Goal: Task Accomplishment & Management: Manage account settings

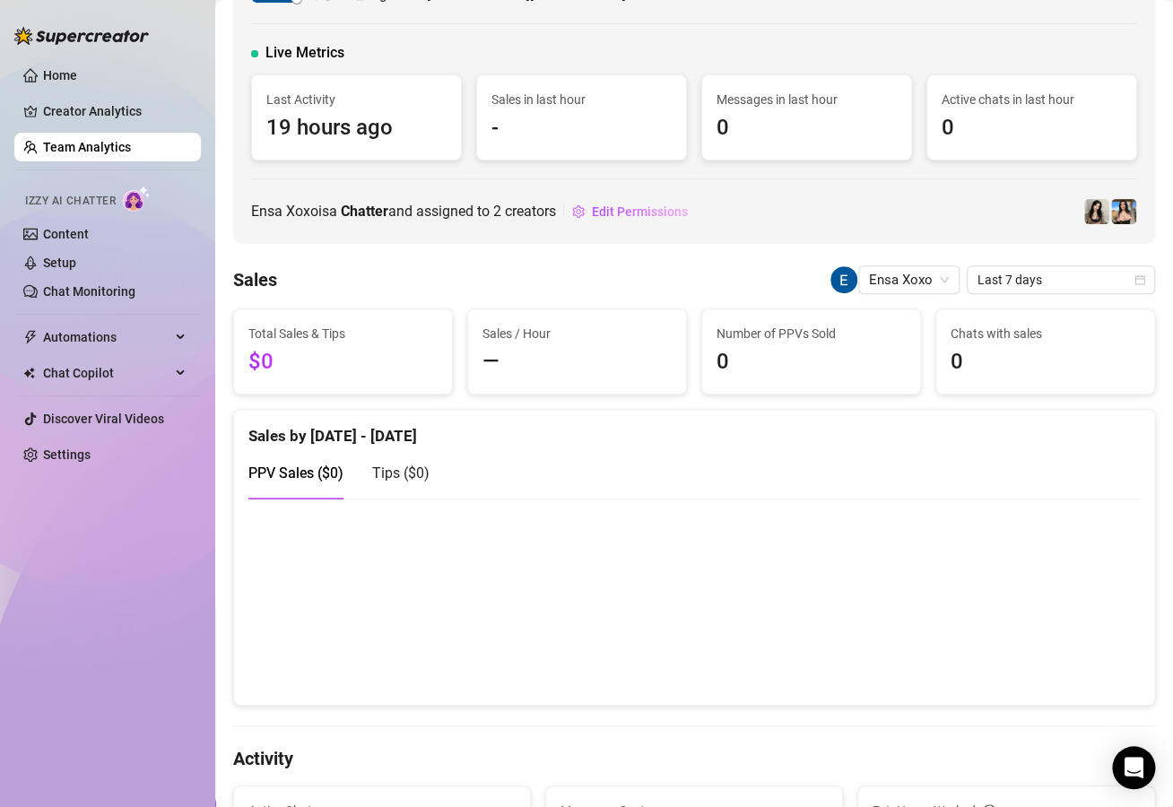
scroll to position [64, 0]
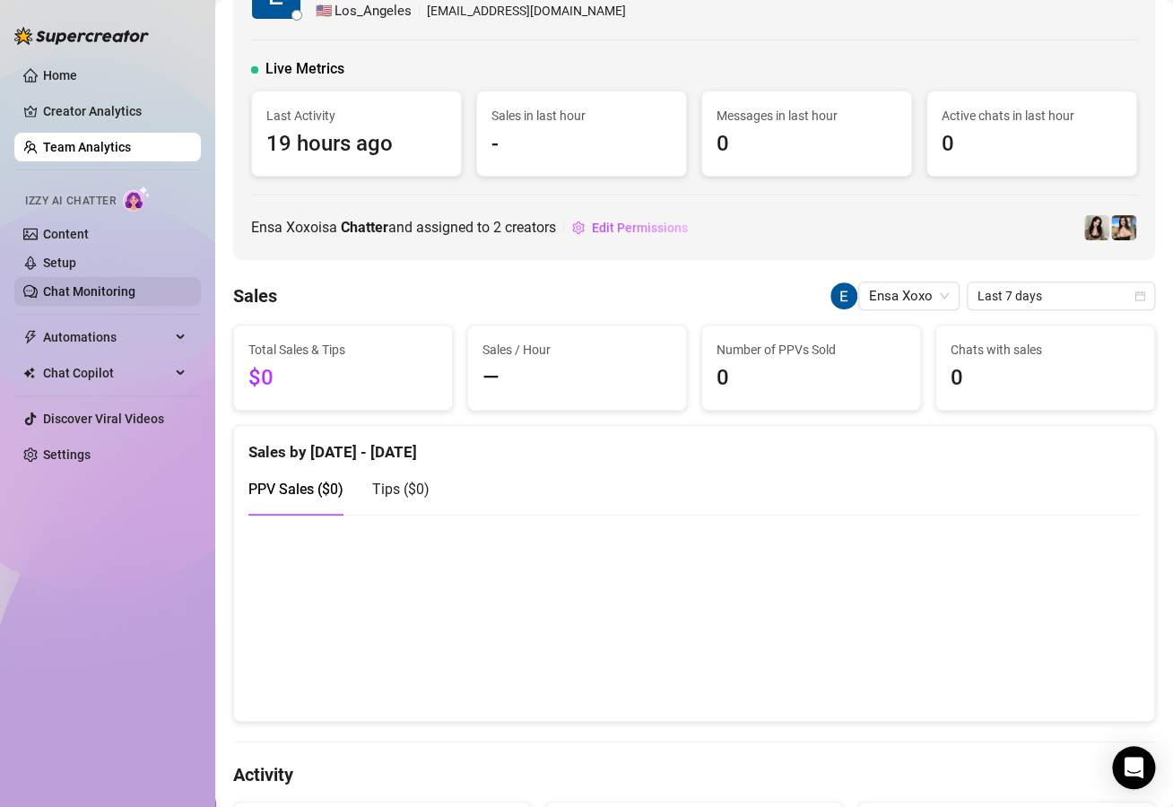
click at [95, 294] on link "Chat Monitoring" at bounding box center [89, 291] width 92 height 14
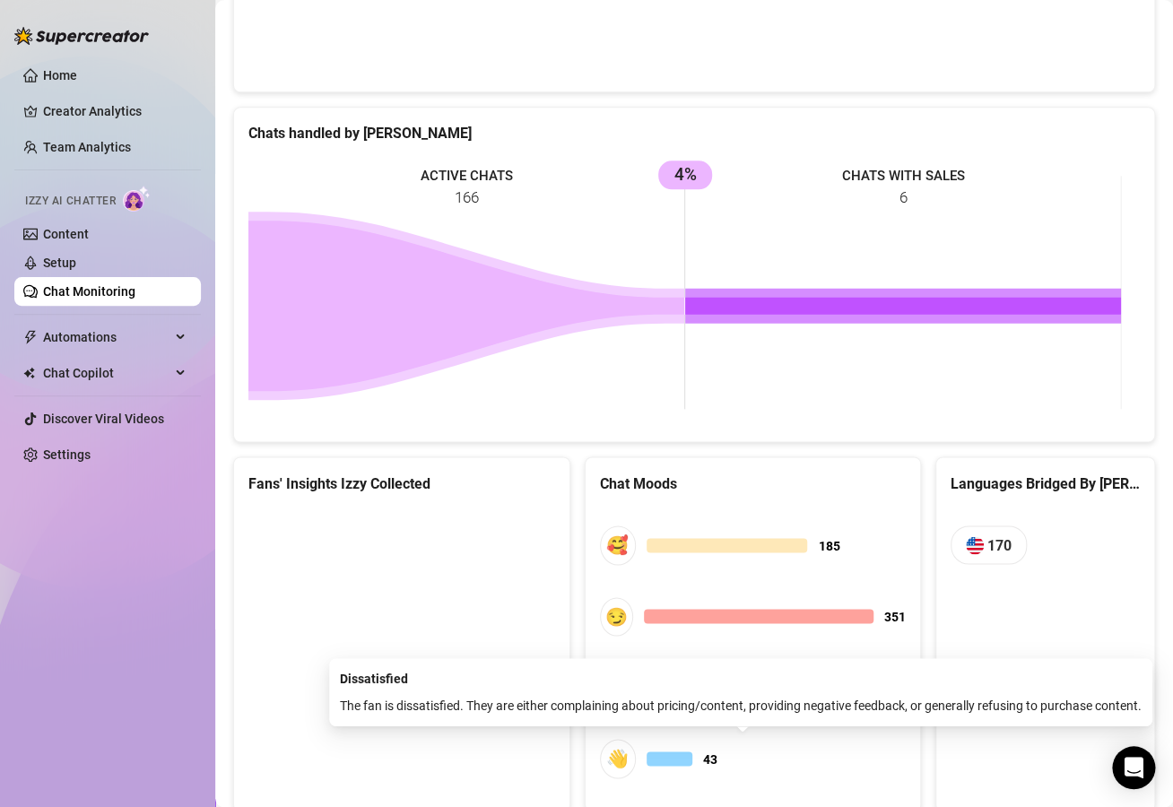
scroll to position [795, 0]
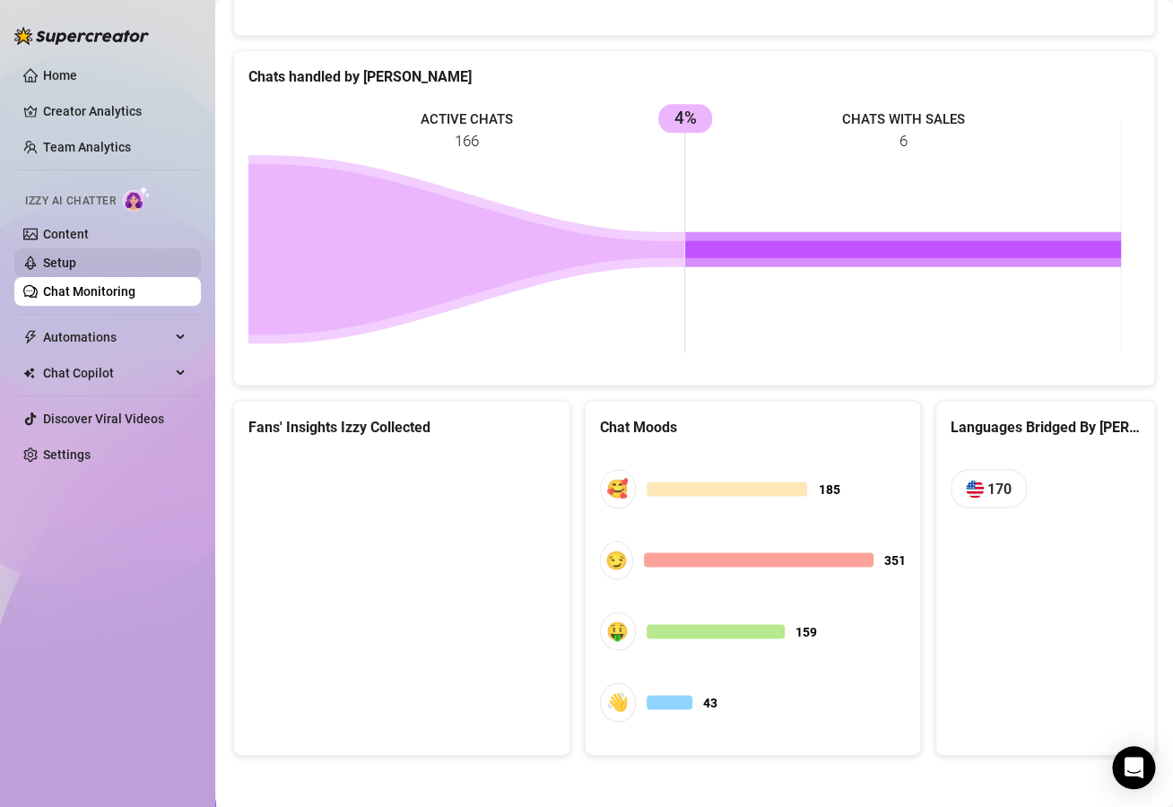
click at [76, 266] on link "Setup" at bounding box center [59, 263] width 33 height 14
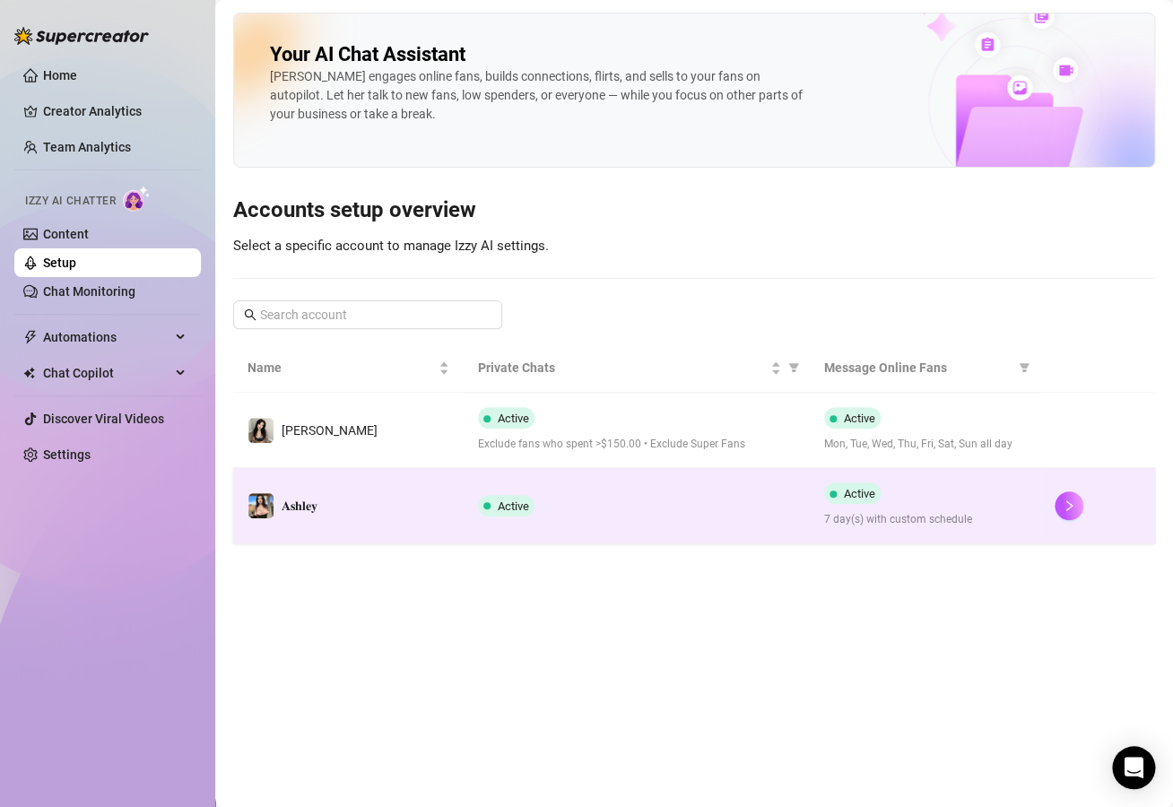
click at [449, 482] on td "𝐀𝐬𝐡𝐥𝐞𝐲" at bounding box center [348, 505] width 231 height 75
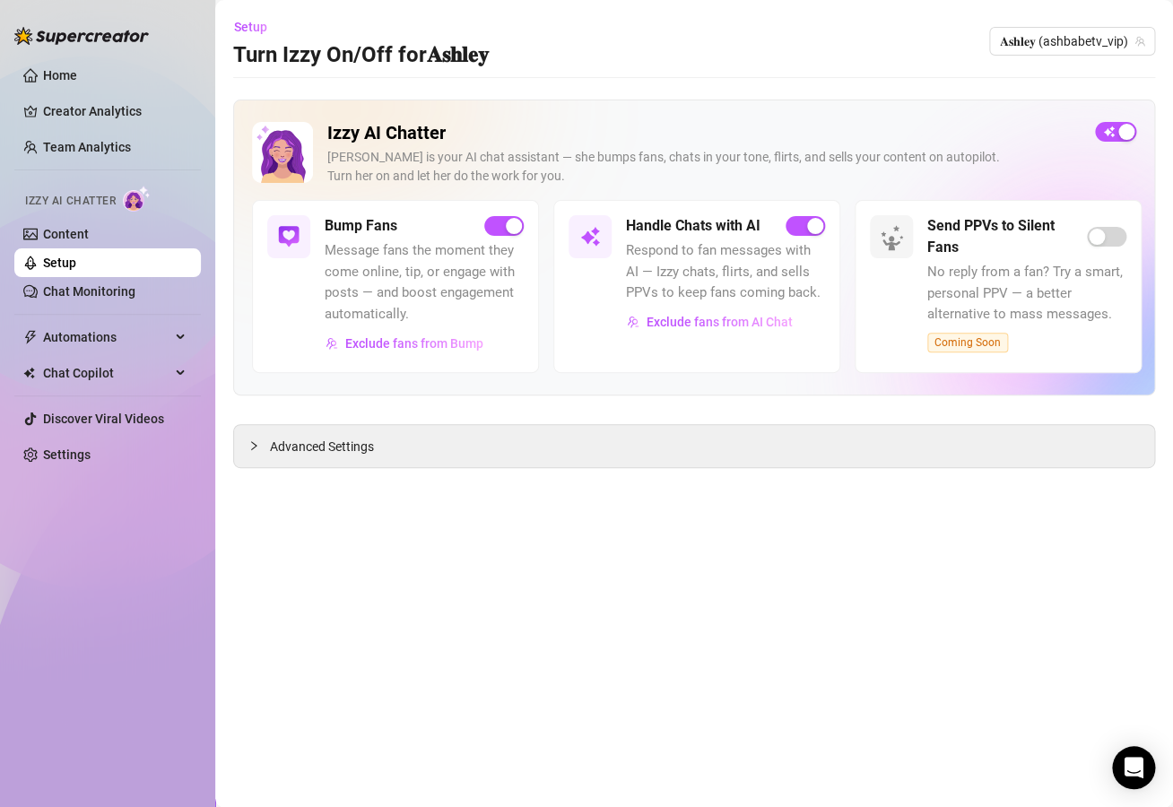
click at [693, 299] on span "Respond to fan messages with AI — Izzy chats, flirts, and sells PPVs to keep fa…" at bounding box center [725, 272] width 199 height 64
click at [83, 232] on link "Content" at bounding box center [66, 234] width 46 height 14
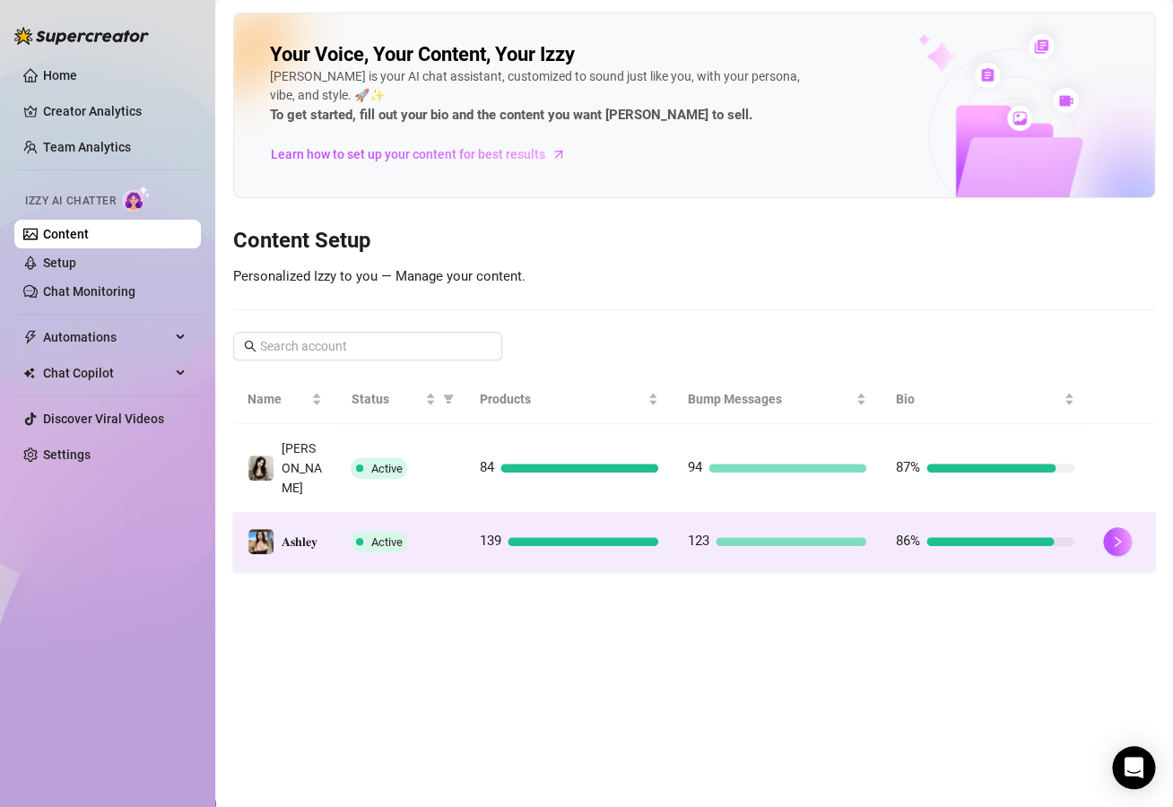
click at [466, 513] on td "139" at bounding box center [569, 542] width 208 height 58
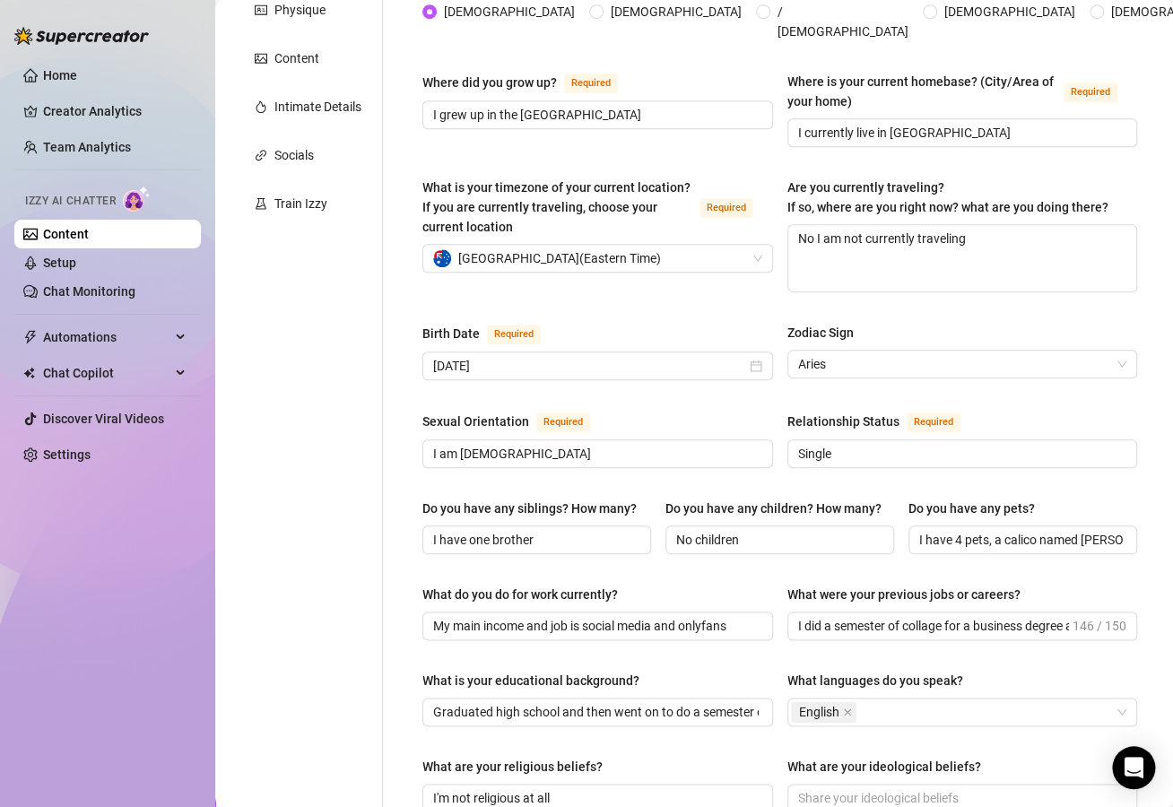
scroll to position [320, 0]
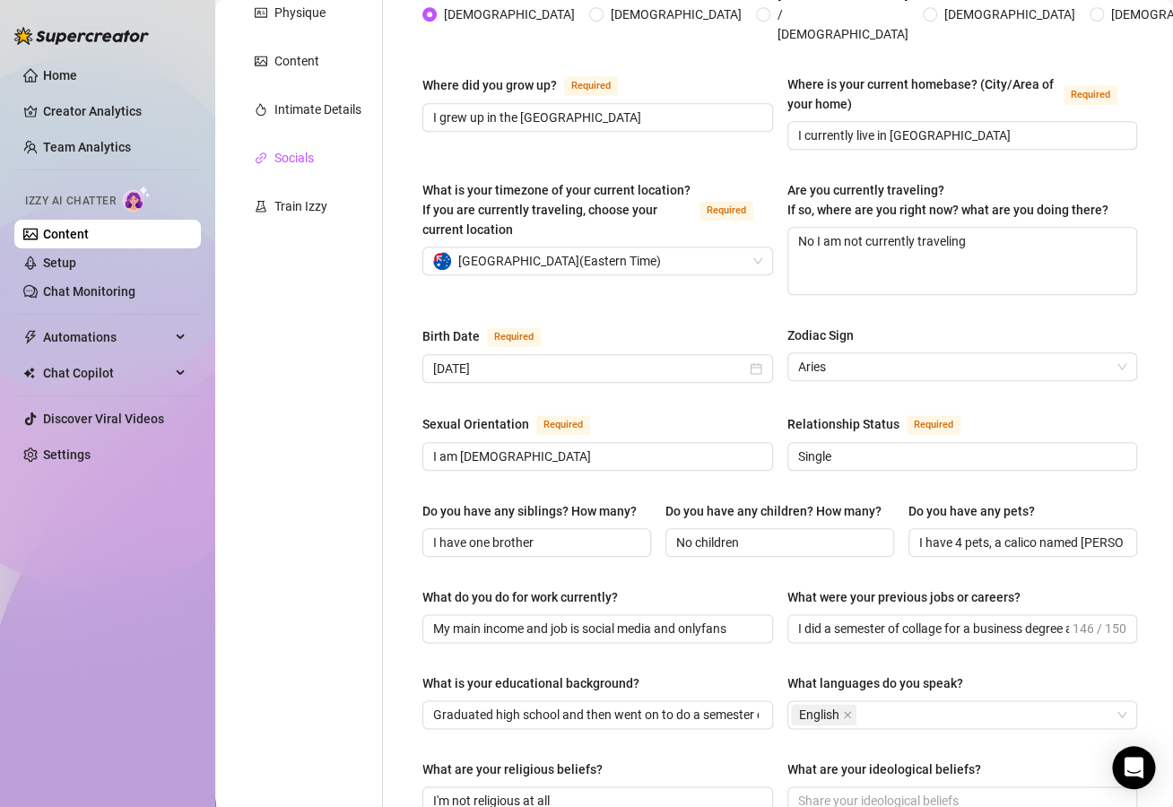
click at [313, 151] on div "Socials" at bounding box center [293, 158] width 39 height 20
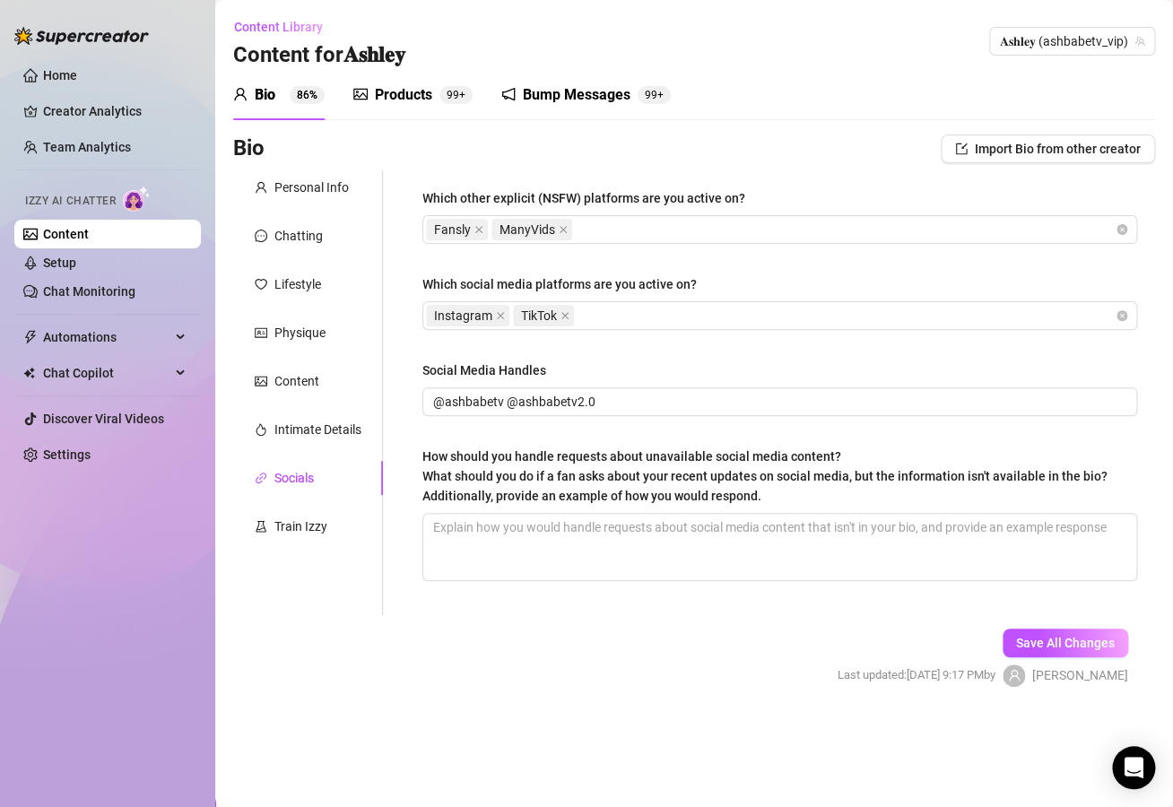
scroll to position [0, 0]
click at [308, 428] on div "Intimate Details" at bounding box center [317, 430] width 87 height 20
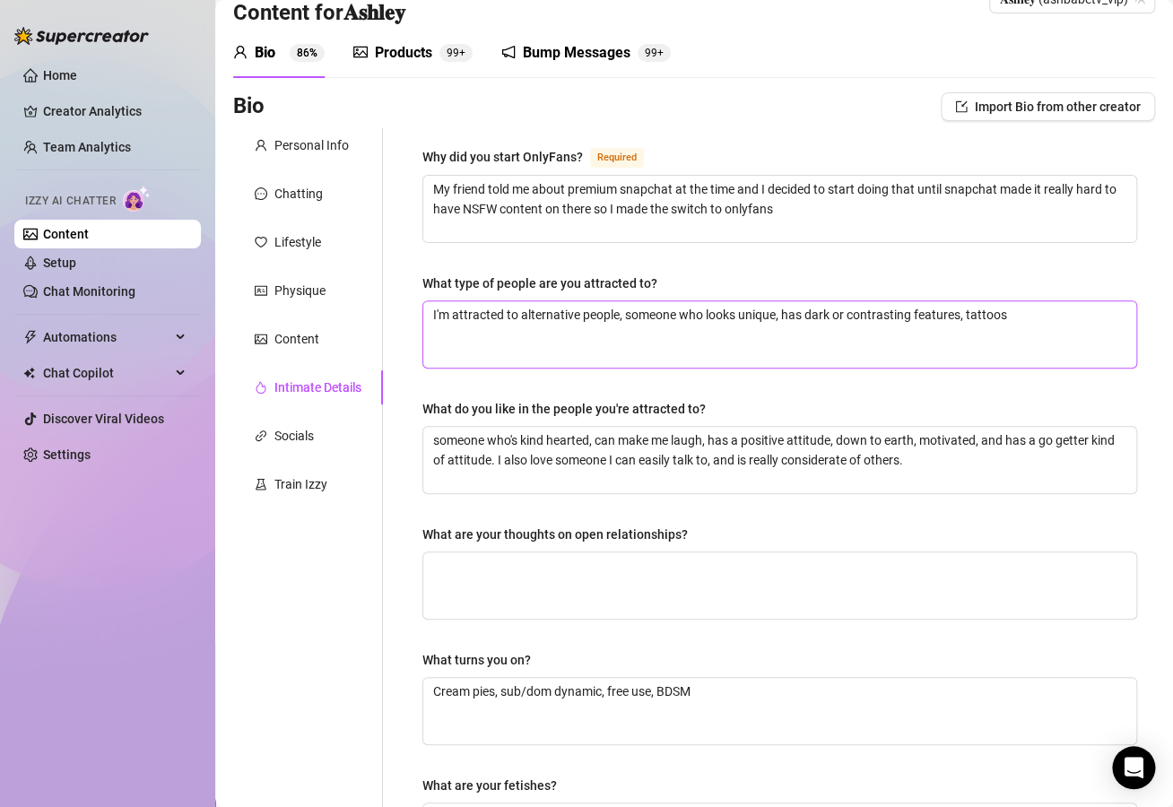
scroll to position [37, 0]
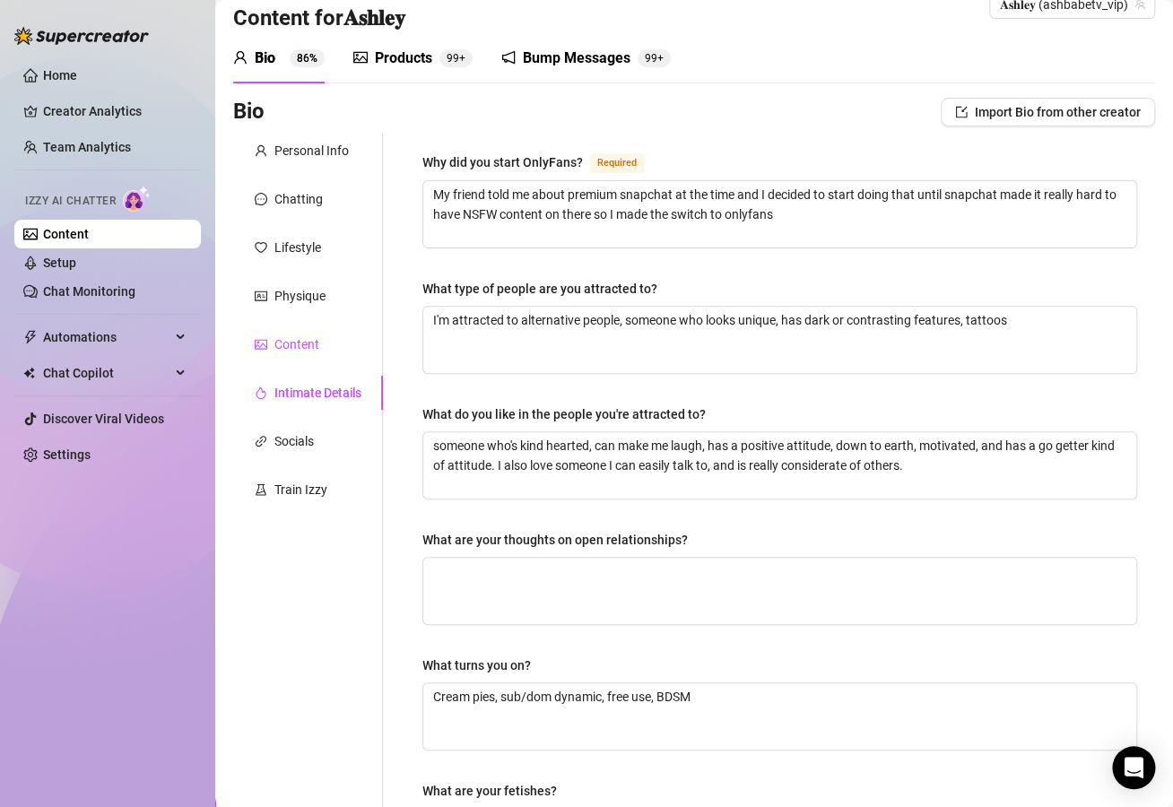
click at [289, 350] on div "Content" at bounding box center [296, 345] width 45 height 20
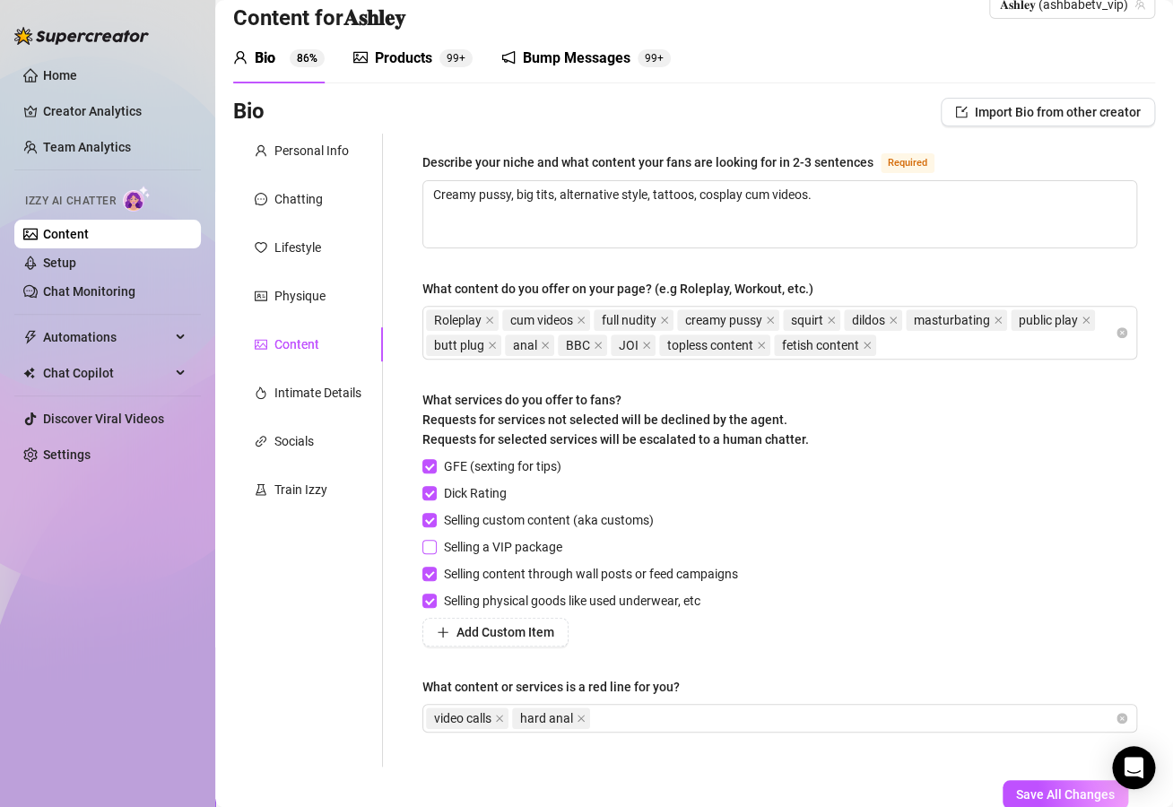
click at [439, 546] on span "Selling a VIP package" at bounding box center [503, 547] width 133 height 20
click at [435, 546] on input "Selling a VIP package" at bounding box center [429, 546] width 13 height 13
checkbox input "true"
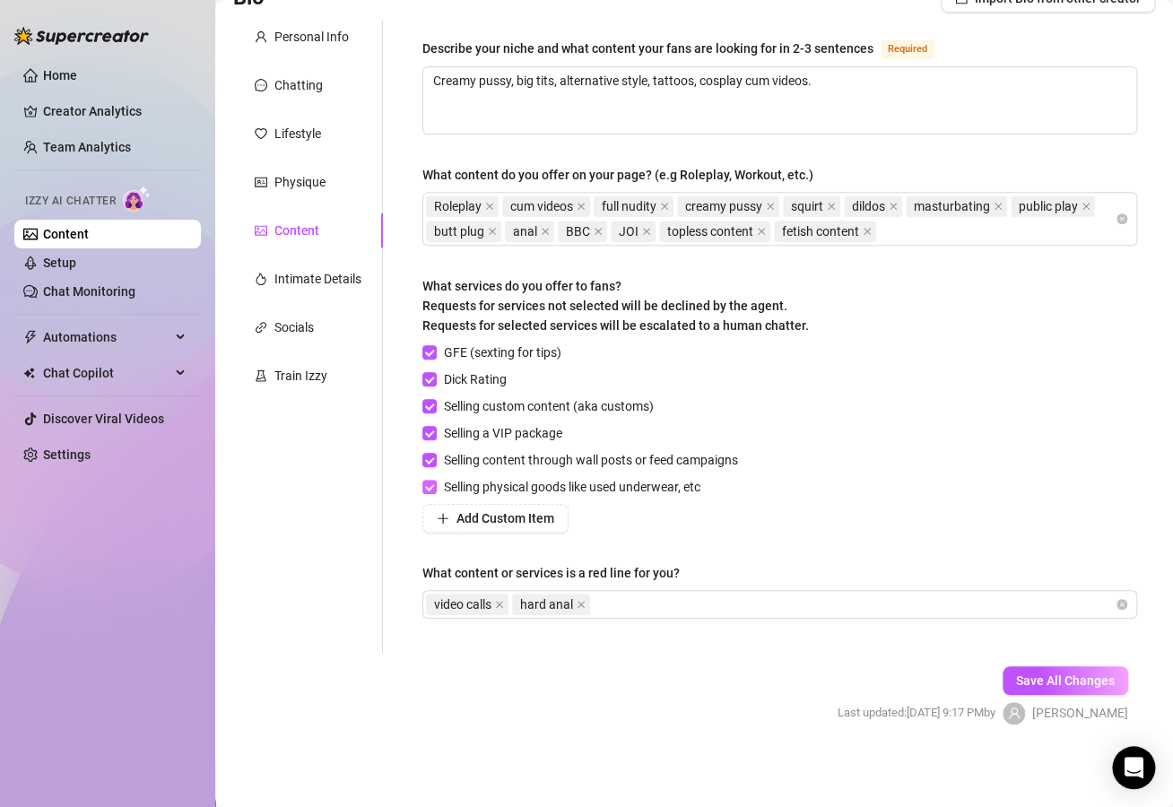
scroll to position [151, 0]
click at [1025, 684] on span "Save All Changes" at bounding box center [1065, 681] width 99 height 14
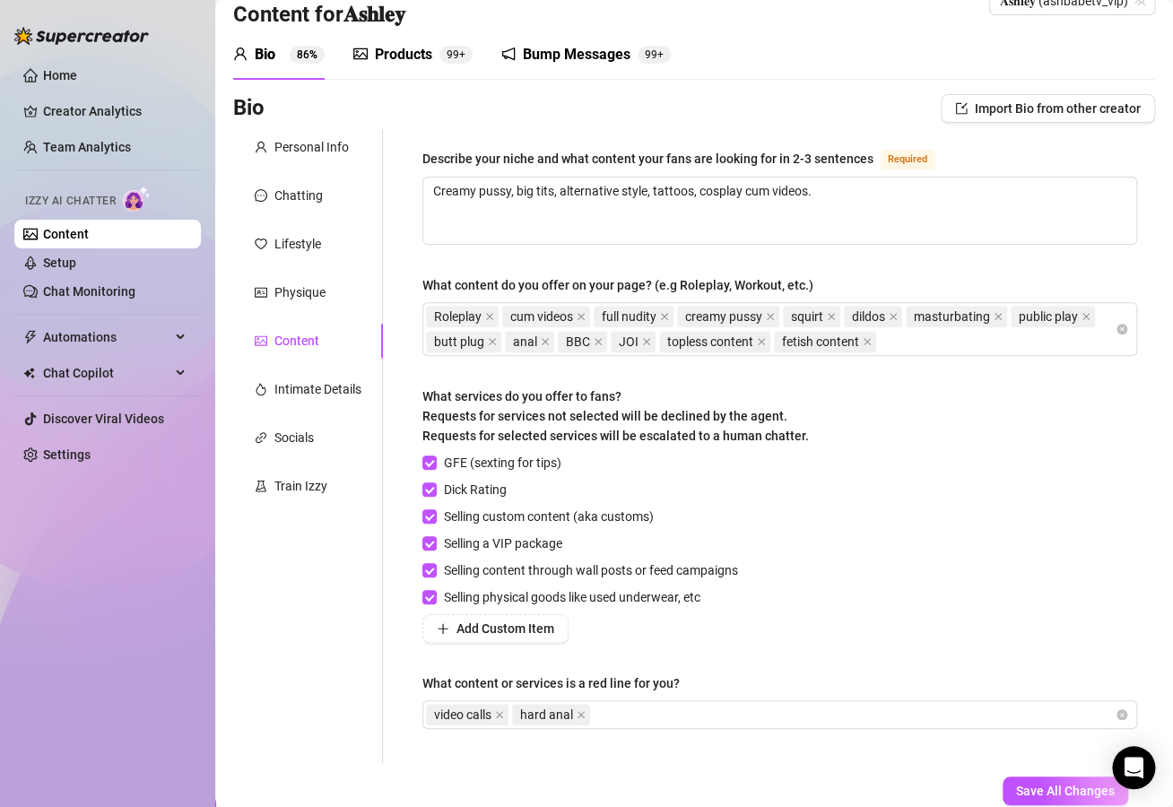
scroll to position [39, 0]
click at [348, 444] on div "Socials" at bounding box center [308, 439] width 150 height 34
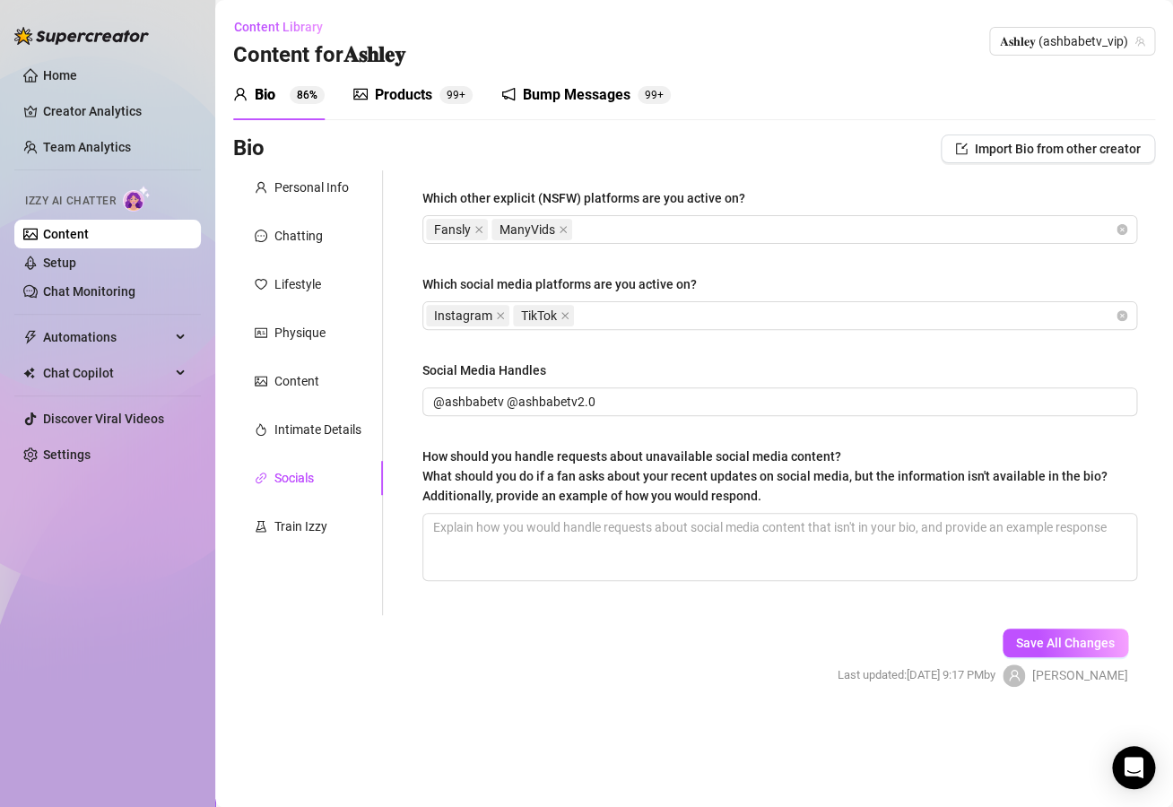
scroll to position [0, 0]
click at [562, 228] on icon "close" at bounding box center [563, 229] width 9 height 9
click at [1071, 650] on button "Save All Changes" at bounding box center [1066, 643] width 126 height 29
click at [296, 292] on div "Lifestyle" at bounding box center [297, 284] width 47 height 20
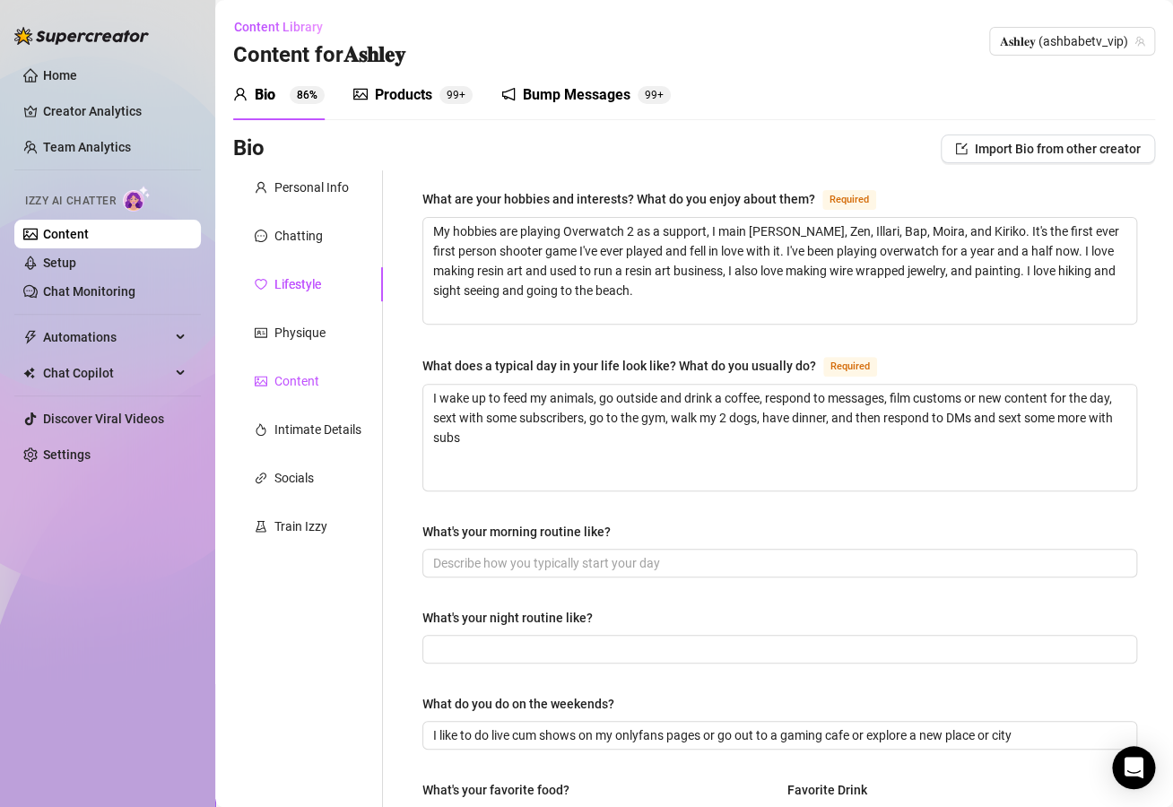
click at [301, 381] on div "Content" at bounding box center [296, 381] width 45 height 20
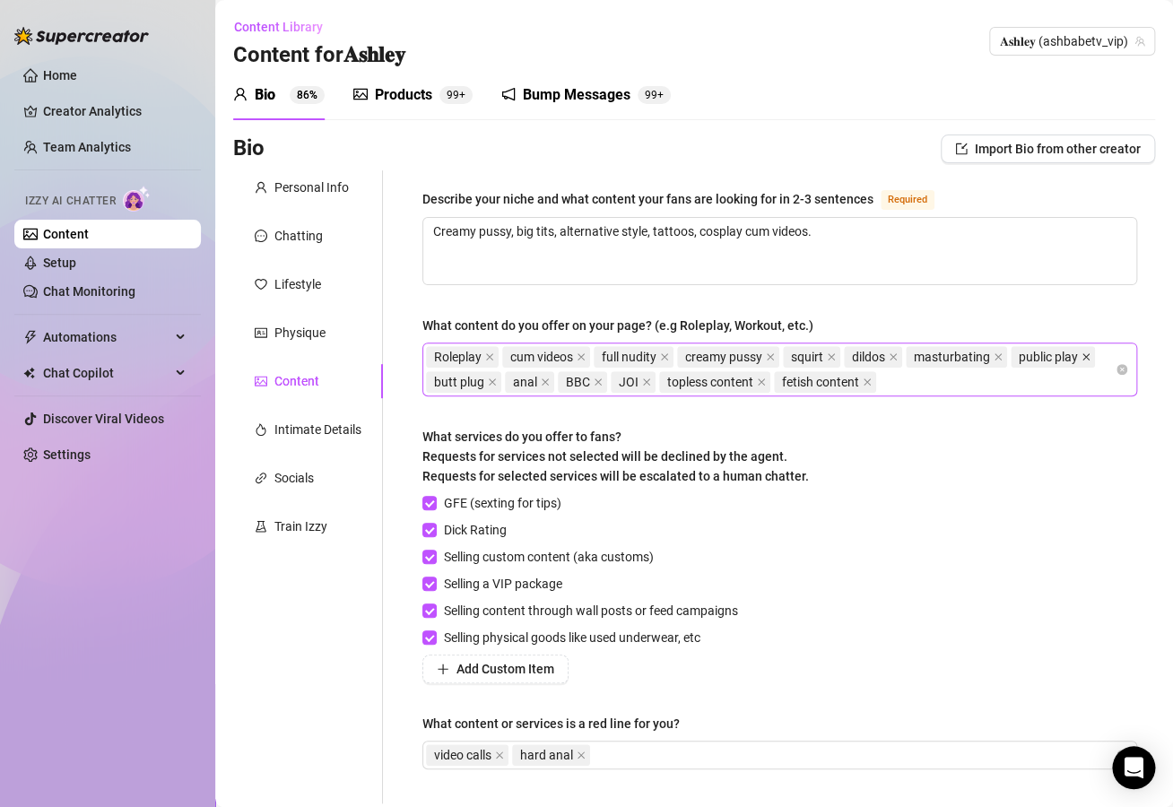
click at [1083, 361] on icon "close" at bounding box center [1086, 356] width 7 height 7
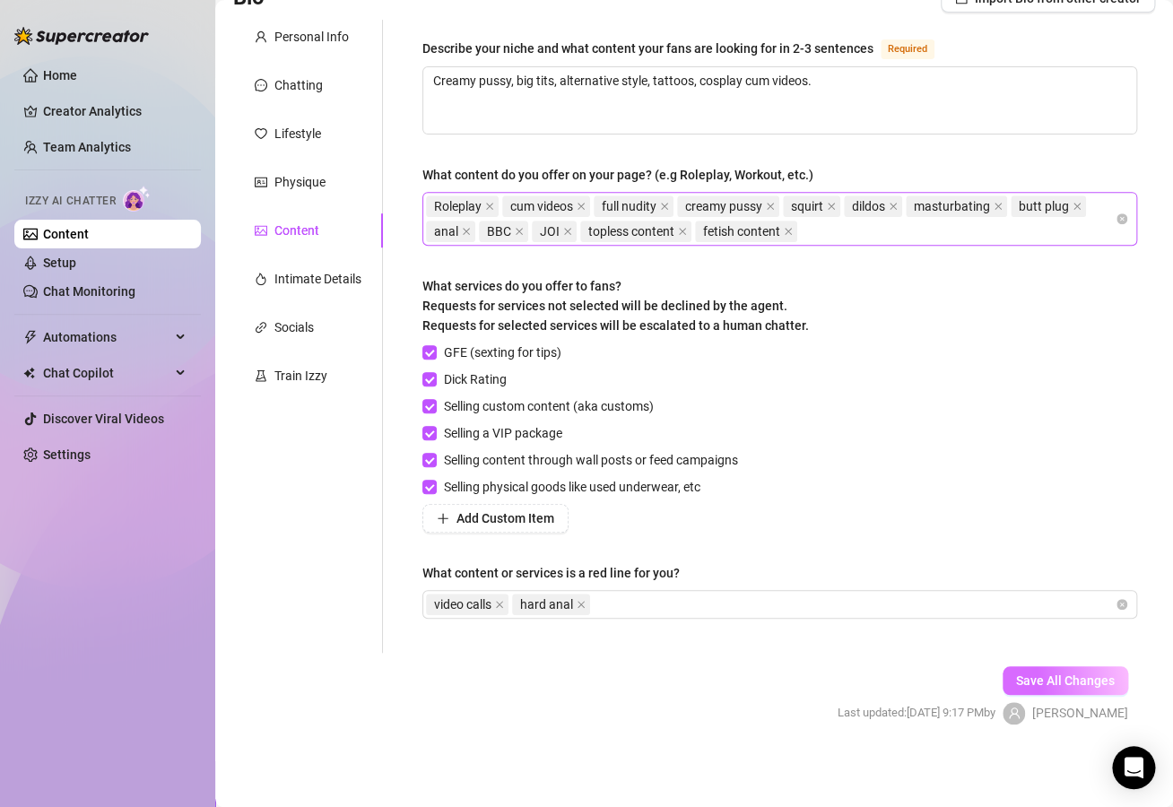
click at [1071, 675] on span "Save All Changes" at bounding box center [1065, 681] width 99 height 14
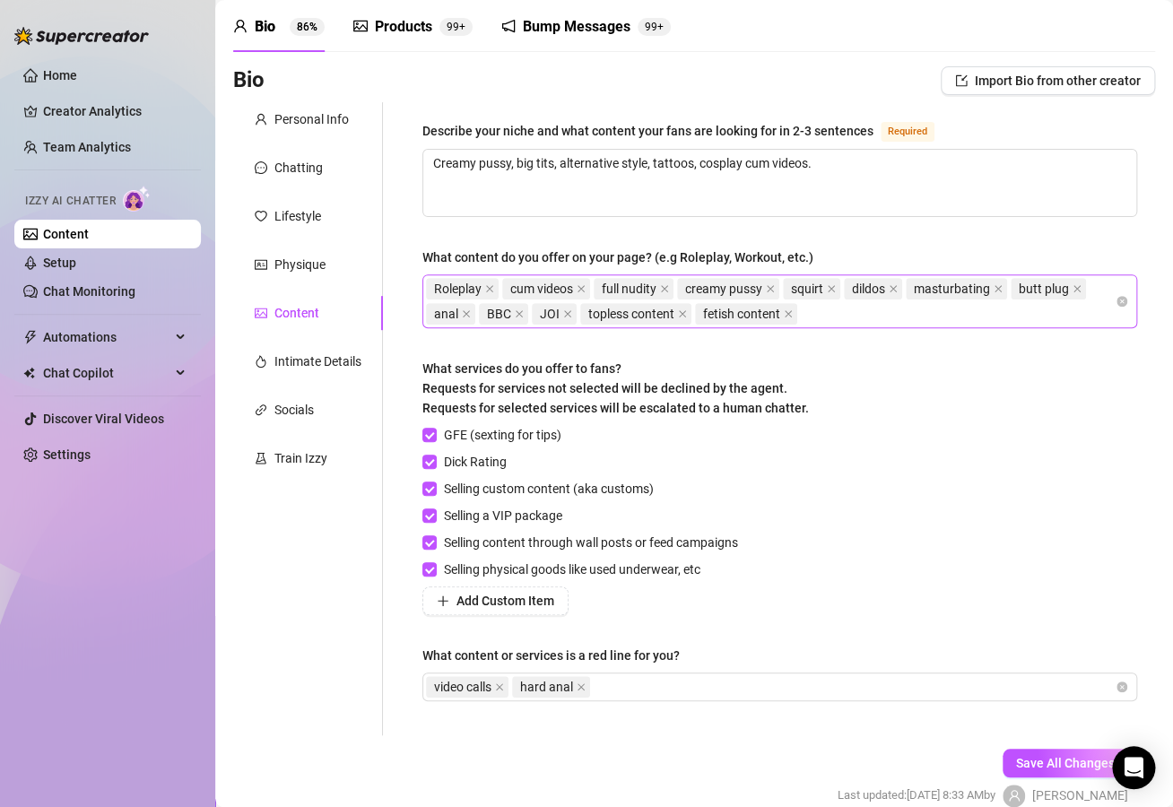
scroll to position [0, 0]
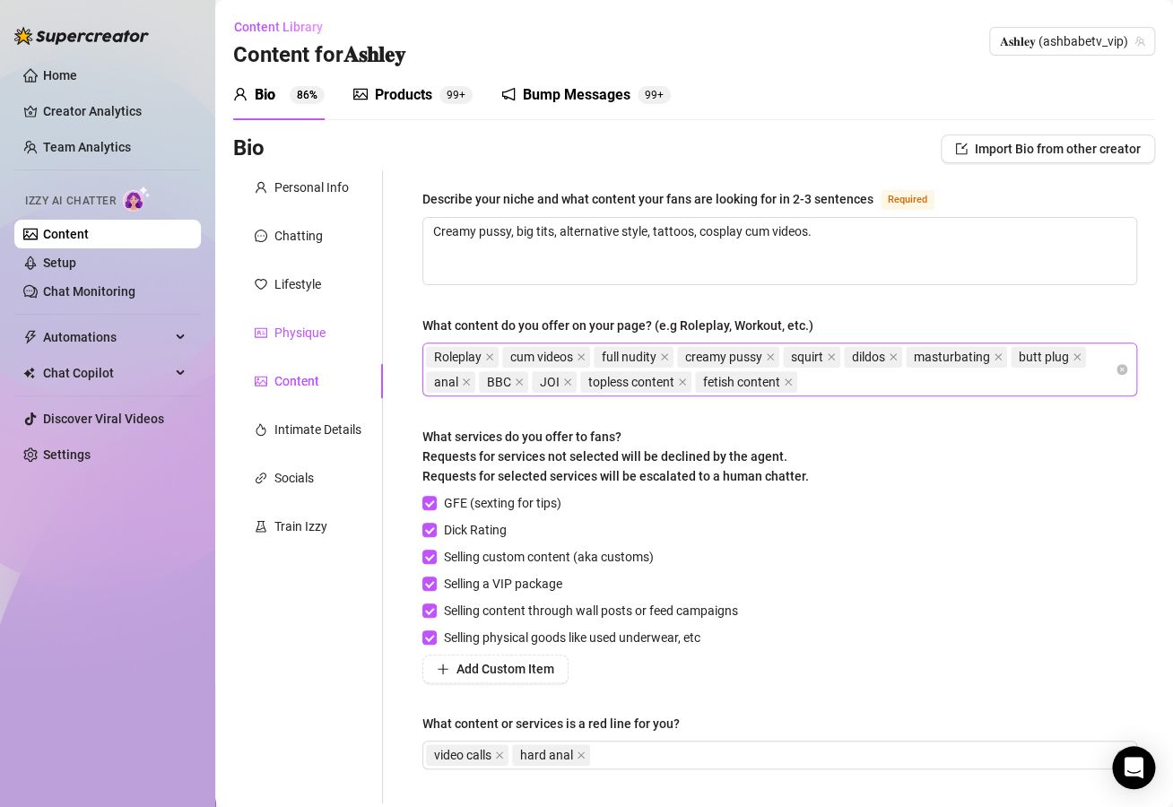
click at [301, 330] on div "Physique" at bounding box center [299, 333] width 51 height 20
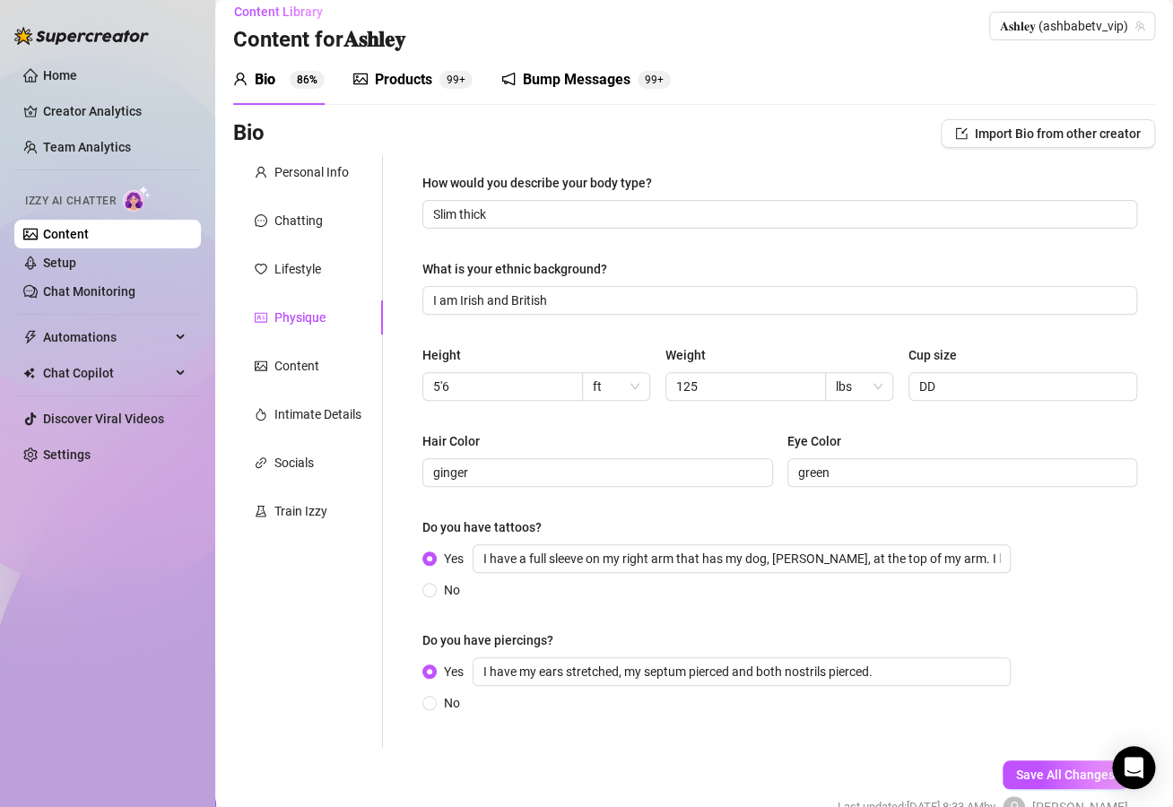
scroll to position [7, 0]
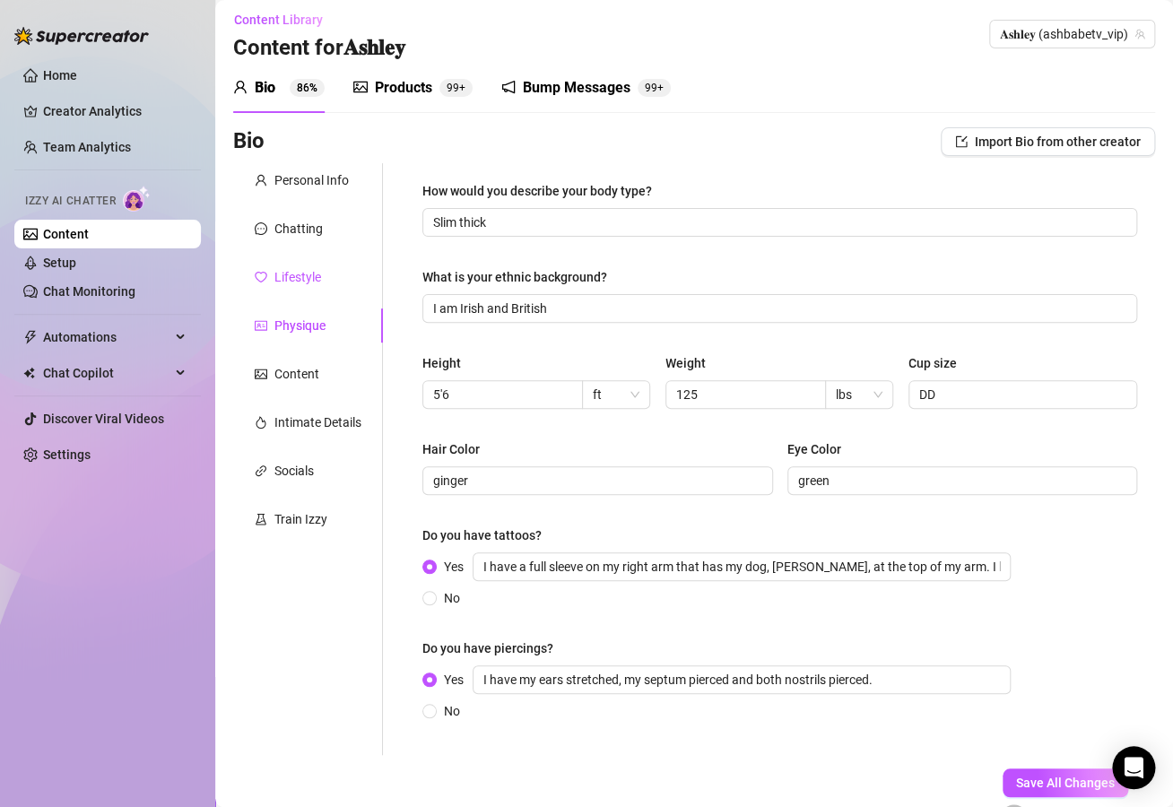
click at [317, 268] on div "Lifestyle" at bounding box center [297, 277] width 47 height 20
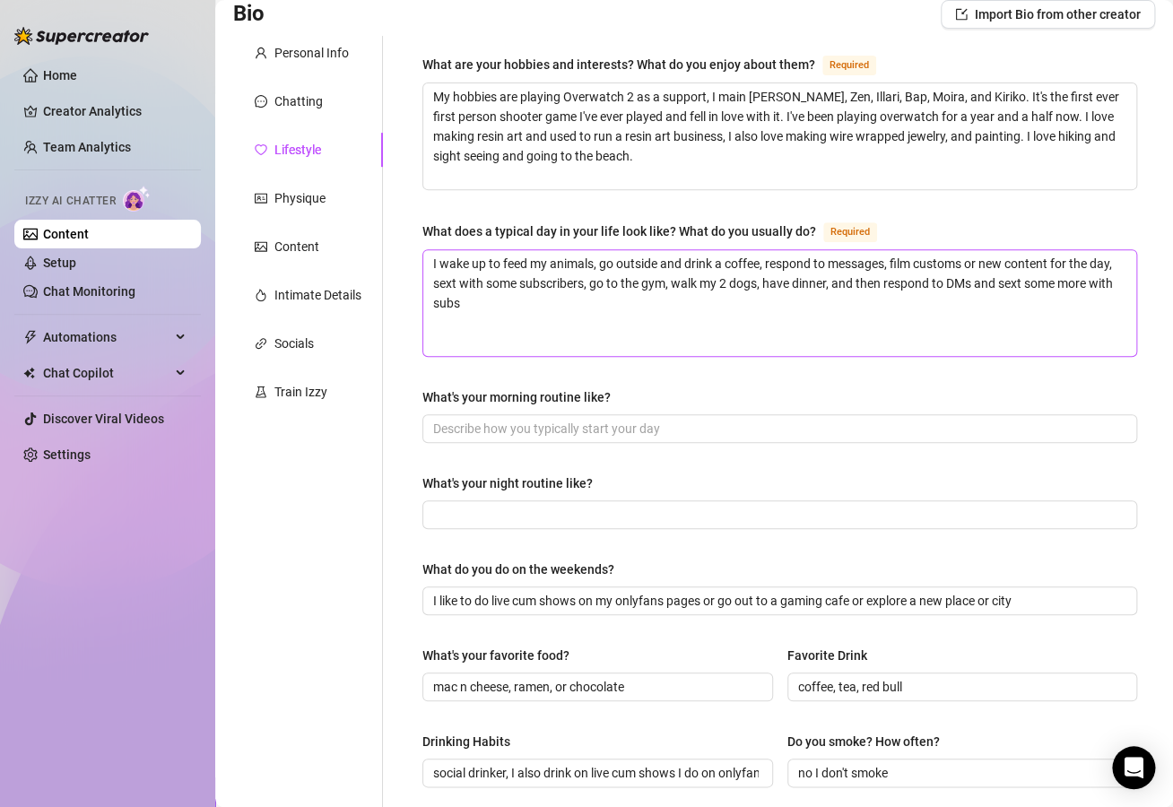
scroll to position [134, 0]
click at [312, 89] on div "Chatting" at bounding box center [308, 102] width 150 height 34
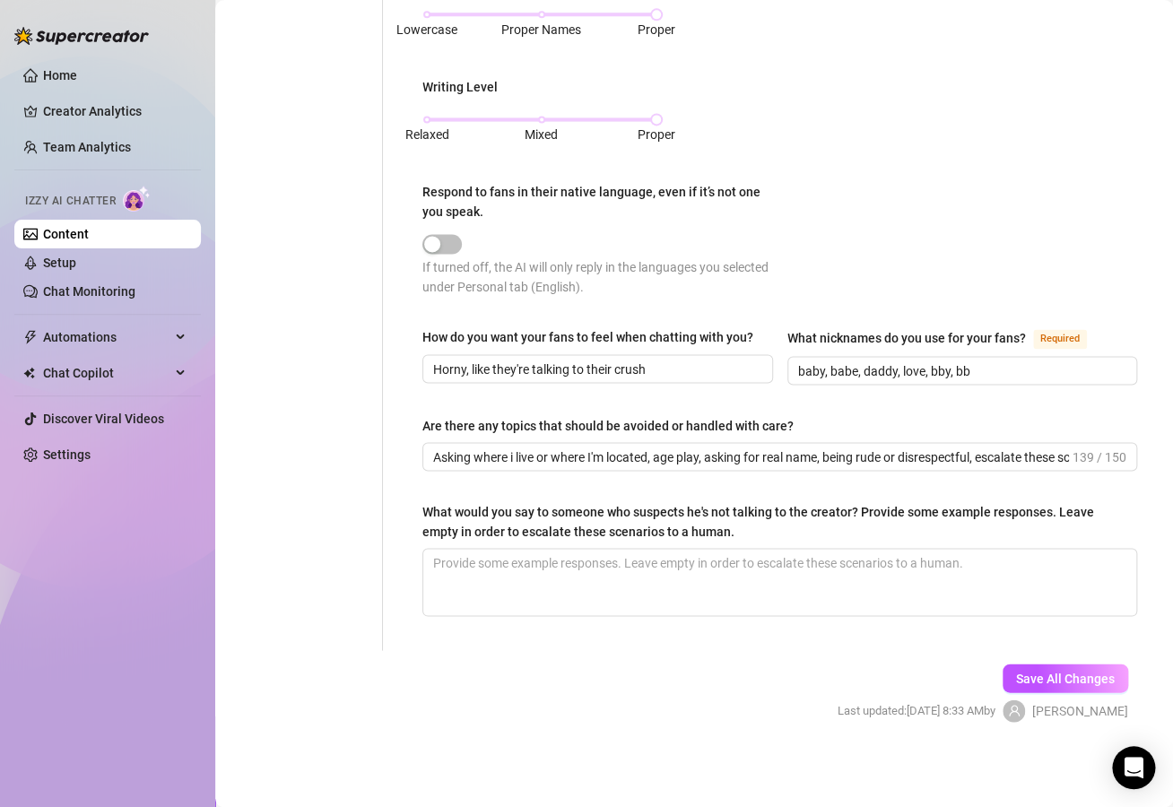
scroll to position [888, 0]
click at [439, 250] on div "button" at bounding box center [432, 244] width 16 height 16
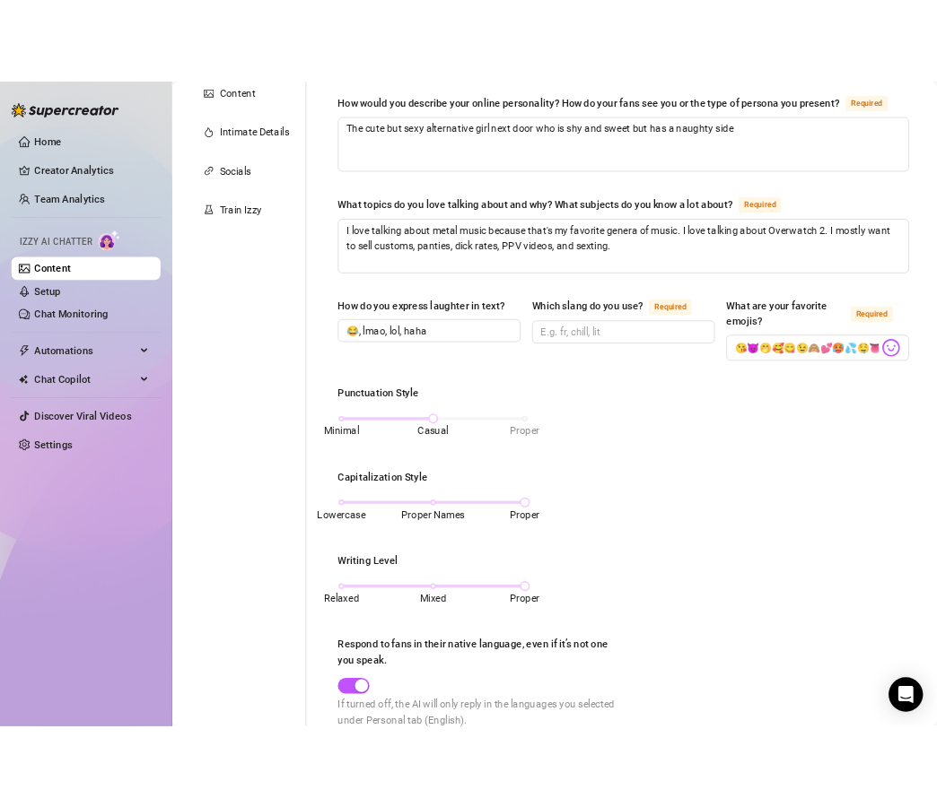
scroll to position [0, 0]
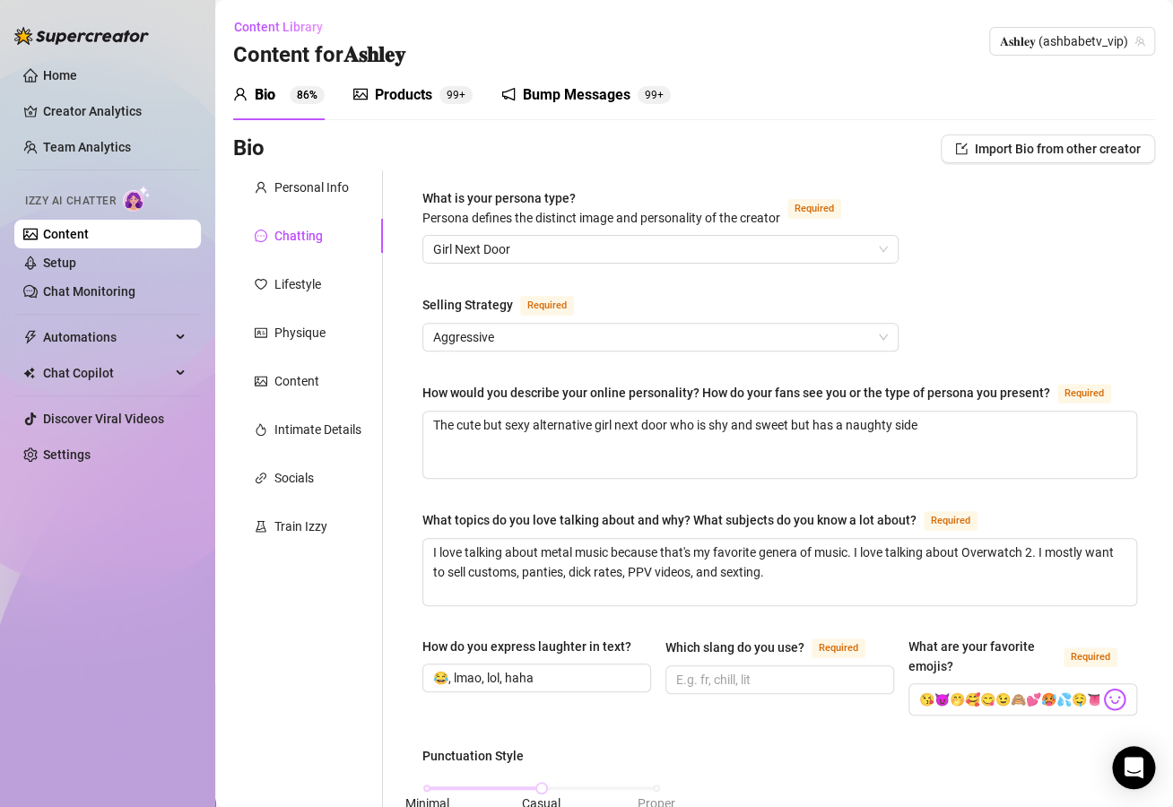
click at [555, 109] on div "Bump Messages 99+" at bounding box center [586, 95] width 170 height 50
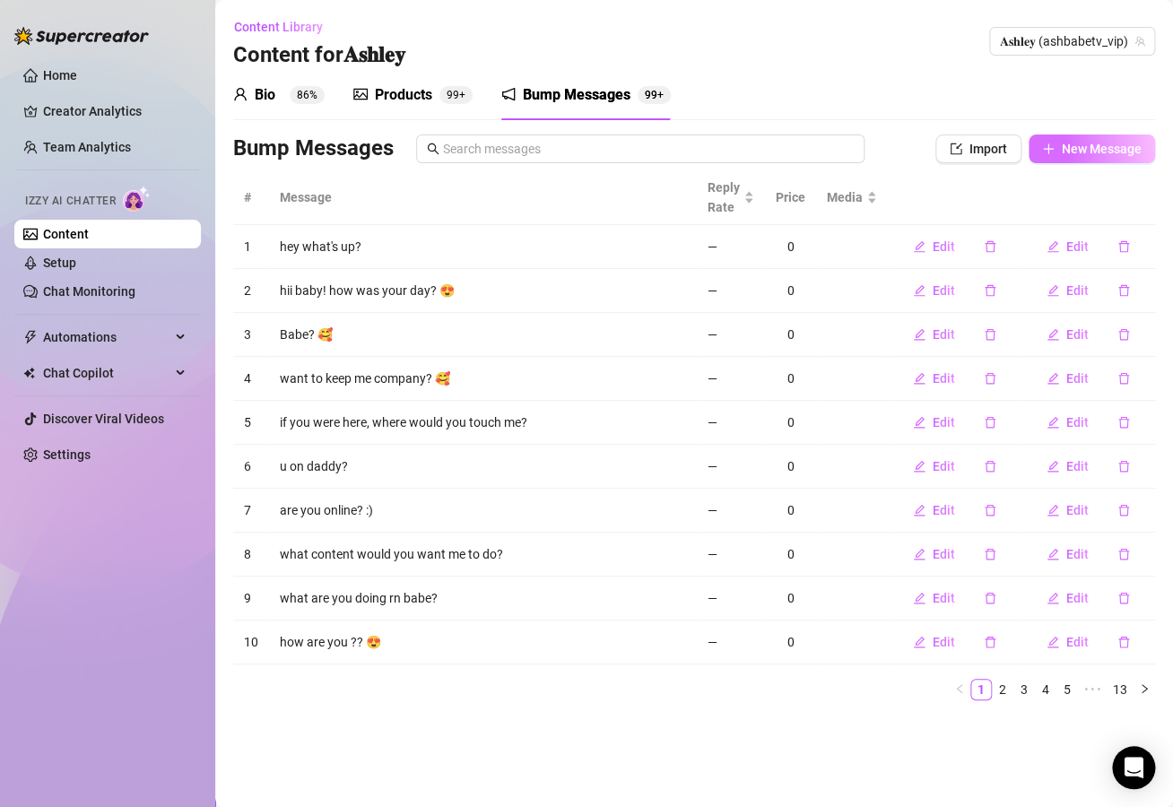
click at [1091, 158] on button "New Message" at bounding box center [1092, 149] width 126 height 29
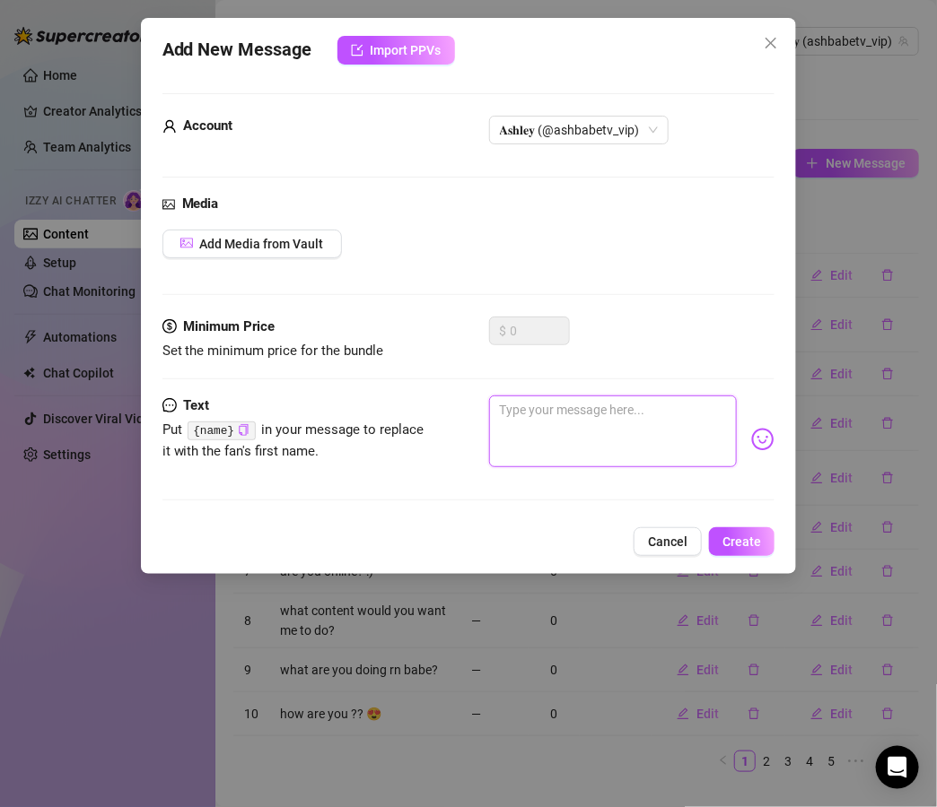
click at [632, 423] on textarea at bounding box center [613, 432] width 248 height 72
click at [579, 420] on textarea at bounding box center [613, 432] width 248 height 72
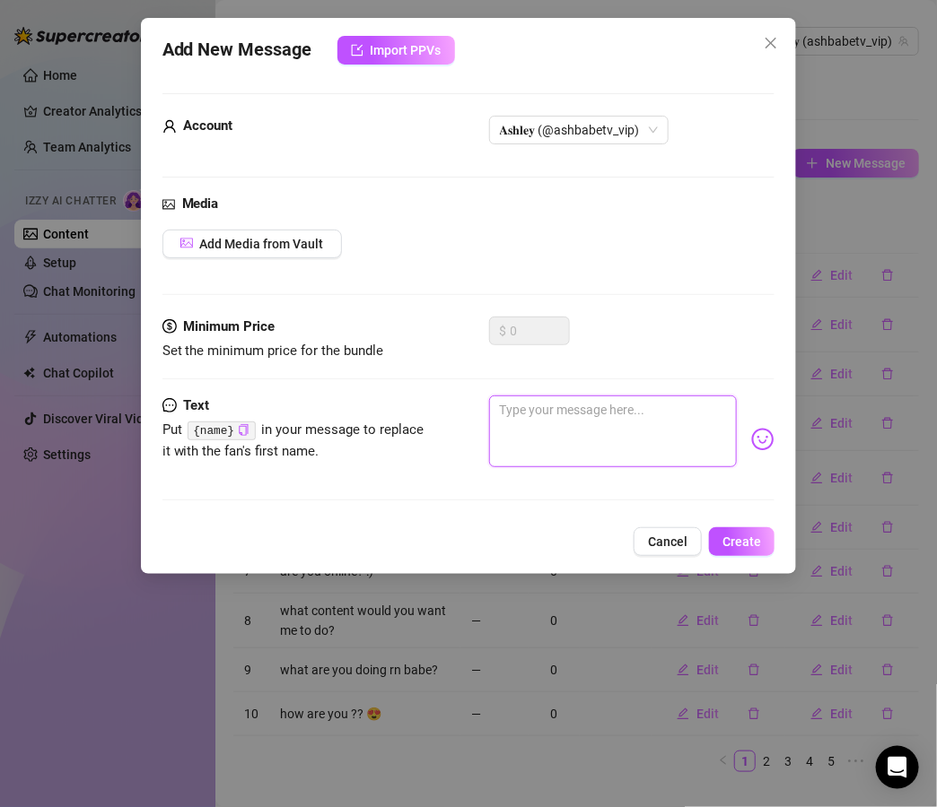
click at [579, 420] on textarea at bounding box center [613, 432] width 248 height 72
paste textarea "“Mmm I saw you just came online 👀 what are you up to right now, baby? I’m feeli…"
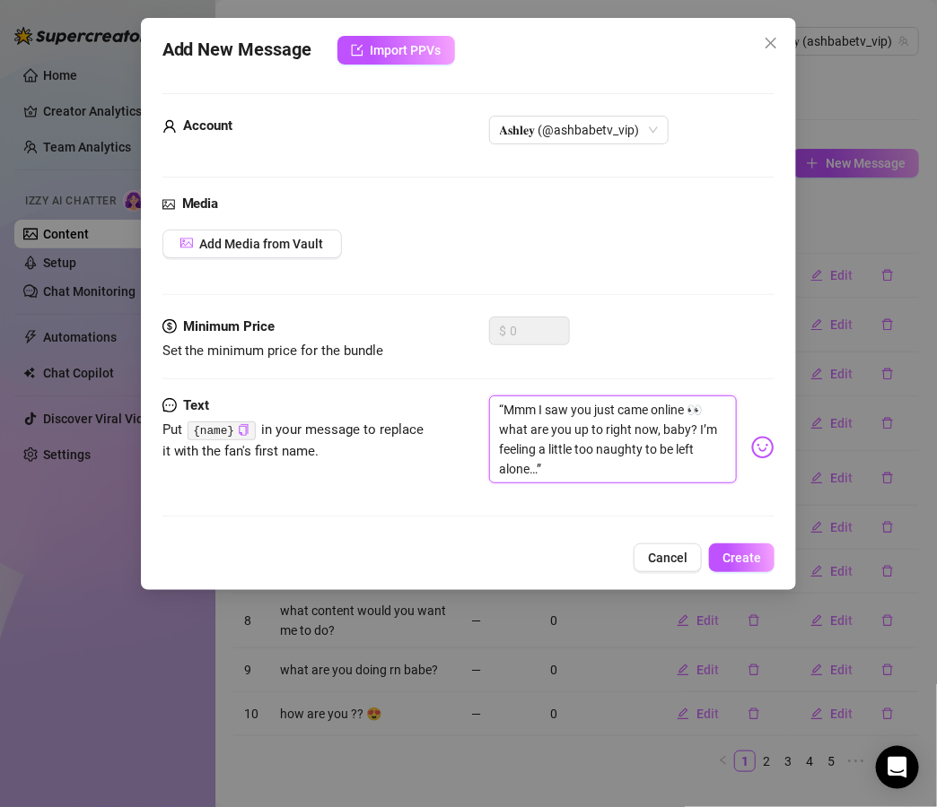
click at [508, 409] on textarea "“Mmm I saw you just came online 👀 what are you up to right now, baby? I’m feeli…" at bounding box center [613, 440] width 248 height 88
click at [597, 466] on textarea "Mmm I saw you just came online 👀 what are you up to right now, baby? I’m feelin…" at bounding box center [613, 440] width 248 height 88
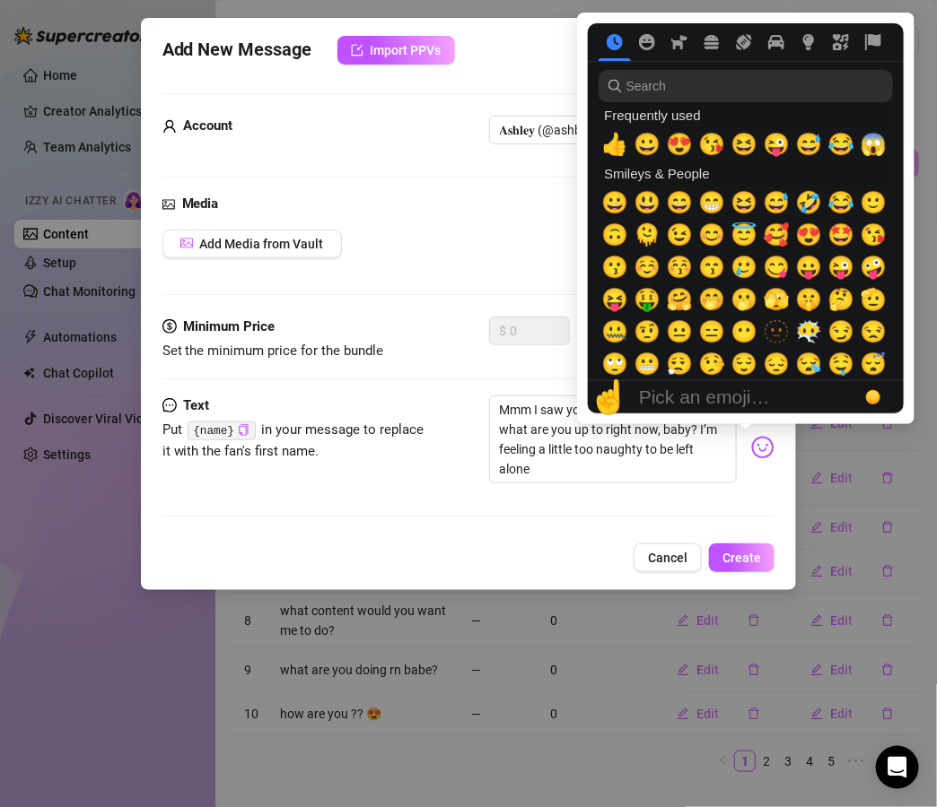
click at [751, 450] on img at bounding box center [762, 447] width 23 height 23
click at [716, 301] on span "🤭" at bounding box center [711, 299] width 27 height 25
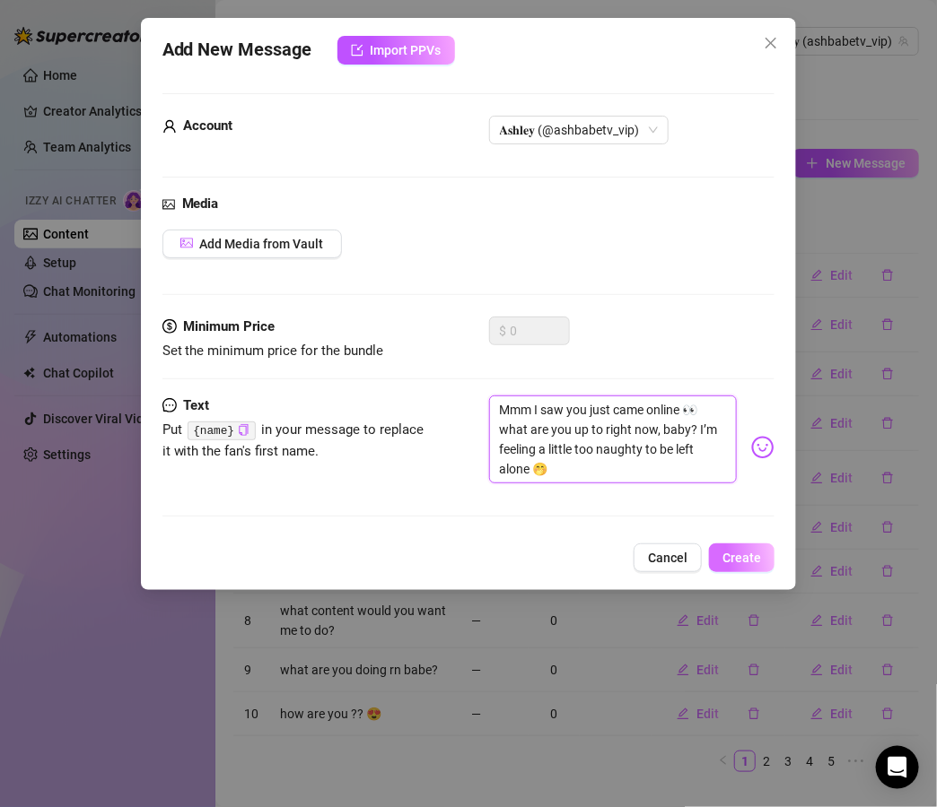
type textarea "Mmm I saw you just came online 👀 what are you up to right now, baby? I’m feelin…"
click at [745, 562] on span "Create" at bounding box center [741, 558] width 39 height 14
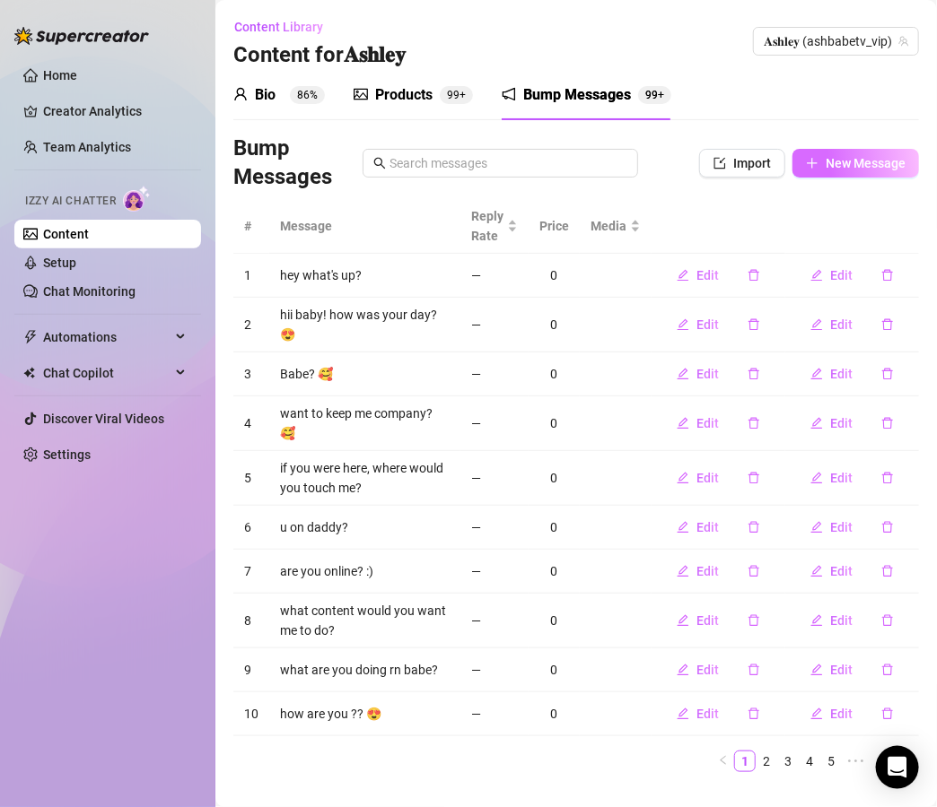
click at [792, 161] on button "New Message" at bounding box center [855, 163] width 126 height 29
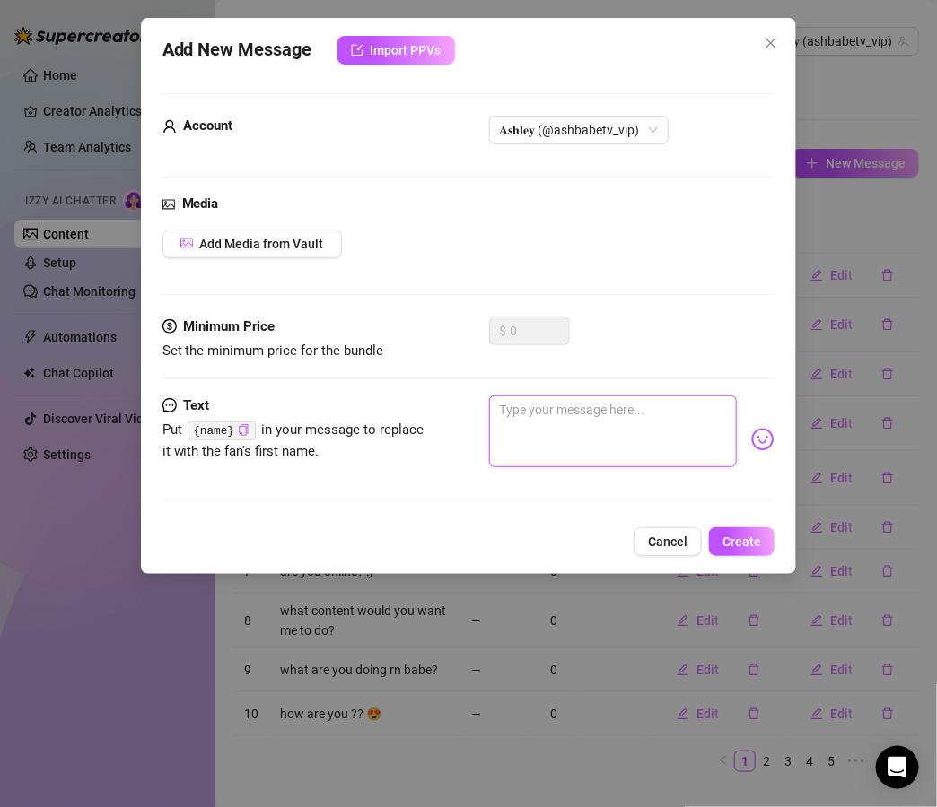
click at [587, 408] on textarea at bounding box center [613, 432] width 248 height 72
paste textarea "“Heyyy 👋 just saw you pop on… are you ready to distract me? Because I’m in the …"
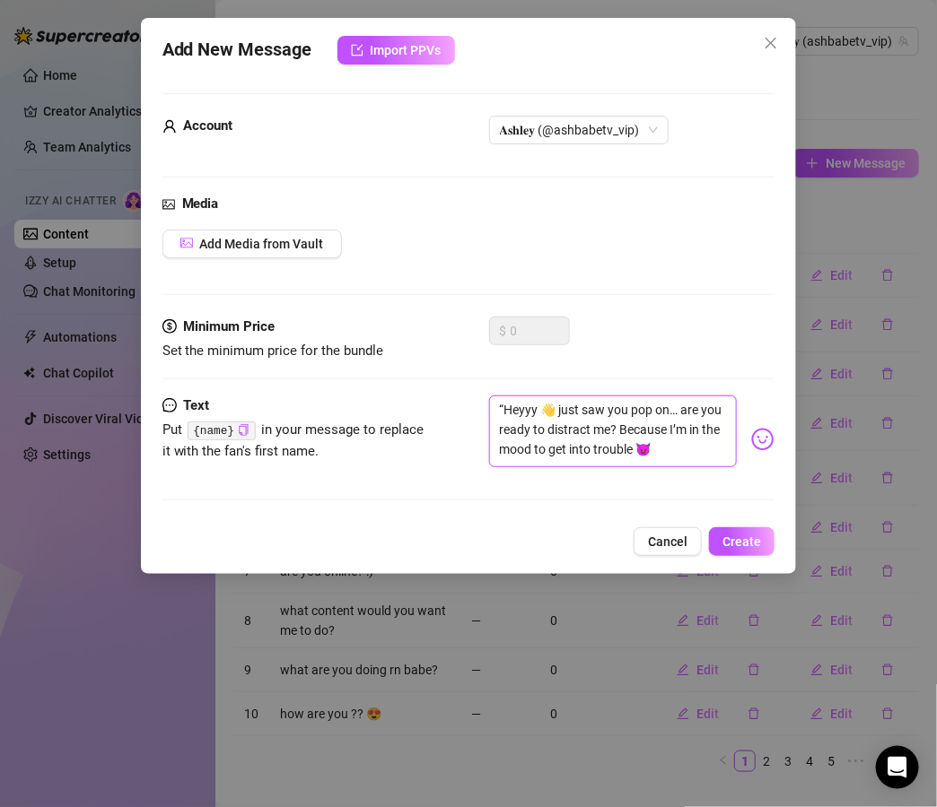
click at [502, 406] on textarea "“Heyyy 👋 just saw you pop on… are you ready to distract me? Because I’m in the …" at bounding box center [613, 432] width 248 height 72
click at [672, 412] on textarea "Heyyy 👋 just saw you pop on… are you ready to distract me? Because I’m in the m…" at bounding box center [613, 432] width 248 height 72
type textarea "Heyyy 👋 just saw you pop on, are you ready to distract me? Because I’m in the m…"
click at [759, 538] on span "Create" at bounding box center [741, 542] width 39 height 14
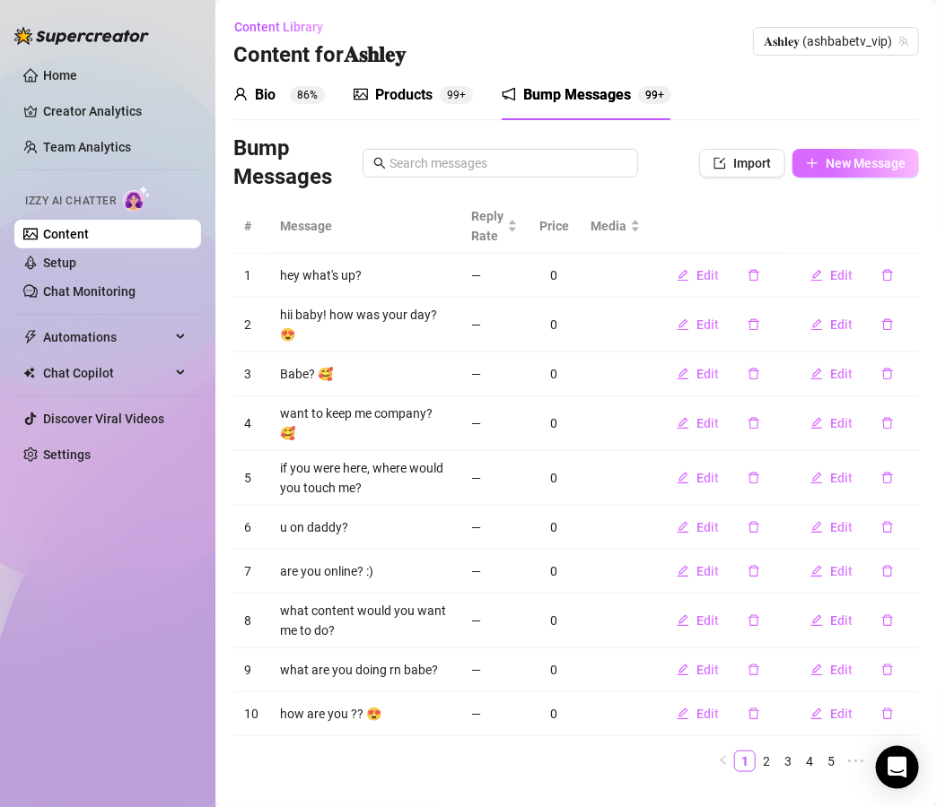
click at [851, 152] on button "New Message" at bounding box center [855, 163] width 126 height 29
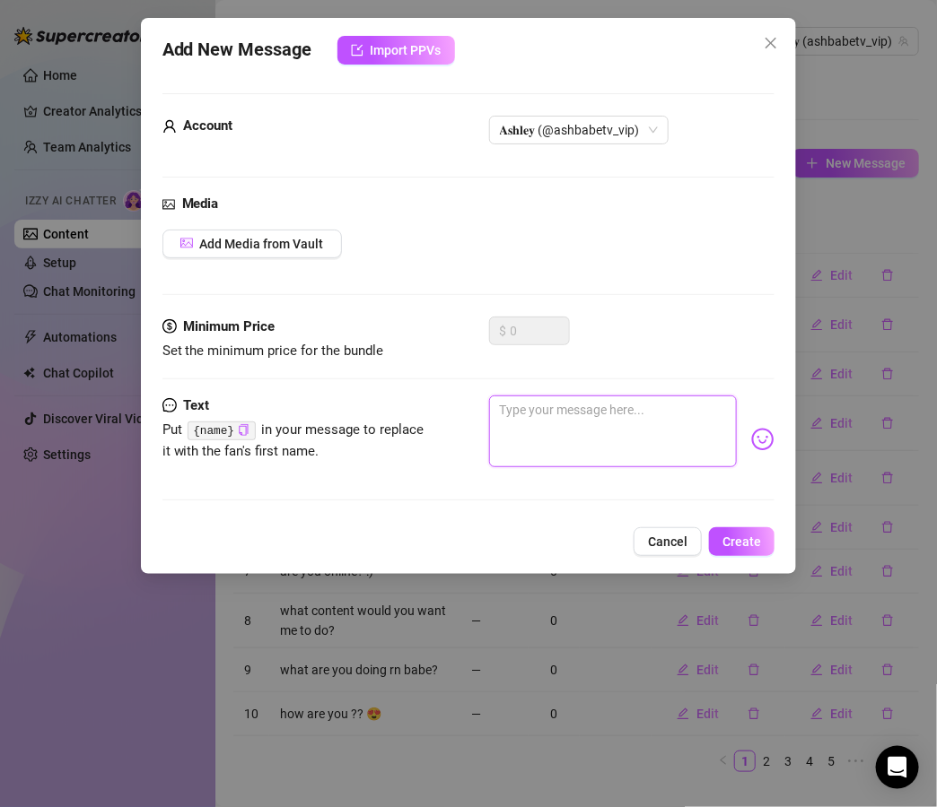
click at [568, 420] on textarea at bounding box center [613, 432] width 248 height 72
paste textarea "“Babe you always log in at the worst time… I’m dripping and can’t stop touching…"
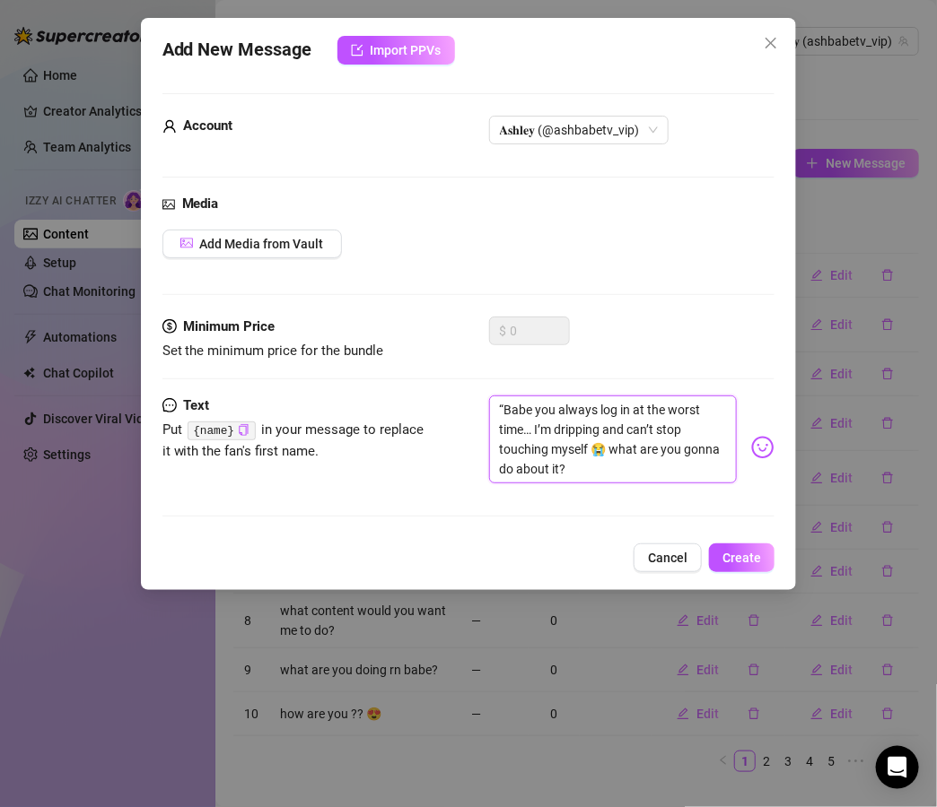
click at [502, 409] on textarea "“Babe you always log in at the worst time… I’m dripping and can’t stop touching…" at bounding box center [613, 440] width 248 height 88
click at [530, 430] on textarea "Babe you always log in at the worst time… I’m dripping and can’t stop touching …" at bounding box center [613, 440] width 248 height 88
type textarea "Babe you always log in at the worst time! I’m dripping and can’t stop touching …"
click at [756, 548] on button "Create" at bounding box center [741, 558] width 65 height 29
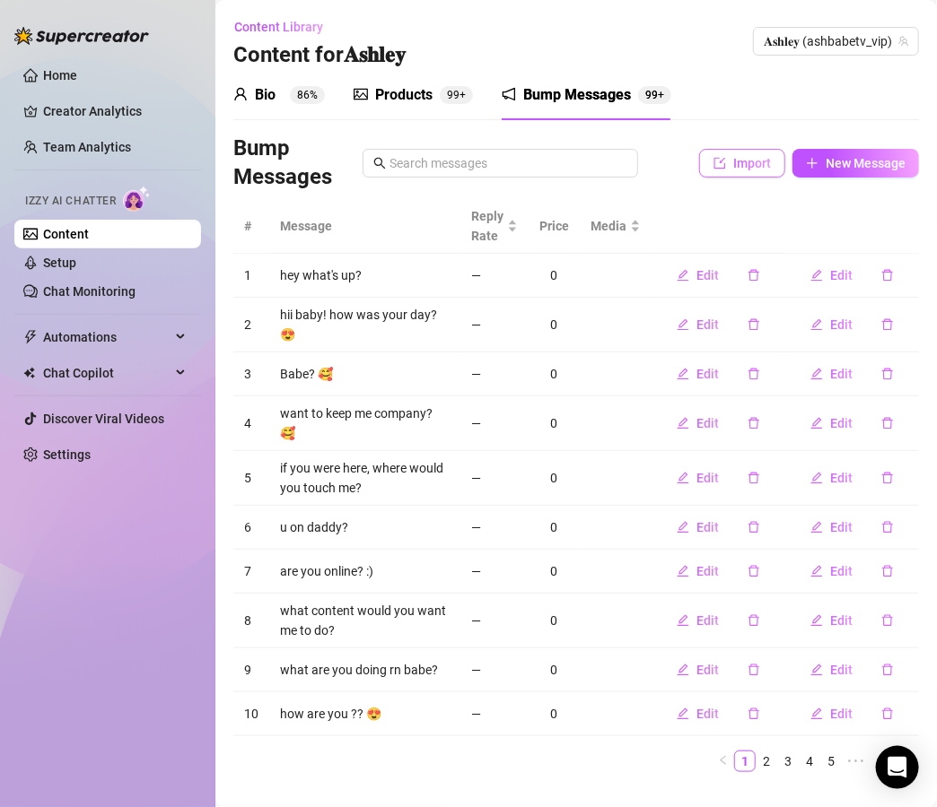
click at [734, 172] on button "Import" at bounding box center [742, 163] width 86 height 29
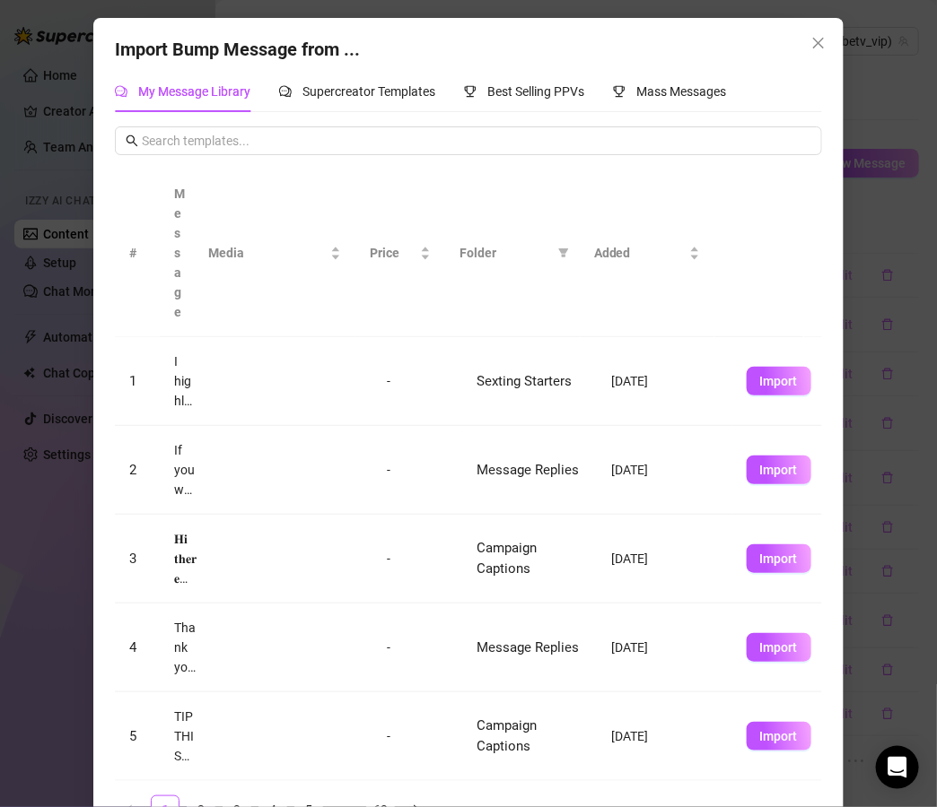
click at [759, 523] on td "Import" at bounding box center [777, 559] width 90 height 89
click at [811, 38] on icon "close" at bounding box center [818, 43] width 14 height 14
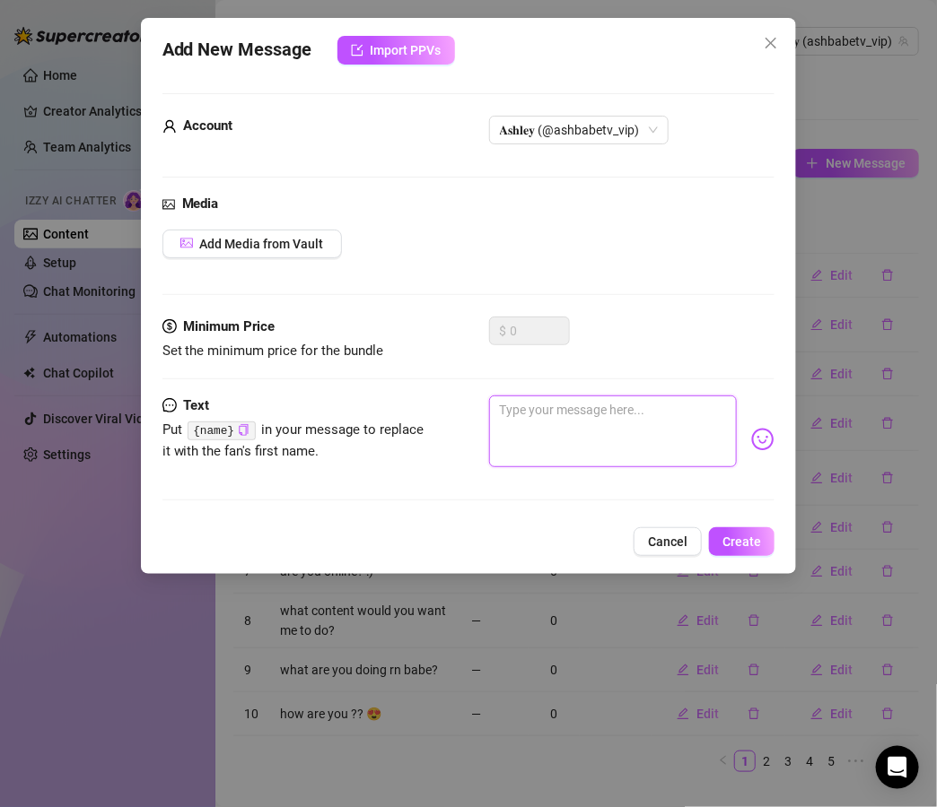
click at [590, 427] on textarea at bounding box center [613, 432] width 248 height 72
paste textarea "“I was just about to play with my toy when I noticed you’re here… should I save…"
click at [503, 408] on textarea "“I was just about to play with my toy when I noticed you’re here… should I save…" at bounding box center [613, 432] width 248 height 72
click at [650, 430] on textarea "I was just about to play with my toy when I noticed you’re here… should I save …" at bounding box center [613, 432] width 248 height 72
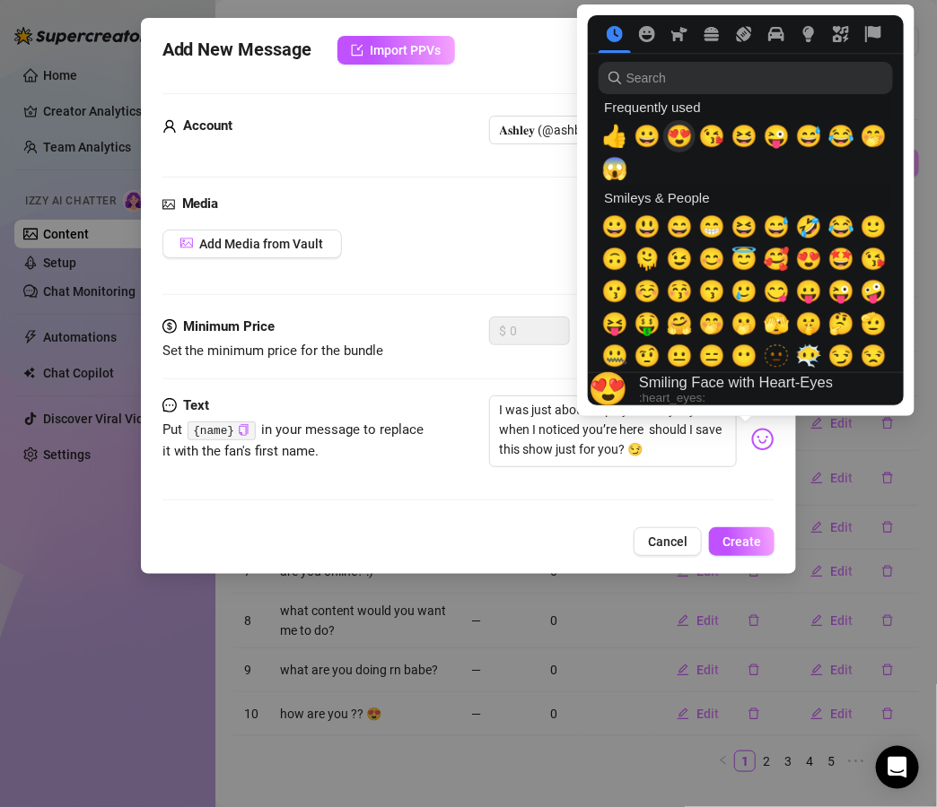
click at [680, 139] on span "😍" at bounding box center [679, 136] width 27 height 25
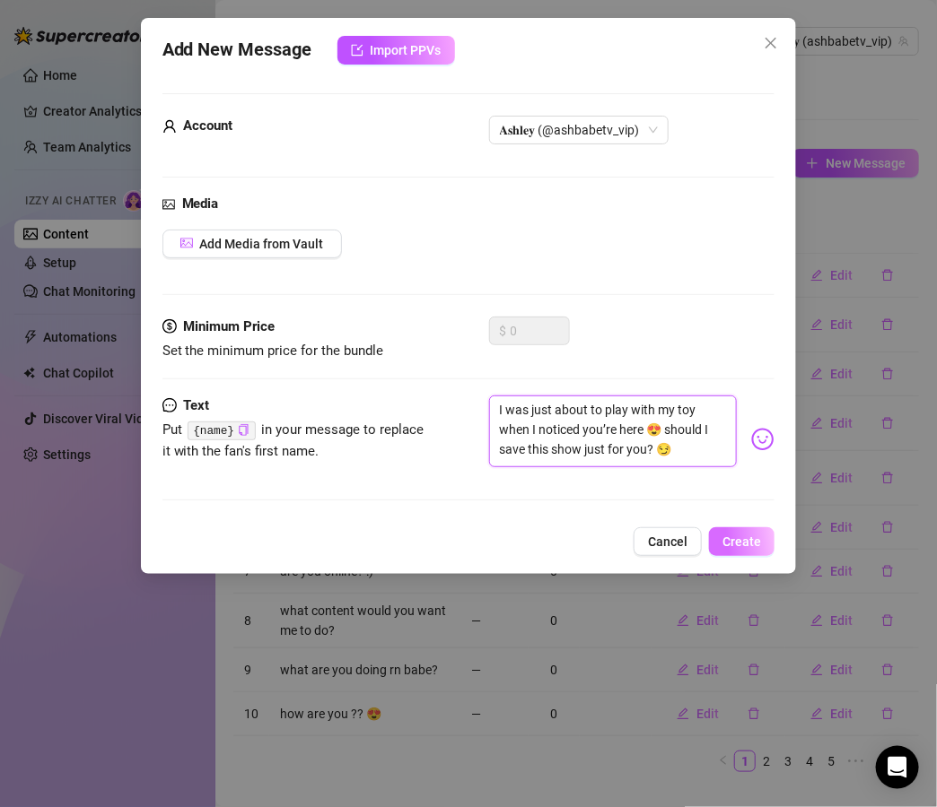
type textarea "I was just about to play with my toy when I noticed you’re here 😍 should I save…"
click at [749, 535] on span "Create" at bounding box center [741, 542] width 39 height 14
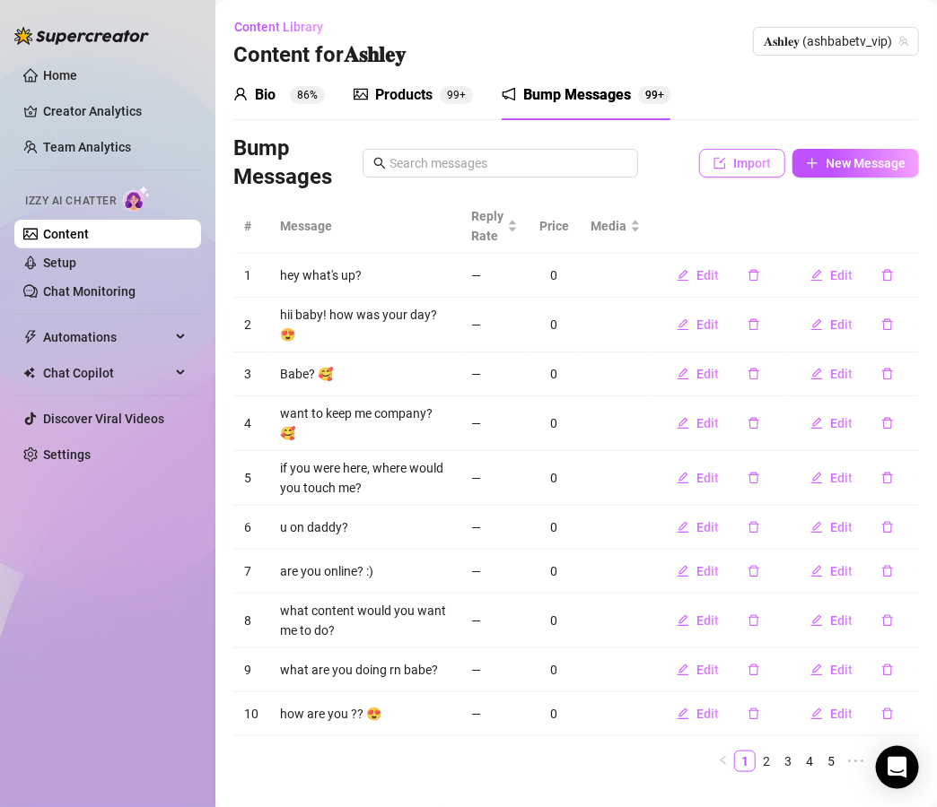
click at [742, 167] on span "Import" at bounding box center [752, 163] width 38 height 14
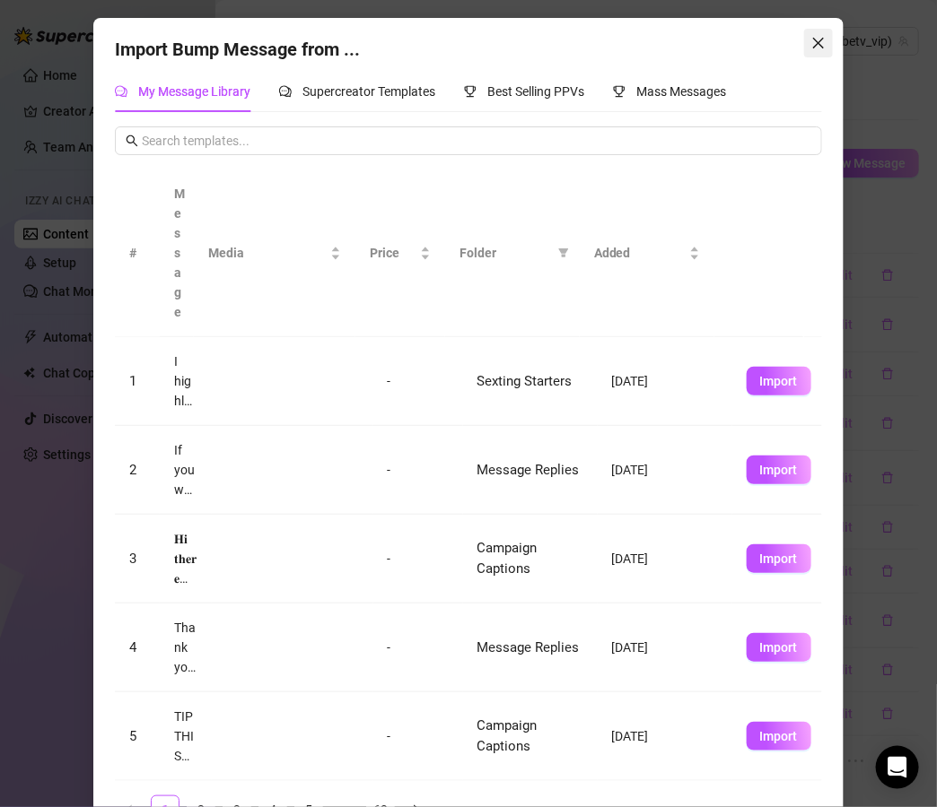
click at [811, 39] on icon "close" at bounding box center [818, 43] width 14 height 14
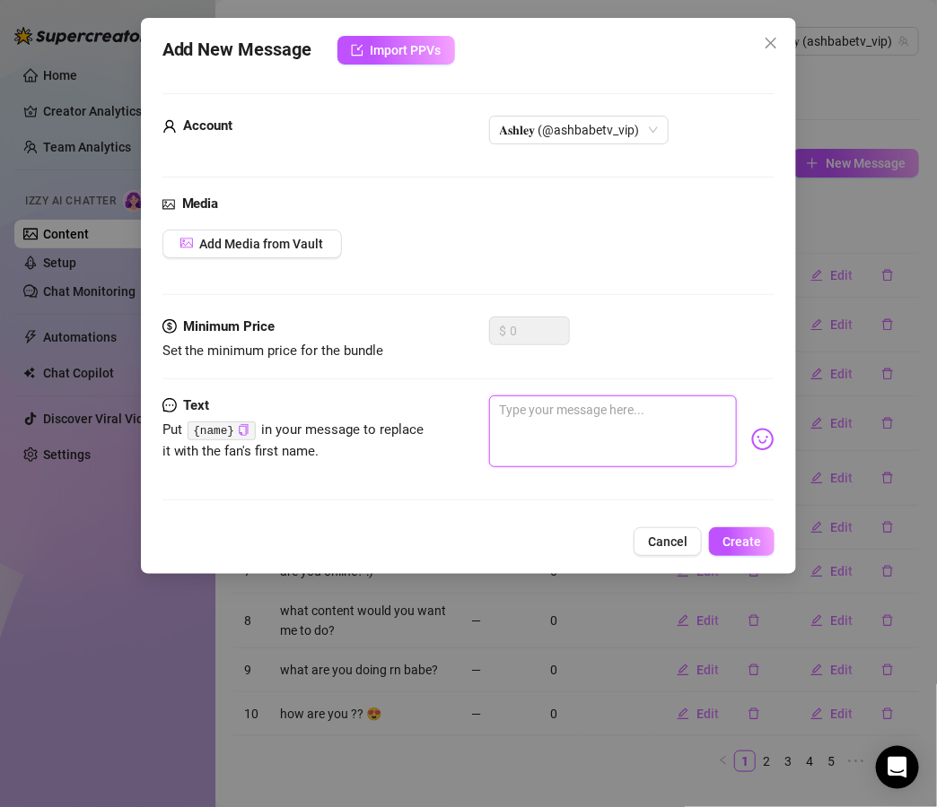
click at [576, 424] on textarea at bounding box center [613, 432] width 248 height 72
paste textarea "“I’ve got a secret for you but you have to promise to tell me yours first… what…"
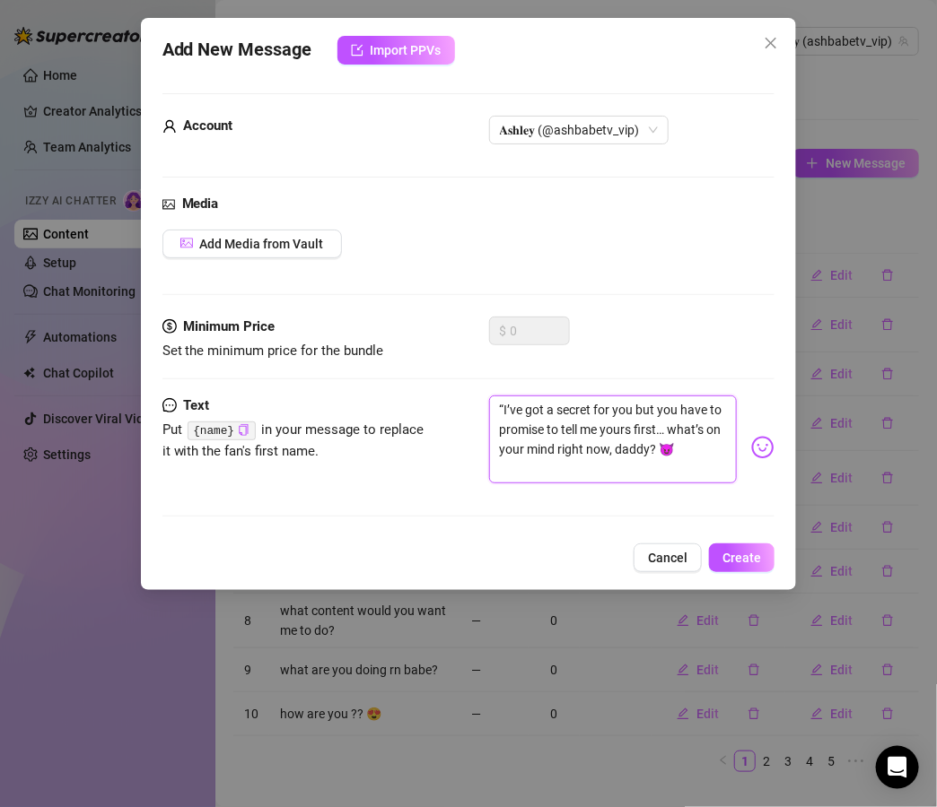
click at [502, 409] on textarea "“I’ve got a secret for you but you have to promise to tell me yours first… what…" at bounding box center [613, 440] width 248 height 88
click at [678, 428] on textarea "I’ve got a secret for you but you have to promise to tell me yours first… what’…" at bounding box center [613, 440] width 248 height 88
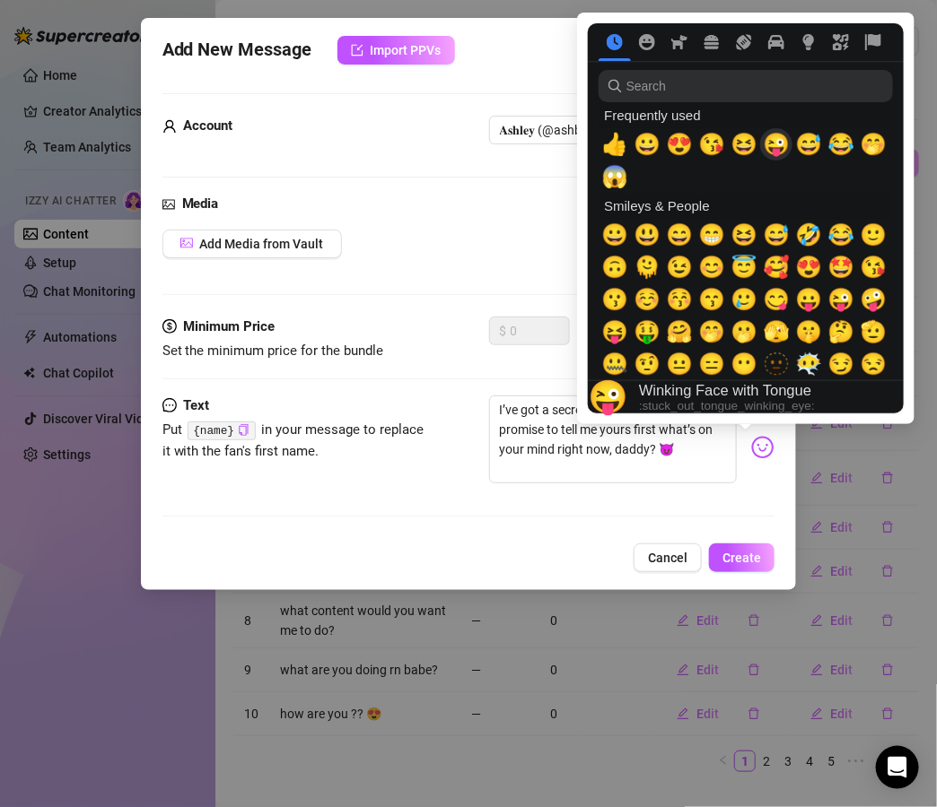
click at [778, 146] on span "😜" at bounding box center [775, 144] width 27 height 25
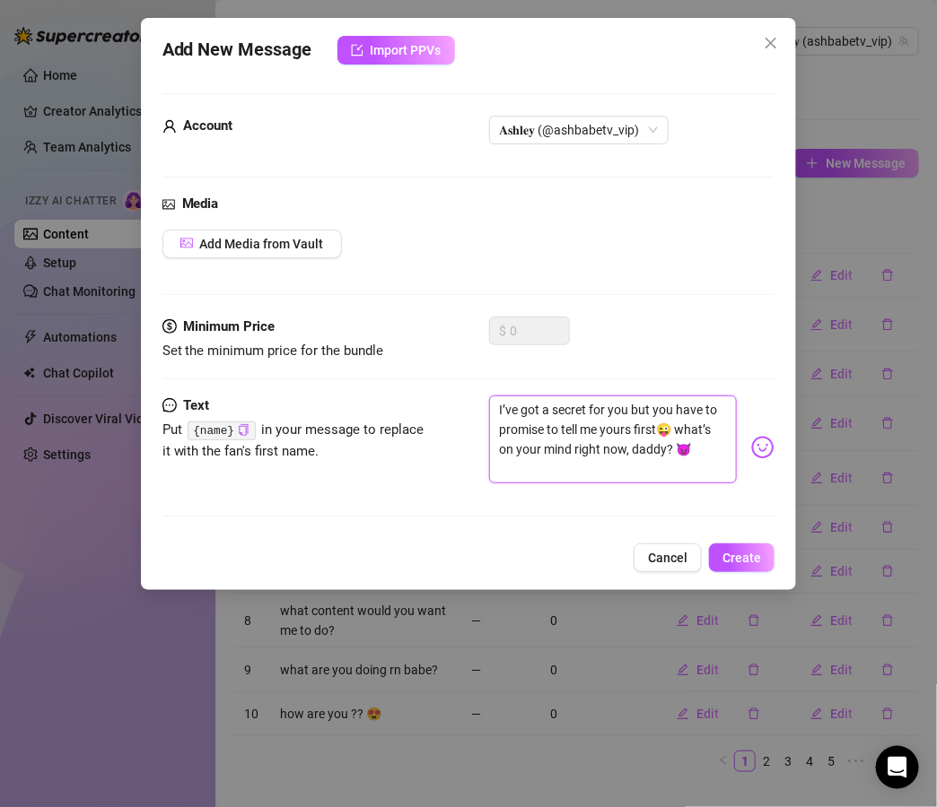
click at [586, 470] on textarea "I’ve got a secret for you but you have to promise to tell me yours first😜 what’…" at bounding box center [613, 440] width 248 height 88
type textarea "I’ve got a secret for you but you have to promise to tell me yours first😜 what’…"
click at [741, 565] on button "Create" at bounding box center [741, 558] width 65 height 29
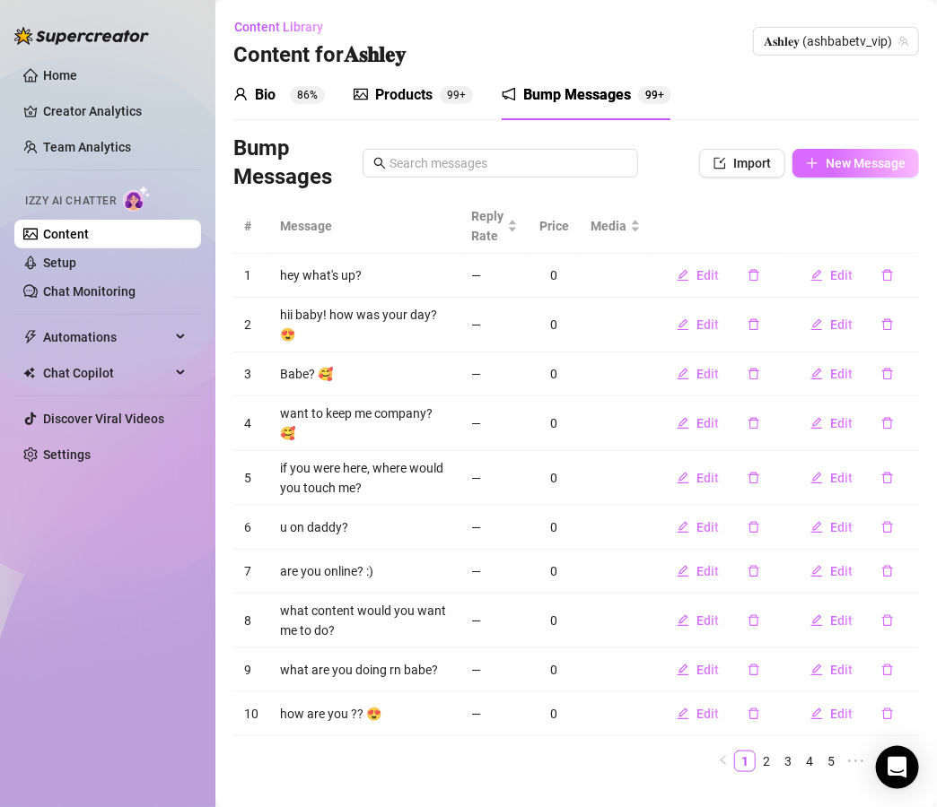
click at [837, 169] on span "New Message" at bounding box center [865, 163] width 80 height 14
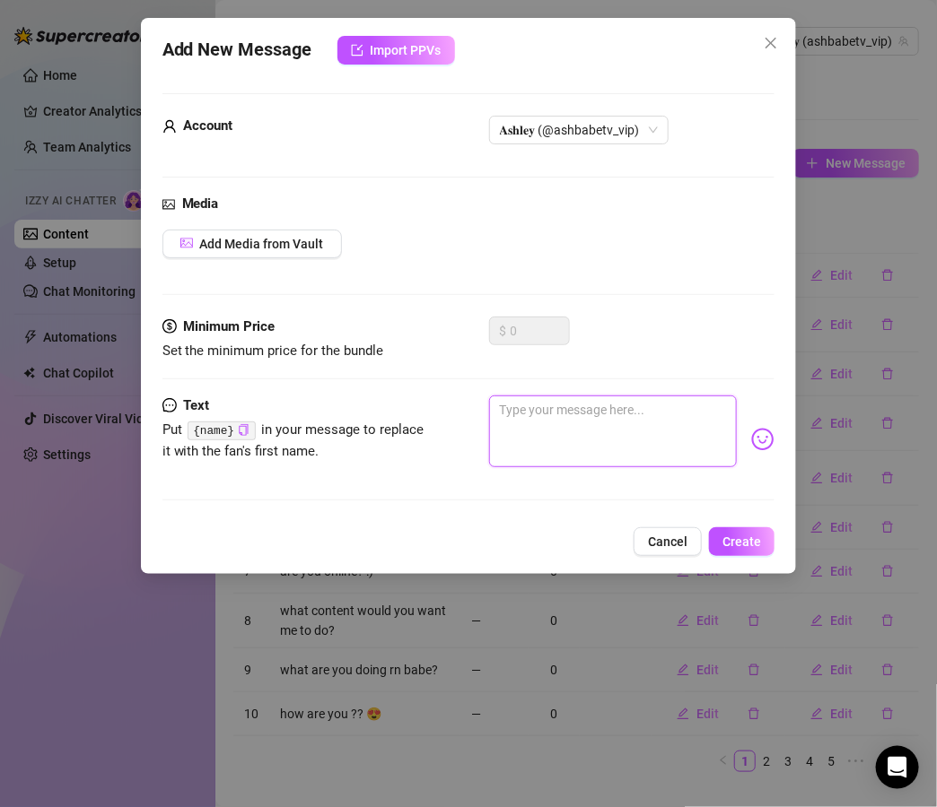
click at [597, 414] on textarea at bounding box center [613, 432] width 248 height 72
paste textarea "“You always catch me when I’m feeling needy 😩 should I tease you with what I’m …"
click at [501, 408] on textarea "“You always catch me when I’m feeling needy 😩 should I tease you with what I’m …" at bounding box center [613, 432] width 248 height 72
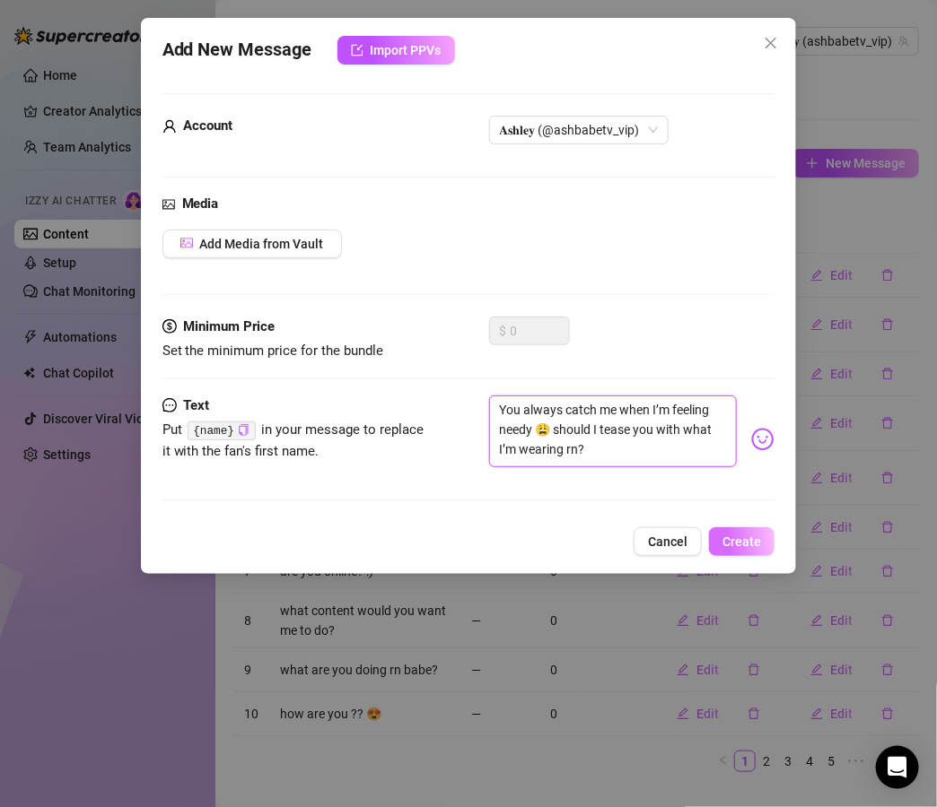
type textarea "You always catch me when I’m feeling needy 😩 should I tease you with what I’m w…"
click at [753, 537] on span "Create" at bounding box center [741, 542] width 39 height 14
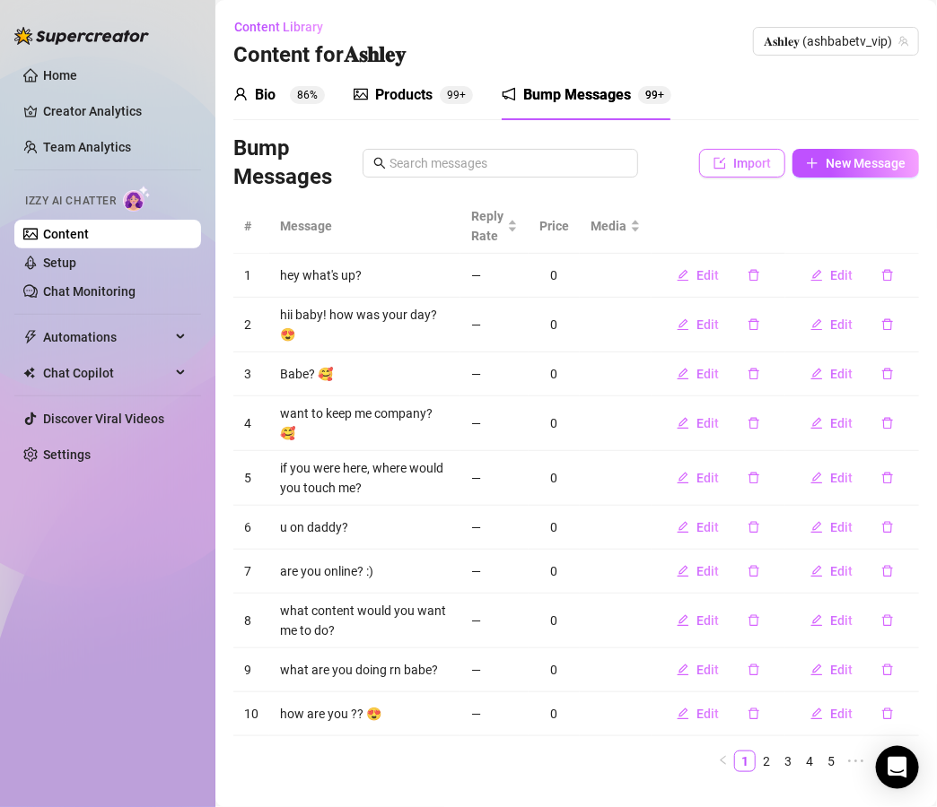
click at [742, 177] on button "Import" at bounding box center [742, 163] width 86 height 29
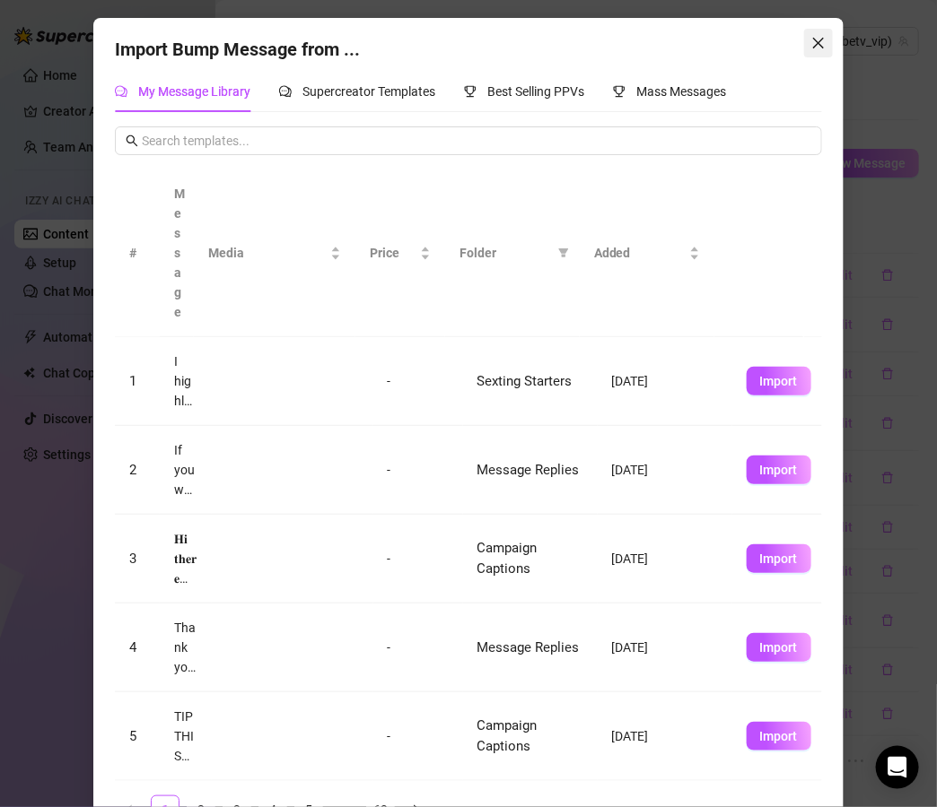
click at [811, 49] on icon "close" at bounding box center [818, 43] width 14 height 14
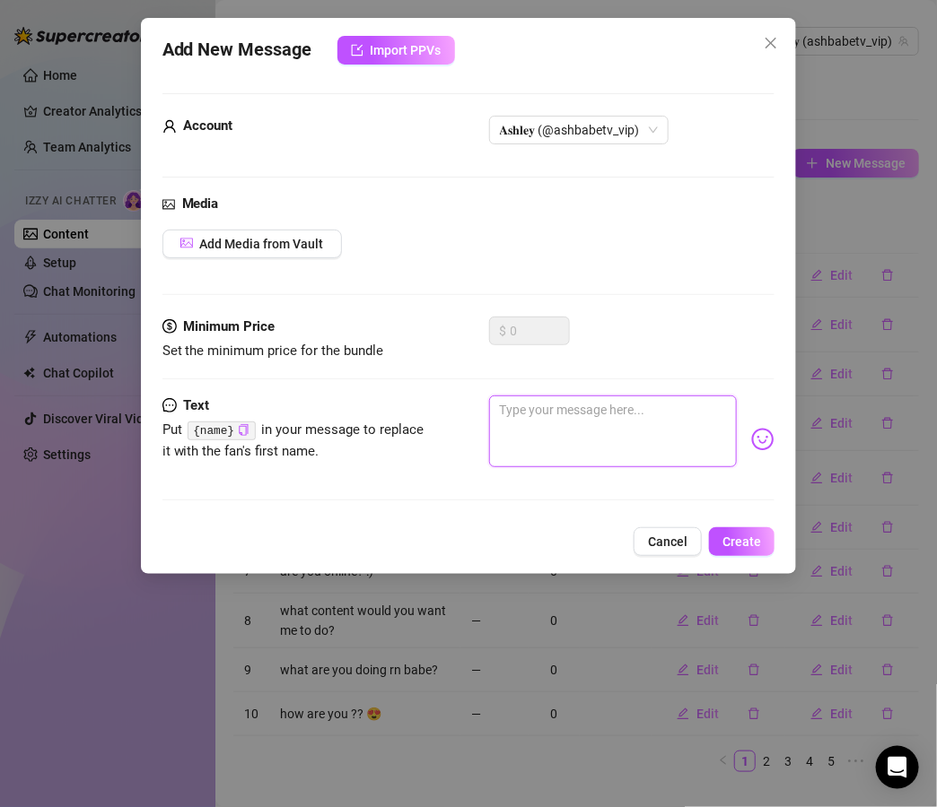
click at [604, 404] on textarea at bounding box center [613, 432] width 248 height 72
paste textarea "“Be honest… do you want me sweet and innocent tonight or filthy and dripping we…"
click at [502, 406] on textarea "“Be honest… do you want me sweet and innocent tonight or filthy and dripping we…" at bounding box center [613, 432] width 248 height 72
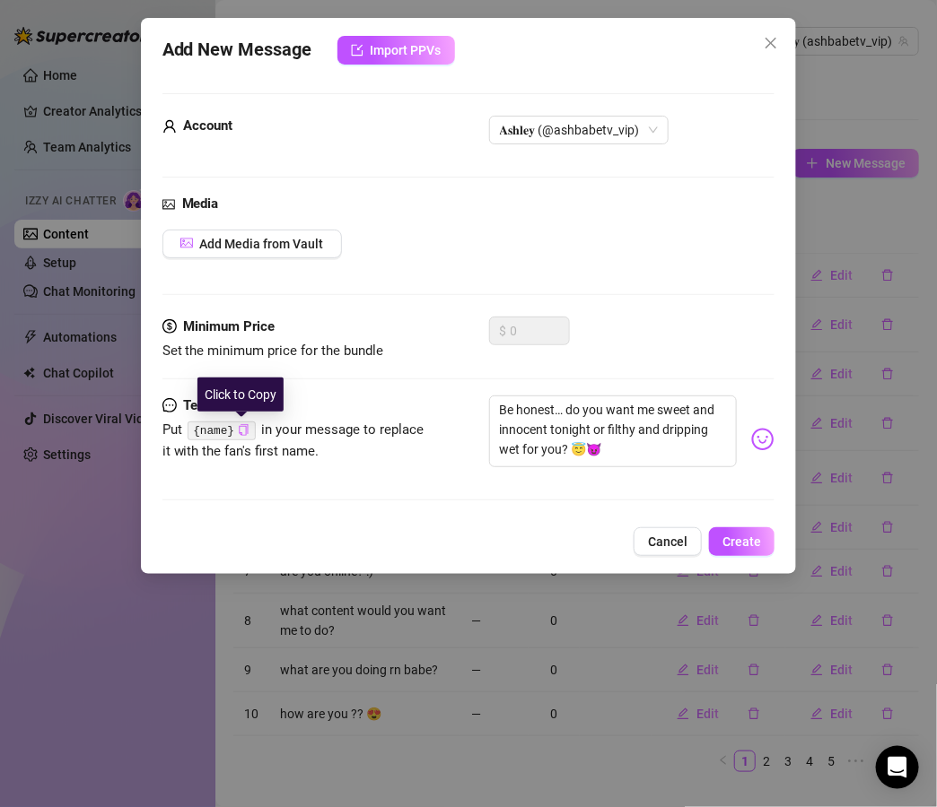
click at [245, 431] on icon "copy" at bounding box center [244, 430] width 9 height 12
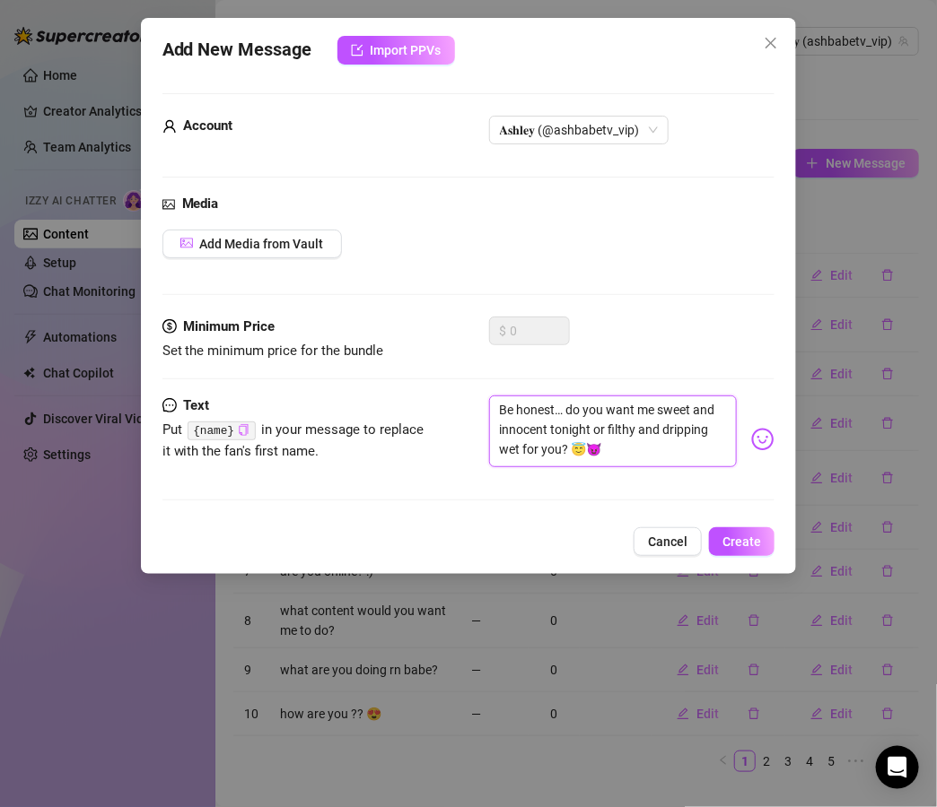
click at [553, 408] on textarea "Be honest… do you want me sweet and innocent tonight or filthy and dripping wet…" at bounding box center [613, 432] width 248 height 72
paste textarea "{name}"
click at [693, 452] on textarea "Be honest {name}… do you want me sweet and innocent tonight or filthy and dripp…" at bounding box center [613, 432] width 248 height 72
type textarea "Be honest {name}… do you want me sweet and innocent tonight or filthy and dripp…"
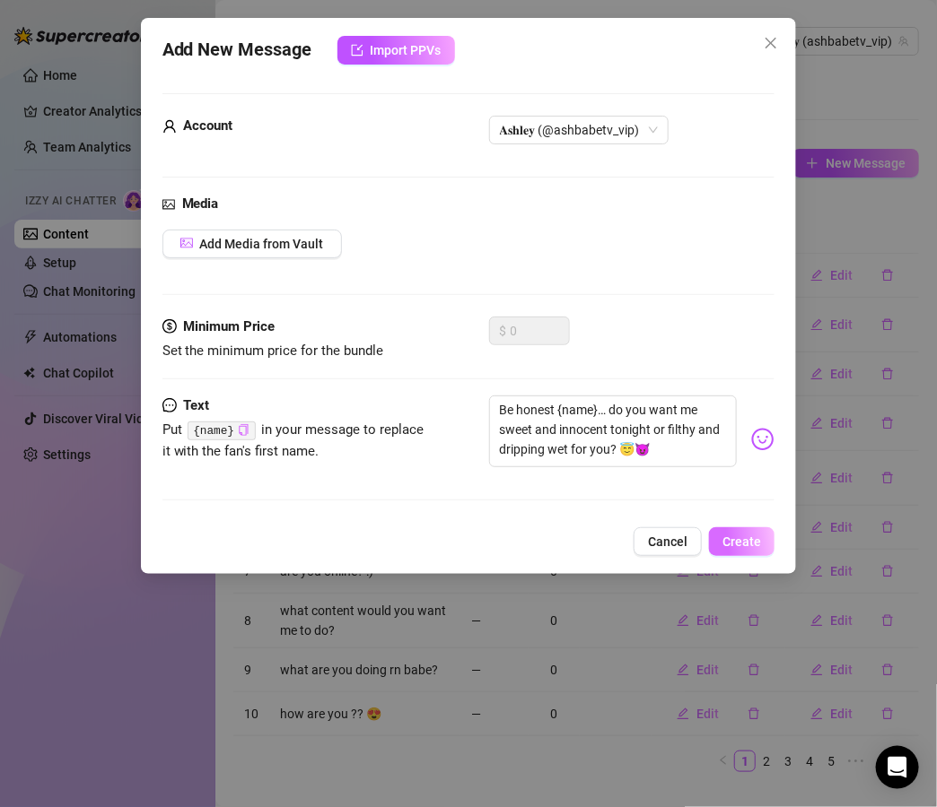
click at [741, 536] on span "Create" at bounding box center [741, 542] width 39 height 14
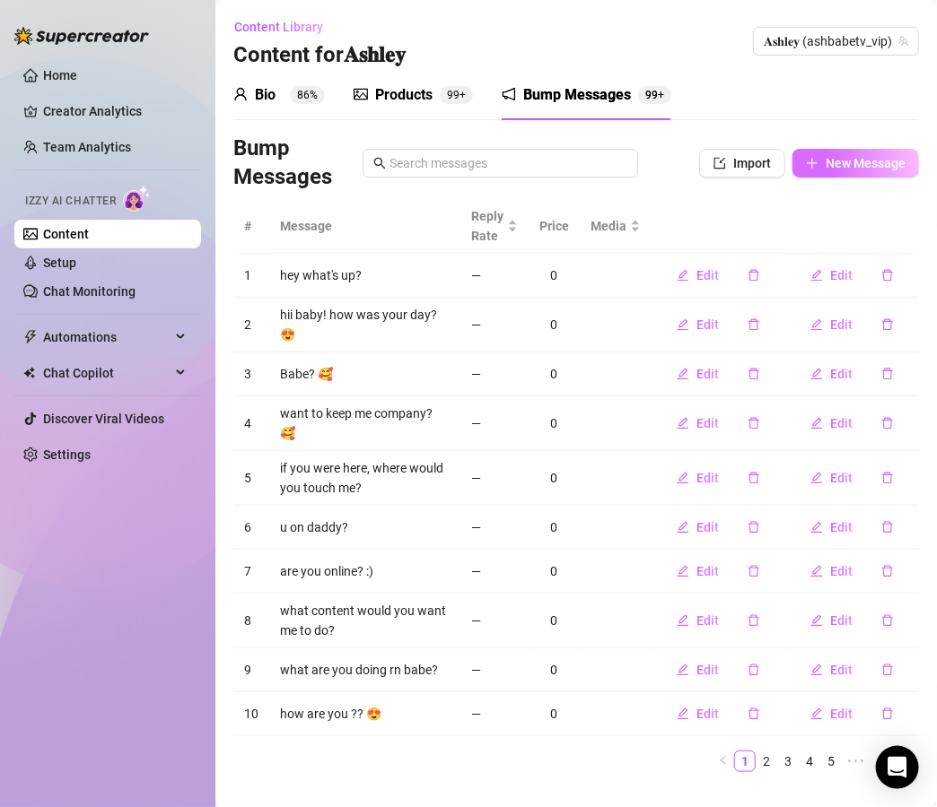
click at [850, 163] on span "New Message" at bounding box center [865, 163] width 80 height 14
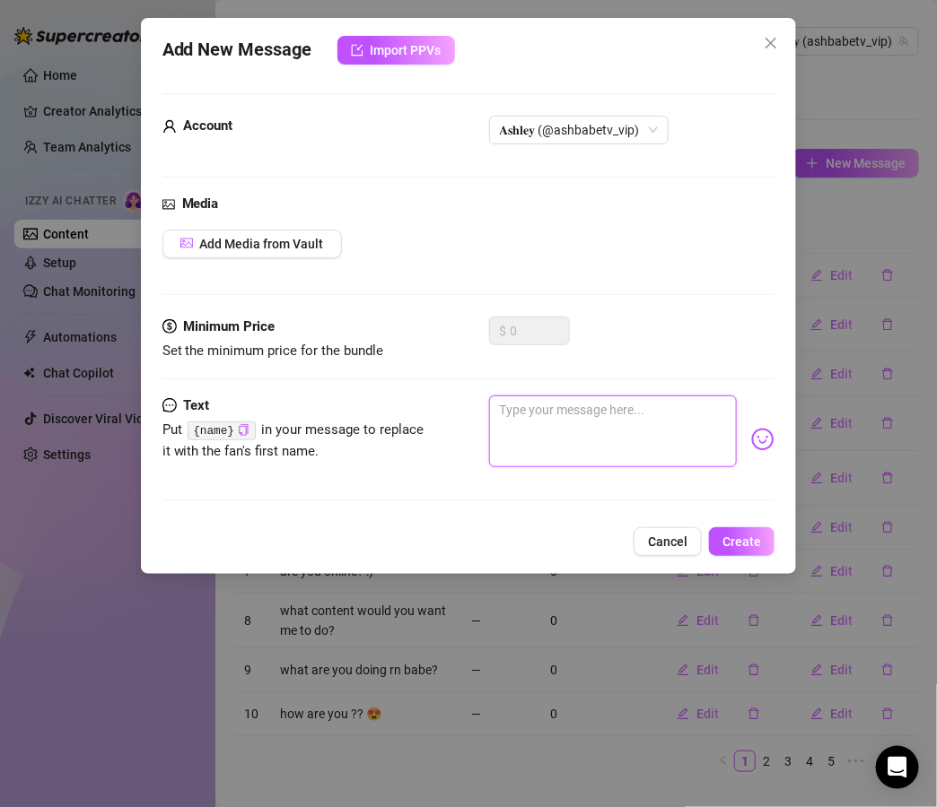
click at [585, 416] on textarea at bounding box center [613, 432] width 248 height 72
paste textarea "“I can’t focus knowing you’re online right now… what’s the first thing you’d do…"
click at [502, 412] on textarea "“I can’t focus knowing you’re online right now… what’s the first thing you’d do…" at bounding box center [613, 432] width 248 height 72
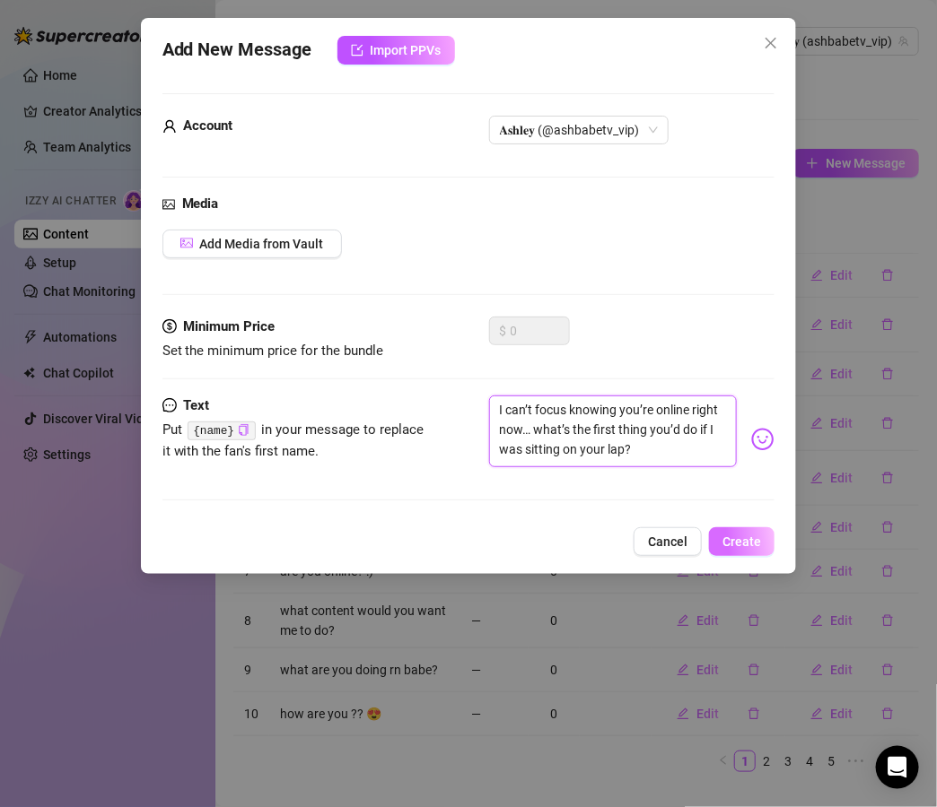
type textarea "I can’t focus knowing you’re online right now… what’s the first thing you’d do …"
click at [750, 535] on span "Create" at bounding box center [741, 542] width 39 height 14
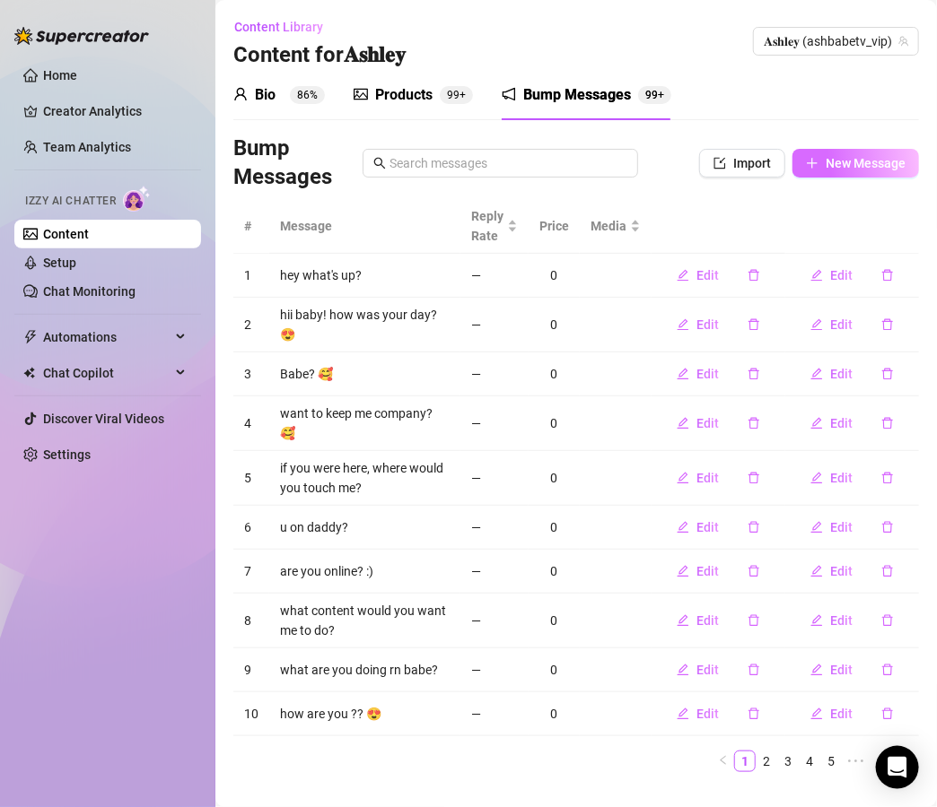
click at [864, 158] on span "New Message" at bounding box center [865, 163] width 80 height 14
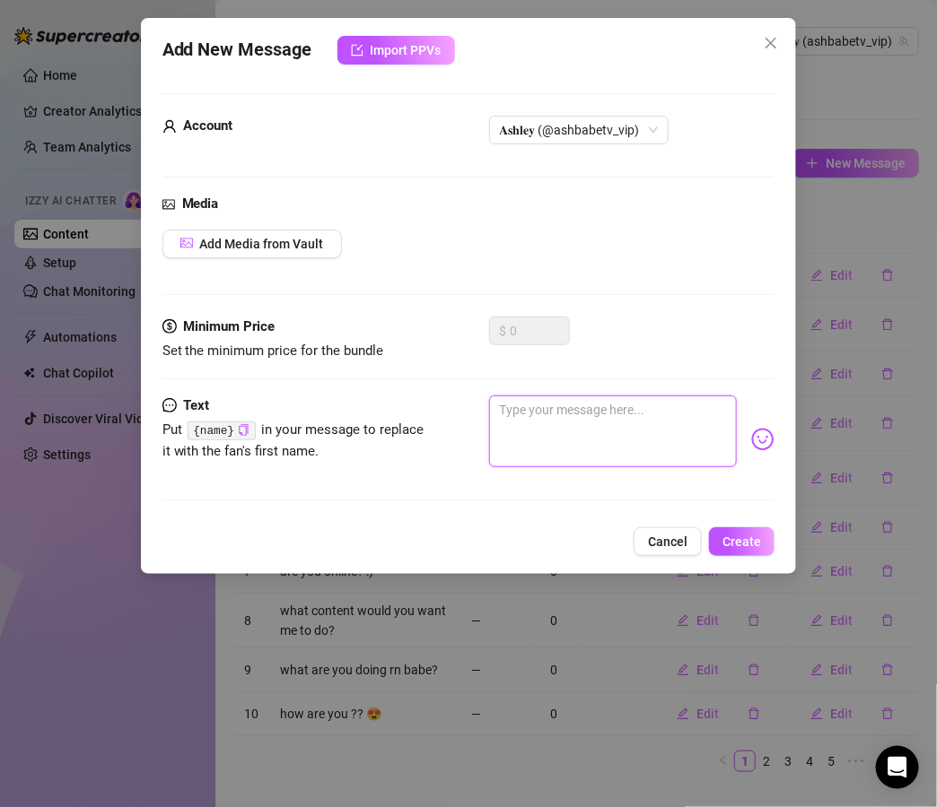
click at [594, 422] on textarea at bounding box center [613, 432] width 248 height 72
paste textarea "“Daddy I’m craving attention… are you gonna make me beg or are you gonna take c…"
click at [505, 411] on textarea "“Daddy I’m craving attention… are you gonna make me beg or are you gonna take c…" at bounding box center [613, 432] width 248 height 72
click at [656, 410] on textarea "Daddy I’m craving attention… are you gonna make me beg or are you gonna take ca…" at bounding box center [613, 432] width 248 height 72
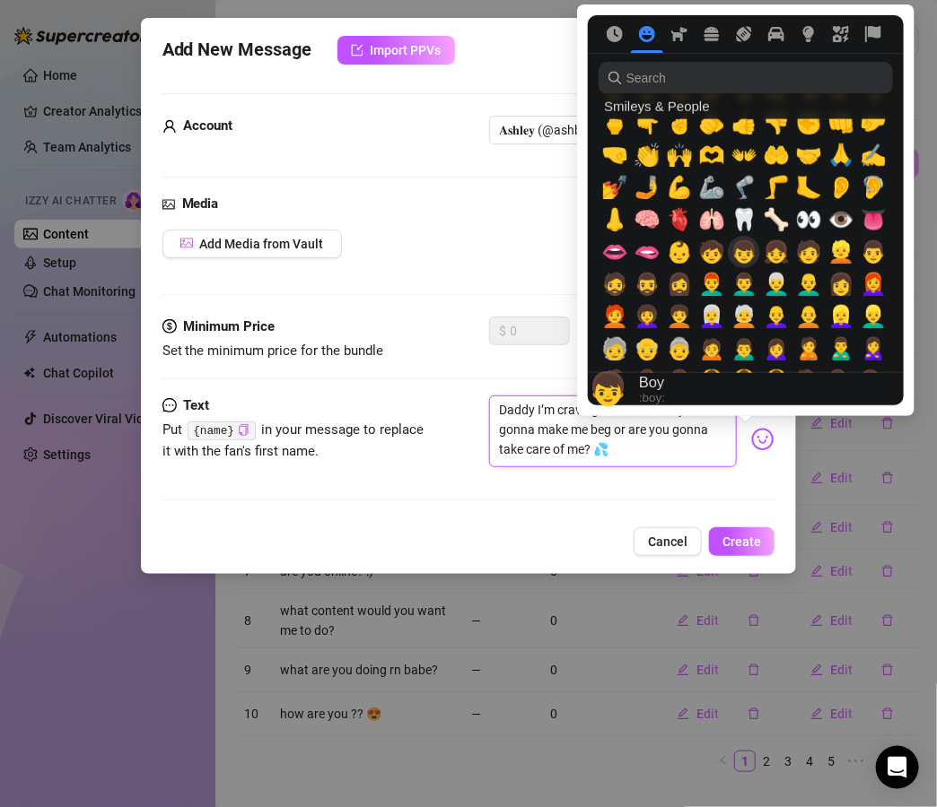
scroll to position [588, 0]
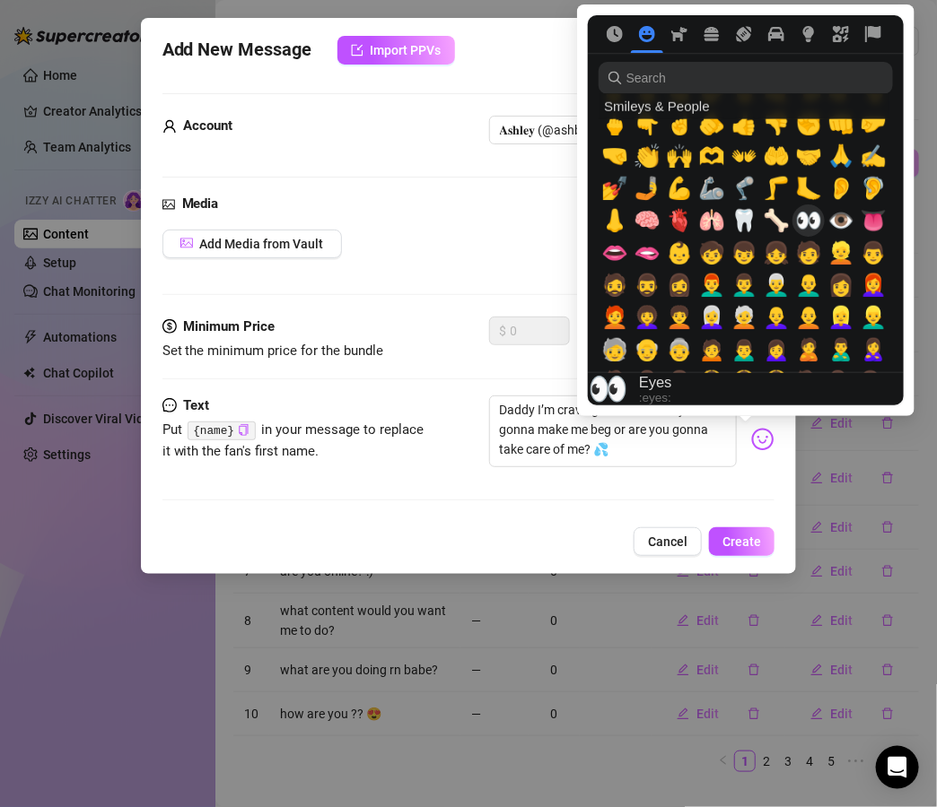
click at [806, 220] on span "👀" at bounding box center [808, 220] width 27 height 25
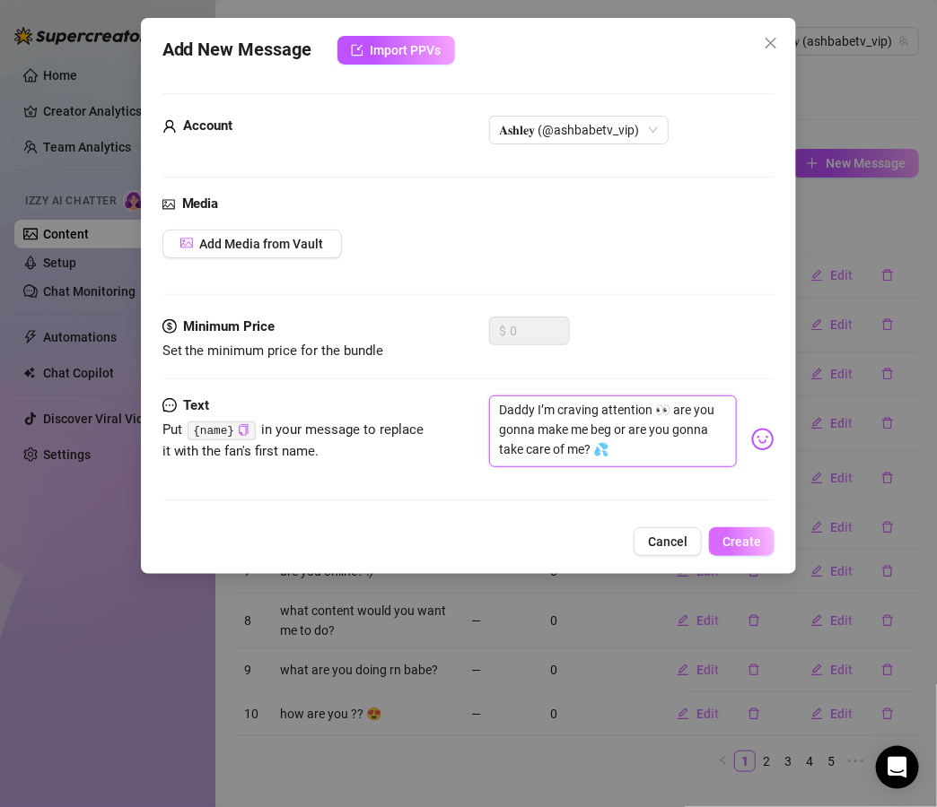
type textarea "Daddy I’m craving attention 👀 are you gonna make me beg or are you gonna take c…"
click at [750, 543] on span "Create" at bounding box center [741, 542] width 39 height 14
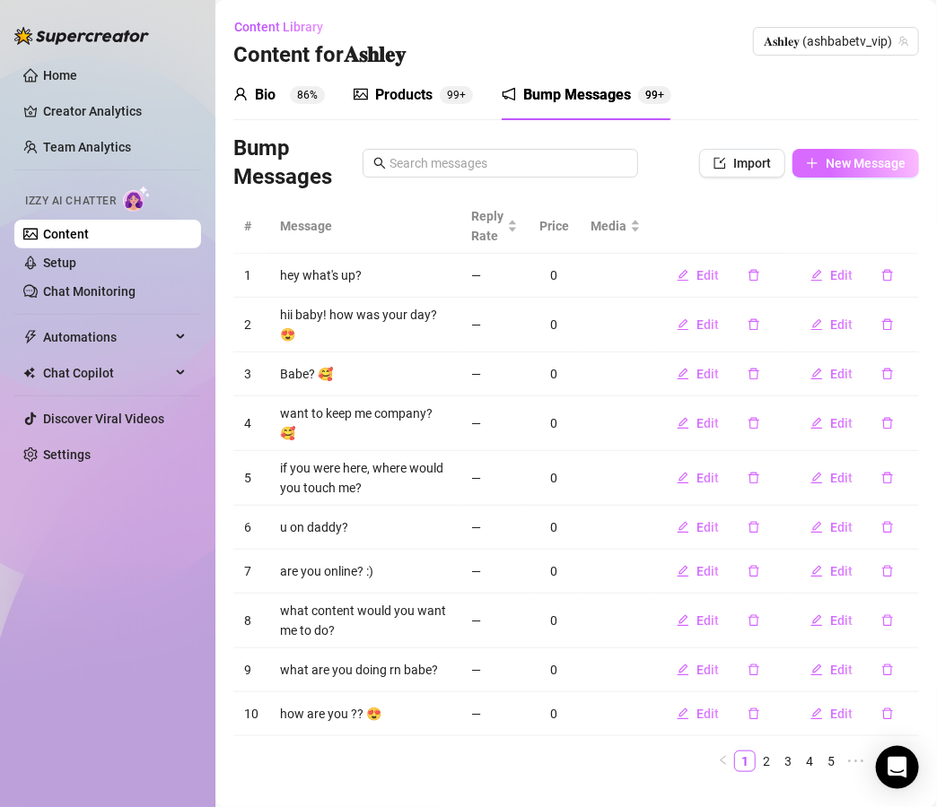
click at [848, 161] on span "New Message" at bounding box center [865, 163] width 80 height 14
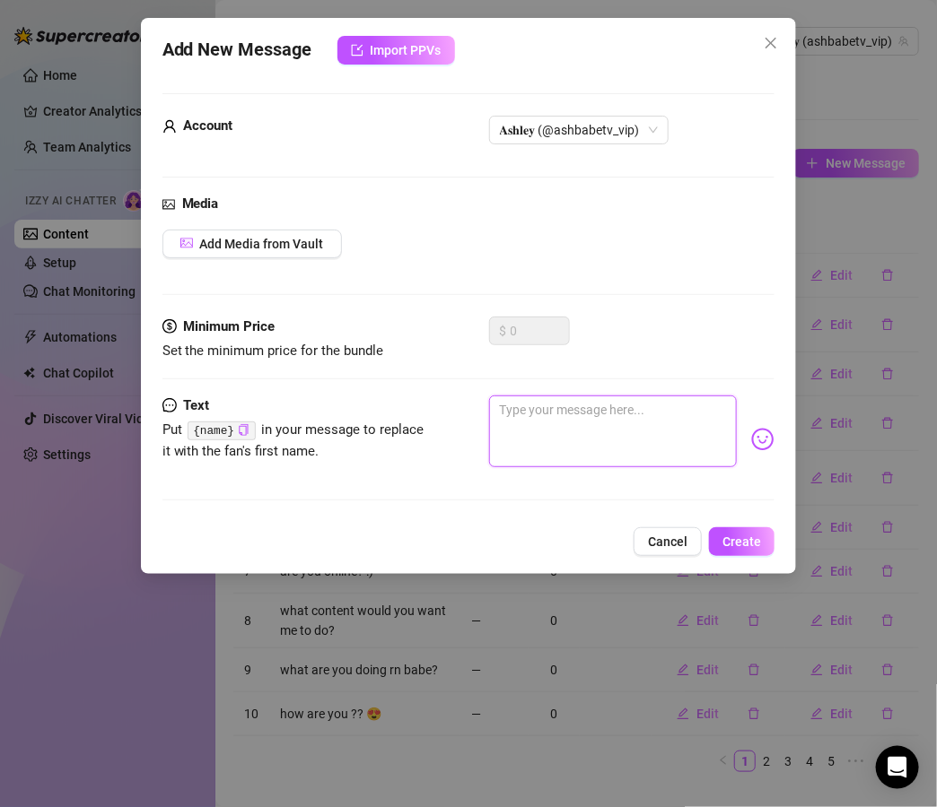
click at [599, 404] on textarea at bounding box center [613, 432] width 248 height 72
paste textarea "“I just slipped something naughty on… should I show you or keep teasing you unt…"
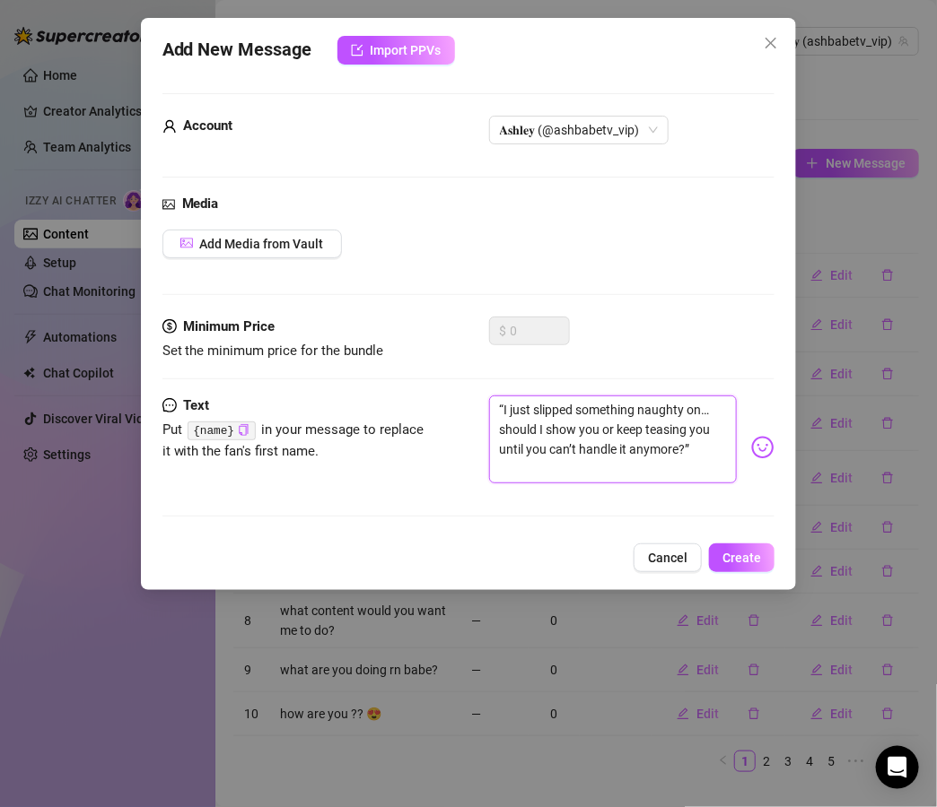
scroll to position [0, 0]
click at [502, 411] on textarea "“I just slipped something naughty on… should I show you or keep teasing you unt…" at bounding box center [613, 440] width 248 height 88
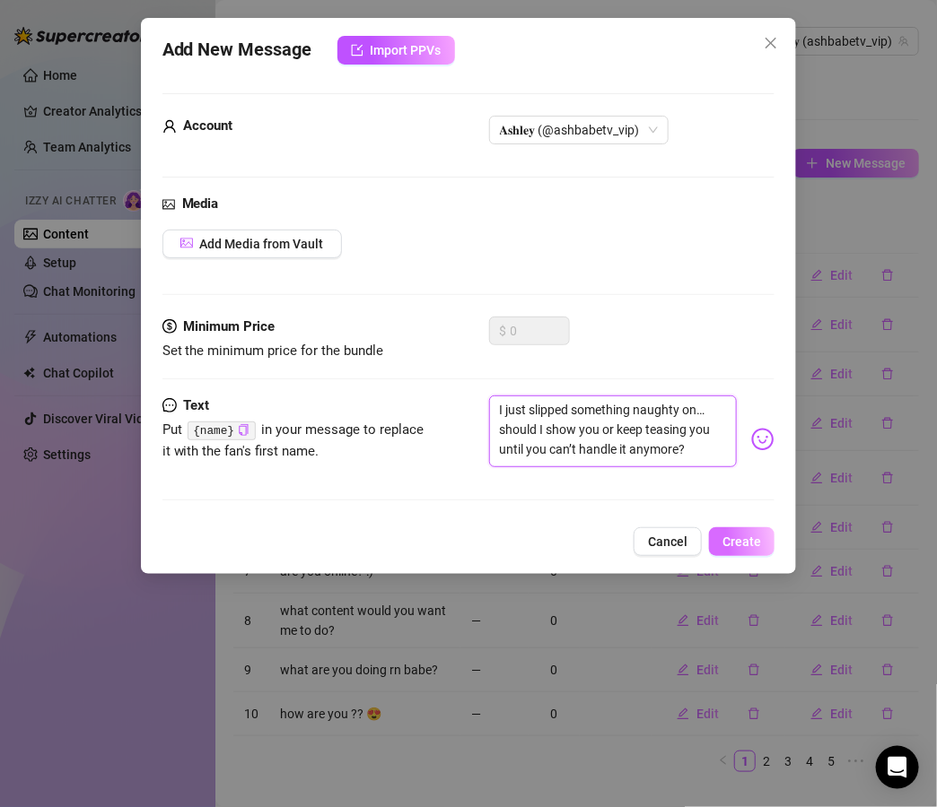
type textarea "I just slipped something naughty on… should I show you or keep teasing you unti…"
click at [743, 535] on span "Create" at bounding box center [741, 542] width 39 height 14
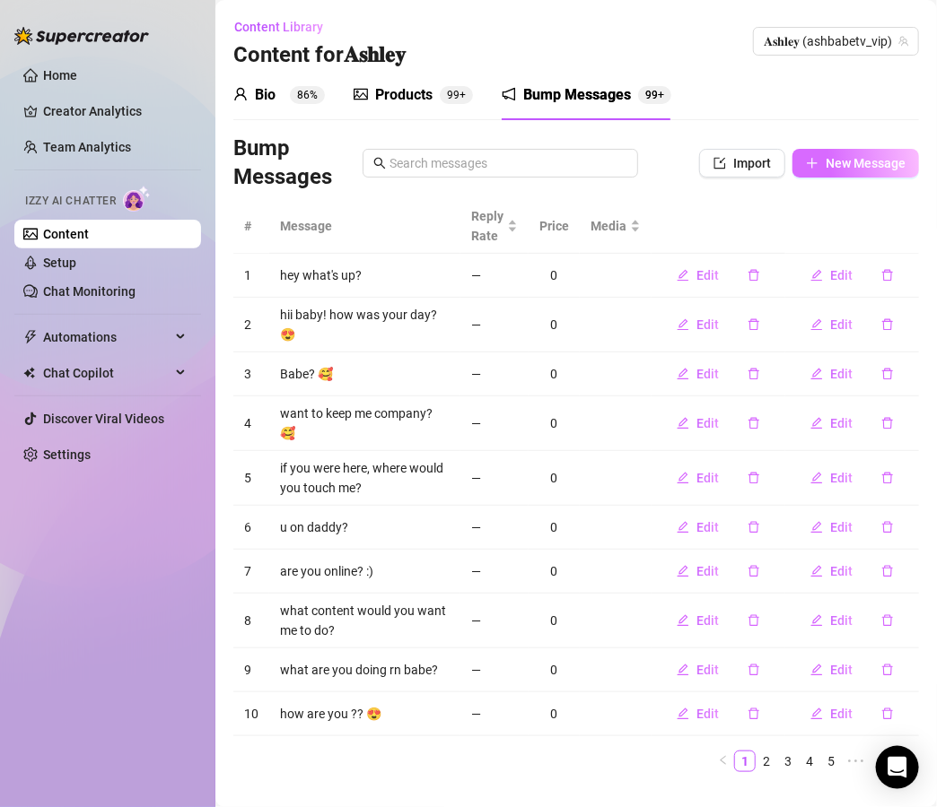
click at [859, 170] on span "New Message" at bounding box center [865, 163] width 80 height 14
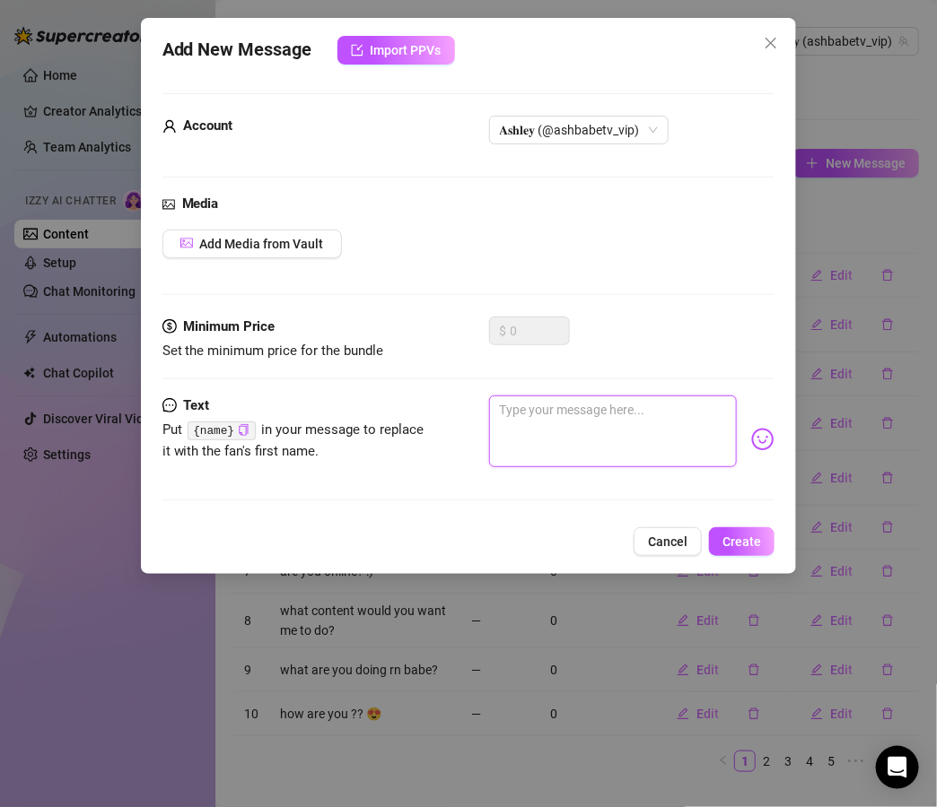
click at [625, 405] on textarea at bounding box center [613, 432] width 248 height 72
paste textarea "“You always make me feel like being the bad girl… wanna see just how bad I can …"
click at [567, 431] on textarea "“You always make me feel like being the bad girl… wanna see just how bad I can …" at bounding box center [613, 432] width 248 height 72
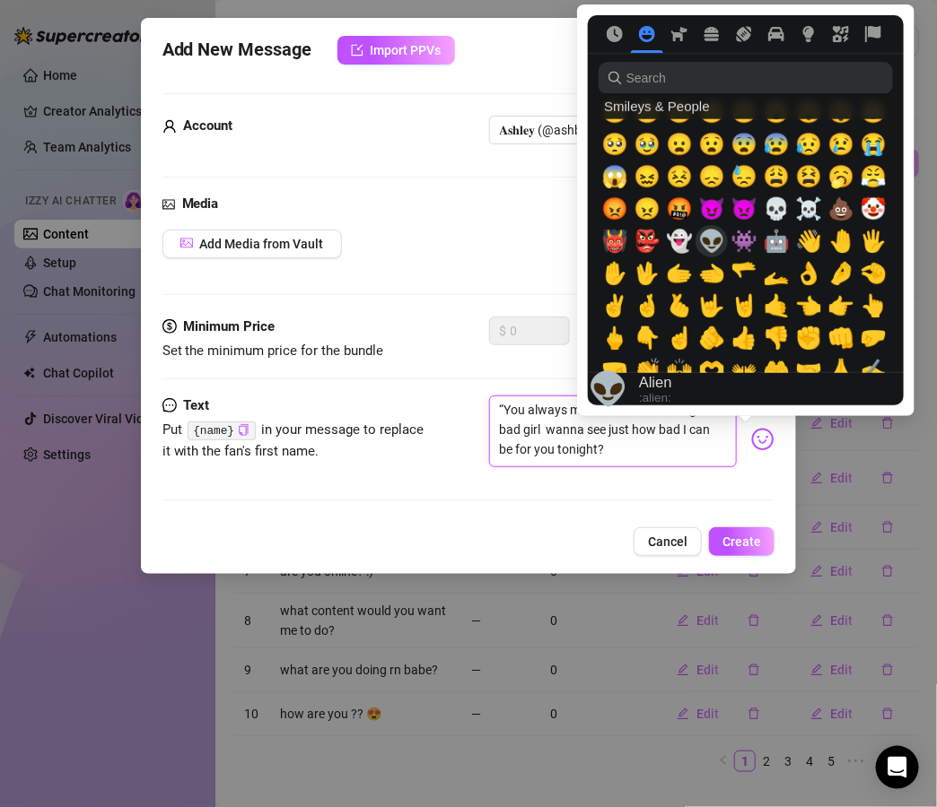
scroll to position [374, 0]
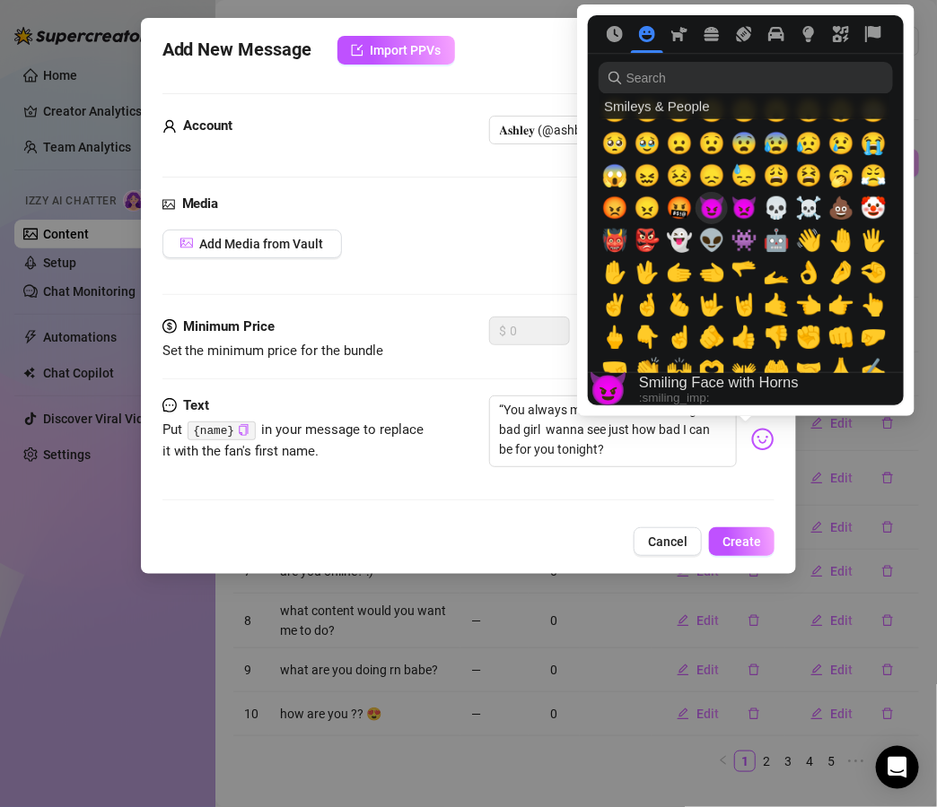
click at [711, 212] on span "😈" at bounding box center [711, 208] width 27 height 25
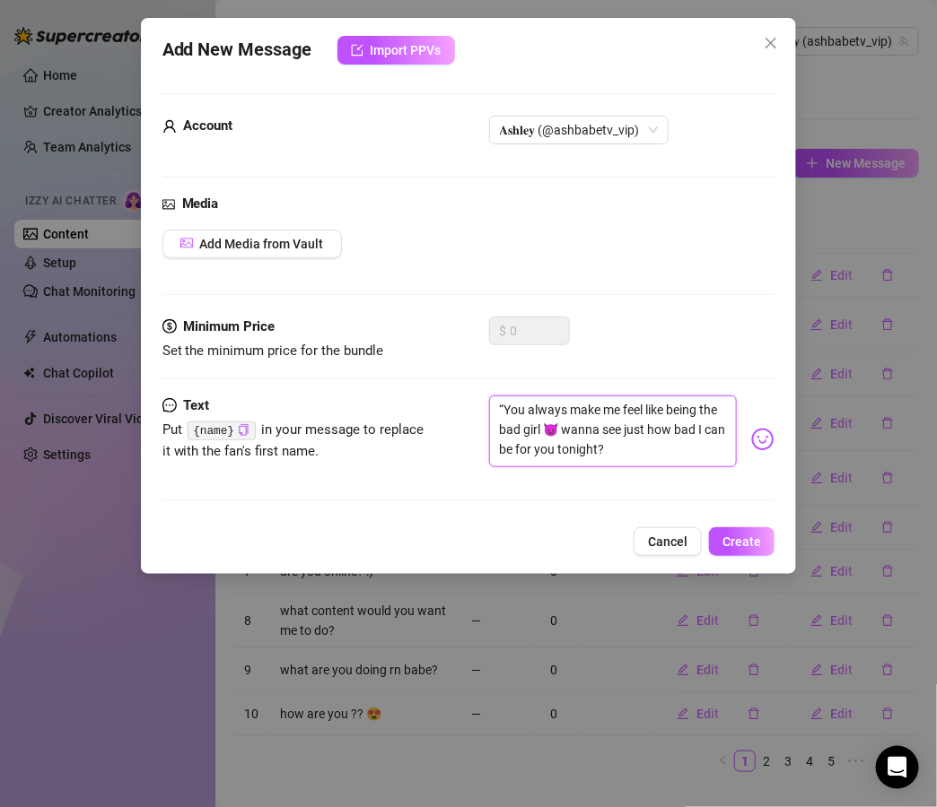
click at [501, 412] on textarea "“You always make me feel like being the bad girl 😈 wanna see just how bad I can…" at bounding box center [613, 432] width 248 height 72
type textarea "You always make me feel like being the bad girl 😈 wanna see just how bad I can …"
click at [738, 539] on span "Create" at bounding box center [741, 542] width 39 height 14
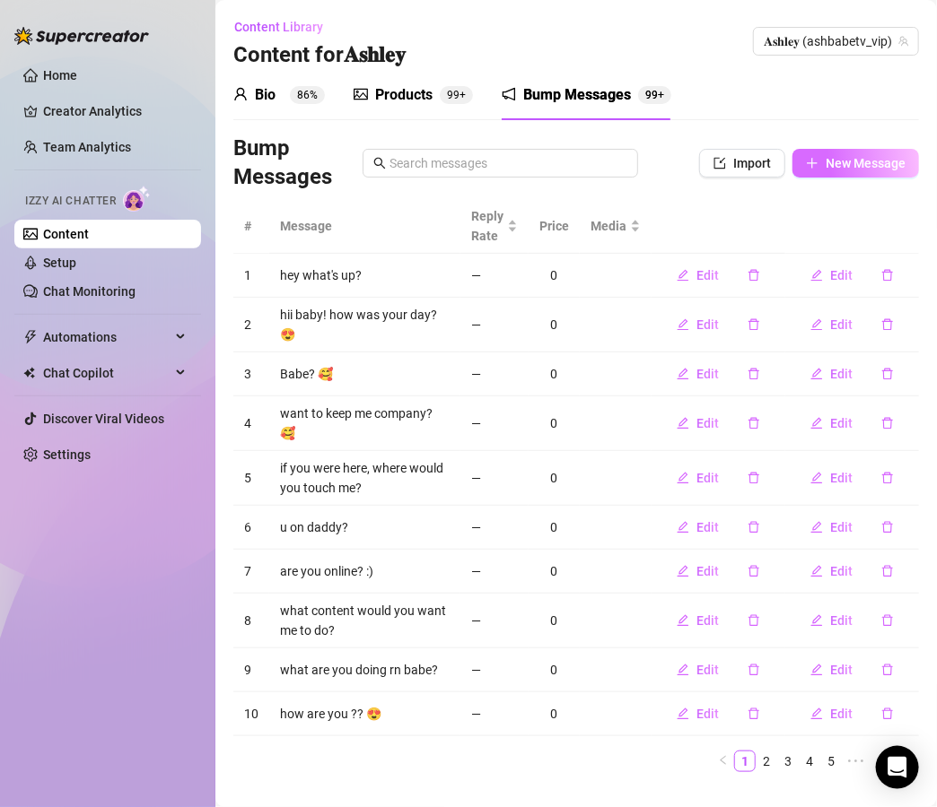
click at [883, 166] on span "New Message" at bounding box center [865, 163] width 80 height 14
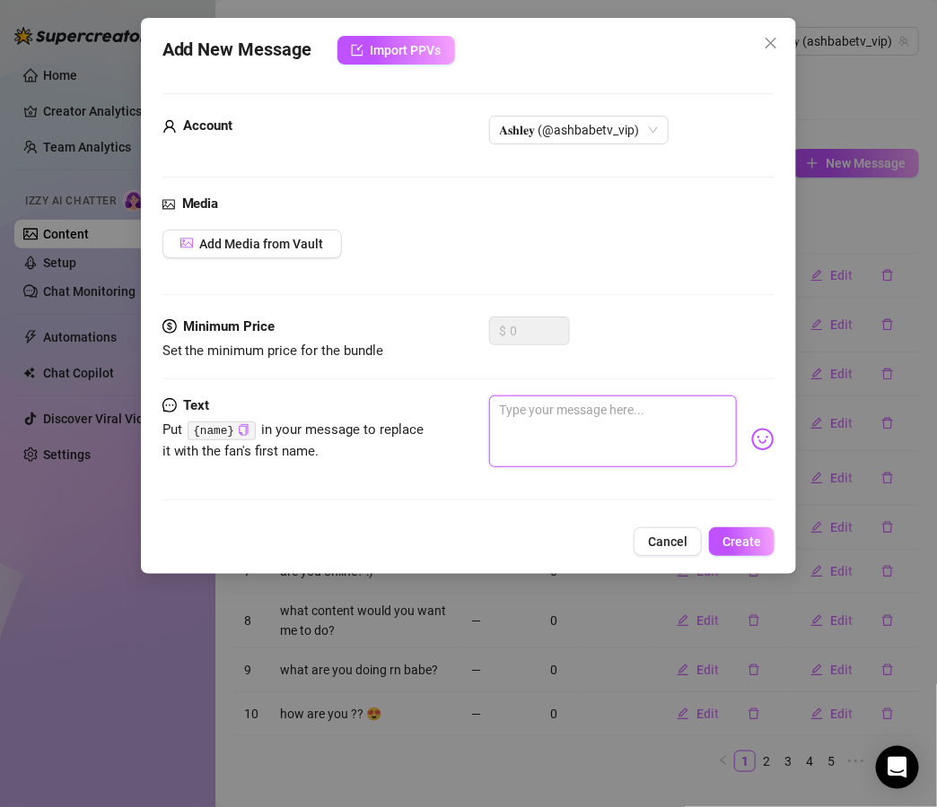
click at [558, 410] on textarea at bounding box center [613, 432] width 248 height 72
paste textarea "“If you could pick—would you rather watch me slowly play with myself until I cu…"
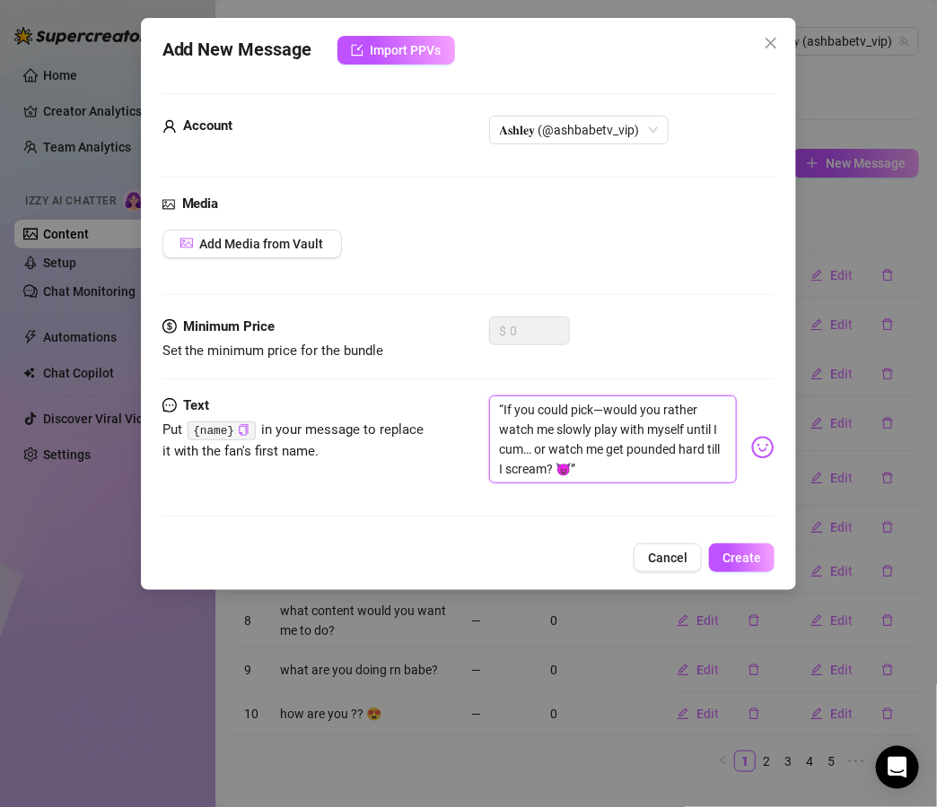
scroll to position [0, 0]
click at [501, 407] on textarea "“If you could pick—would you rather watch me slowly play with myself until I cu…" at bounding box center [613, 440] width 248 height 88
click at [700, 464] on textarea "If you could pick—would you rather watch me slowly play with myself until I cum…" at bounding box center [613, 440] width 248 height 88
type textarea "If you could pick—would you rather watch me slowly play with myself until I cum…"
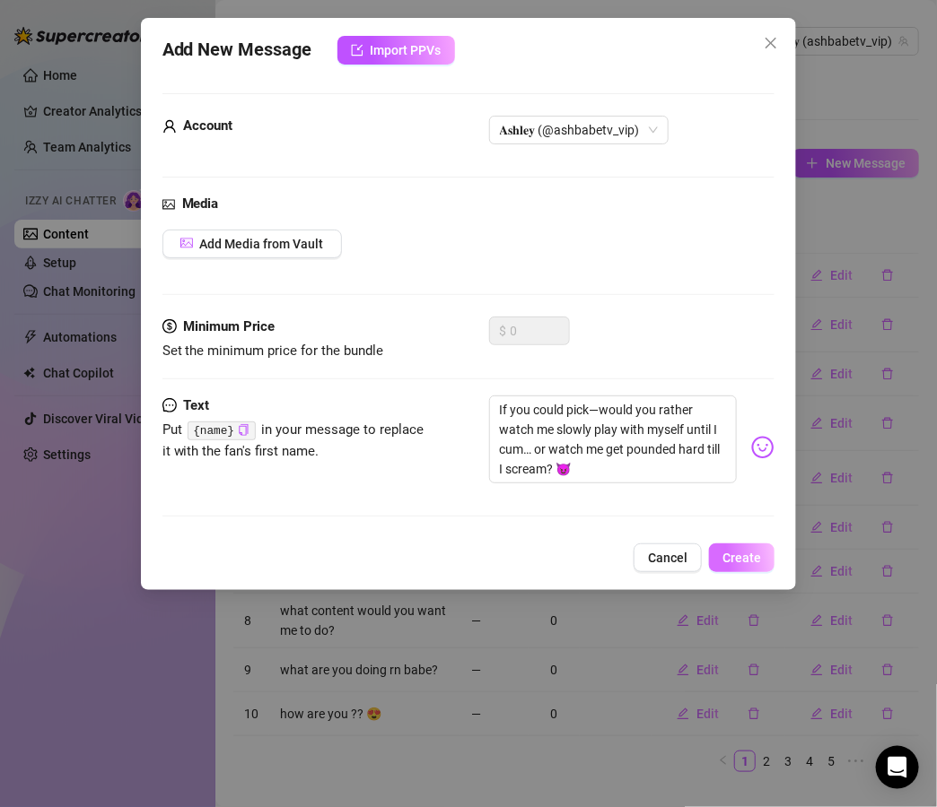
click at [741, 556] on span "Create" at bounding box center [741, 558] width 39 height 14
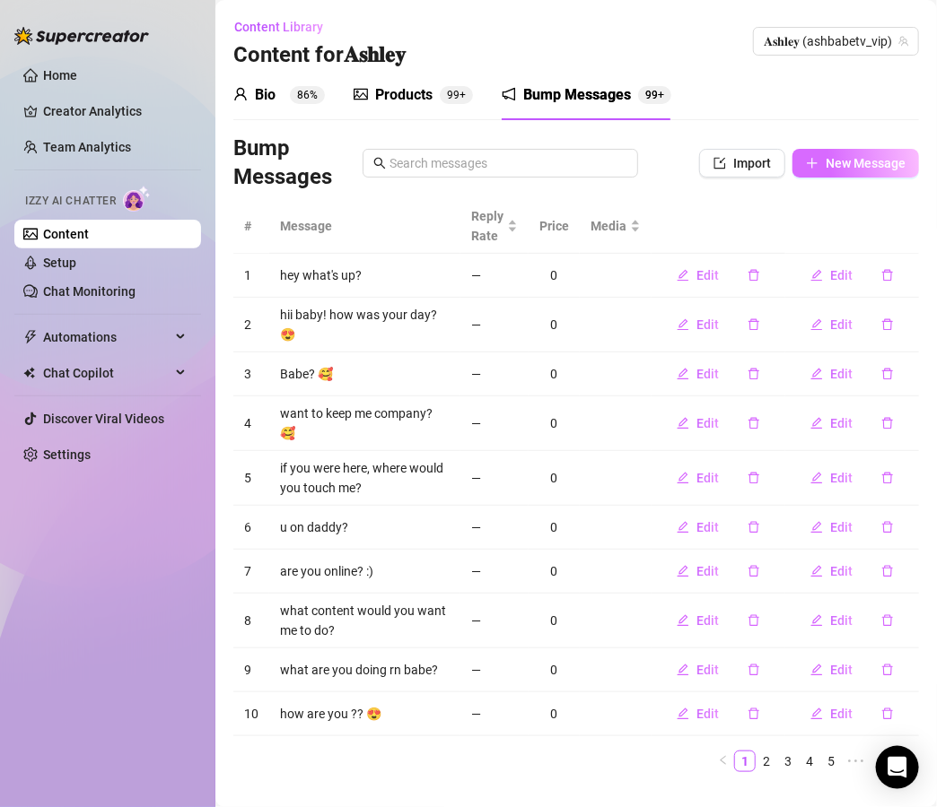
click at [873, 170] on span "New Message" at bounding box center [865, 163] width 80 height 14
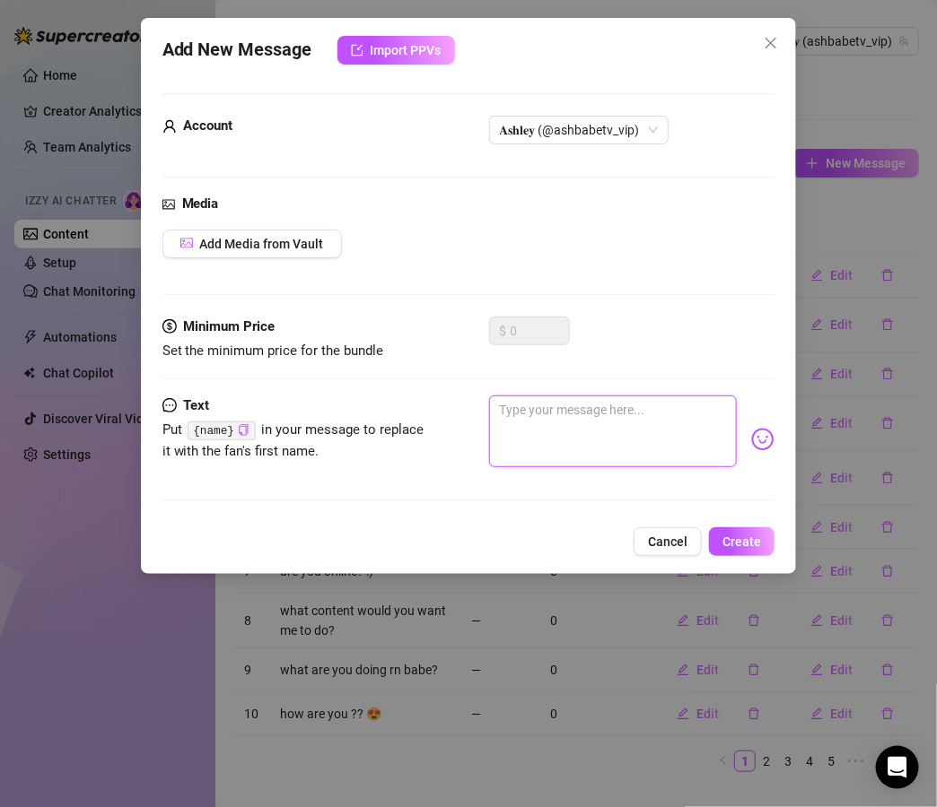
click at [602, 424] on textarea at bounding box center [613, 432] width 248 height 72
paste textarea "“[PERSON_NAME]’m so worked up rn and you had to come online? Bad timing or perf…"
click at [503, 407] on textarea "“[PERSON_NAME]’m so worked up rn and you had to come online? Bad timing or perf…" at bounding box center [613, 432] width 248 height 72
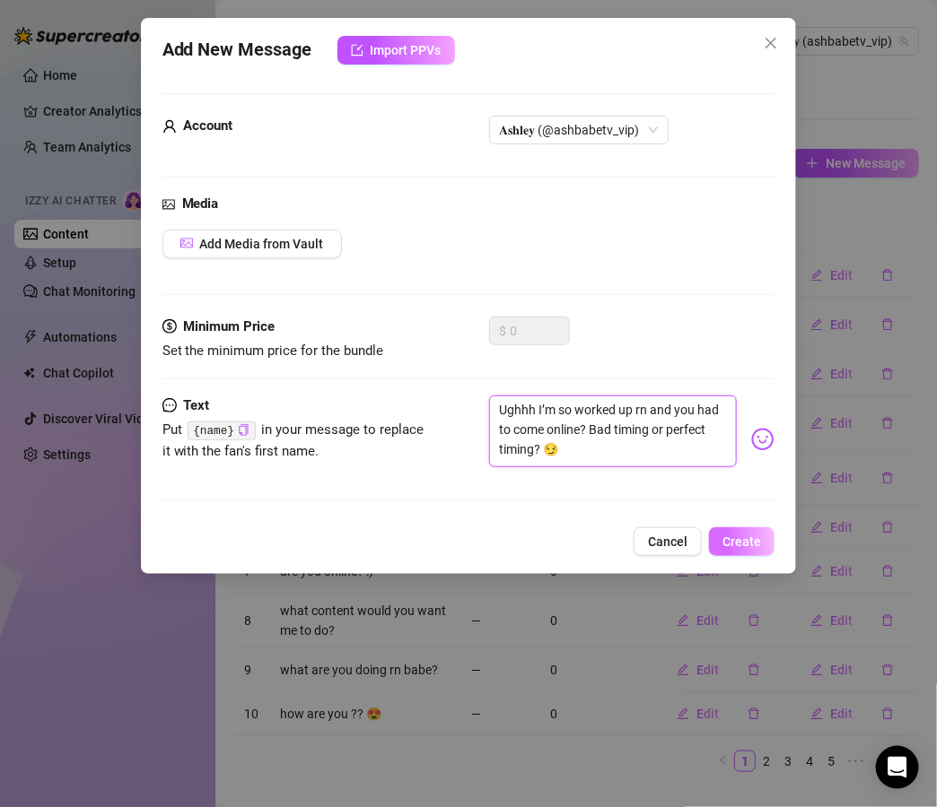
type textarea "Ughhh I’m so worked up rn and you had to come online? Bad timing or perfect tim…"
click at [759, 543] on span "Create" at bounding box center [741, 542] width 39 height 14
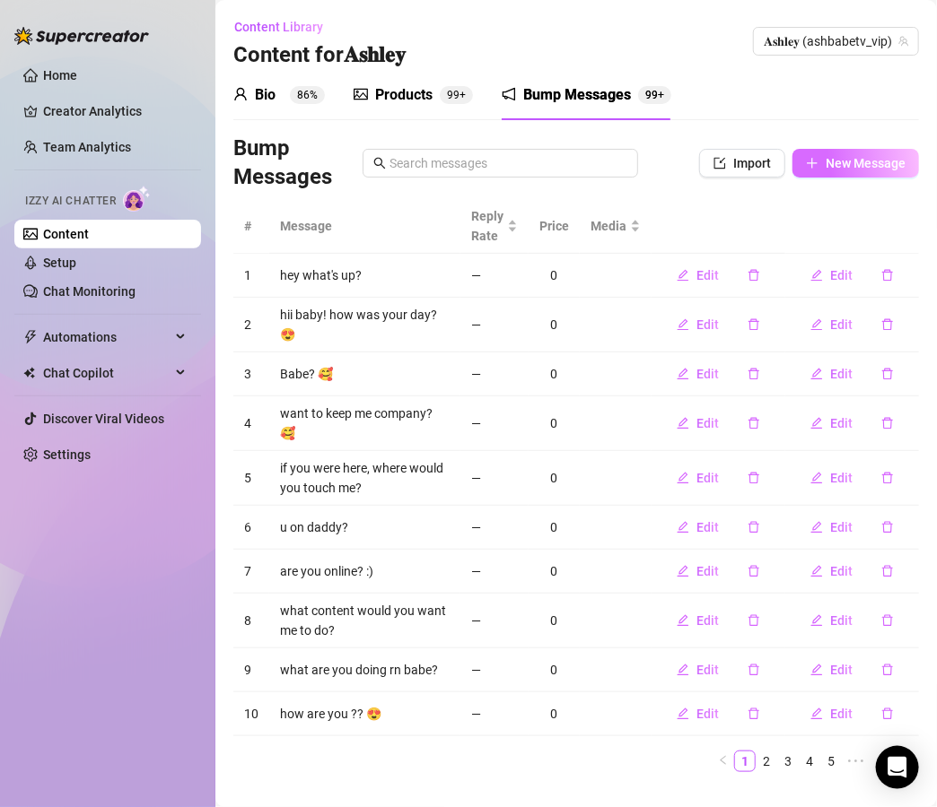
click at [857, 174] on button "New Message" at bounding box center [855, 163] width 126 height 29
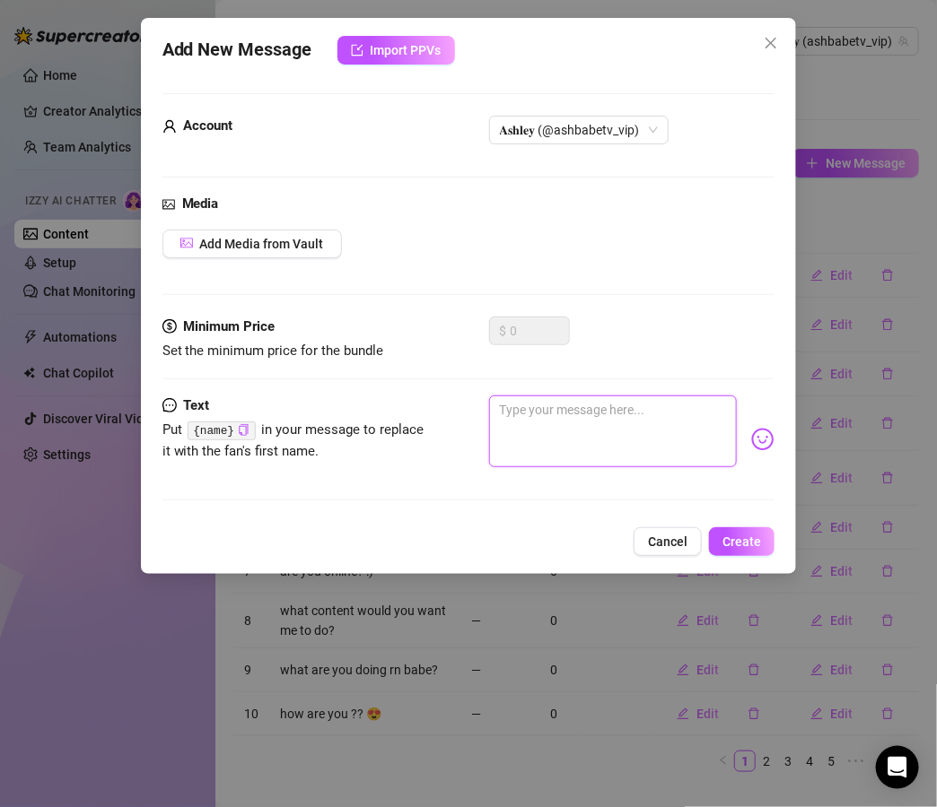
click at [630, 409] on textarea at bounding box center [613, 432] width 248 height 72
paste textarea "“Tell me—what’s the naughtiest thought you’ve had [DATE]? Don’t hold back 😈”"
click at [555, 413] on textarea "“Tell me—what’s the naughtiest thought you’ve had [DATE]? Don’t hold back 😈" at bounding box center [613, 432] width 248 height 72
type textarea "Tell me what’s the naughtiest thought you’ve had [DATE]? Don’t hold back 😈"
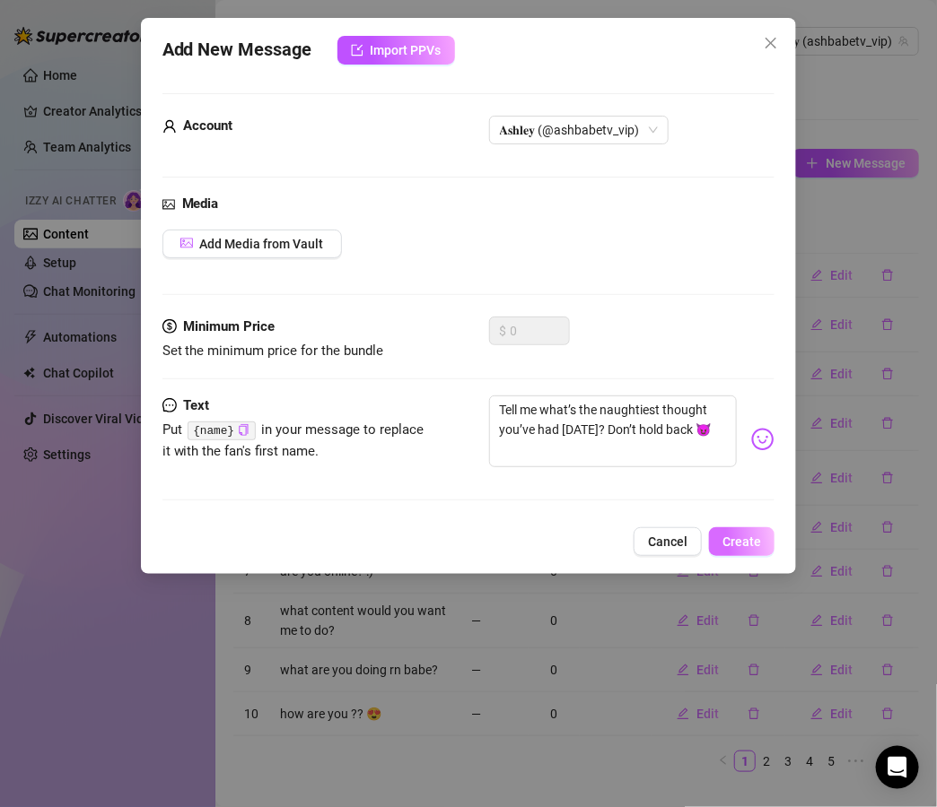
click at [758, 550] on button "Create" at bounding box center [741, 541] width 65 height 29
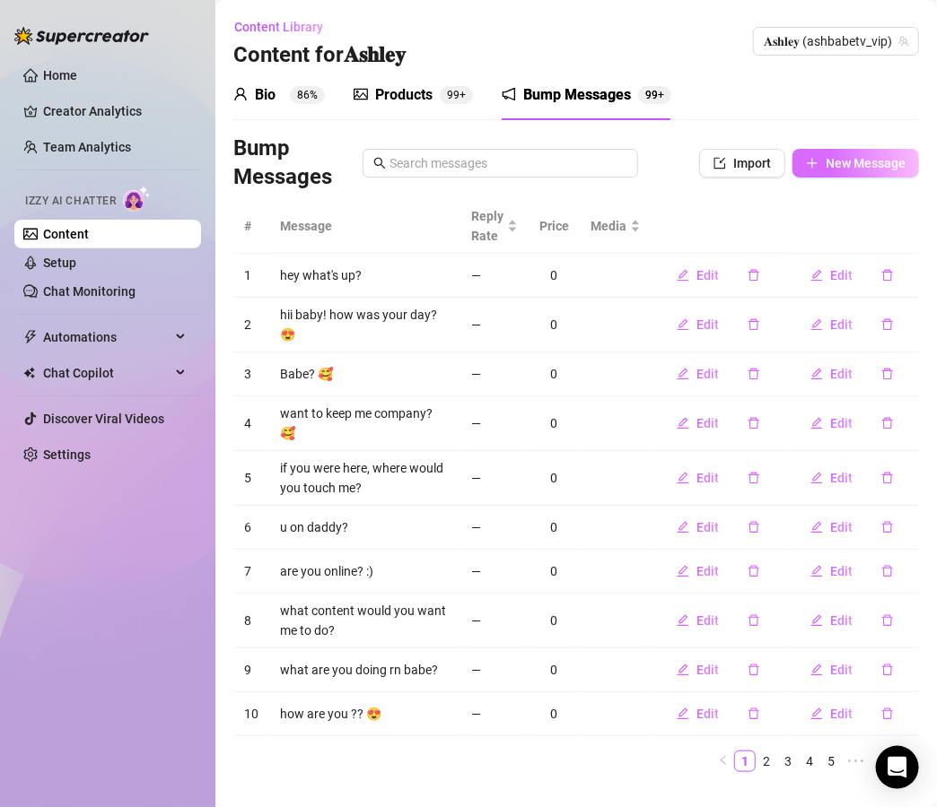
click at [838, 171] on button "New Message" at bounding box center [855, 163] width 126 height 29
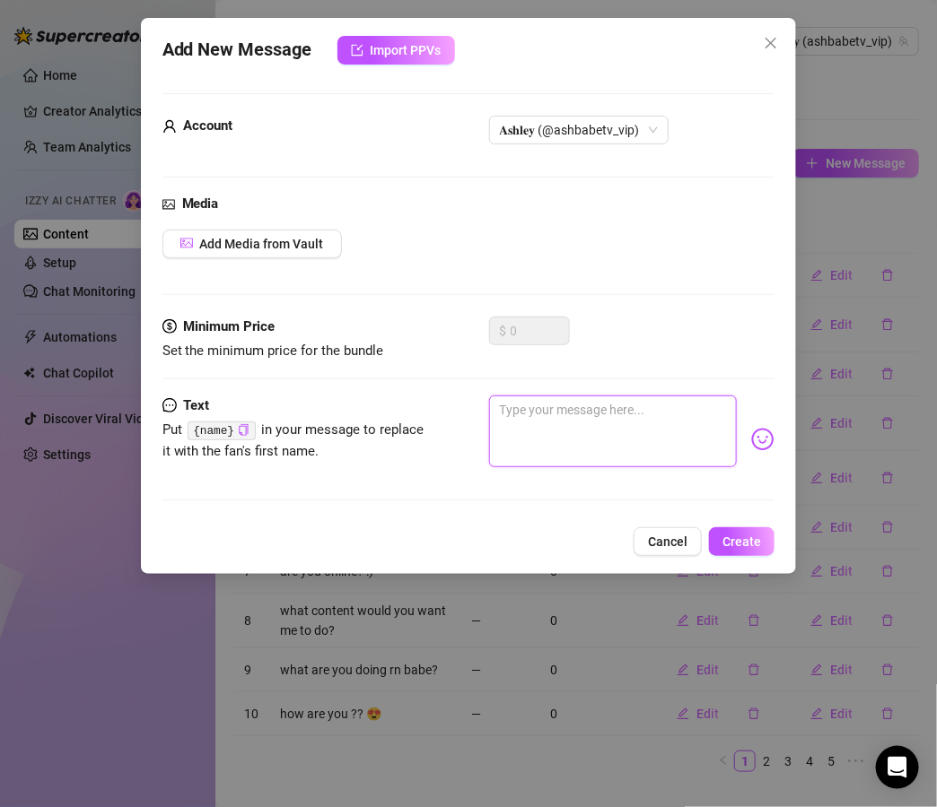
click at [598, 419] on textarea at bounding box center [613, 432] width 248 height 72
paste textarea "“You caught me… I’m laying here touching myself 😳 wanna make me wetter?”"
click at [503, 408] on textarea "“You caught me… I’m laying here touching myself 😳 wanna make me wetter?" at bounding box center [613, 432] width 248 height 72
type textarea "You caught me… I’m laying here touching myself 😳 wanna make me wetter?"
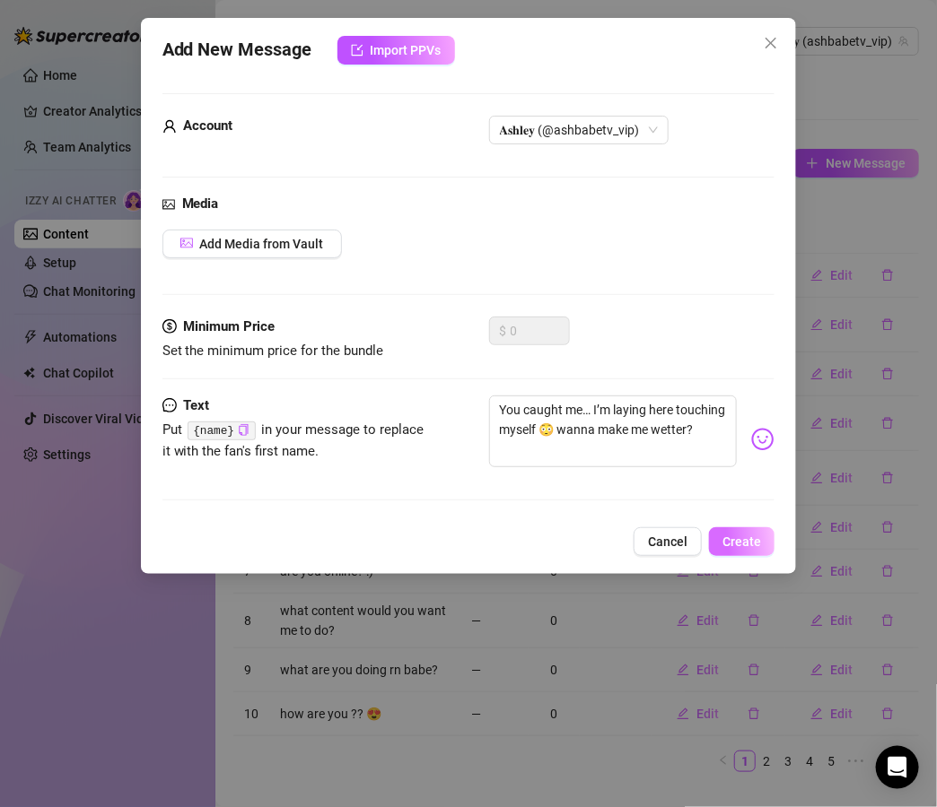
click at [753, 550] on button "Create" at bounding box center [741, 541] width 65 height 29
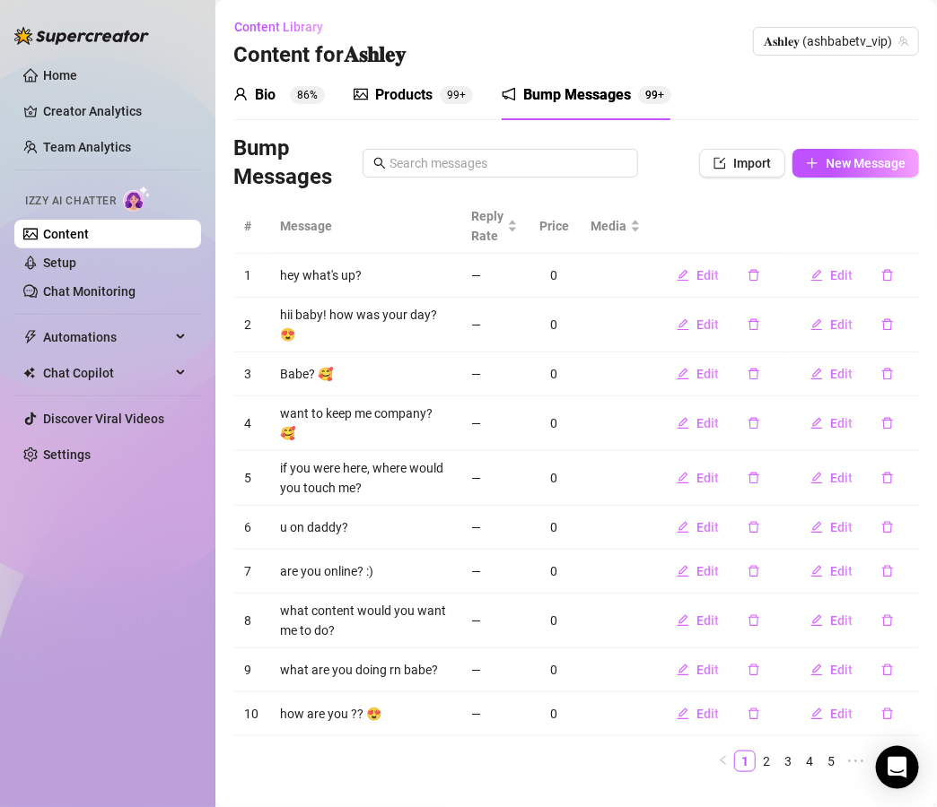
click at [865, 147] on div "Bump Messages Import New Message" at bounding box center [575, 163] width 685 height 57
click at [865, 168] on span "New Message" at bounding box center [865, 163] width 80 height 14
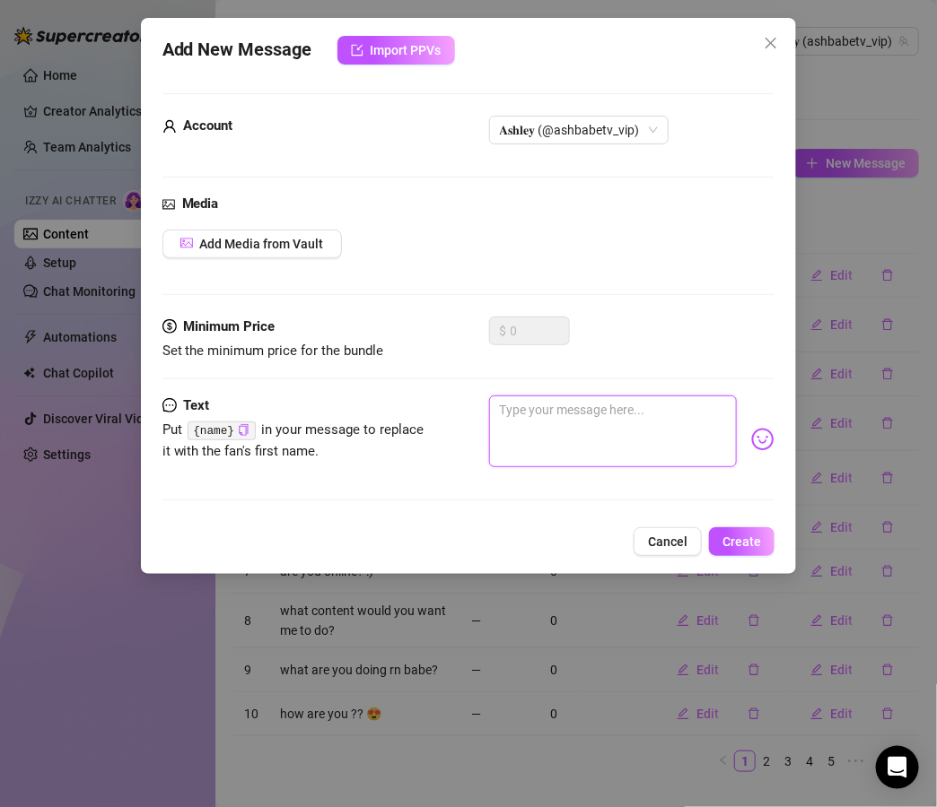
click at [572, 416] on textarea at bounding box center [613, 432] width 248 height 72
paste textarea "“I’m bored and craving trouble… should we make it fun, just the two of us? 👅”"
click at [671, 409] on textarea "“I’m bored and craving trouble… should we make it fun, just the two of us? 👅”" at bounding box center [613, 432] width 248 height 72
click at [544, 448] on textarea "“I’m bored and craving trouble. should we make it fun, just the two of us? 👅”" at bounding box center [613, 432] width 248 height 72
click at [501, 407] on textarea "“I’m bored and craving trouble. should we make it fun, just the two of us? 👅" at bounding box center [613, 432] width 248 height 72
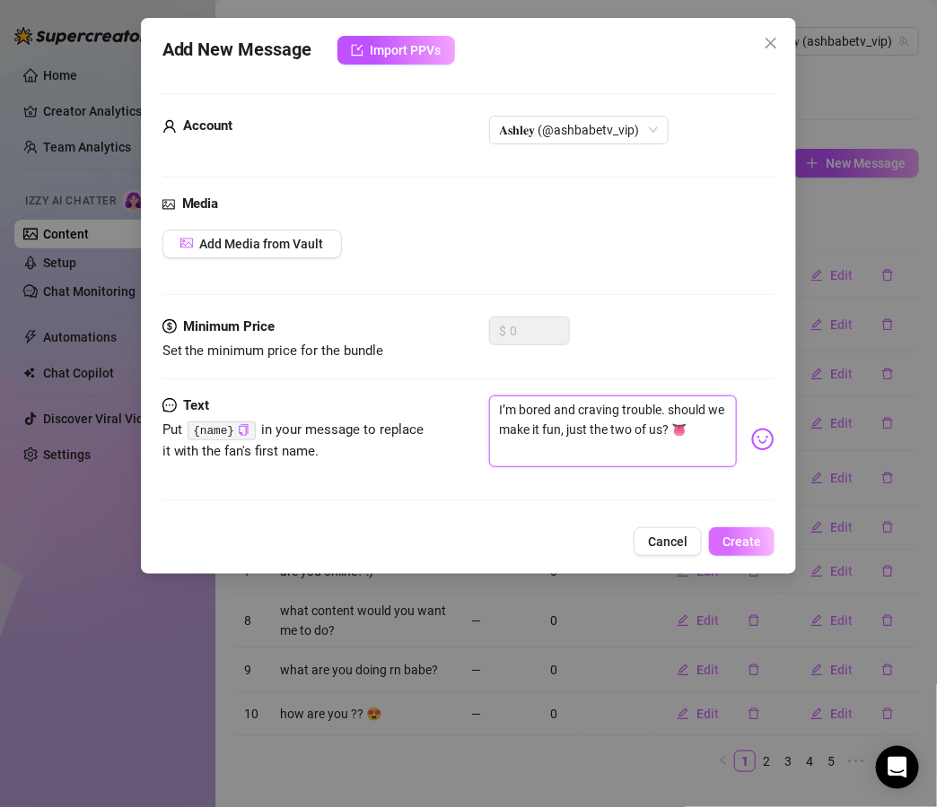
type textarea "I’m bored and craving trouble. should we make it fun, just the two of us? 👅"
click at [755, 547] on span "Create" at bounding box center [741, 542] width 39 height 14
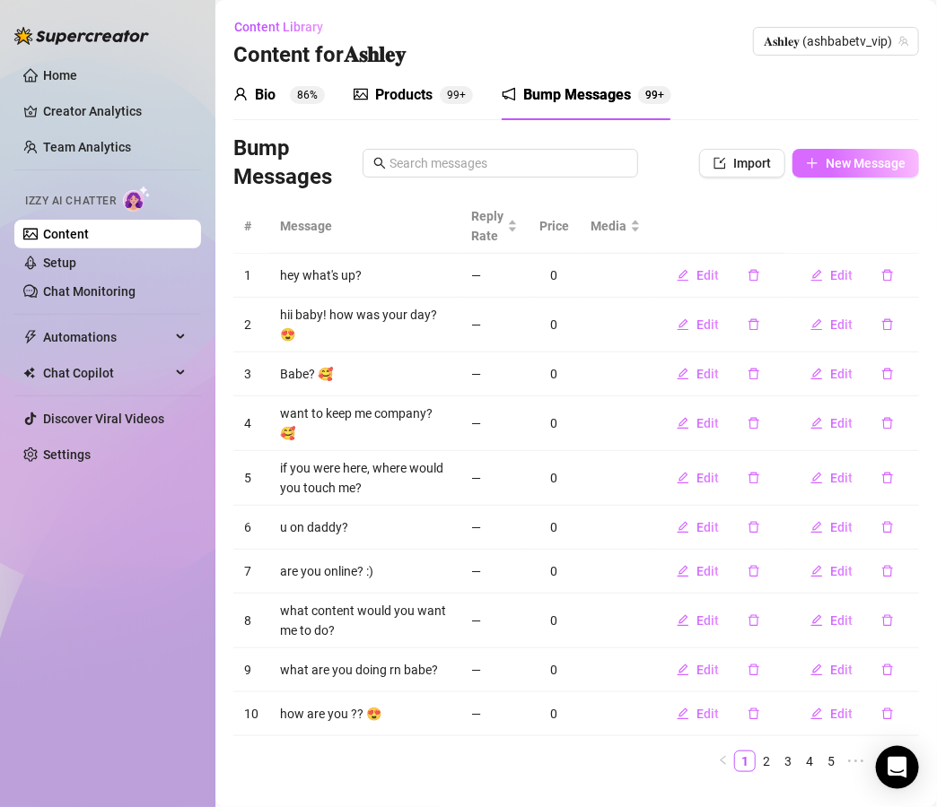
click at [884, 164] on span "New Message" at bounding box center [865, 163] width 80 height 14
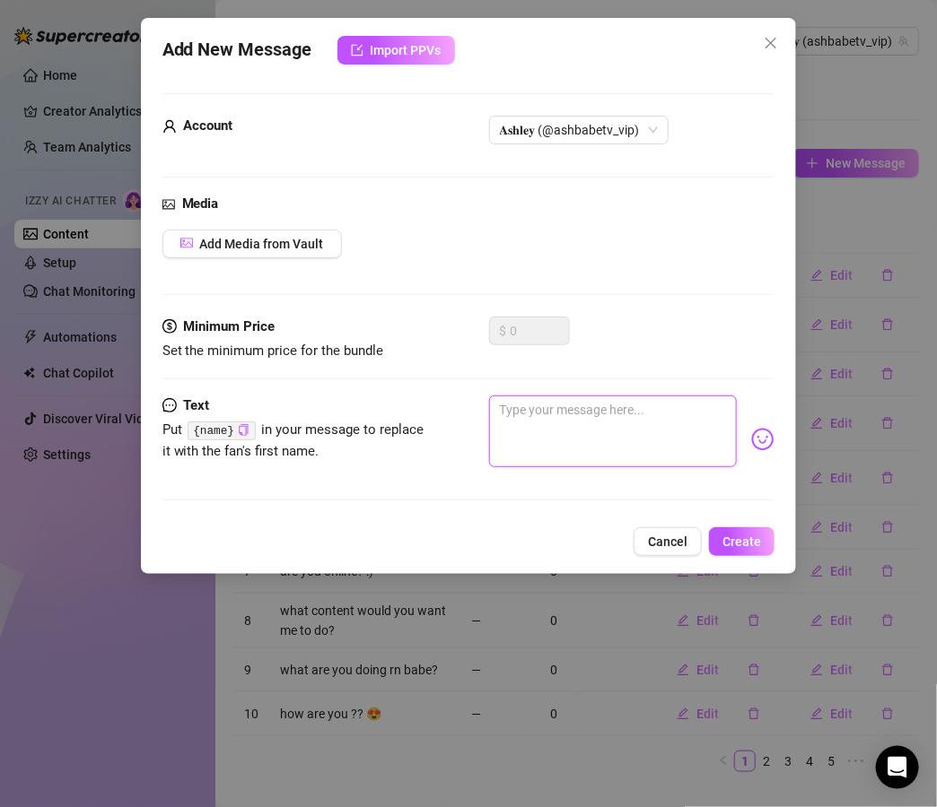
click at [611, 411] on textarea at bounding box center [613, 432] width 248 height 72
paste textarea "“If I whispered exactly what I want to do to you right now… would you listen?”"
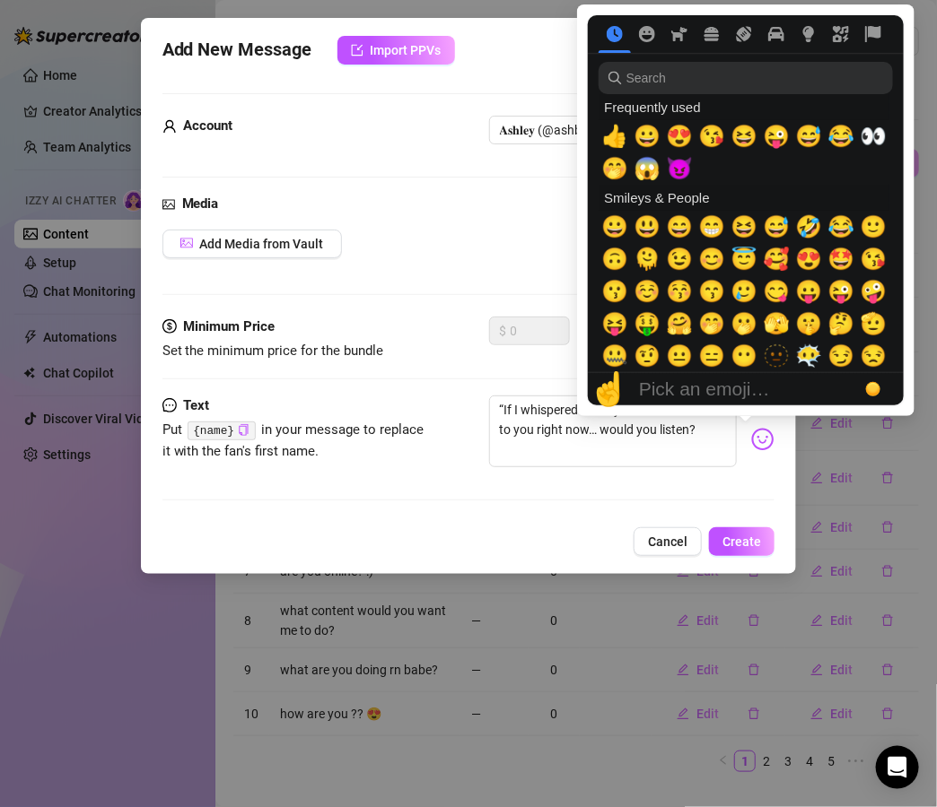
click at [751, 439] on img at bounding box center [762, 439] width 23 height 23
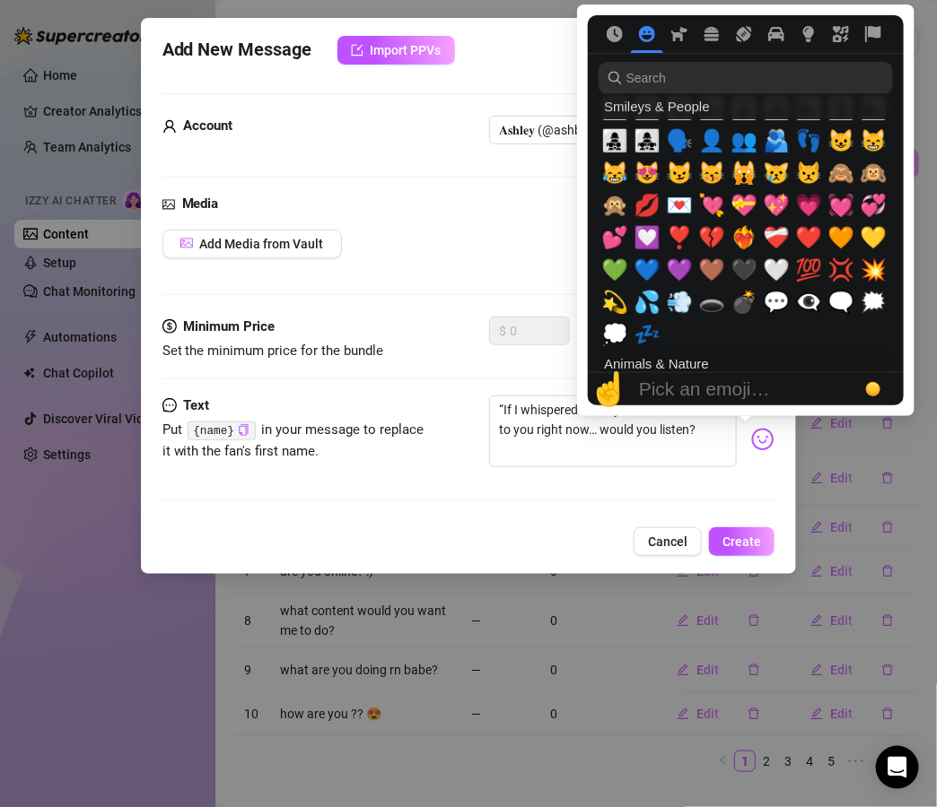
scroll to position [1764, 0]
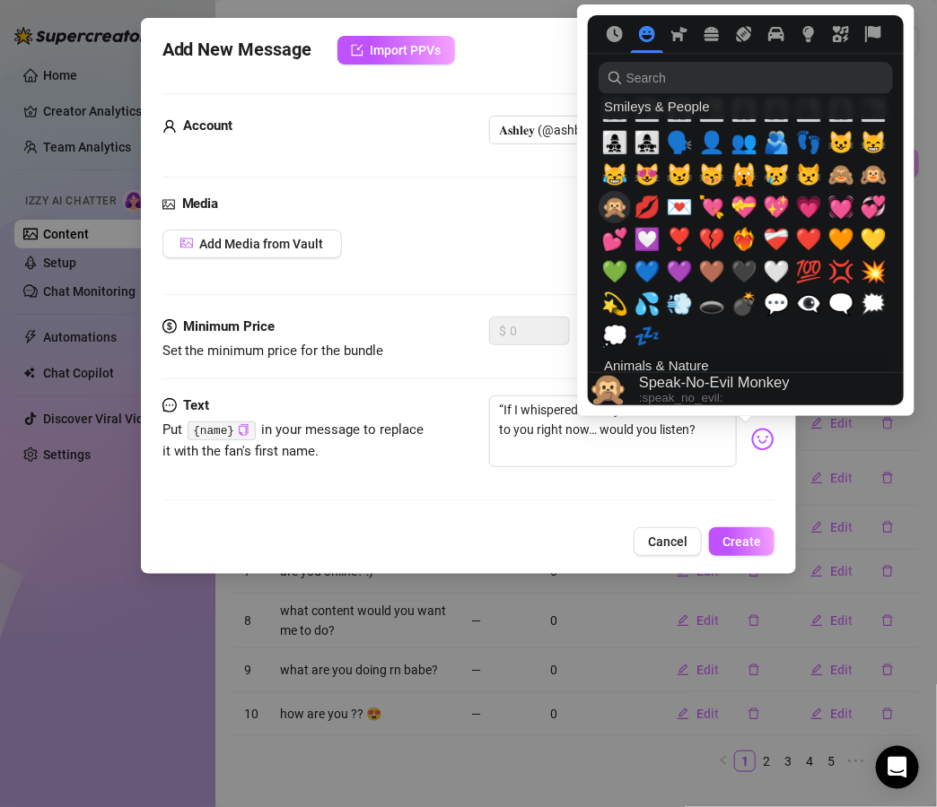
click at [613, 213] on span "🙊" at bounding box center [614, 207] width 27 height 25
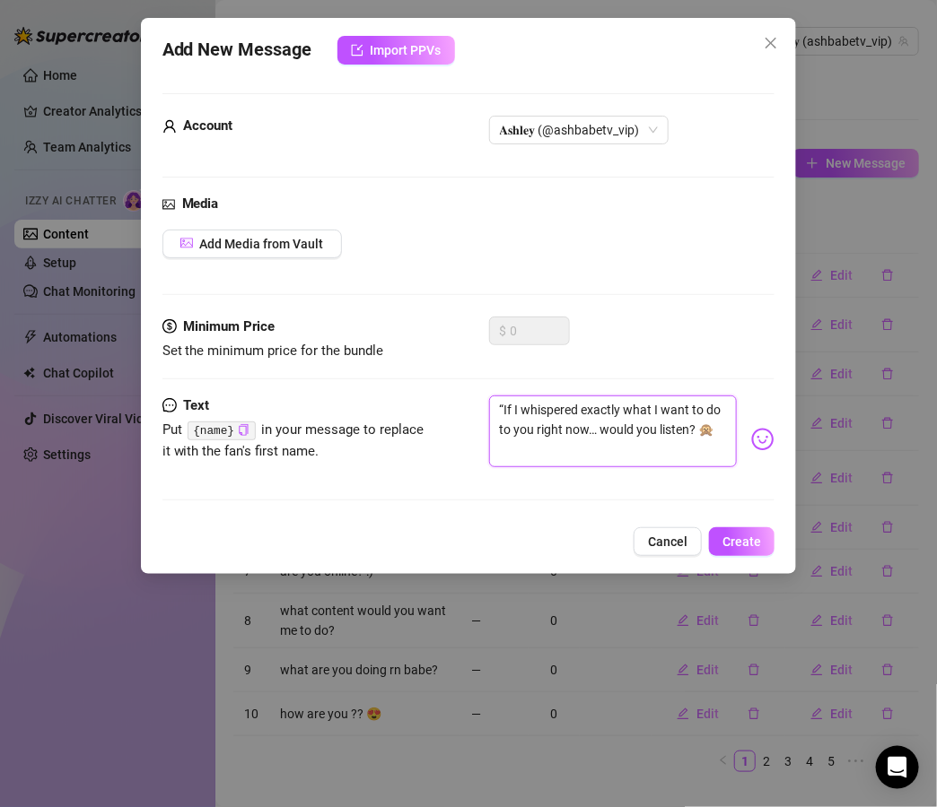
click at [503, 404] on textarea "“If I whispered exactly what I want to do to you right now… would you listen? 🙊" at bounding box center [613, 432] width 248 height 72
click at [610, 432] on textarea "If I whispered exactly what I want to do to you right now… would you listen? 🙊" at bounding box center [613, 432] width 248 height 72
type textarea "If I whispered exactly what I want to do to you right now would you listen? 🙊"
click at [738, 547] on span "Create" at bounding box center [741, 542] width 39 height 14
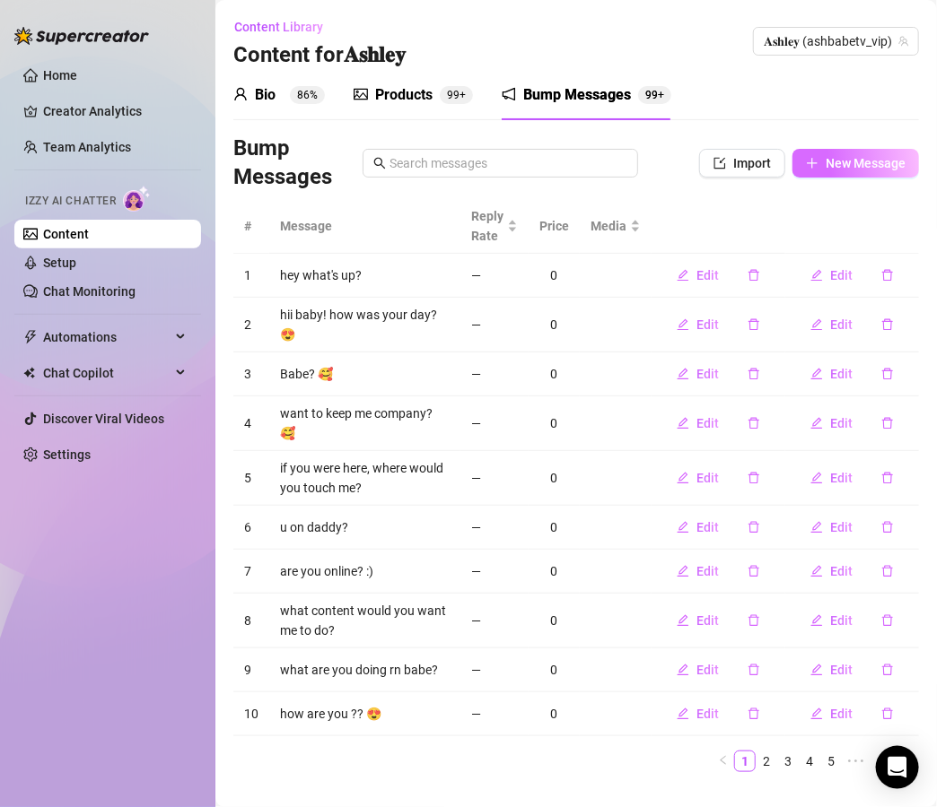
click at [864, 162] on span "New Message" at bounding box center [865, 163] width 80 height 14
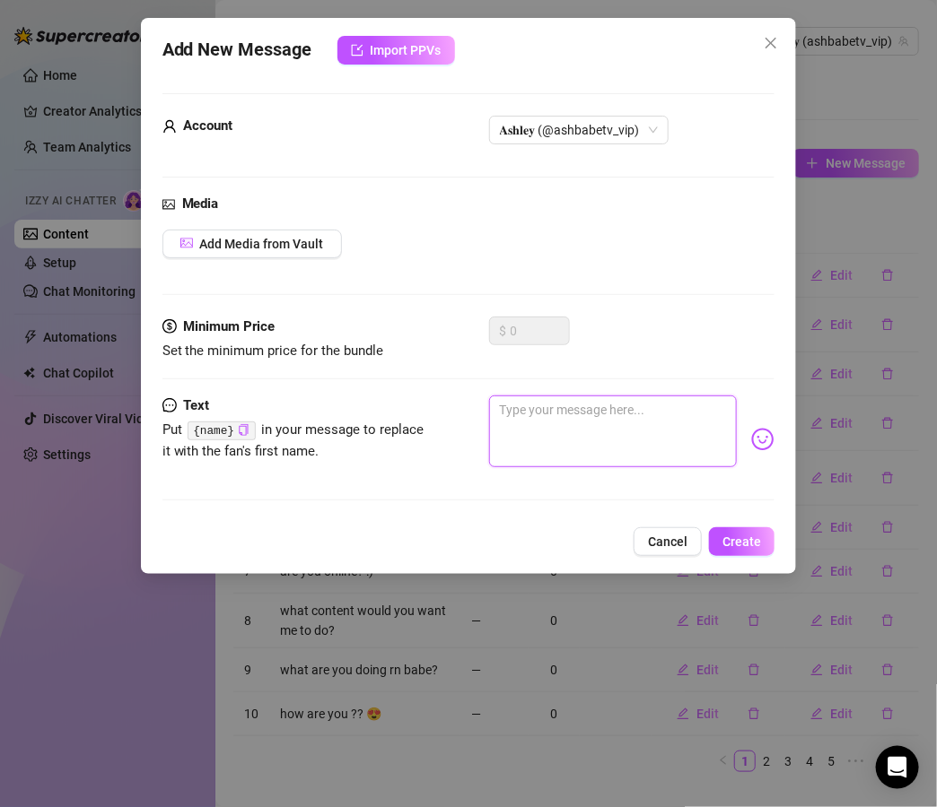
click at [525, 420] on textarea at bounding box center [613, 432] width 248 height 72
paste textarea "“So… how bad do you want me tonight? 😈 Scale of 1–10?”"
click at [530, 409] on textarea "“So… how bad do you want me tonight? 😈 Scale of 1–10?" at bounding box center [613, 432] width 248 height 72
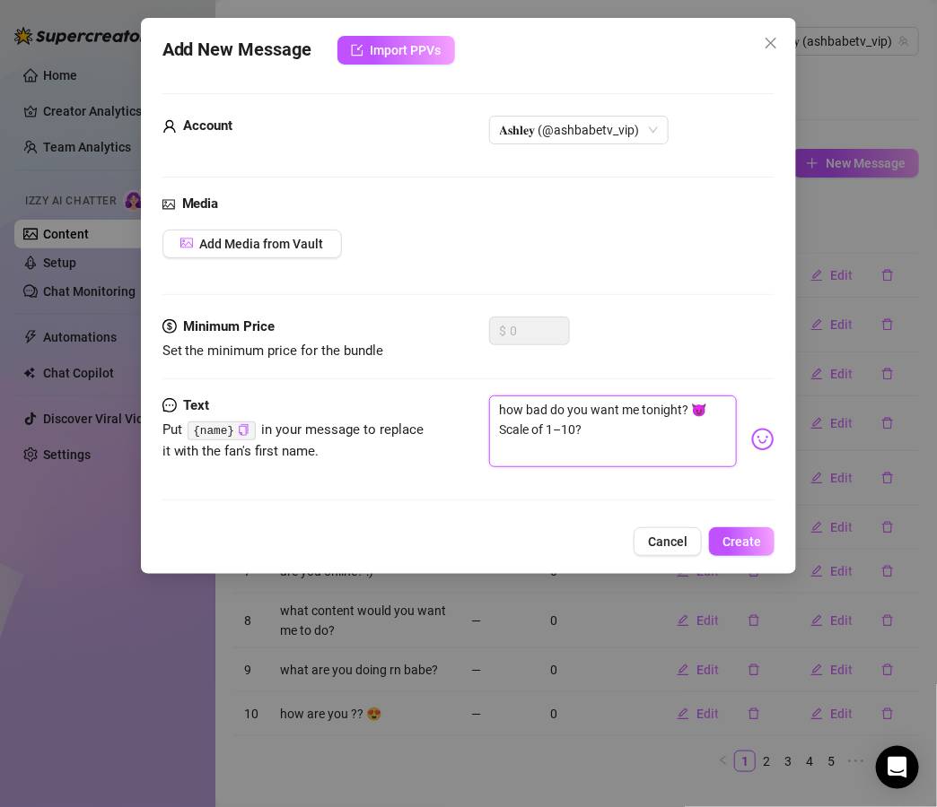
click at [597, 434] on textarea "how bad do you want me tonight? 😈 Scale of 1–10?" at bounding box center [613, 432] width 248 height 72
type textarea "how bad do you want me tonight? 😈 Scale of 1–10?"
click at [746, 542] on span "Create" at bounding box center [741, 542] width 39 height 14
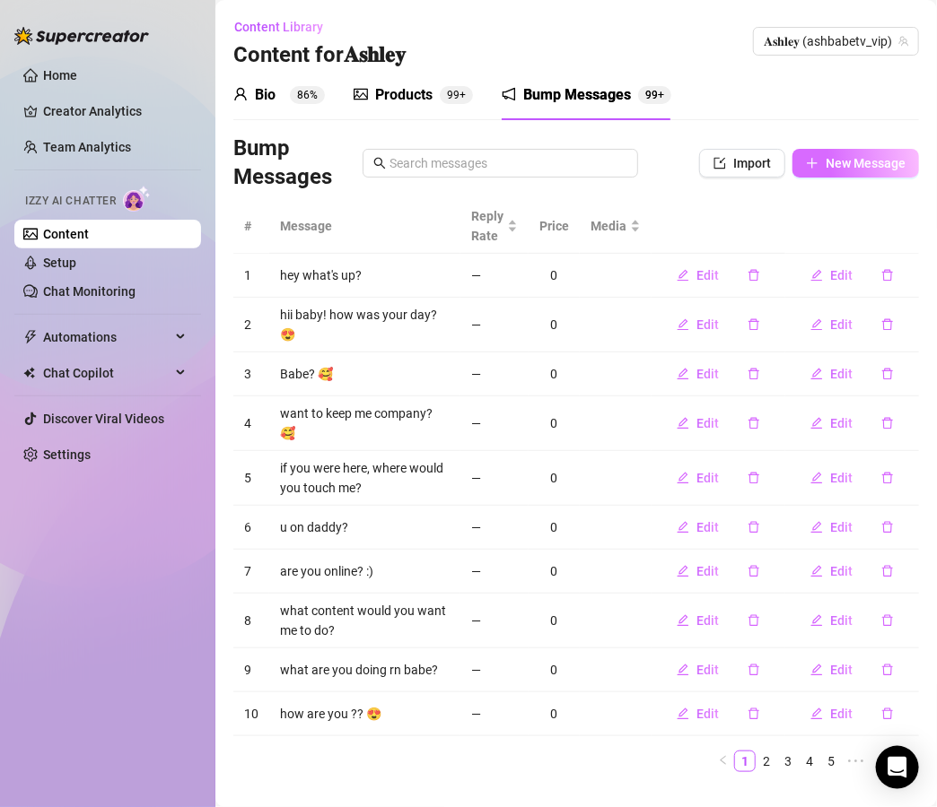
click at [846, 173] on button "New Message" at bounding box center [855, 163] width 126 height 29
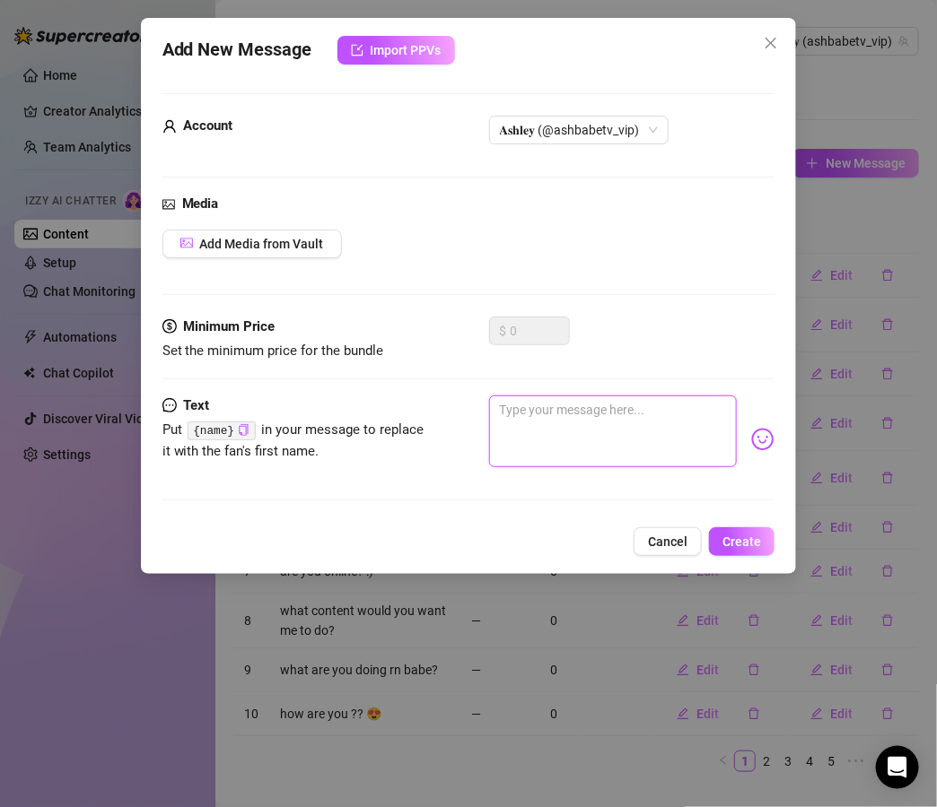
click at [655, 405] on textarea at bounding box center [613, 432] width 248 height 72
paste textarea "“I’m in such a teasing mood tonight… wanna see how far I can push you? 😏”"
click at [502, 408] on textarea "“I’m in such a teasing mood tonight… wanna see how far I can push you? 😏" at bounding box center [613, 432] width 248 height 72
click at [696, 414] on textarea "I’m in such a teasing mood tonight… wanna see how far I can push you? 😏" at bounding box center [613, 432] width 248 height 72
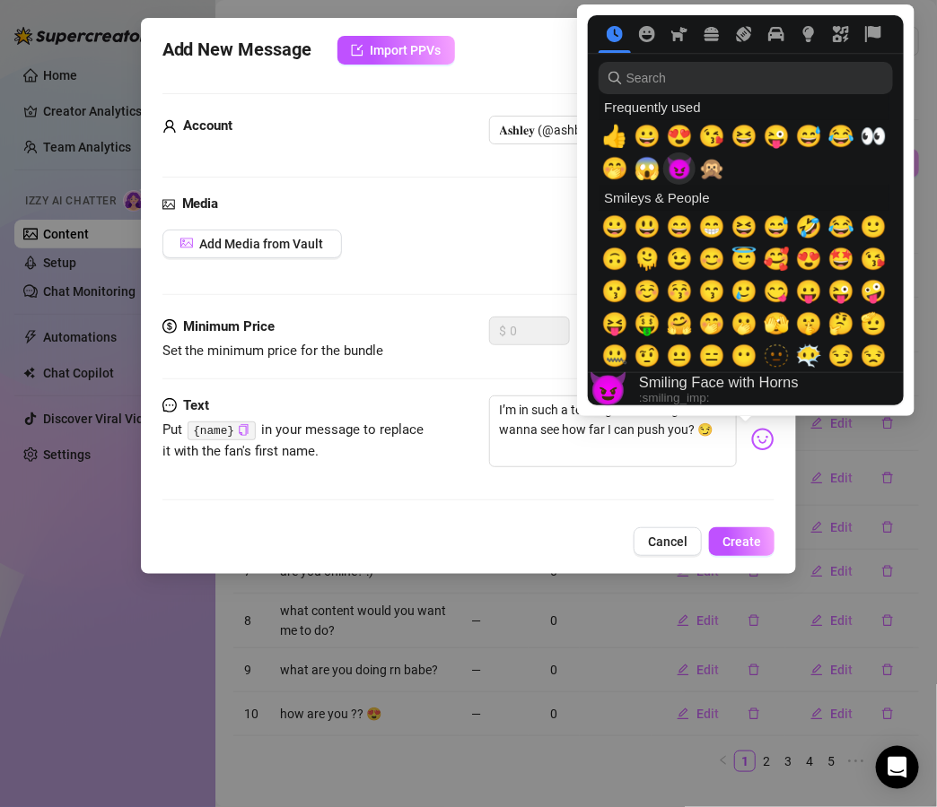
click at [678, 176] on span "😈" at bounding box center [679, 168] width 27 height 25
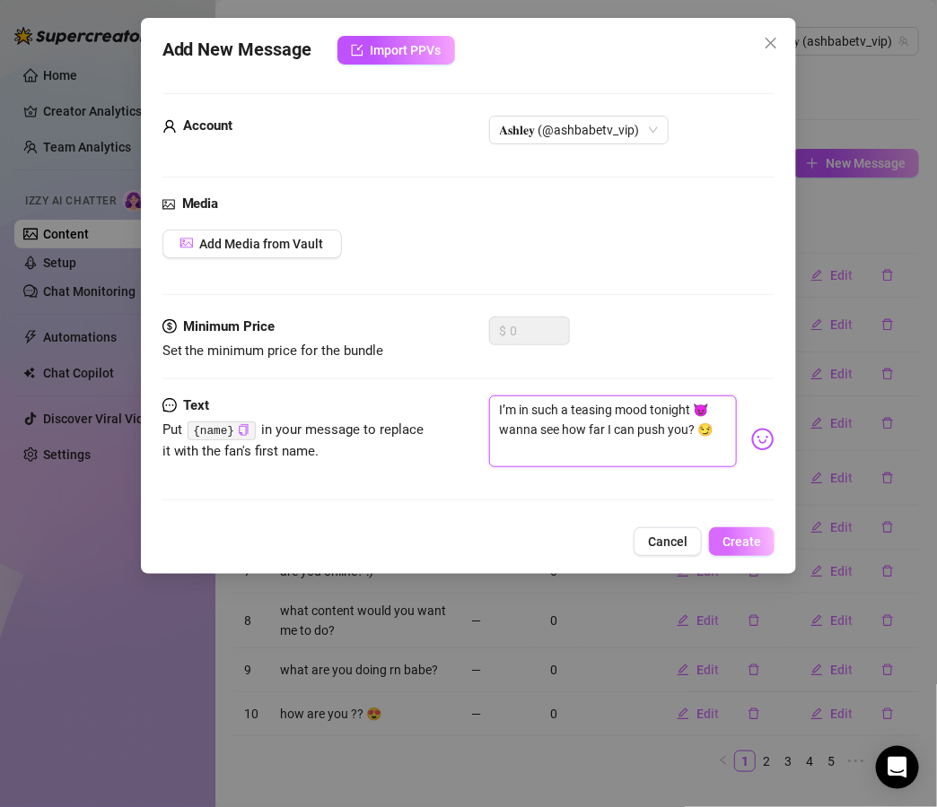
type textarea "I’m in such a teasing mood tonight 😈 wanna see how far I can push you? 😏"
click at [735, 540] on span "Create" at bounding box center [741, 542] width 39 height 14
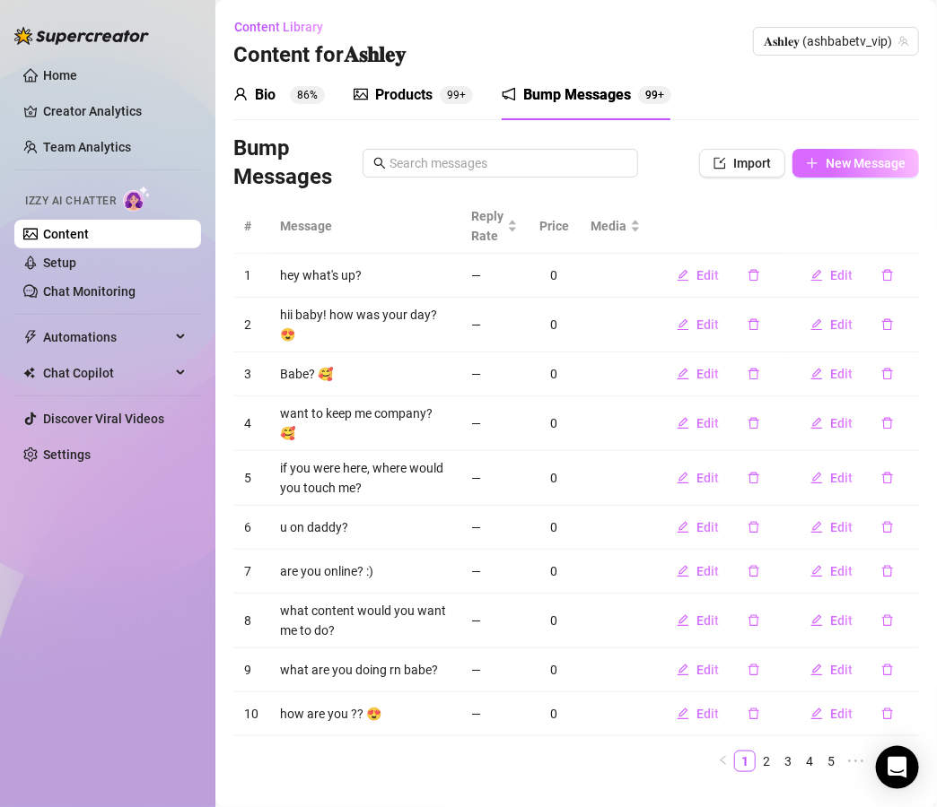
click at [829, 164] on span "New Message" at bounding box center [865, 163] width 80 height 14
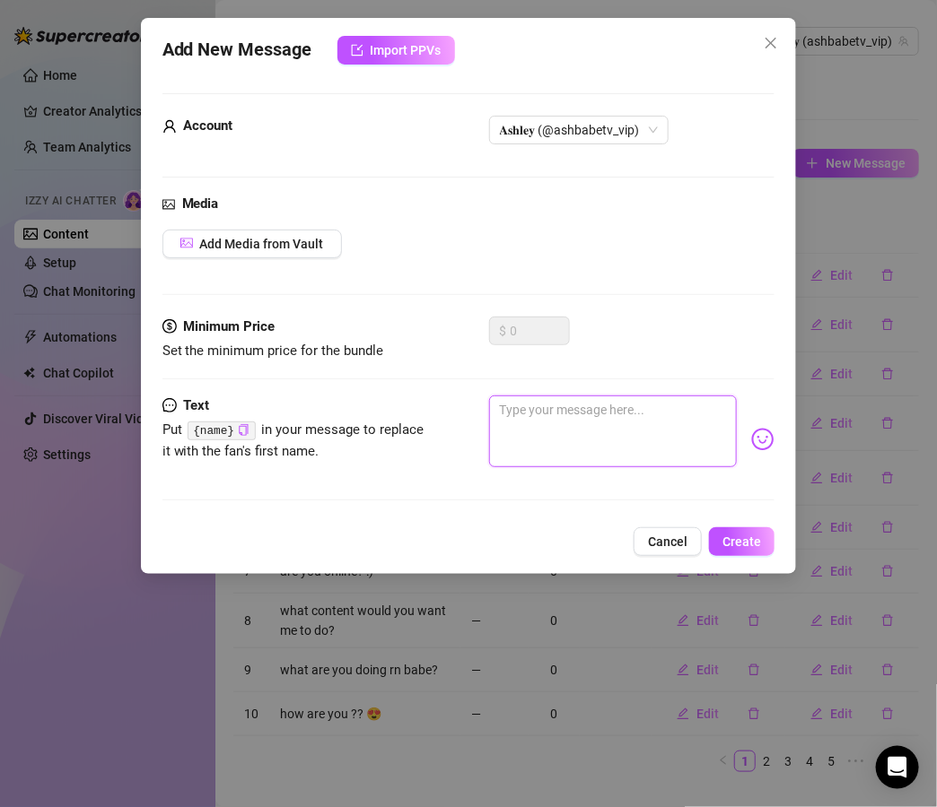
click at [610, 408] on textarea at bounding box center [613, 432] width 248 height 72
paste textarea "“Okay babe… quick question—what’s hotter, me begging for it or me taking contro…"
click at [569, 408] on textarea "“Okay babe… quick question—what’s hotter, me begging for it or me taking contro…" at bounding box center [613, 432] width 248 height 72
click at [502, 413] on textarea "“Okay babe quick question—what’s hotter, me begging for it or me taking control?" at bounding box center [613, 432] width 248 height 72
click at [651, 410] on textarea "Okay babe quick question—what’s hotter, me begging for it or me taking control?" at bounding box center [613, 432] width 248 height 72
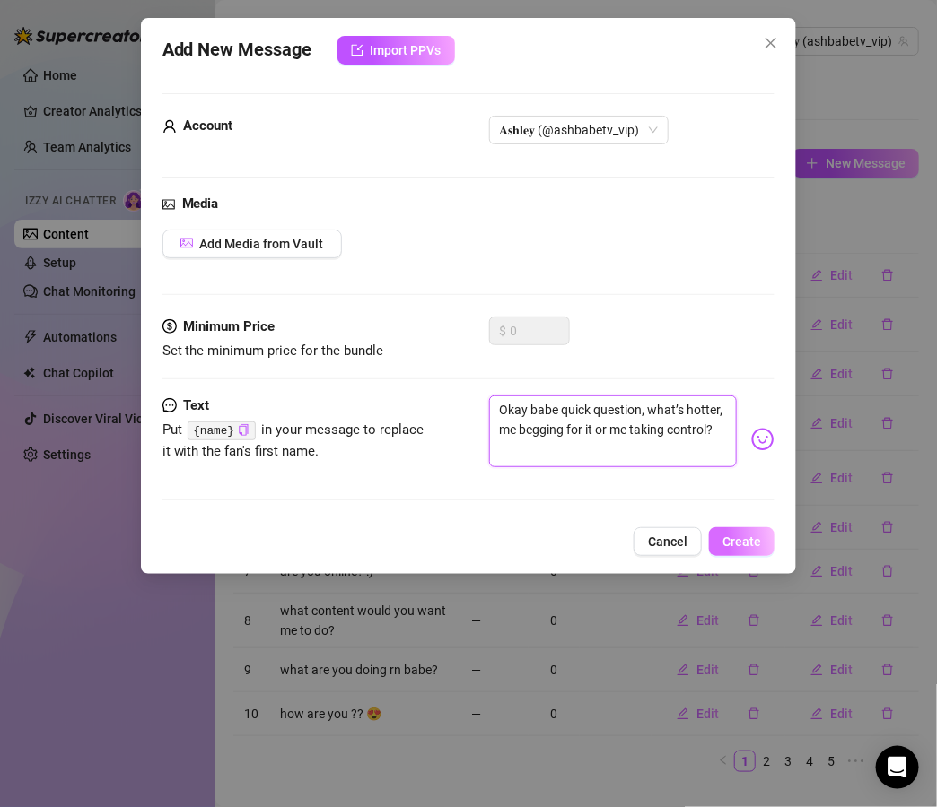
type textarea "Okay babe quick question, what’s hotter, me begging for it or me taking control?"
click at [739, 545] on span "Create" at bounding box center [741, 542] width 39 height 14
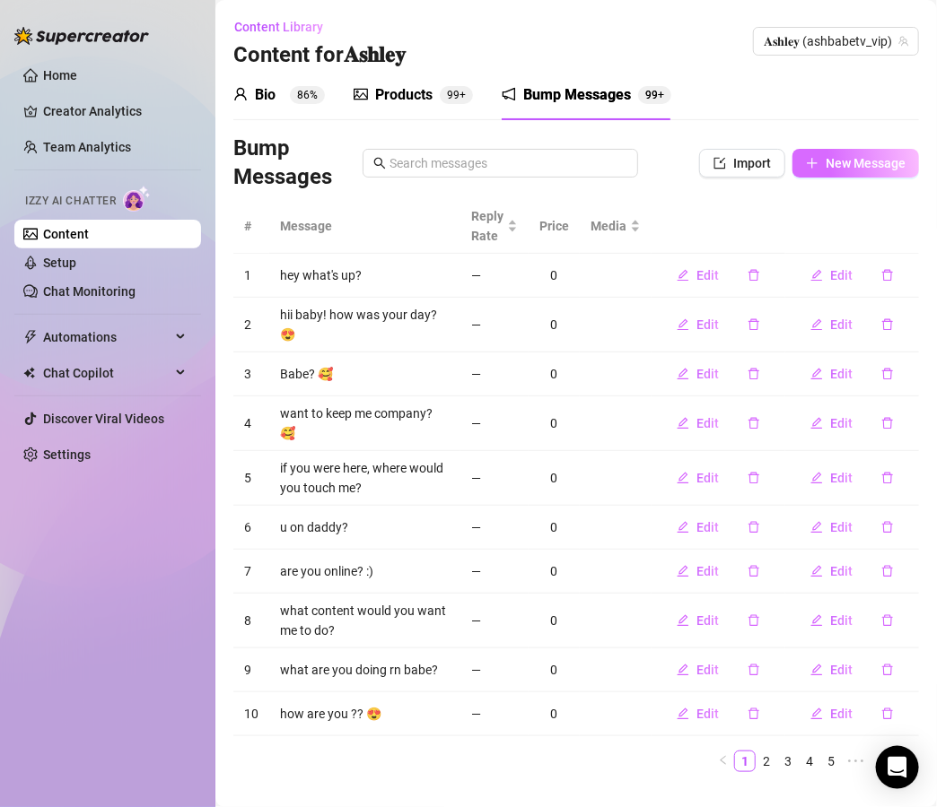
click at [849, 172] on button "New Message" at bounding box center [855, 163] width 126 height 29
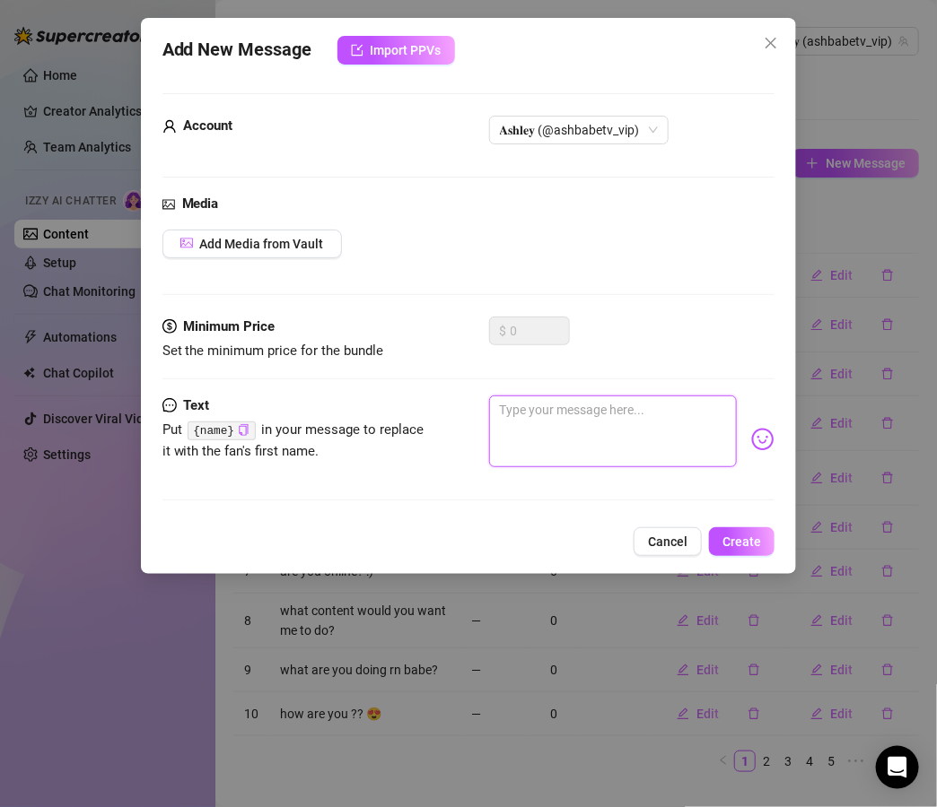
click at [554, 417] on textarea at bounding box center [613, 432] width 248 height 72
paste textarea "just saw you pop on 👀 bored n laying here half naked… wanna see what I was doin…"
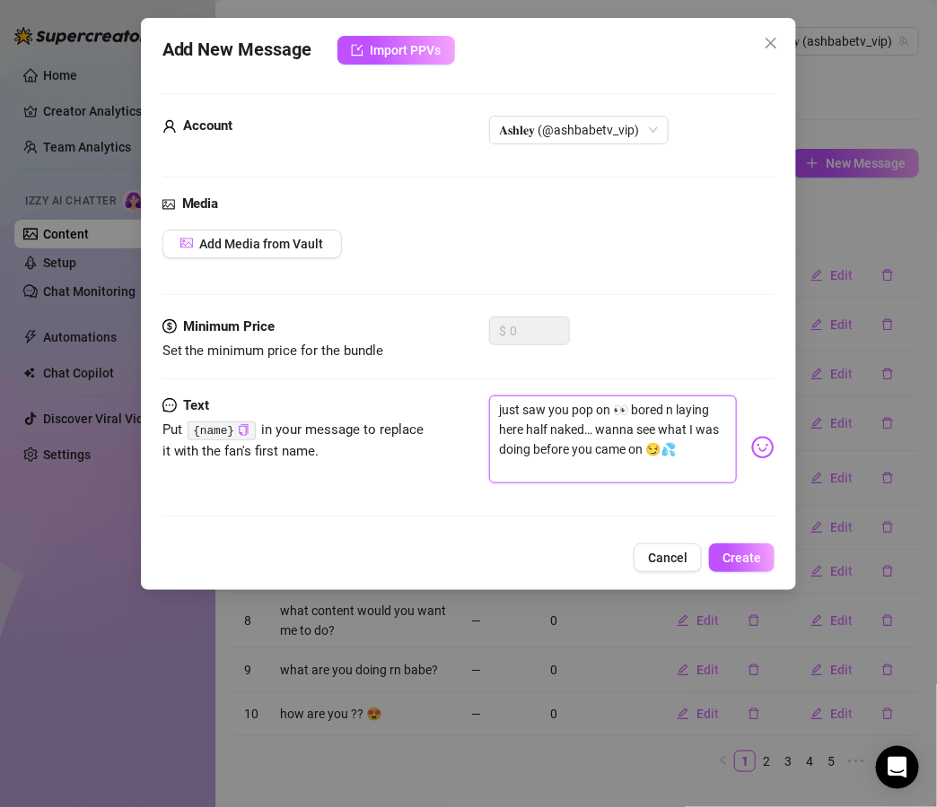
scroll to position [0, 0]
type textarea "just saw you pop on 👀 bored n laying here half naked… wanna see what I was doin…"
click at [760, 570] on button "Create" at bounding box center [741, 558] width 65 height 29
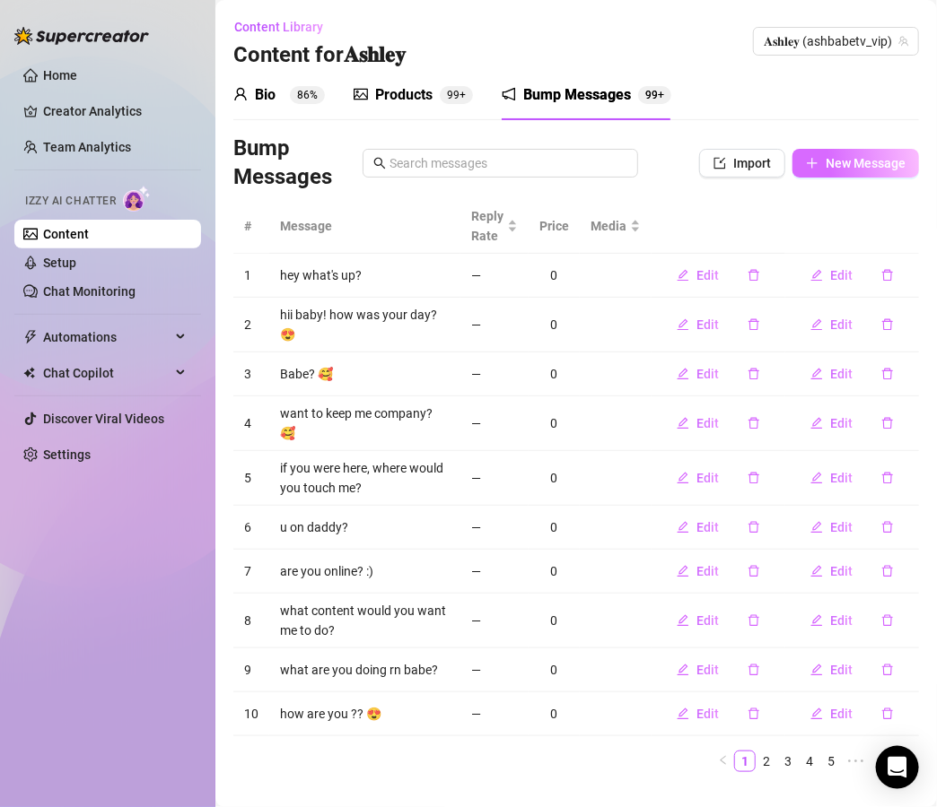
click at [858, 174] on button "New Message" at bounding box center [855, 163] width 126 height 29
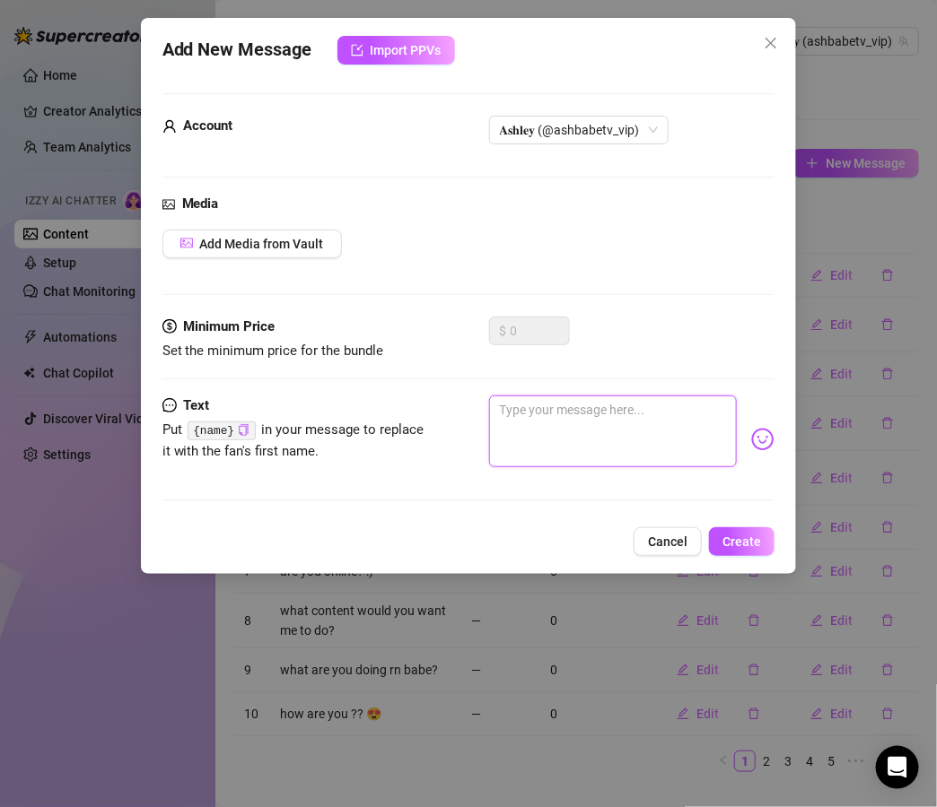
click at [650, 407] on textarea at bounding box center [613, 432] width 248 height 72
paste textarea "ugh you always catch me when I’m needy 😩 wanna see the vid I made when I couldn…"
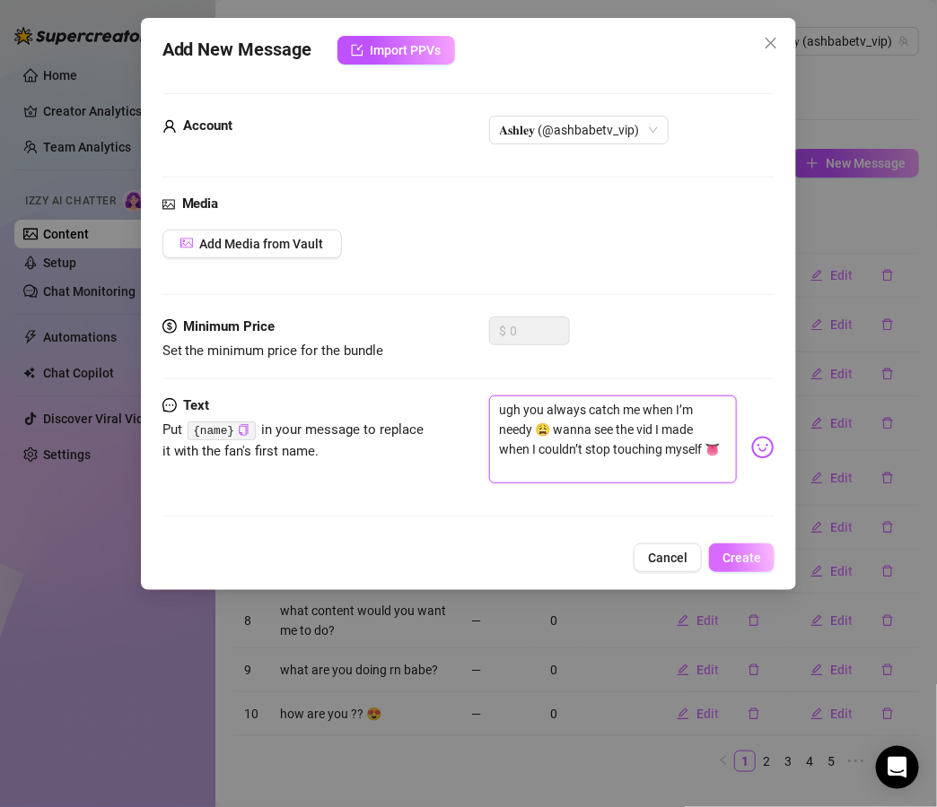
type textarea "ugh you always catch me when I’m needy 😩 wanna see the vid I made when I couldn…"
click at [756, 553] on span "Create" at bounding box center [741, 558] width 39 height 14
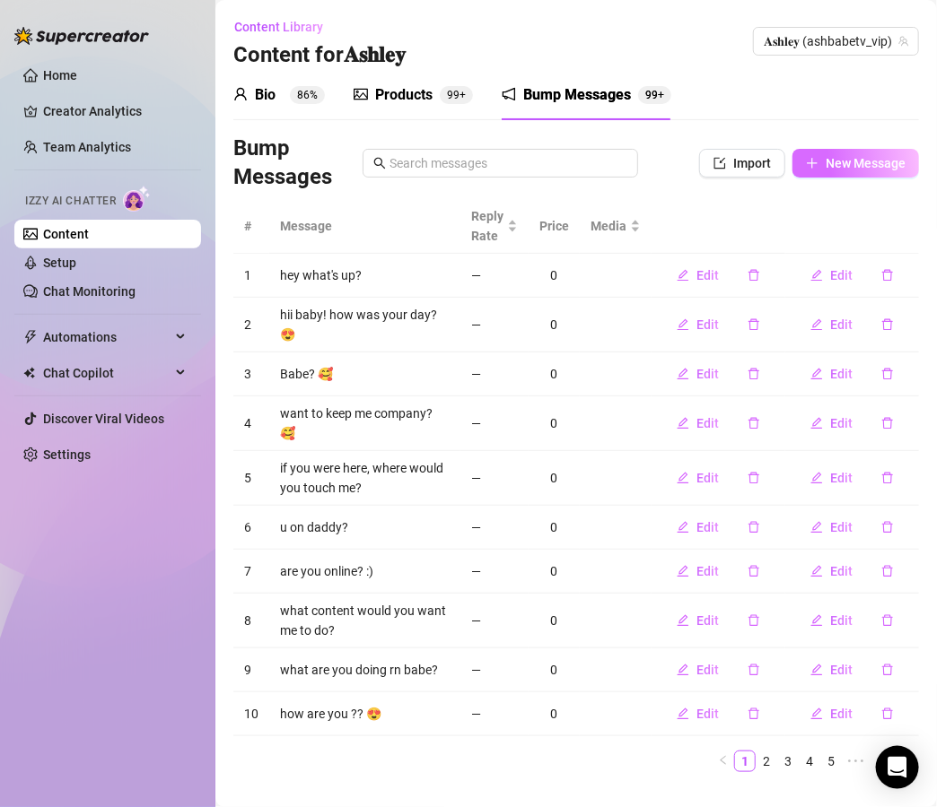
click at [825, 163] on span "New Message" at bounding box center [865, 163] width 80 height 14
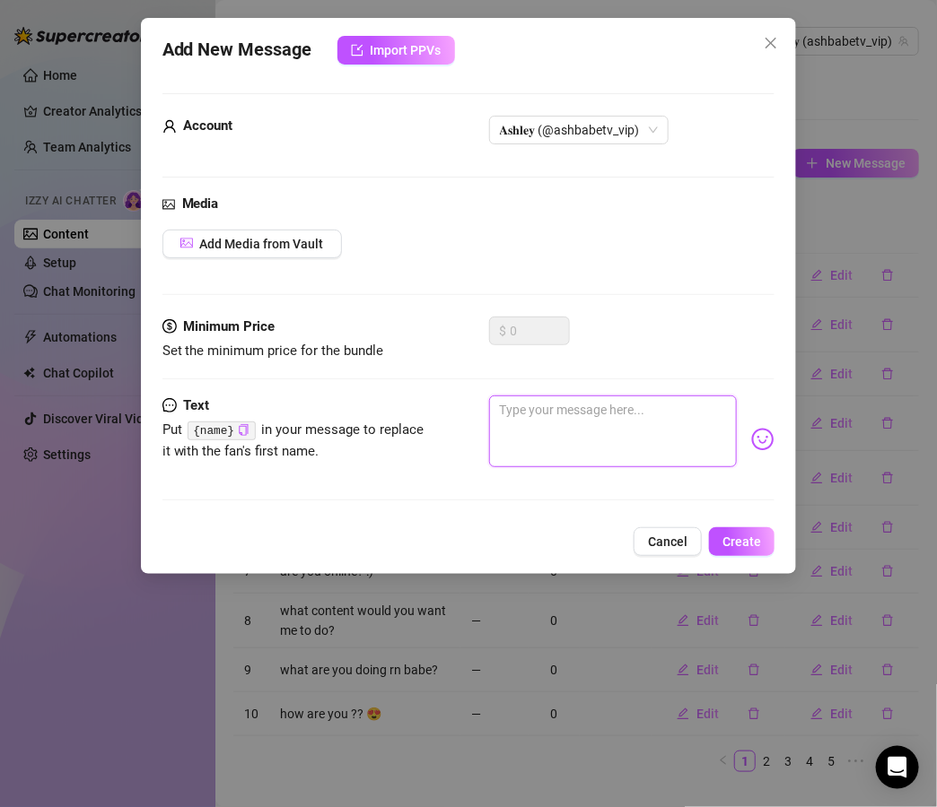
click at [604, 414] on textarea at bounding box center [613, 432] width 248 height 72
paste textarea "what are you up to rn 😏 cuz I’m laying here dripping n I just finished a video …"
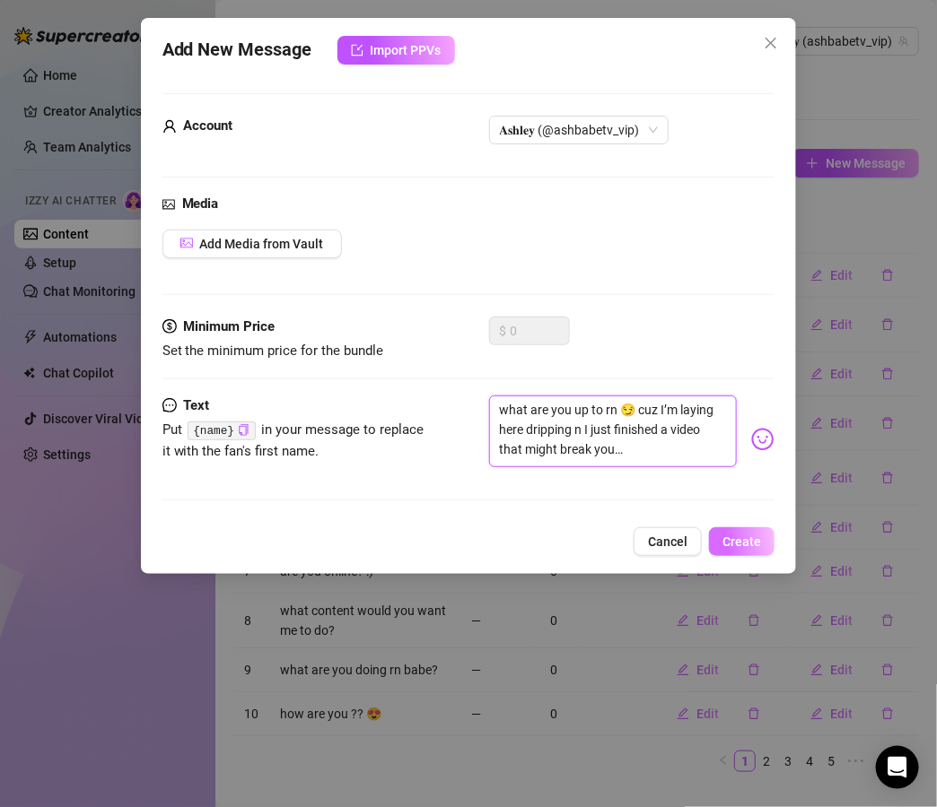
type textarea "what are you up to rn 😏 cuz I’m laying here dripping n I just finished a video …"
click at [736, 537] on span "Create" at bounding box center [741, 542] width 39 height 14
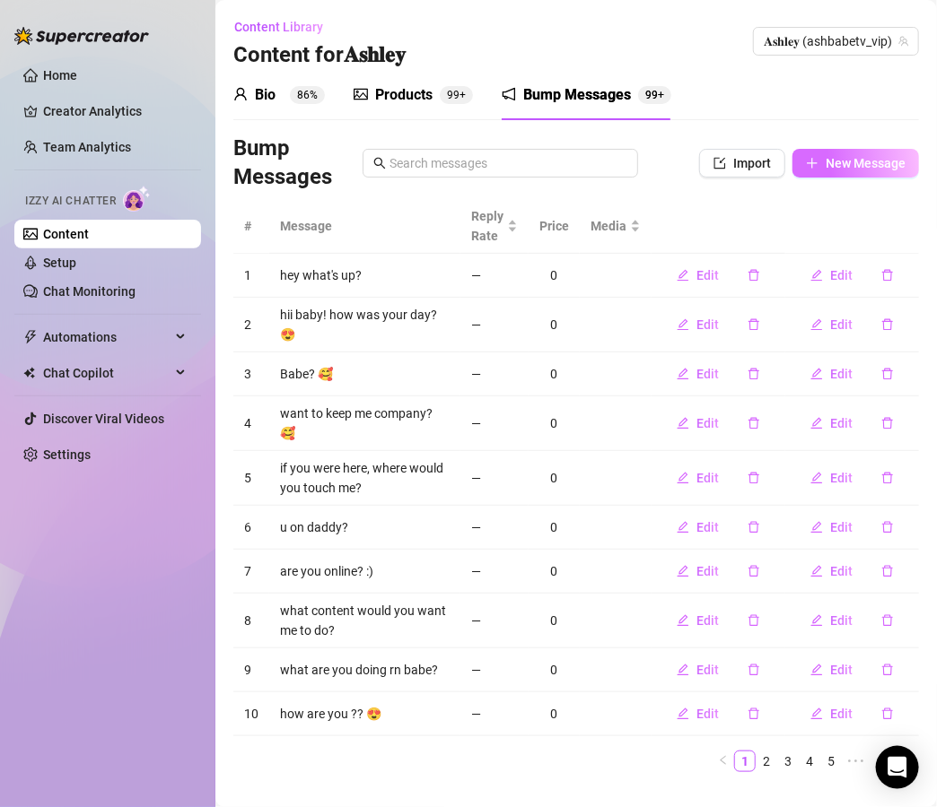
click at [868, 164] on span "New Message" at bounding box center [865, 163] width 80 height 14
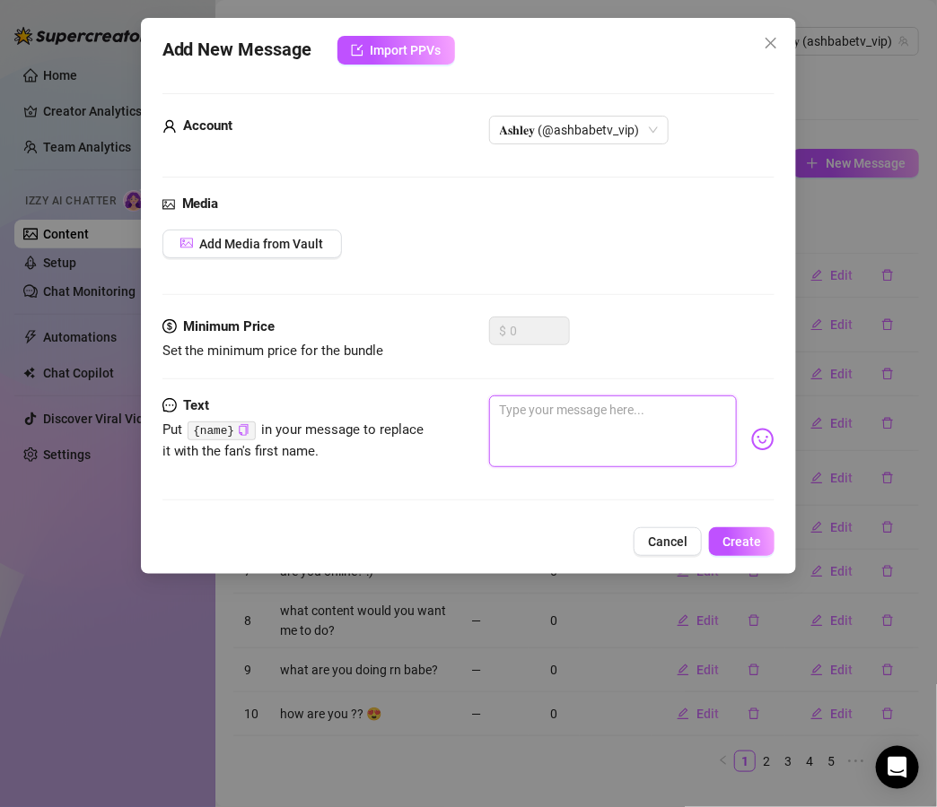
click at [624, 409] on textarea at bounding box center [613, 432] width 248 height 72
paste textarea "be honest… you only came online to see me dripping right 👅 I’ve got a vid that’…"
type textarea "be honest… you only came online to see me dripping right 👅 I’ve got a vid that’…"
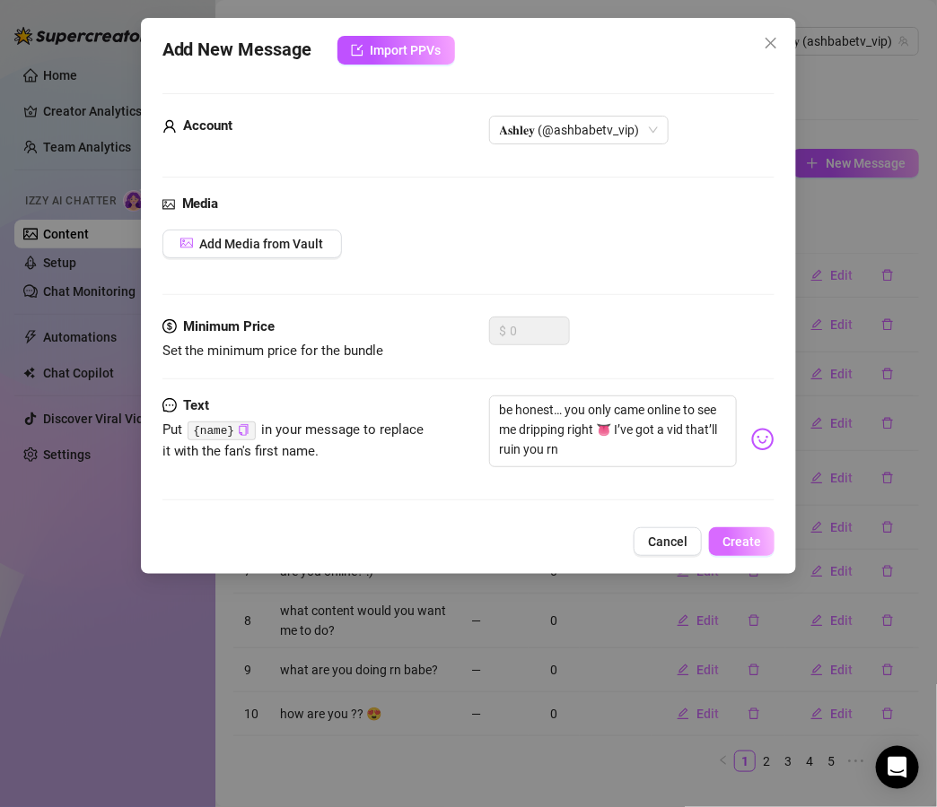
click at [752, 553] on button "Create" at bounding box center [741, 541] width 65 height 29
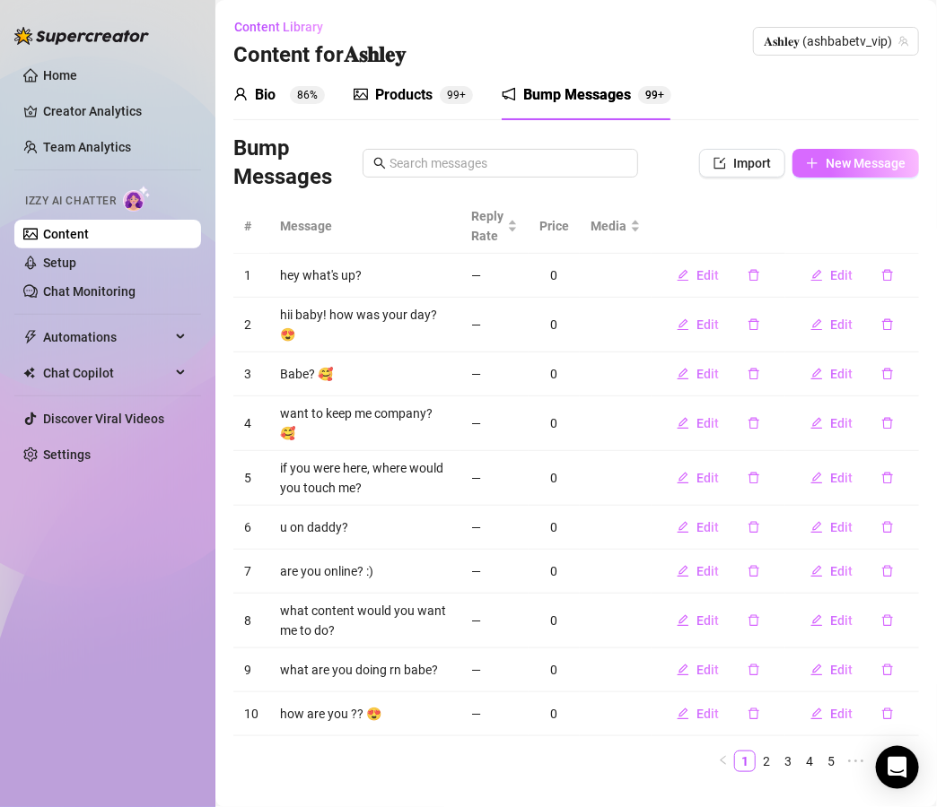
click at [850, 168] on span "New Message" at bounding box center [865, 163] width 80 height 14
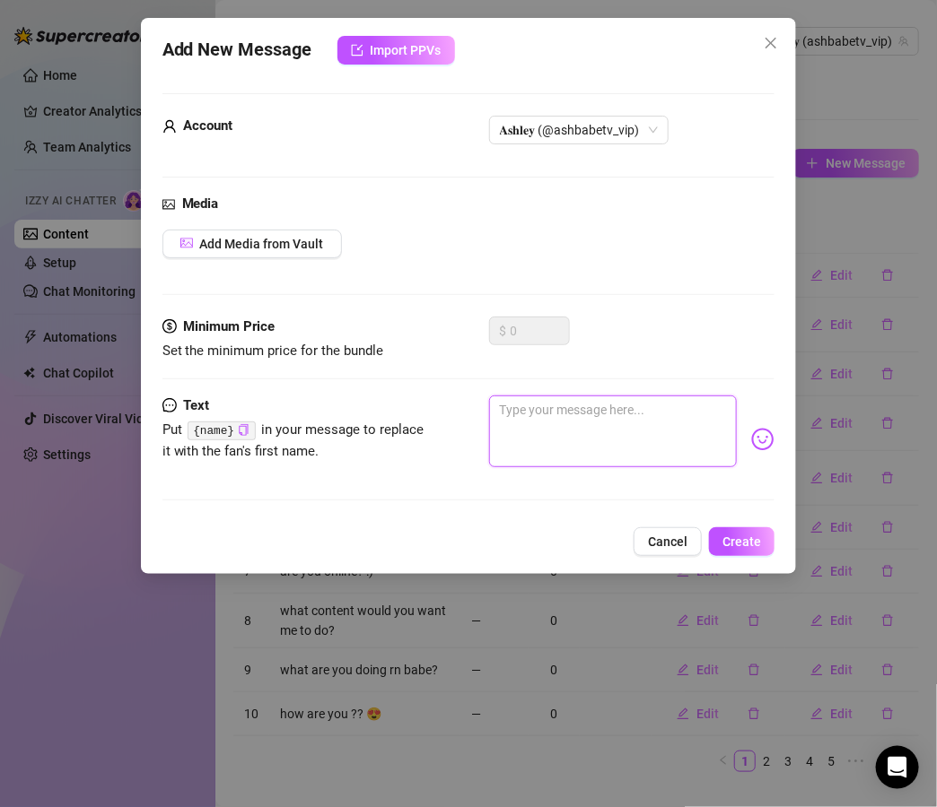
click at [643, 405] on textarea at bounding box center [613, 432] width 248 height 72
paste textarea "you make me sooo wet just by showing up 😩 wanna see how wet I actually got for …"
click at [559, 450] on textarea "you make me sooo wet just by showing up 😩 wanna see how wet I actually got for …" at bounding box center [613, 432] width 248 height 72
type textarea "you make me sooo wet just by showing up 😩 wanna see how wet I actually get for …"
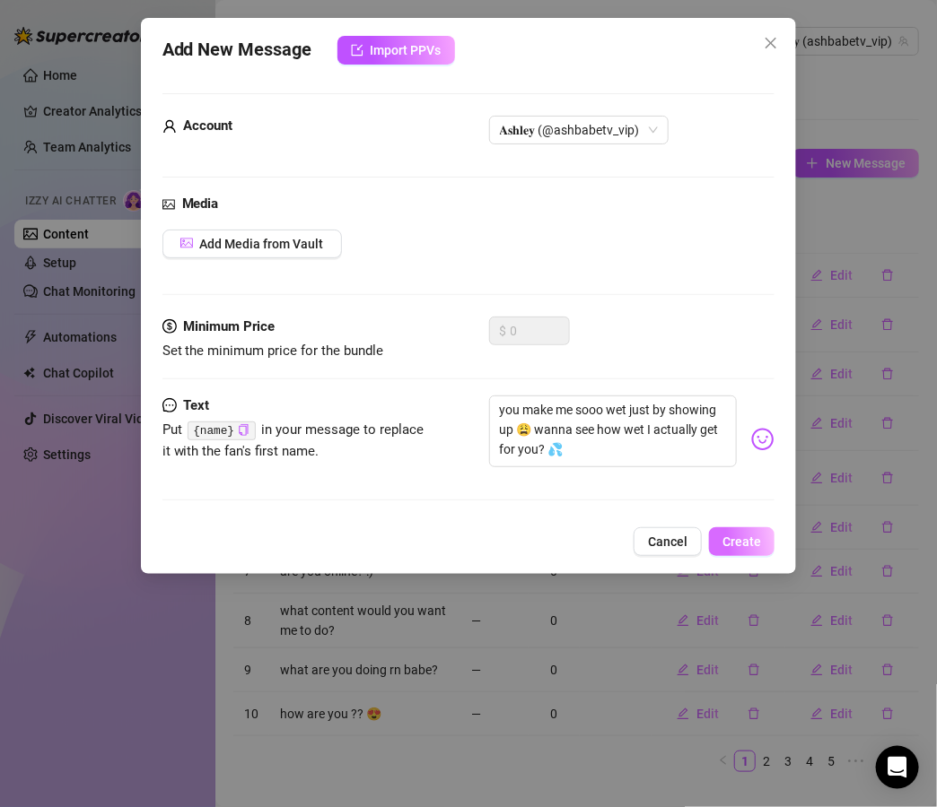
click at [727, 538] on span "Create" at bounding box center [741, 542] width 39 height 14
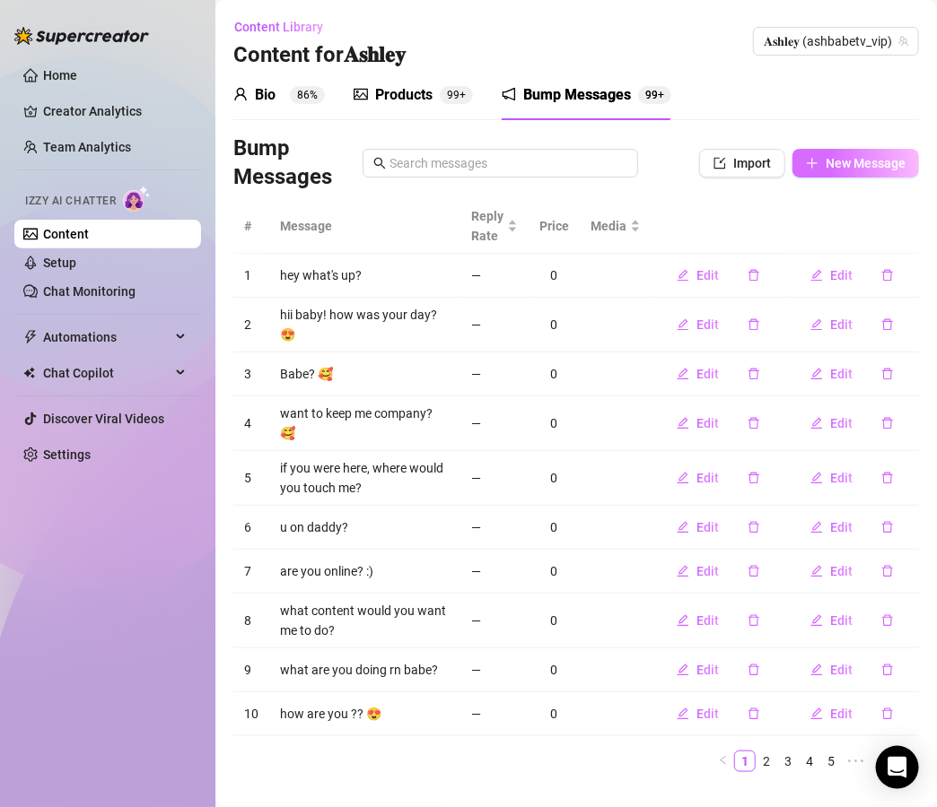
click at [825, 159] on span "New Message" at bounding box center [865, 163] width 80 height 14
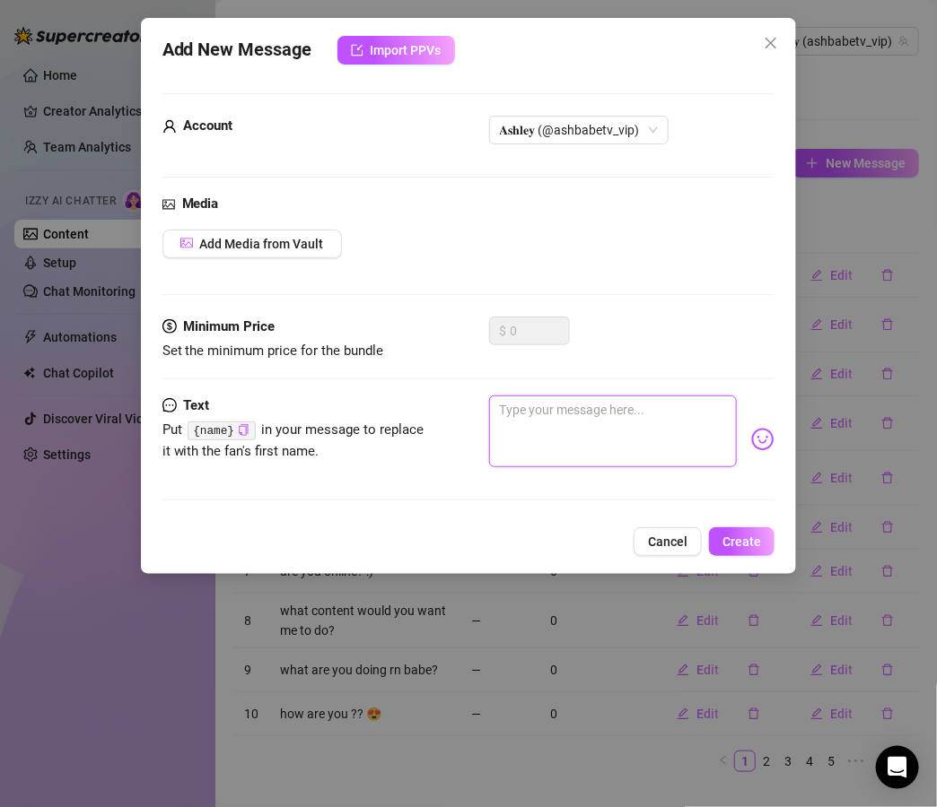
click at [571, 409] on textarea at bounding box center [613, 432] width 248 height 72
paste textarea "you logged on at the perfect time 😈 I’m literally editing a vid of me cumming s…"
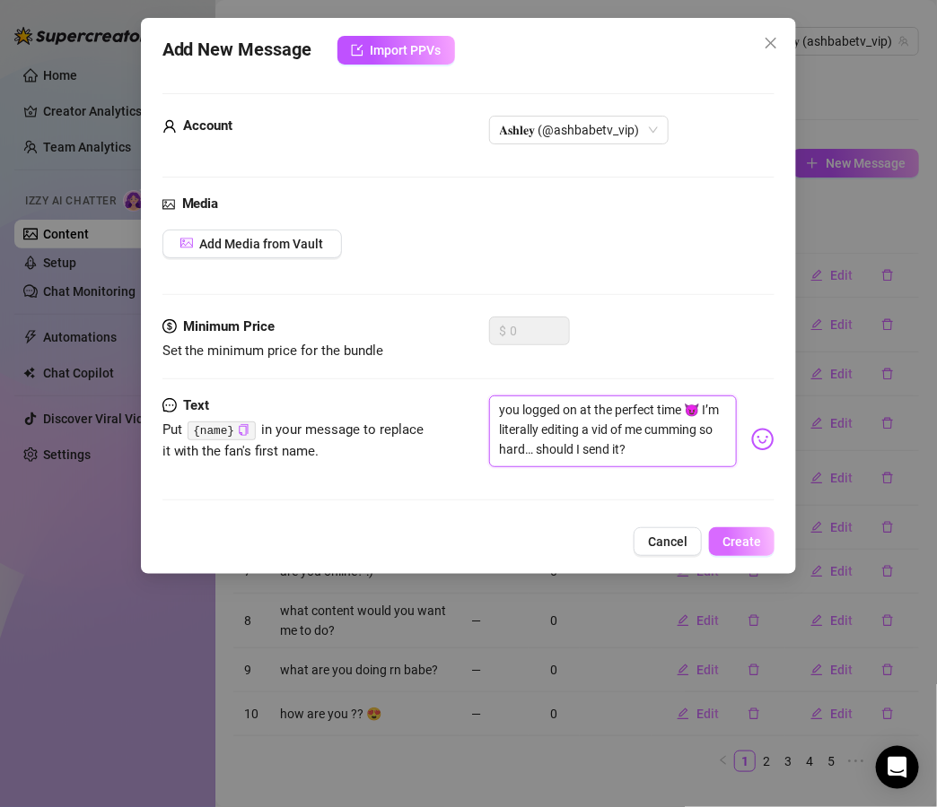
type textarea "you logged on at the perfect time 😈 I’m literally editing a vid of me cumming s…"
click at [754, 535] on span "Create" at bounding box center [741, 542] width 39 height 14
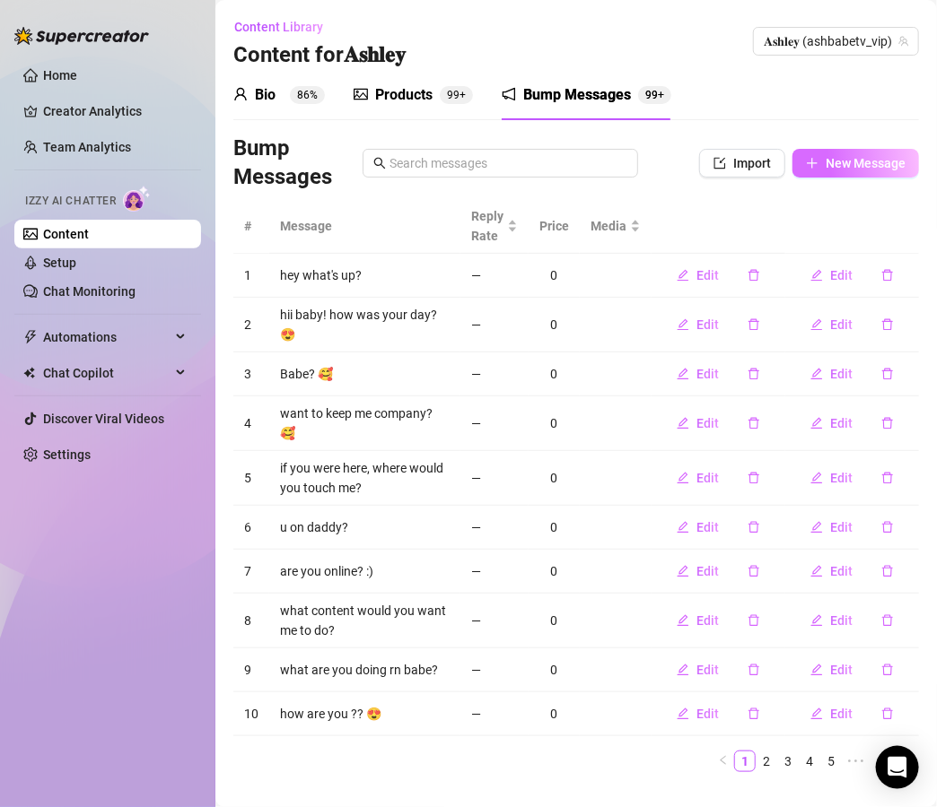
click at [879, 165] on span "New Message" at bounding box center [865, 163] width 80 height 14
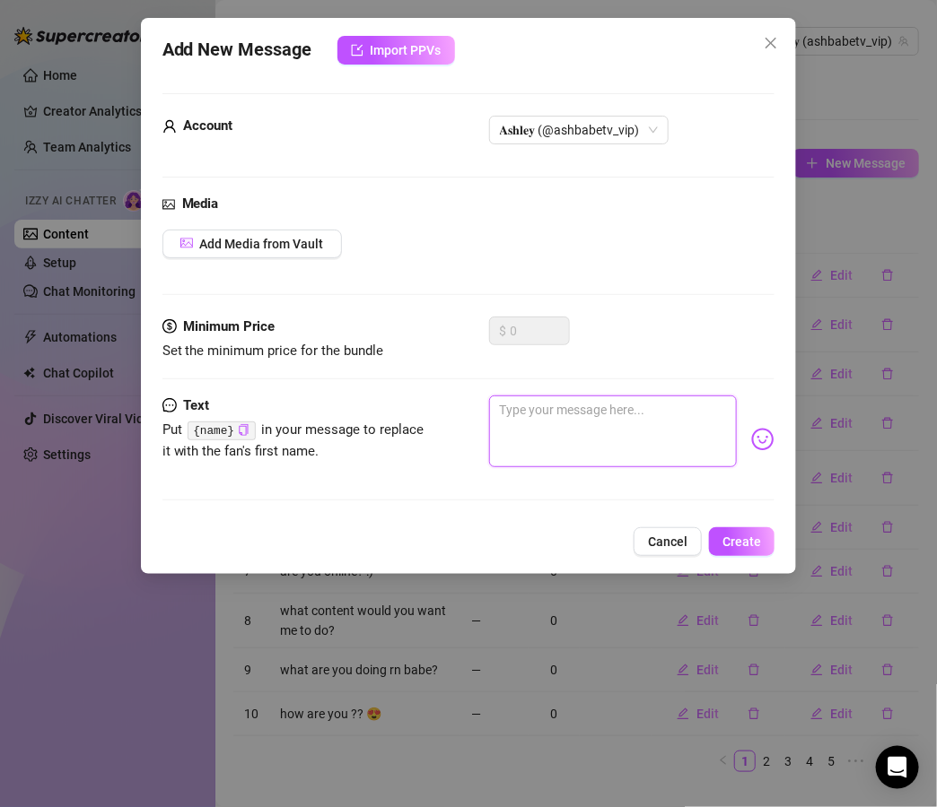
click at [590, 418] on textarea at bounding box center [613, 432] width 248 height 72
paste textarea "I feel like teasing you 😏 wanna watch me ride till I cream everywhere?"
click at [590, 413] on textarea "I feel like teasing you 😏 wanna watch me ride till I cream everywhere?" at bounding box center [613, 432] width 248 height 72
type textarea "I feel like spoiling you 😏 wanna watch me ride till I cream everywhere?"
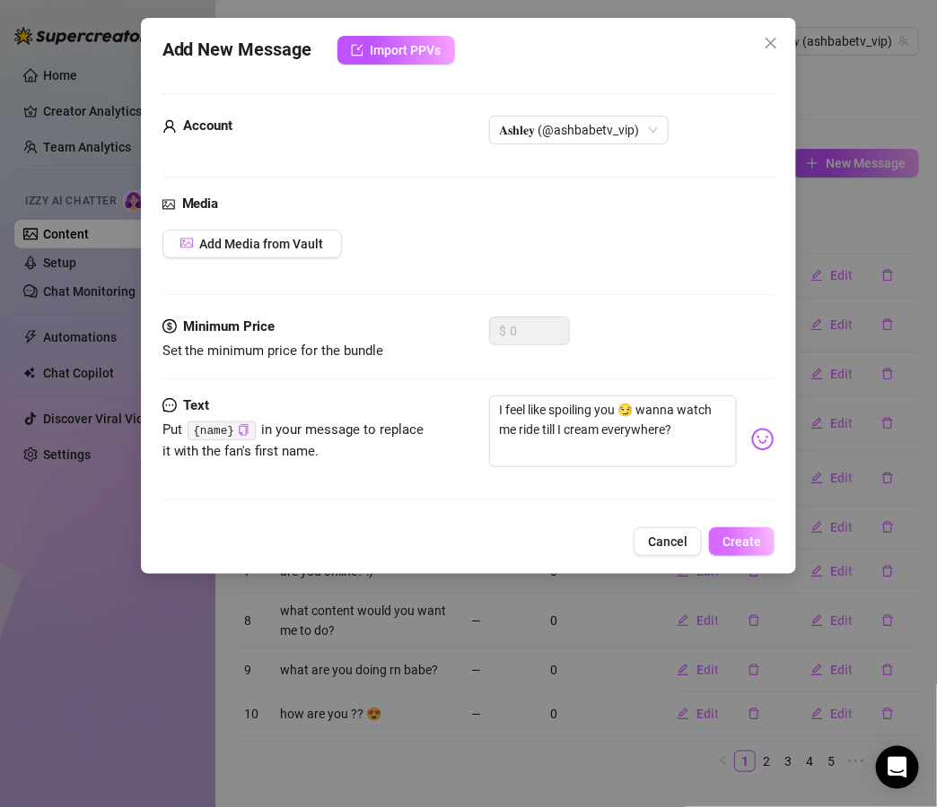
click at [747, 540] on span "Create" at bounding box center [741, 542] width 39 height 14
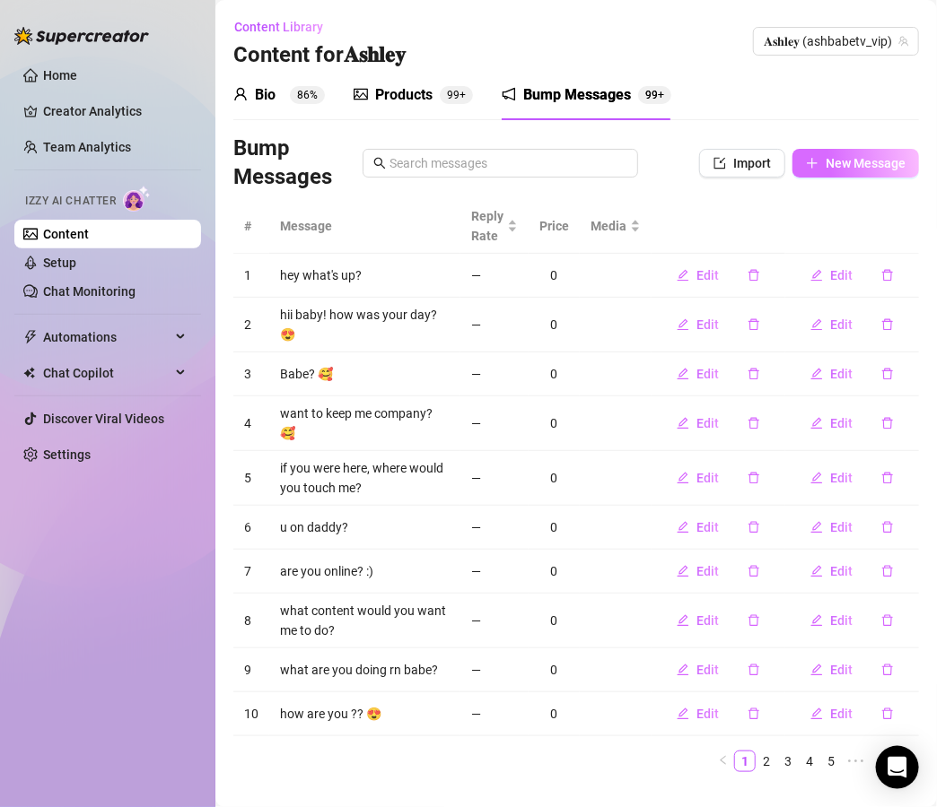
click at [859, 152] on button "New Message" at bounding box center [855, 163] width 126 height 29
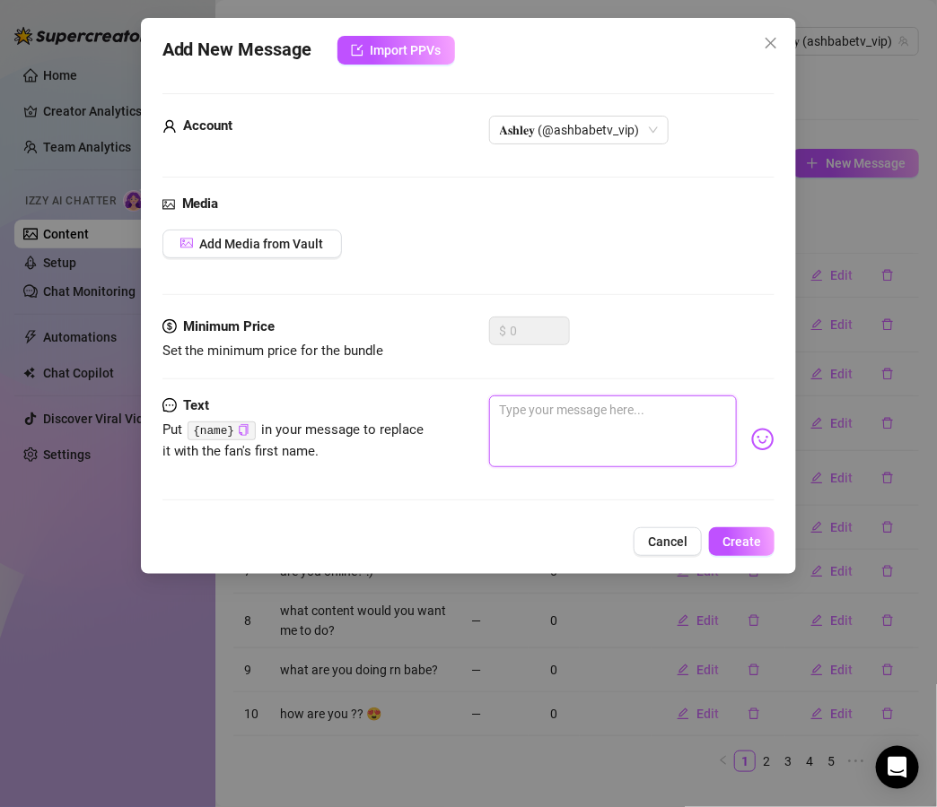
click at [567, 406] on textarea at bounding box center [613, 432] width 248 height 72
paste textarea "you online rn 👀 ughhh wanna watch the toy I used get completely ruined by my pu…"
type textarea "you online rn 👀 ughhh wanna watch the toy I used get completely ruined by my pu…"
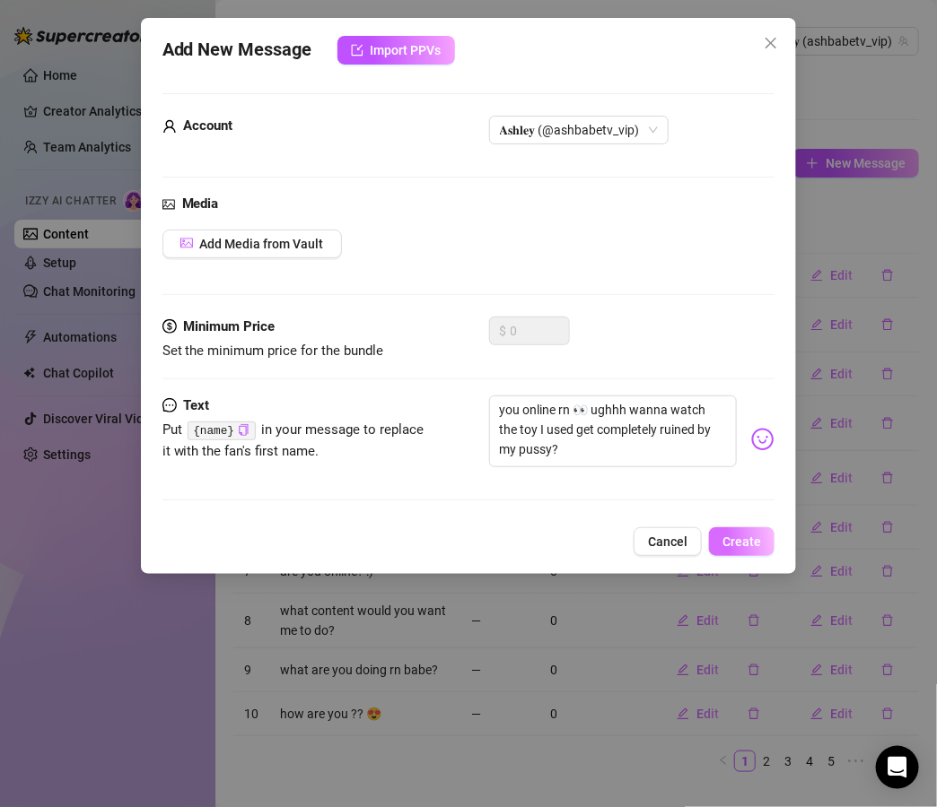
click at [747, 552] on button "Create" at bounding box center [741, 541] width 65 height 29
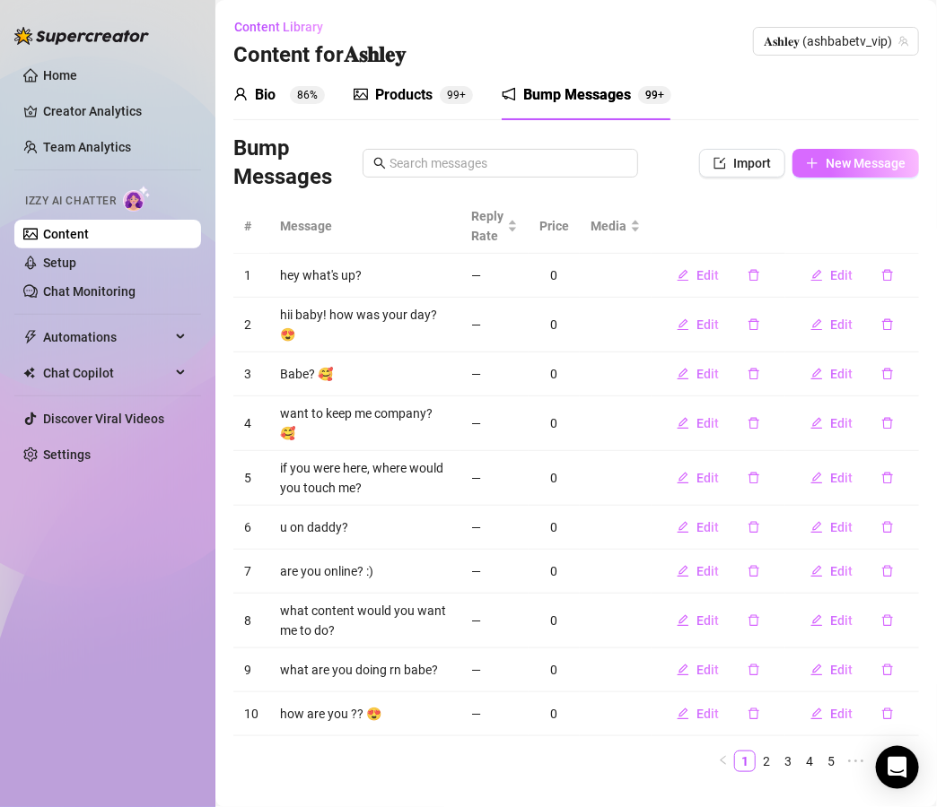
click at [853, 159] on span "New Message" at bounding box center [865, 163] width 80 height 14
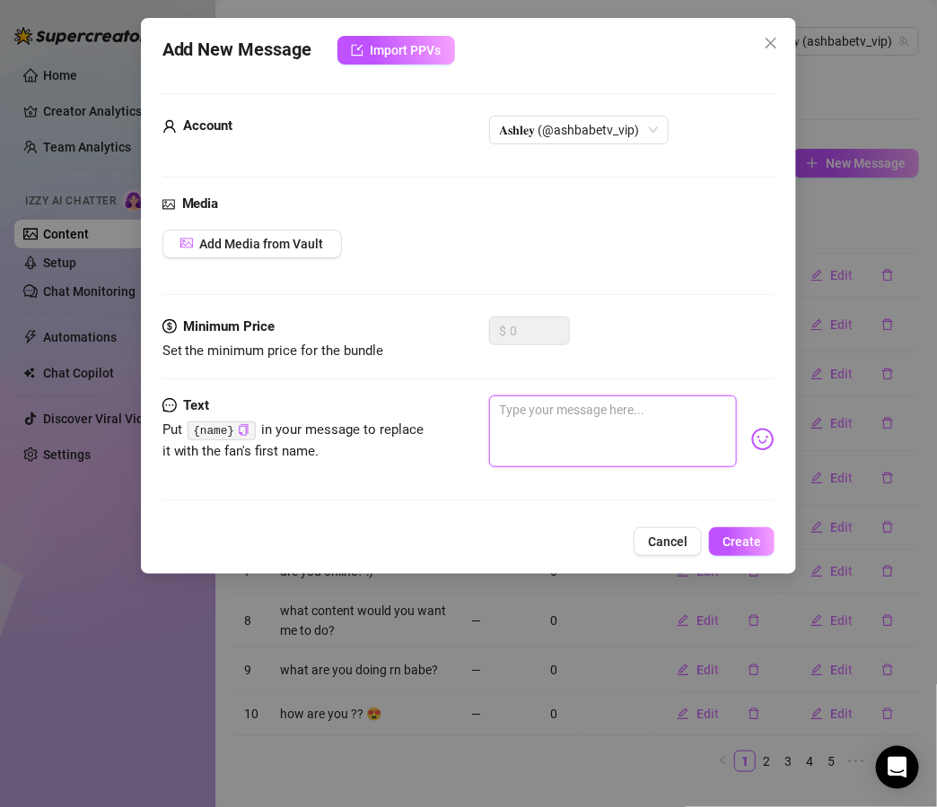
click at [591, 413] on textarea at bounding box center [613, 432] width 248 height 72
paste textarea "daddy I swear I can’t behave… wanna see the proof in my latest vid? 😈"
type textarea "daddy I swear I can’t behave… wanna see the proof in my latest vid? 😈"
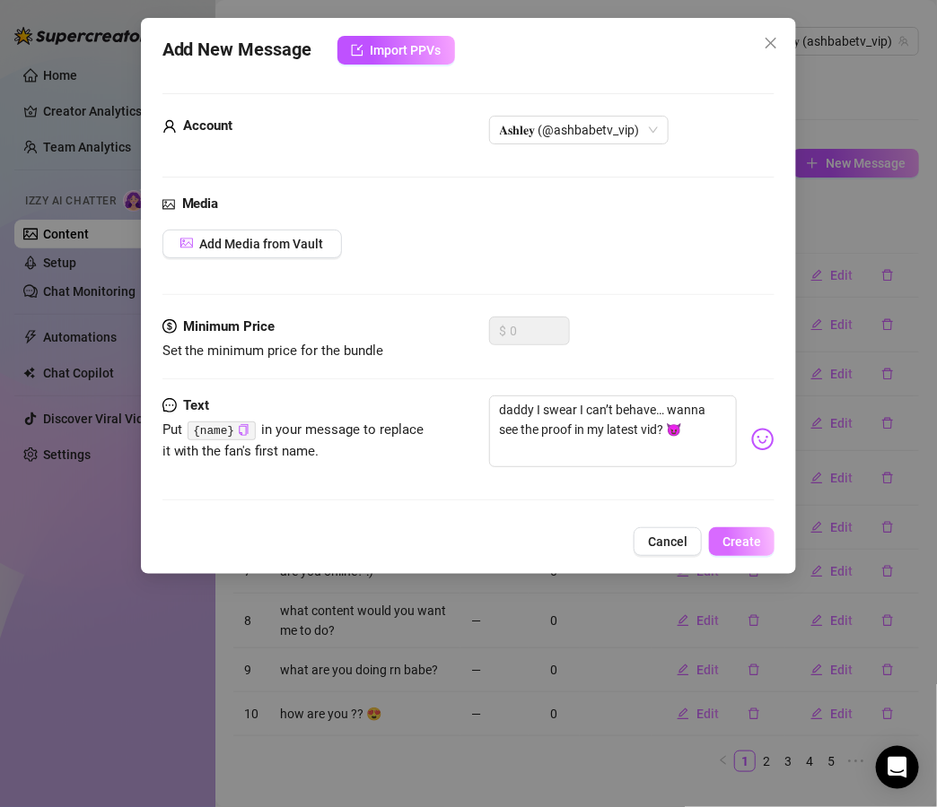
click at [728, 536] on span "Create" at bounding box center [741, 542] width 39 height 14
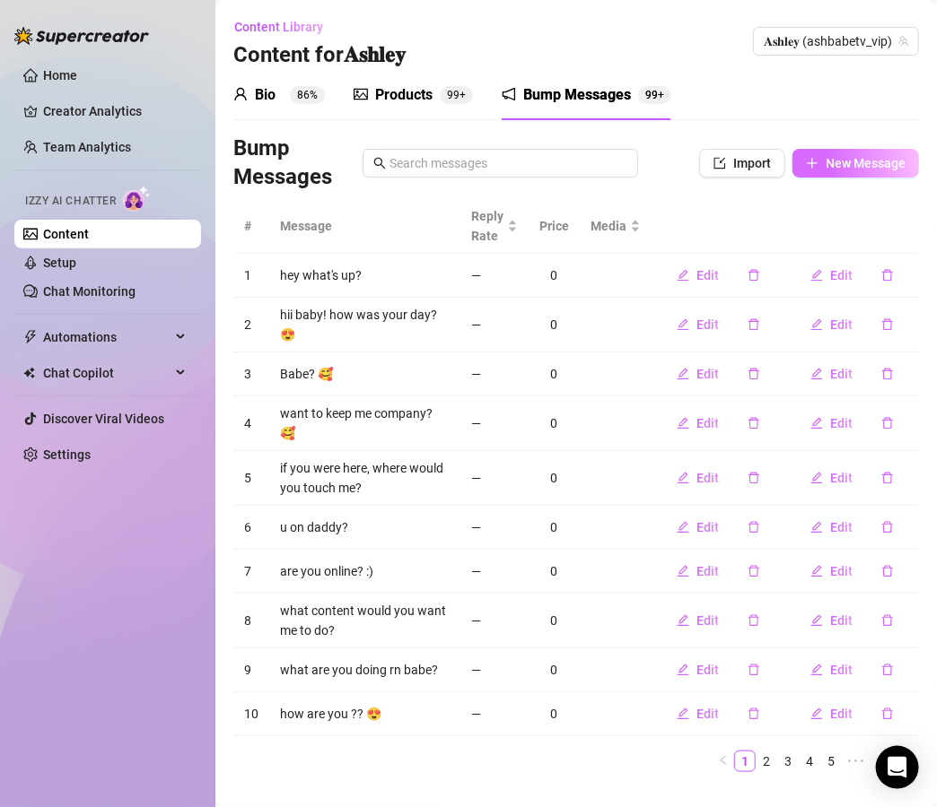
click at [839, 167] on span "New Message" at bounding box center [865, 163] width 80 height 14
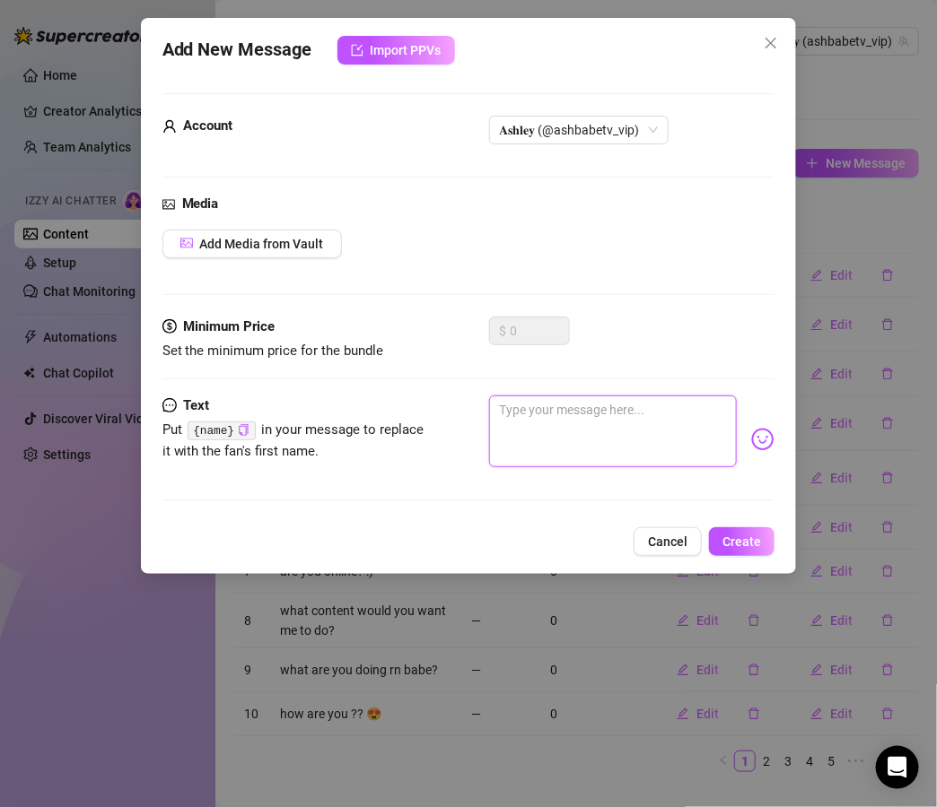
click at [599, 403] on textarea at bounding box center [613, 432] width 248 height 72
paste textarea "what do you think turns me on more? playing slow… or taking it rough 😏 wanna fi…"
click at [649, 449] on textarea "what do you think turns me on more? playing slow… or taking it rough 😏 wanna fi…" at bounding box center [613, 432] width 248 height 72
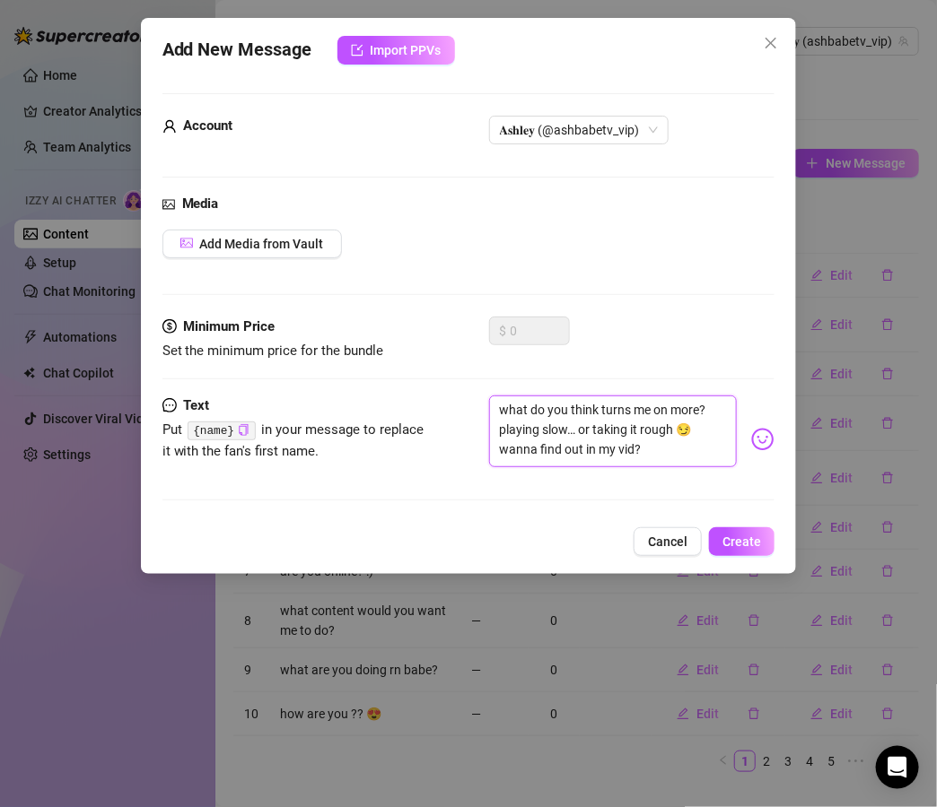
click at [649, 449] on textarea "what do you think turns me on more? playing slow… or taking it rough 😏 wanna fi…" at bounding box center [613, 432] width 248 height 72
type textarea "what do you think turns me on more? playing slow… or taking it rough 😏"
click at [753, 535] on span "Create" at bounding box center [741, 542] width 39 height 14
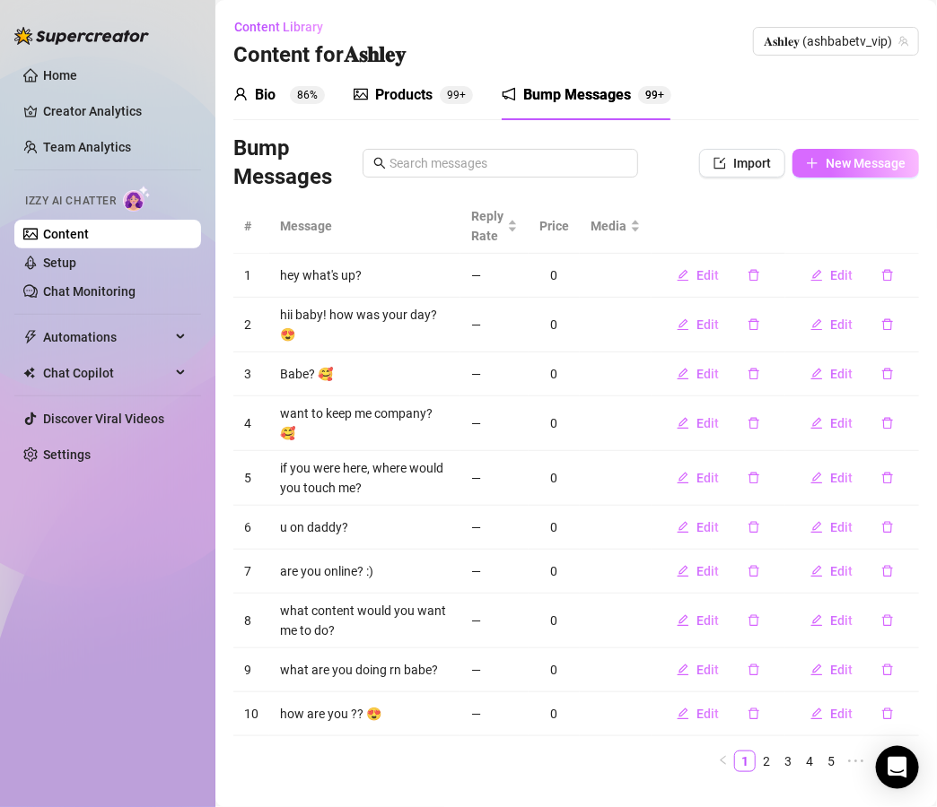
click at [840, 170] on span "New Message" at bounding box center [865, 163] width 80 height 14
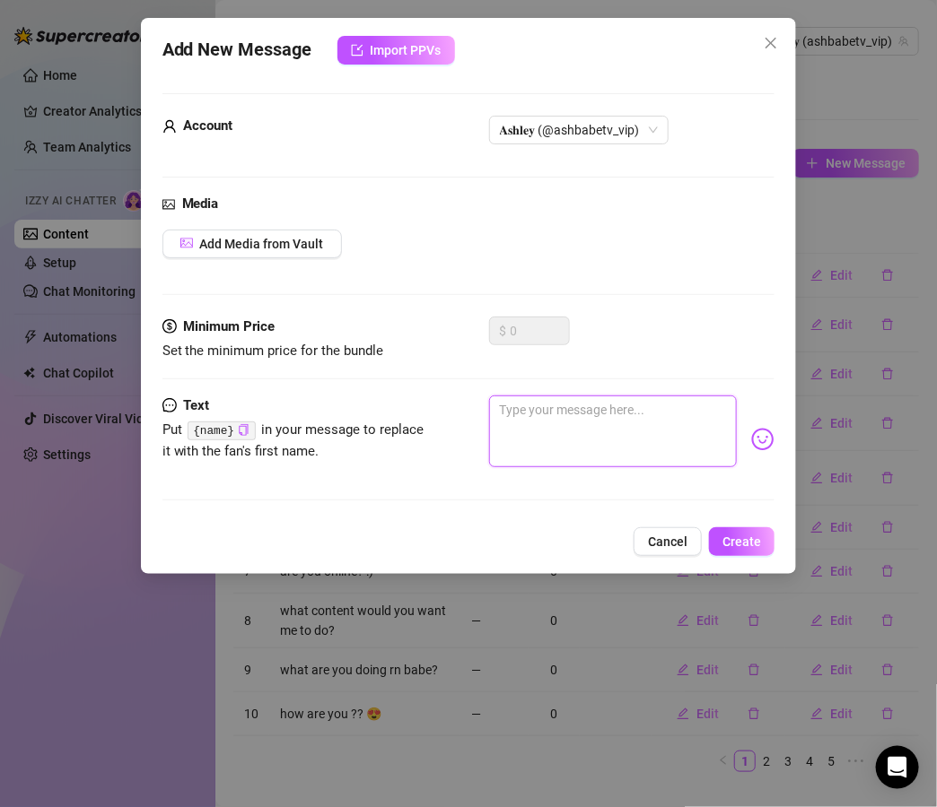
click at [594, 420] on textarea at bounding box center [613, 432] width 248 height 72
paste textarea "goddd I’m dripping all over rn 🥵 wanna watch me play until I squirt everywhere?"
type textarea "goddd I’m dripping all over rn 🥵 wanna watch me play until I squirt everywhere?"
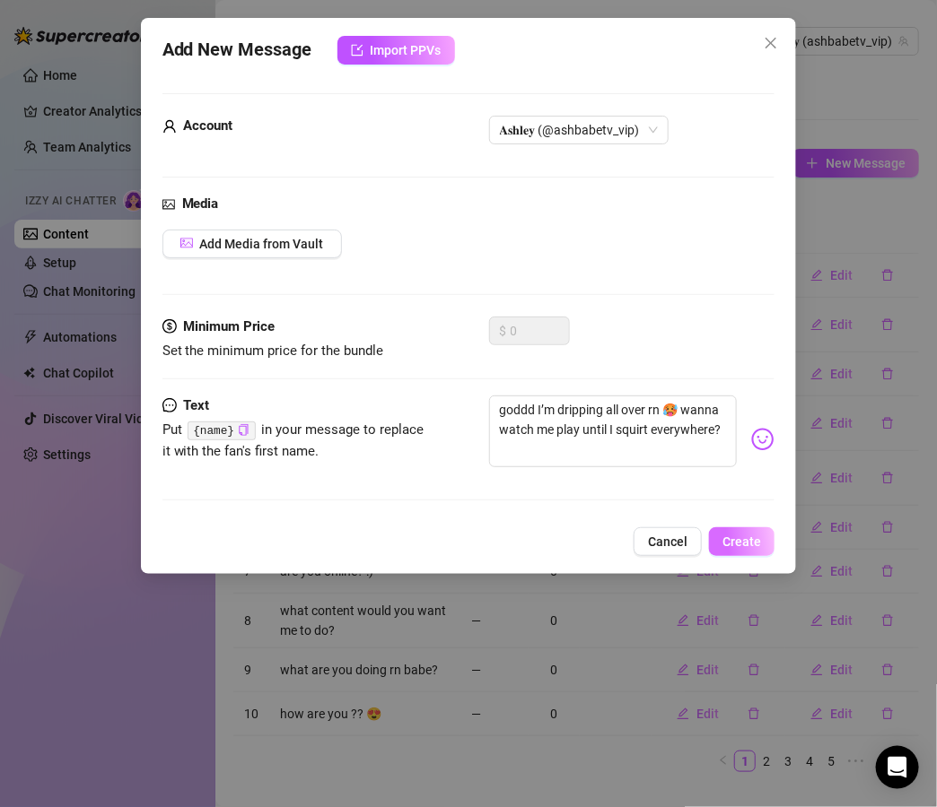
click at [747, 536] on span "Create" at bounding box center [741, 542] width 39 height 14
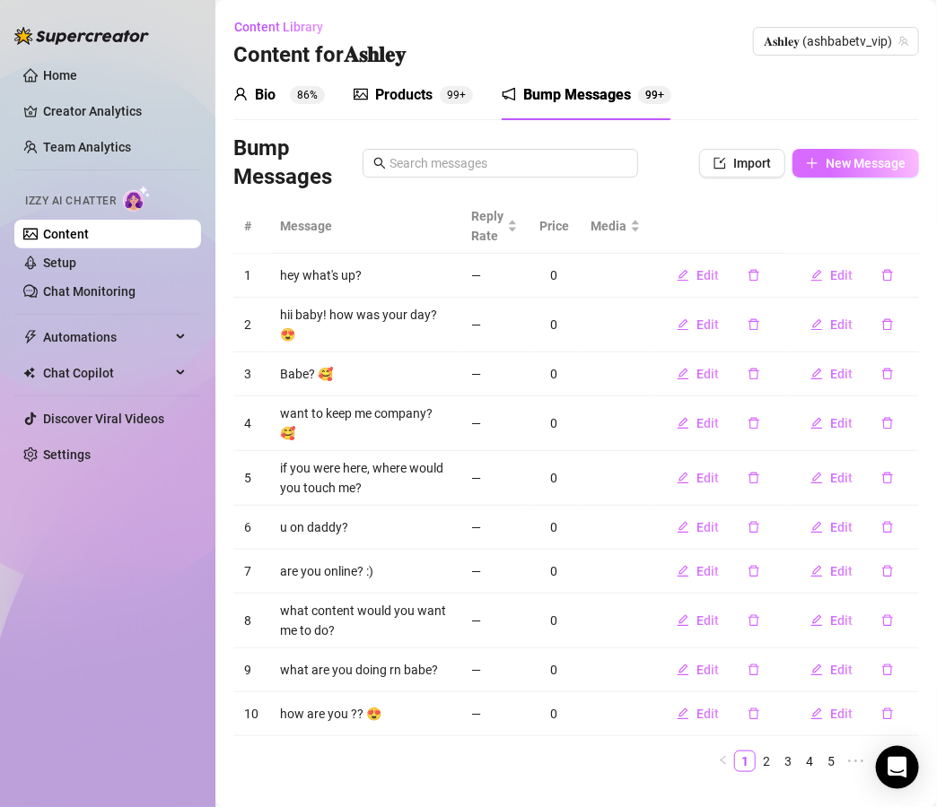
click at [872, 169] on span "New Message" at bounding box center [865, 163] width 80 height 14
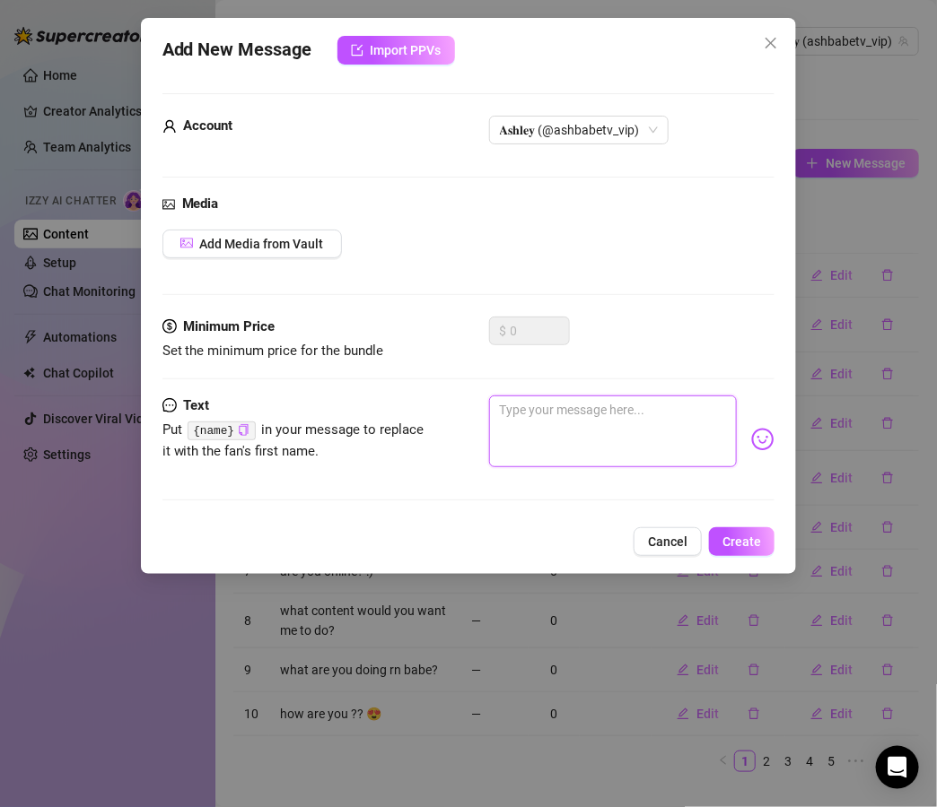
click at [581, 409] on textarea at bounding box center [613, 432] width 248 height 72
paste textarea "I know what you want babe 😈 wanna see me spreading my pretty pussy just for you?"
type textarea "I know what you want babe 😈 wanna see me spreading my pretty pussy just for you?"
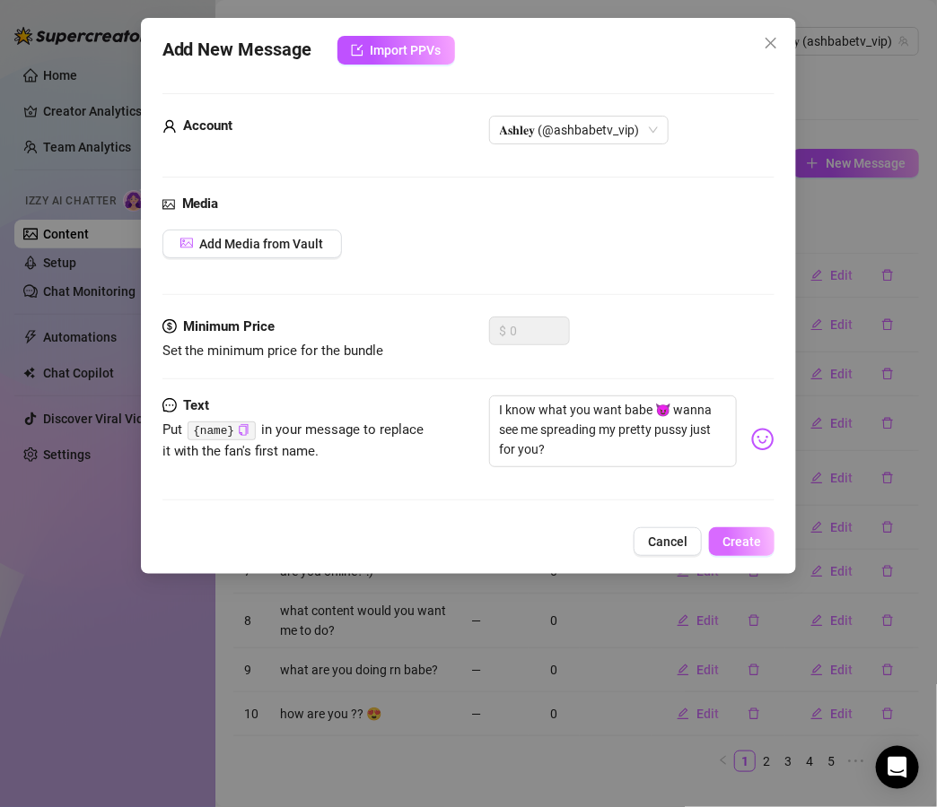
click at [748, 545] on span "Create" at bounding box center [741, 542] width 39 height 14
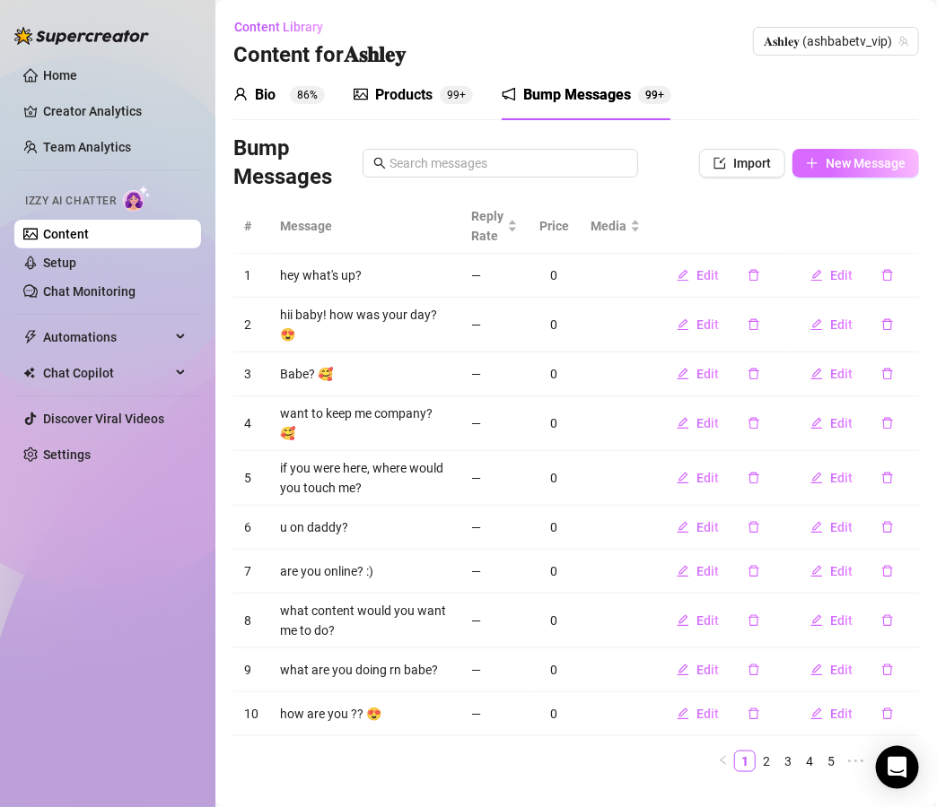
click at [857, 172] on button "New Message" at bounding box center [855, 163] width 126 height 29
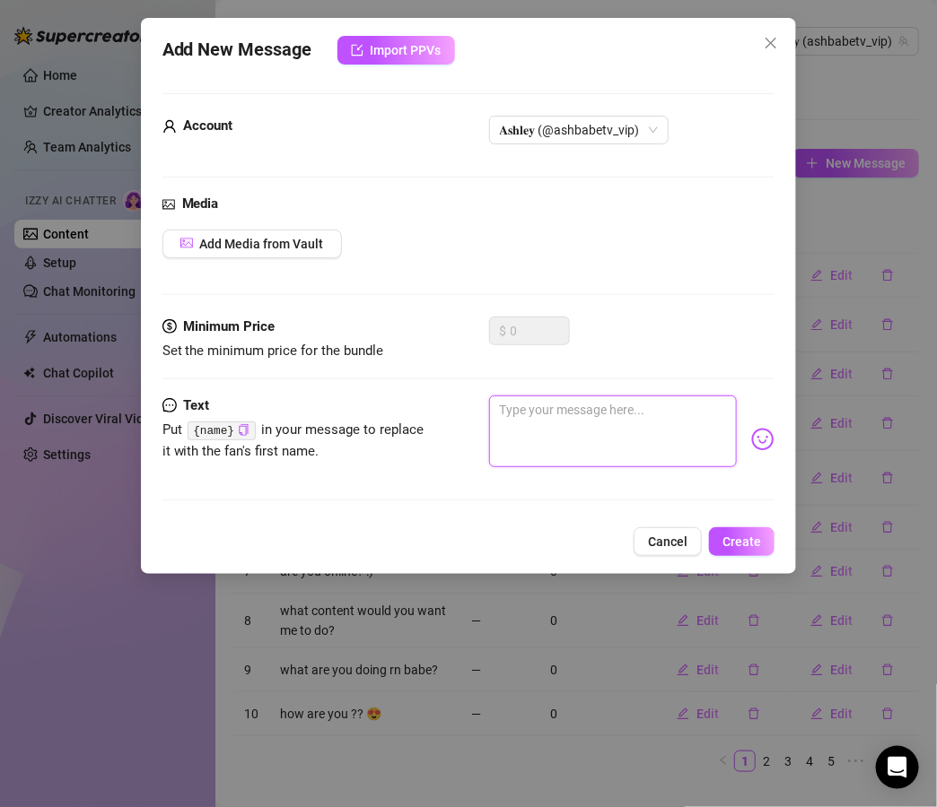
click at [641, 409] on textarea at bounding box center [613, 432] width 248 height 72
paste textarea "you’re sooo bad for coming online right now 😩 now I have to show you the mess I…"
click at [583, 409] on textarea "you’re sooo bad for coming online right now 😩 now I have to show you the mess I…" at bounding box center [613, 432] width 248 height 72
click at [568, 427] on textarea "you’re sooo lucky for coming online right now 😩 now I have to show you the mess…" at bounding box center [613, 432] width 248 height 72
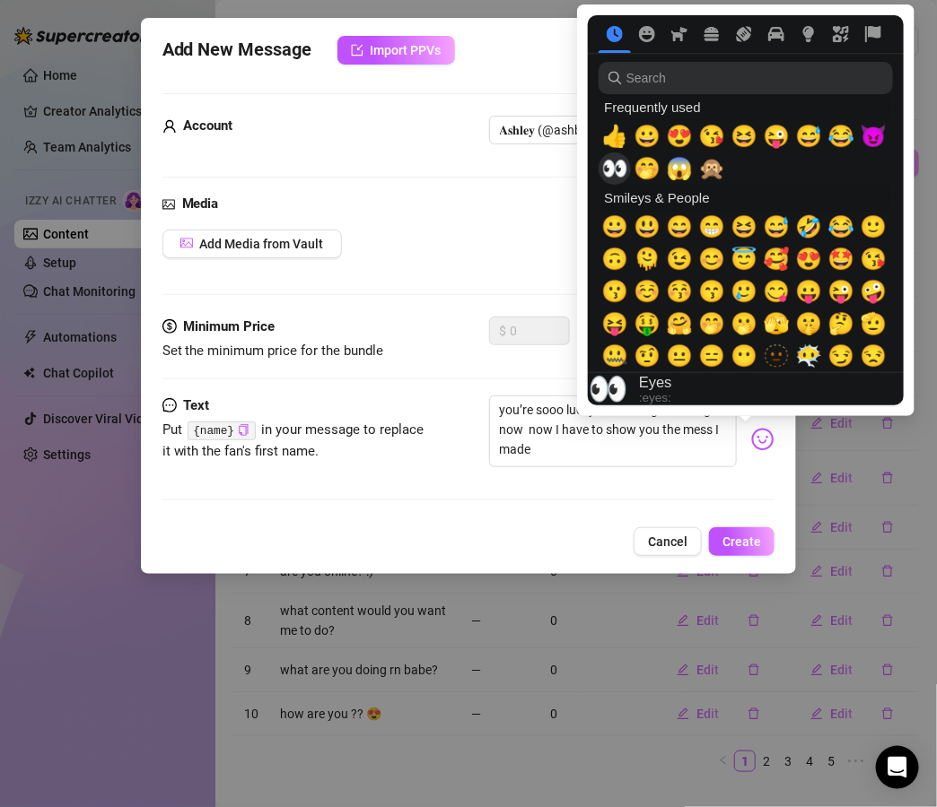
click at [618, 161] on span "👀" at bounding box center [614, 168] width 27 height 25
type textarea "you’re sooo lucky for coming online right now 👀 now I have to show you the mess…"
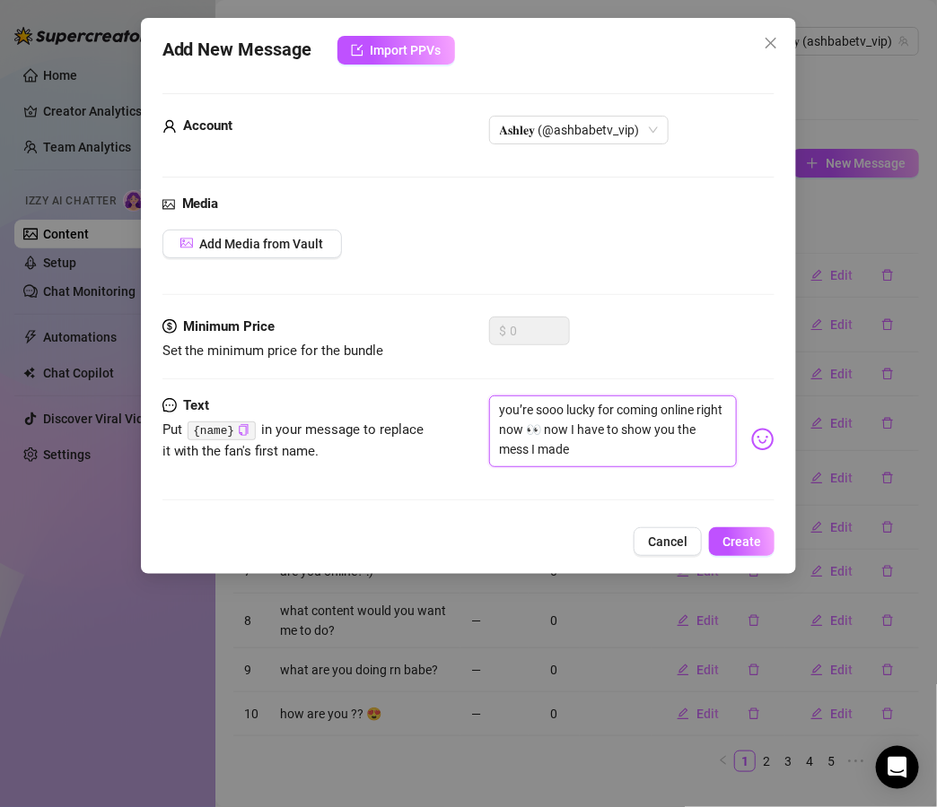
click at [623, 452] on textarea "you’re sooo lucky for coming online right now 👀 now I have to show you the mess…" at bounding box center [613, 432] width 248 height 72
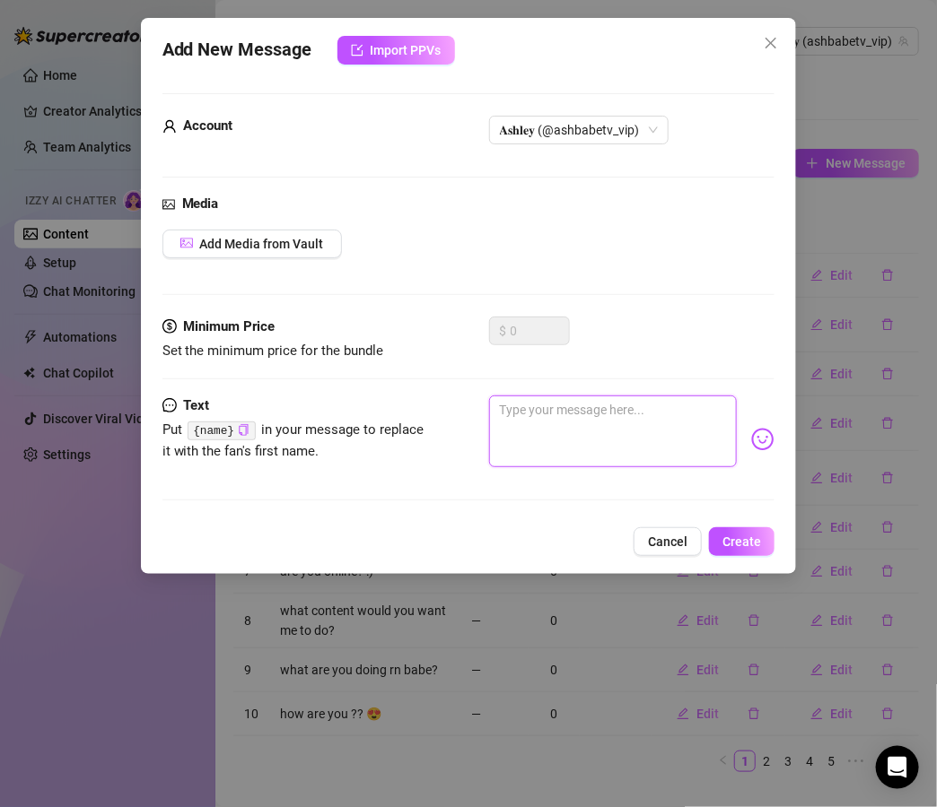
click at [645, 417] on textarea at bounding box center [613, 432] width 248 height 72
paste textarea "you make me feel so spoiled when you talk to me 😋 I love giving you my attentio…"
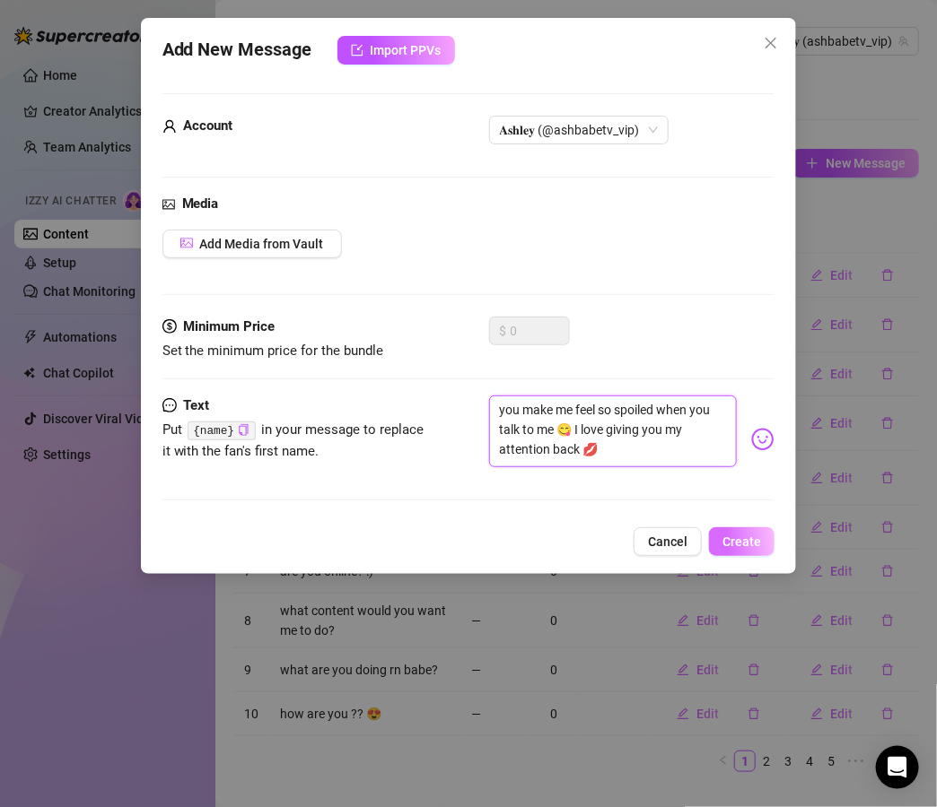
type textarea "you make me feel so spoiled when you talk to me 😋 I love giving you my attentio…"
click at [761, 555] on button "Create" at bounding box center [741, 541] width 65 height 29
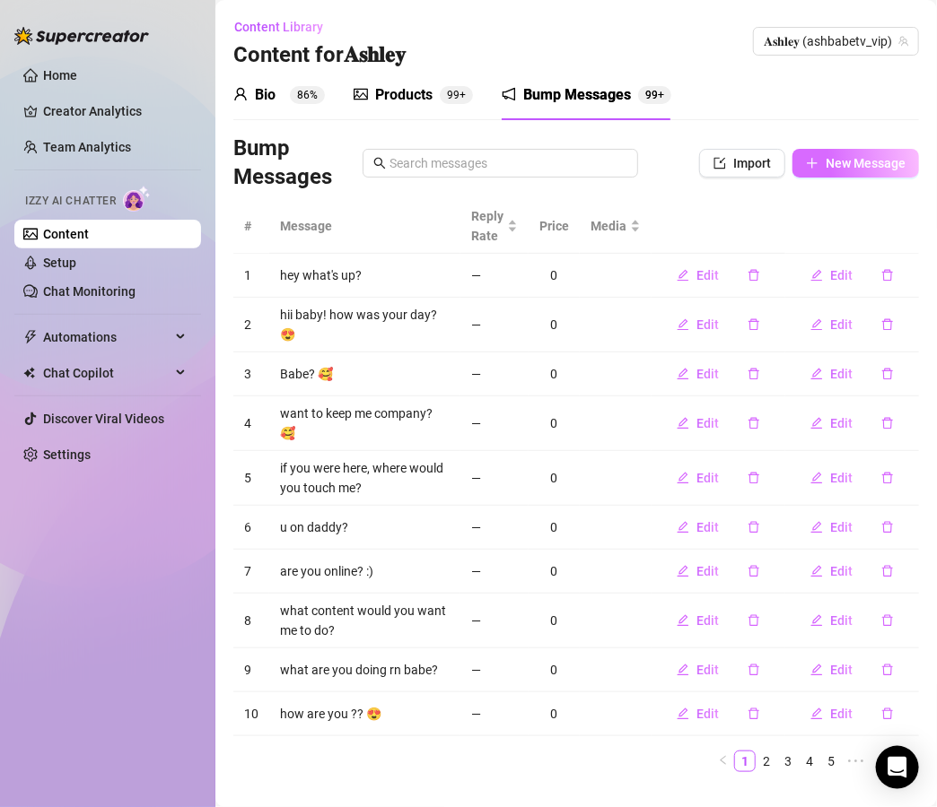
click at [849, 152] on button "New Message" at bounding box center [855, 163] width 126 height 29
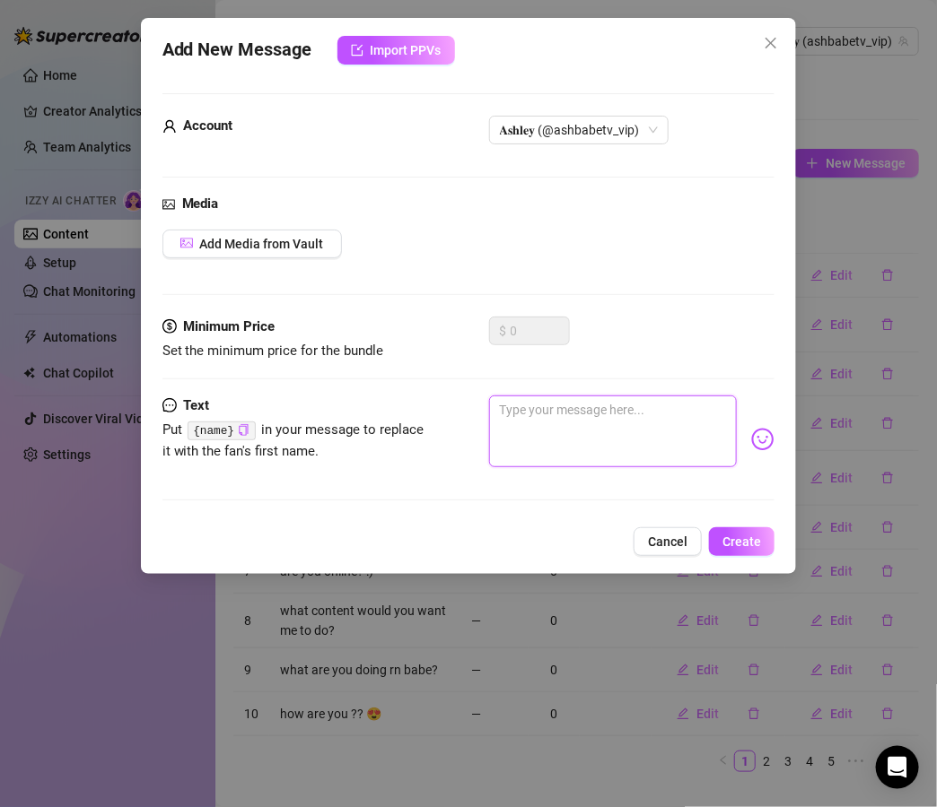
click at [647, 420] on textarea at bounding box center [613, 432] width 248 height 72
paste textarea "ugh it’s dangerous when you’re online… cuz all I wanna do is be a bad girl for …"
type textarea "ugh it’s dangerous when you’re online… cuz all I wanna do is be a bad girl for …"
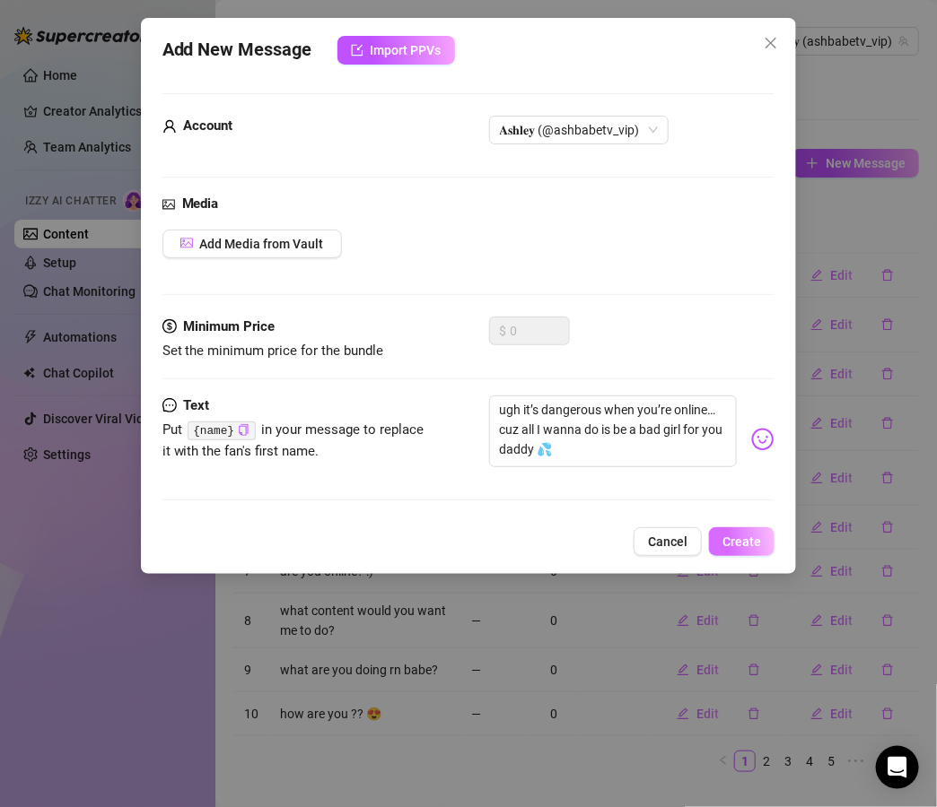
click at [748, 541] on span "Create" at bounding box center [741, 542] width 39 height 14
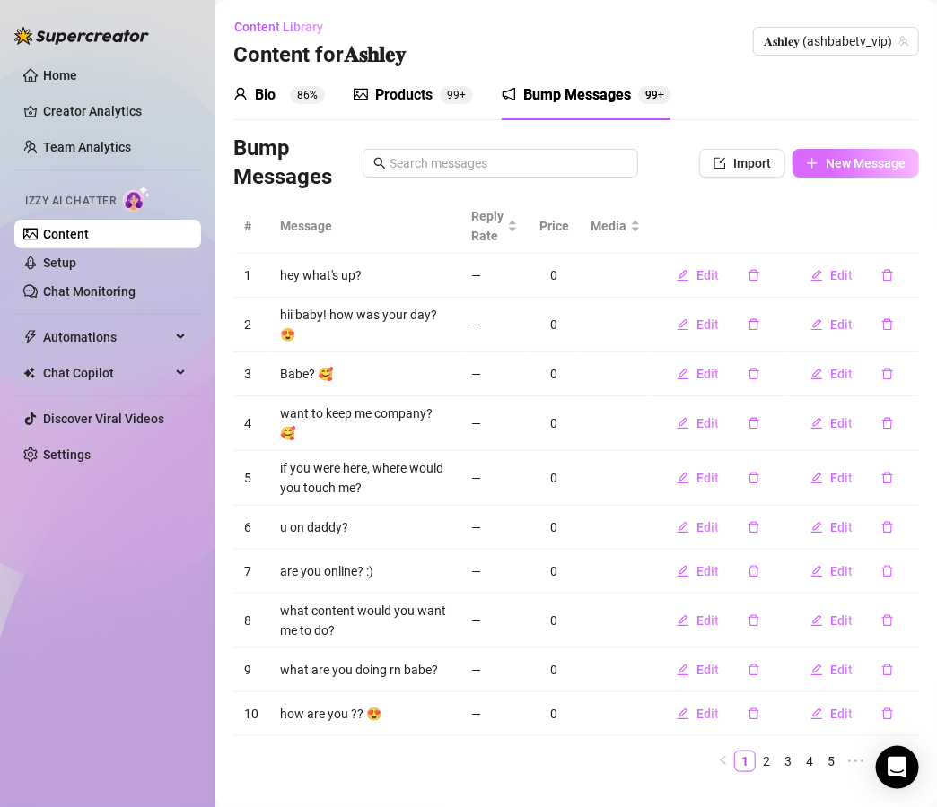
click at [867, 164] on span "New Message" at bounding box center [865, 163] width 80 height 14
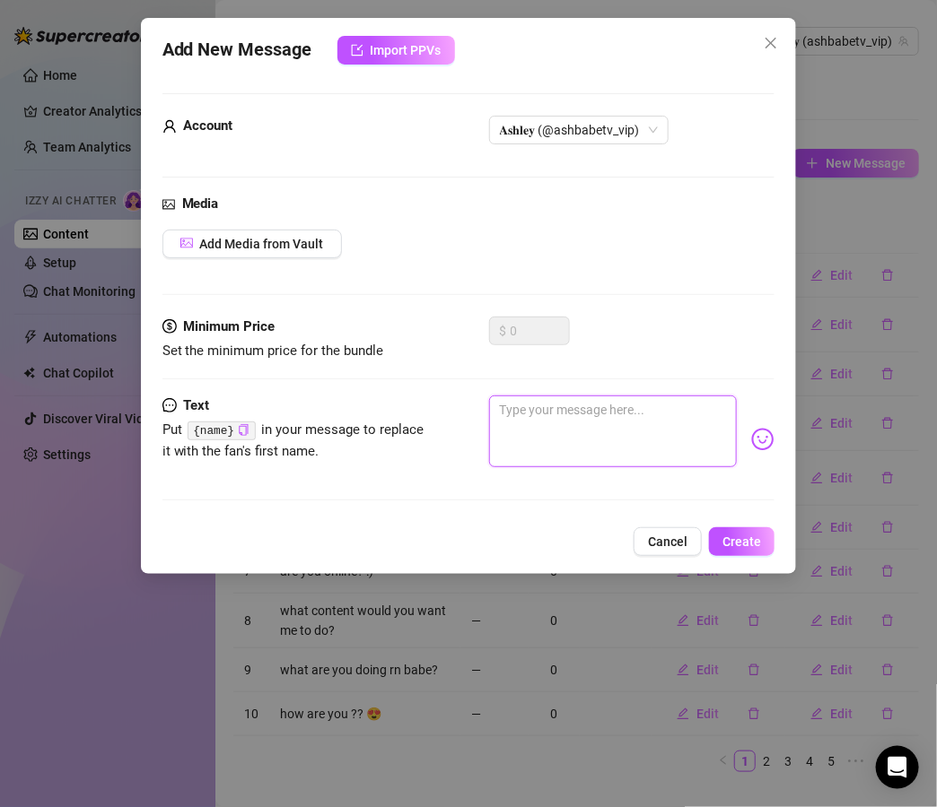
click at [643, 422] on textarea at bounding box center [613, 432] width 248 height 72
paste textarea "you have no idea how much it turns me on knowing you’re watching me 👀"
type textarea "you have no idea how much it turns me on knowing you’re watching me 👀"
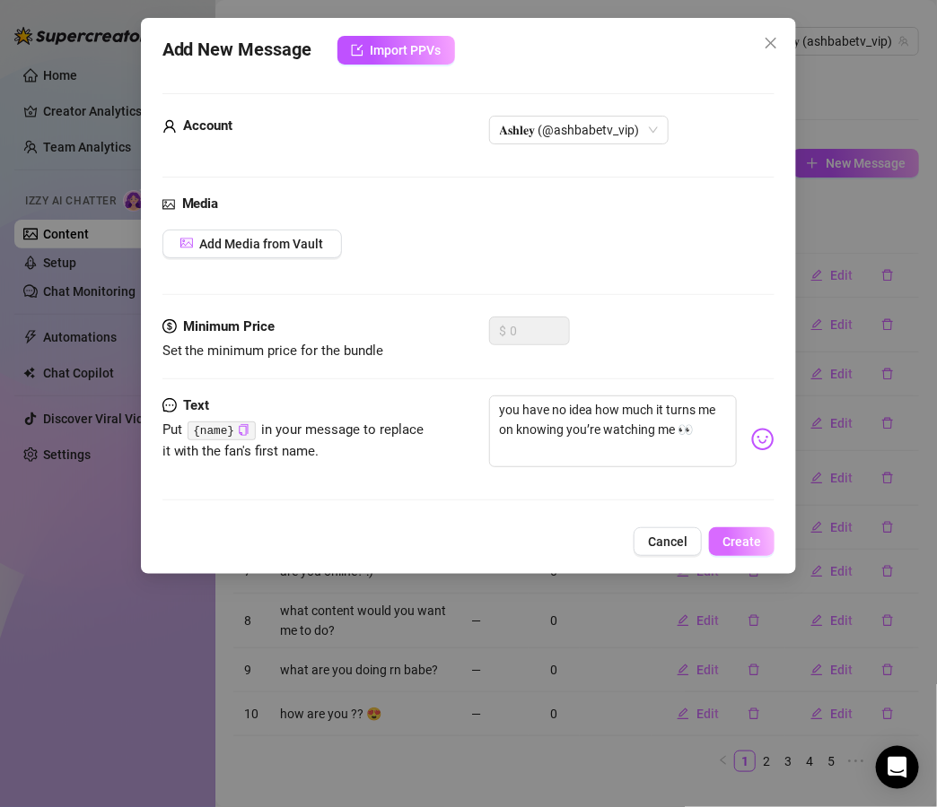
click at [757, 539] on span "Create" at bounding box center [741, 542] width 39 height 14
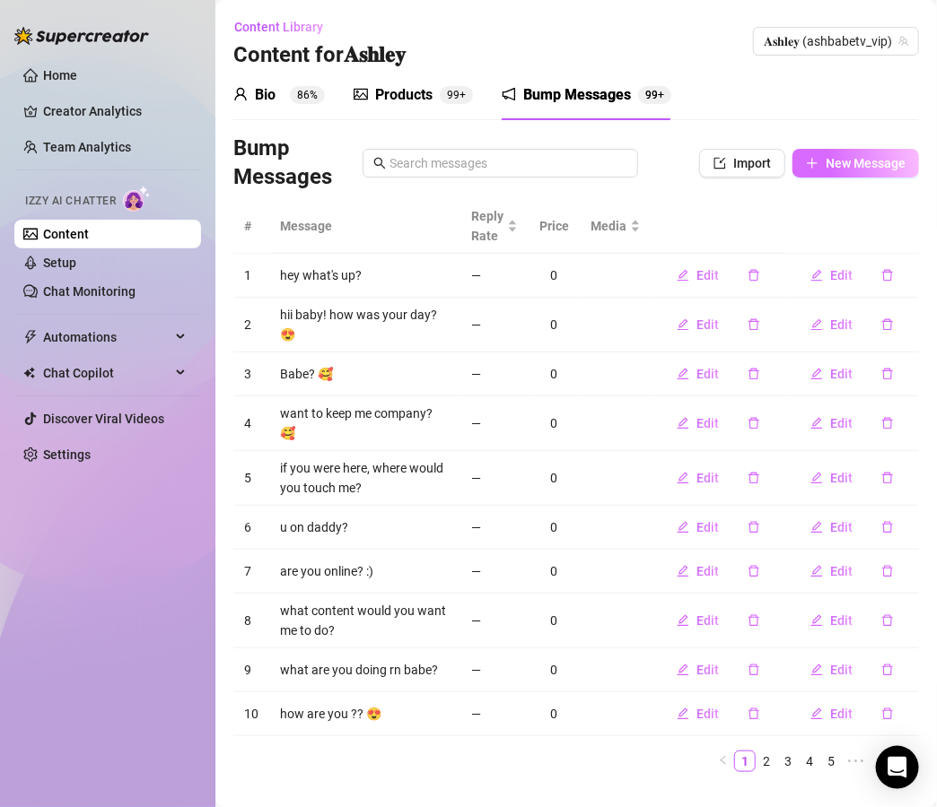
click at [850, 164] on span "New Message" at bounding box center [865, 163] width 80 height 14
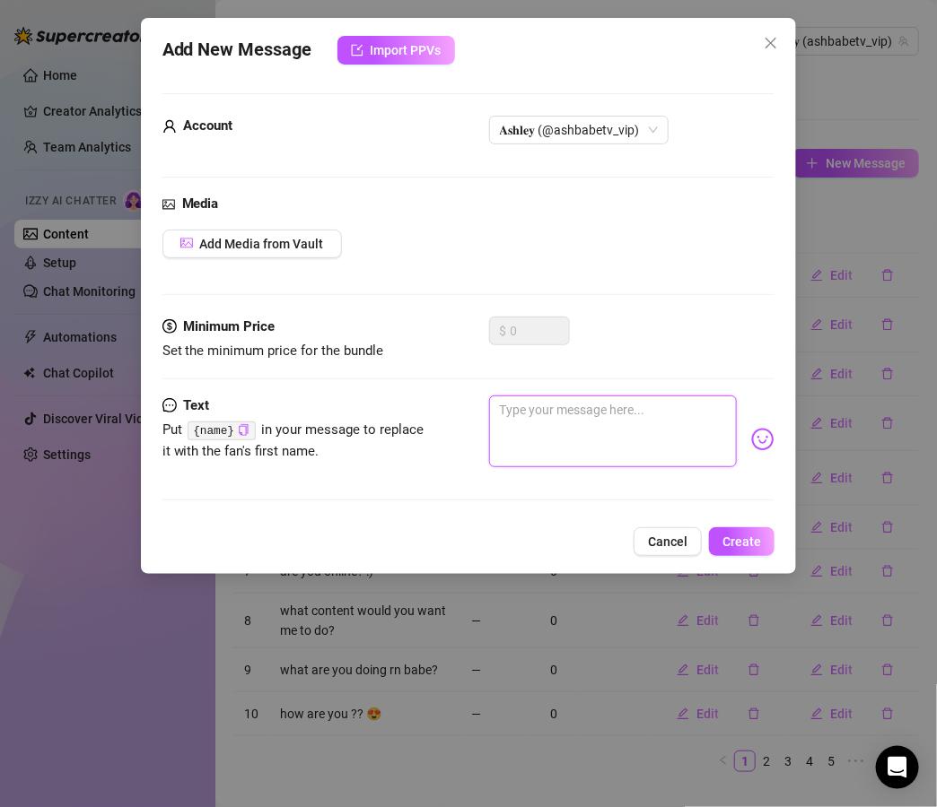
click at [636, 420] on textarea at bounding box center [613, 432] width 248 height 72
paste textarea "do you like when I’m more sweet and playful… or dirty and wild?"
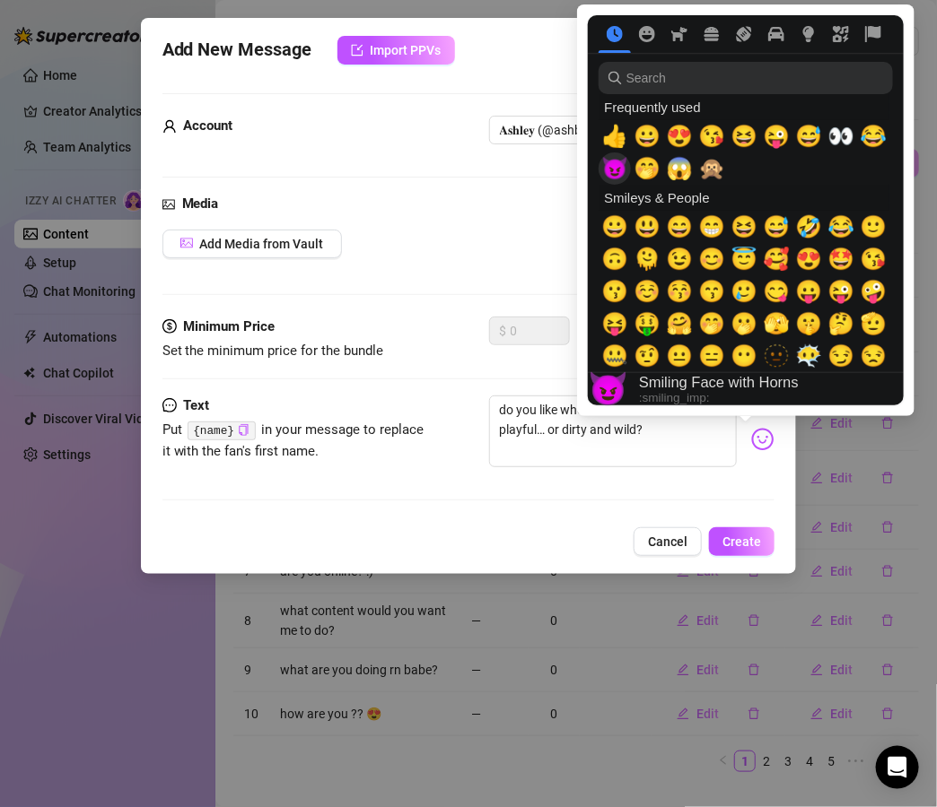
click at [623, 170] on span "😈" at bounding box center [614, 168] width 27 height 25
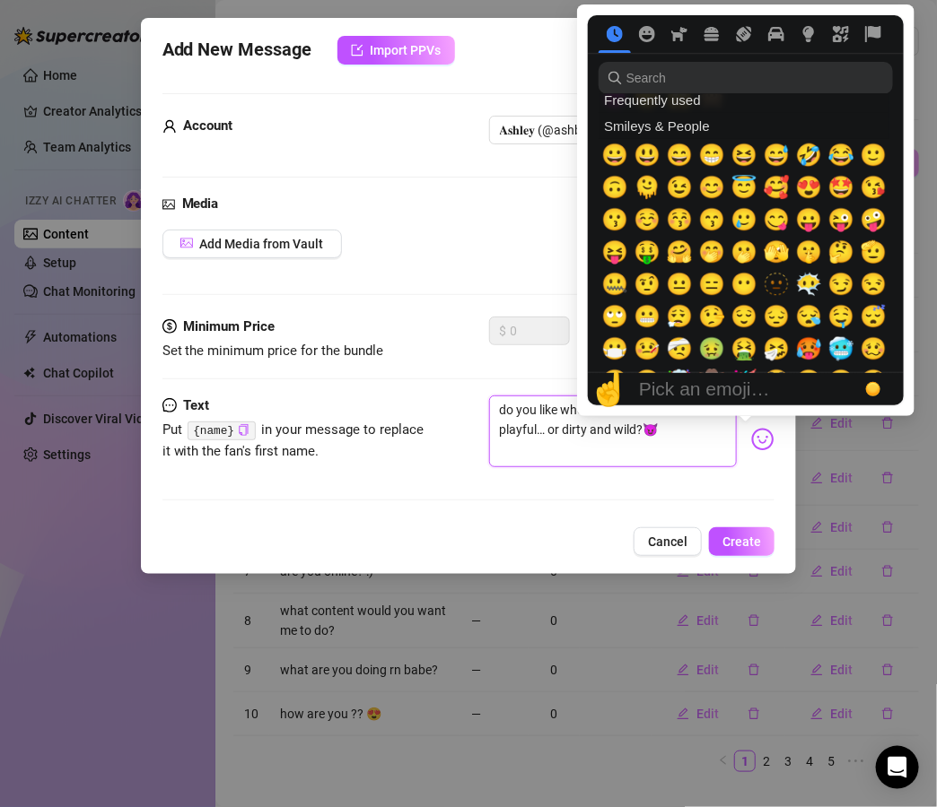
scroll to position [73, 0]
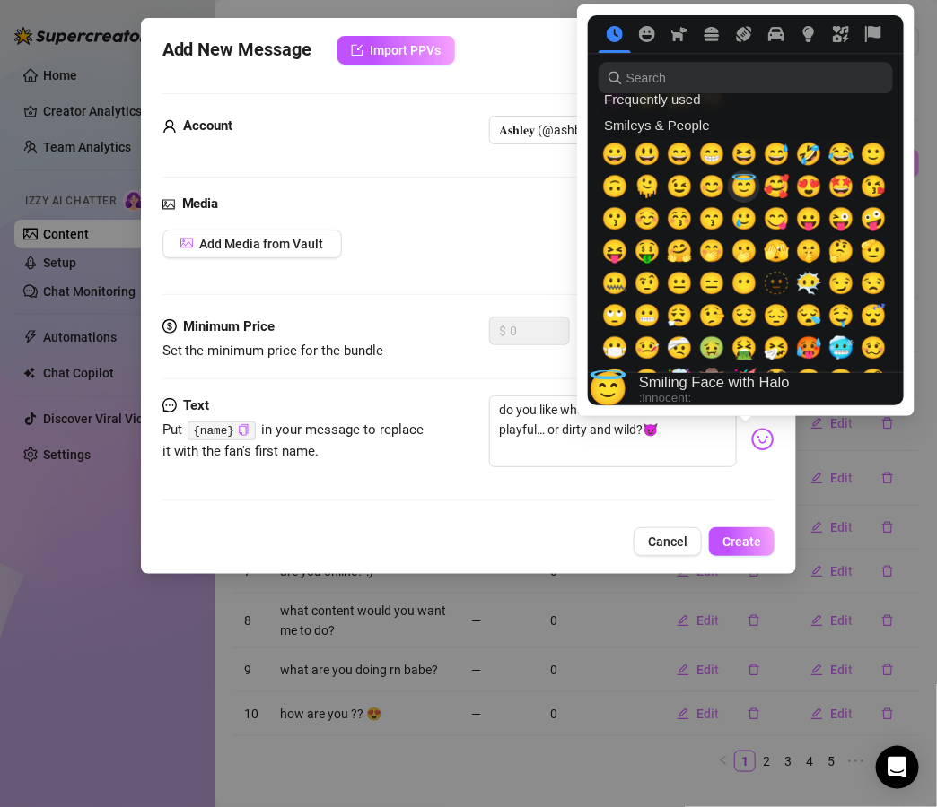
click at [748, 186] on span "😇" at bounding box center [743, 186] width 27 height 25
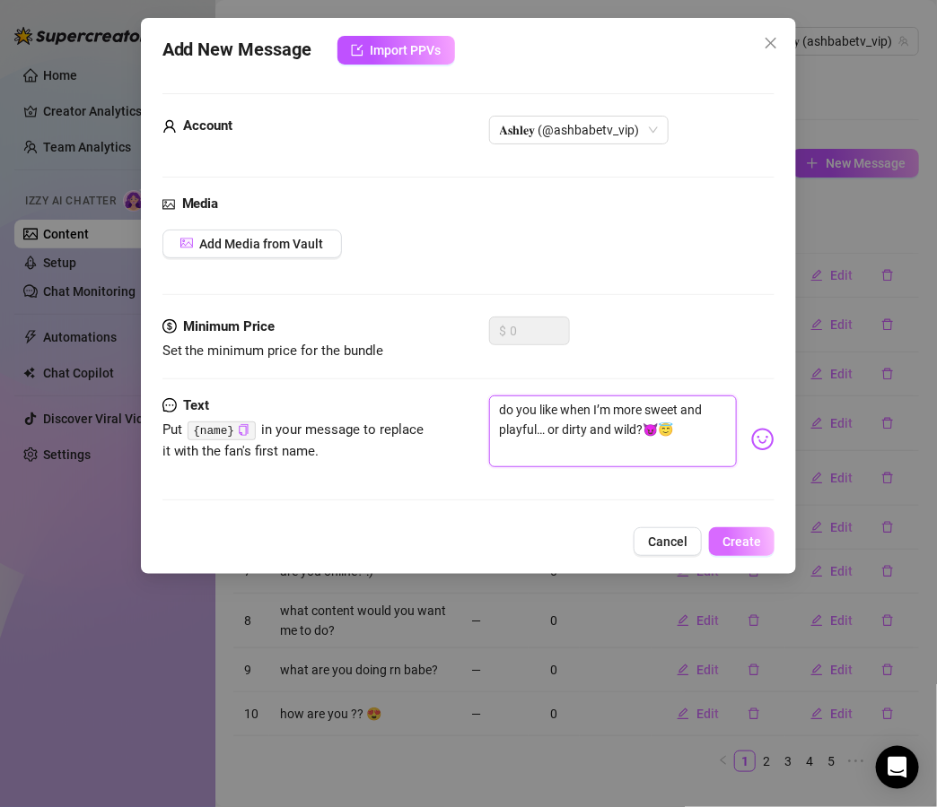
type textarea "do you like when I’m more sweet and playful… or dirty and wild?😈😇"
click at [738, 538] on span "Create" at bounding box center [741, 542] width 39 height 14
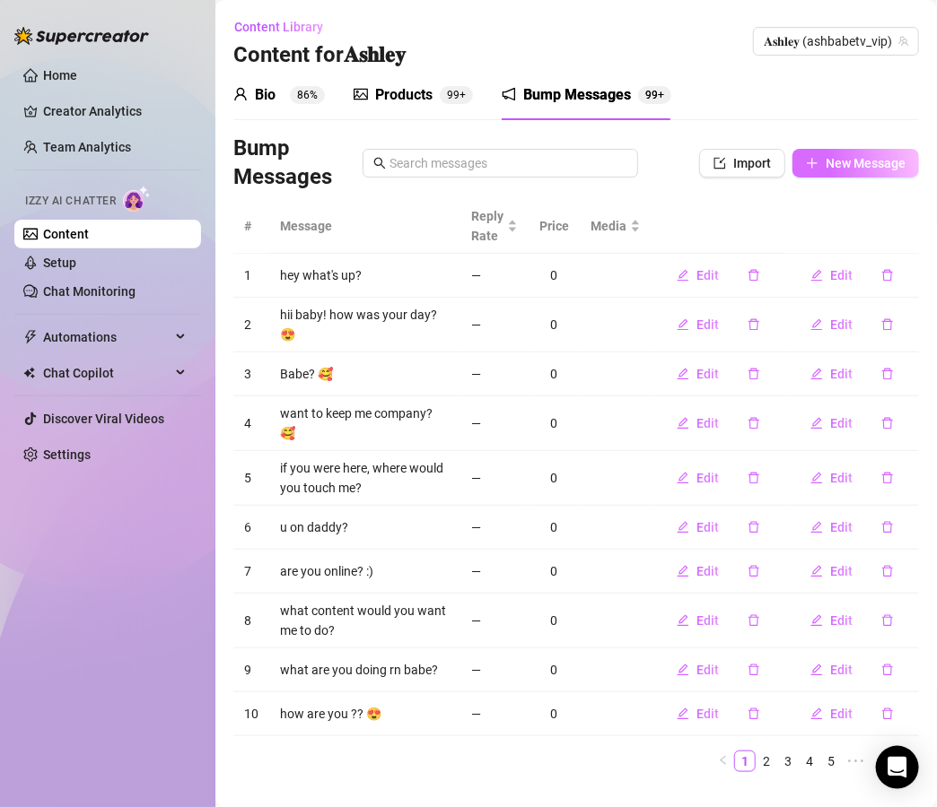
click at [872, 173] on button "New Message" at bounding box center [855, 163] width 126 height 29
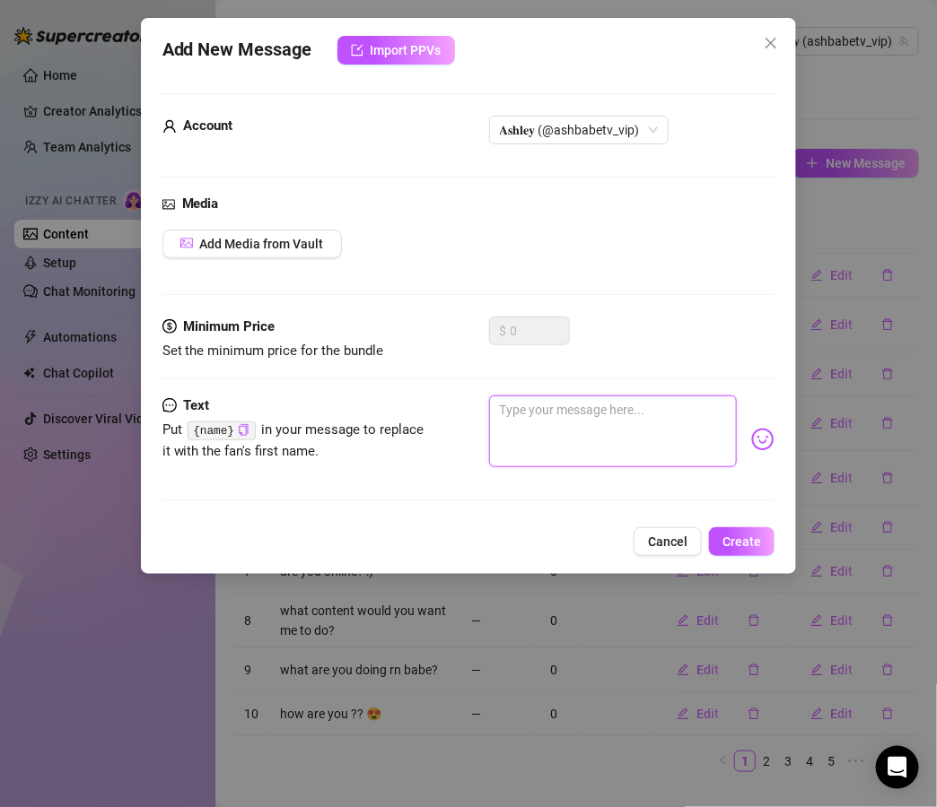
click at [617, 403] on textarea at bounding box center [613, 432] width 248 height 72
click at [652, 420] on textarea at bounding box center [613, 432] width 248 height 72
paste textarea "what’s your type… do I fit it? 😏"
type textarea "what’s your type… do I fit it? 😏"
click at [759, 536] on span "Create" at bounding box center [741, 542] width 39 height 14
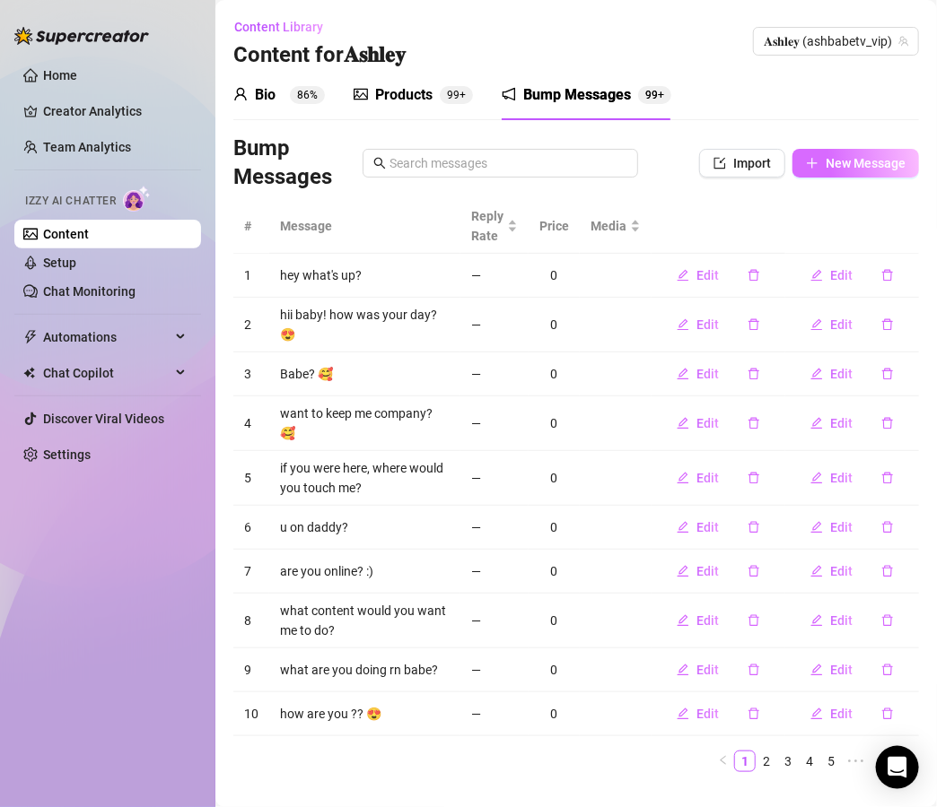
click at [841, 165] on span "New Message" at bounding box center [865, 163] width 80 height 14
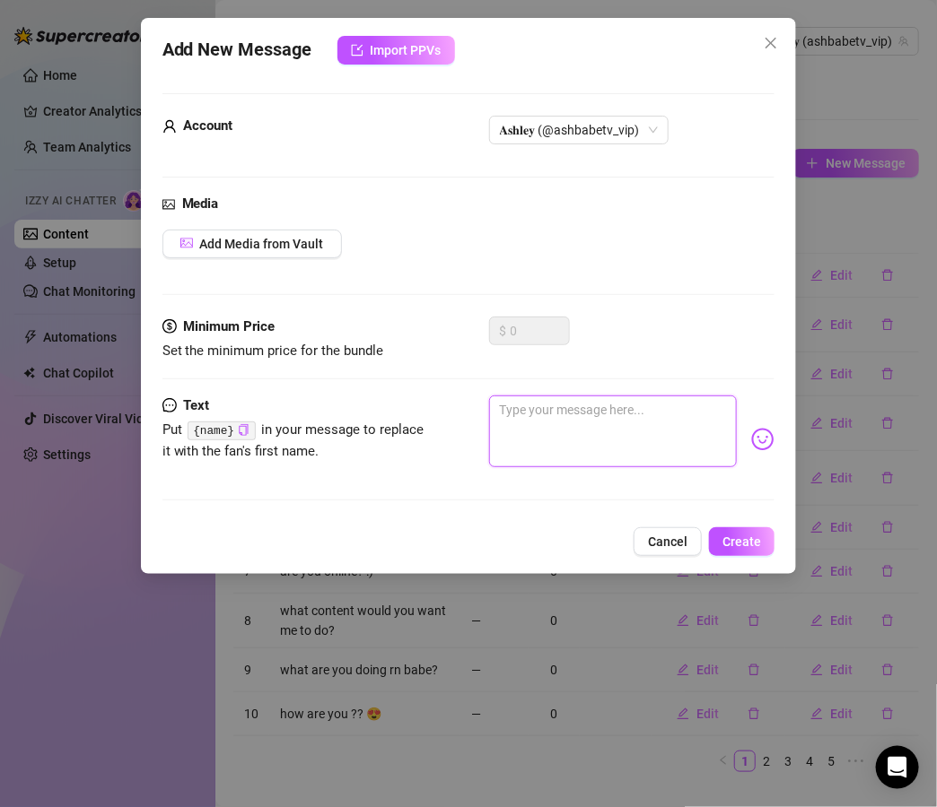
click at [596, 406] on textarea at bounding box center [613, 432] width 248 height 72
paste textarea "do you like when I talk to you like a girlfriend or like your slut?"
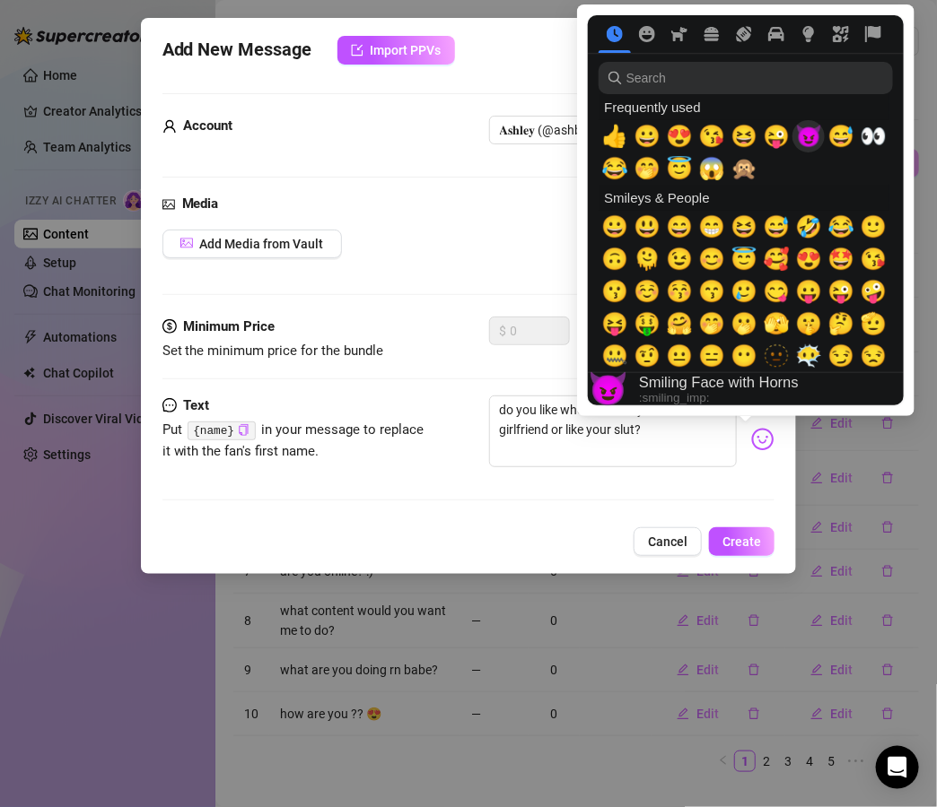
click at [795, 126] on span "😈" at bounding box center [808, 136] width 27 height 25
click at [745, 256] on span "😇" at bounding box center [743, 259] width 27 height 25
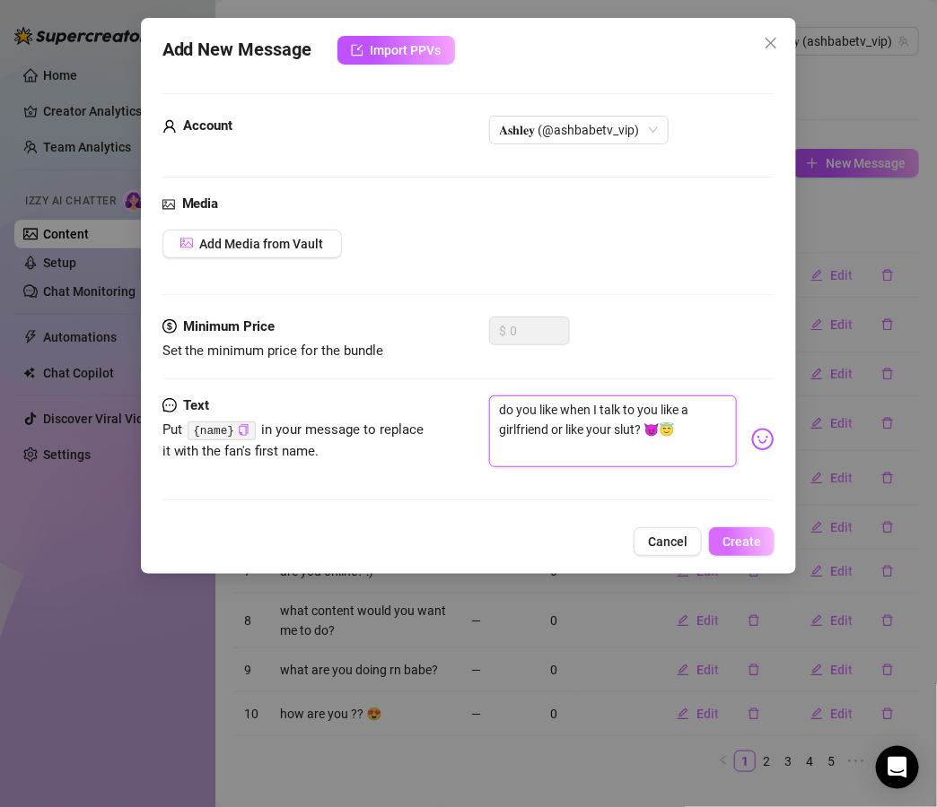
type textarea "do you like when I talk to you like a girlfriend or like your slut? 😈😇"
click at [750, 538] on span "Create" at bounding box center [741, 542] width 39 height 14
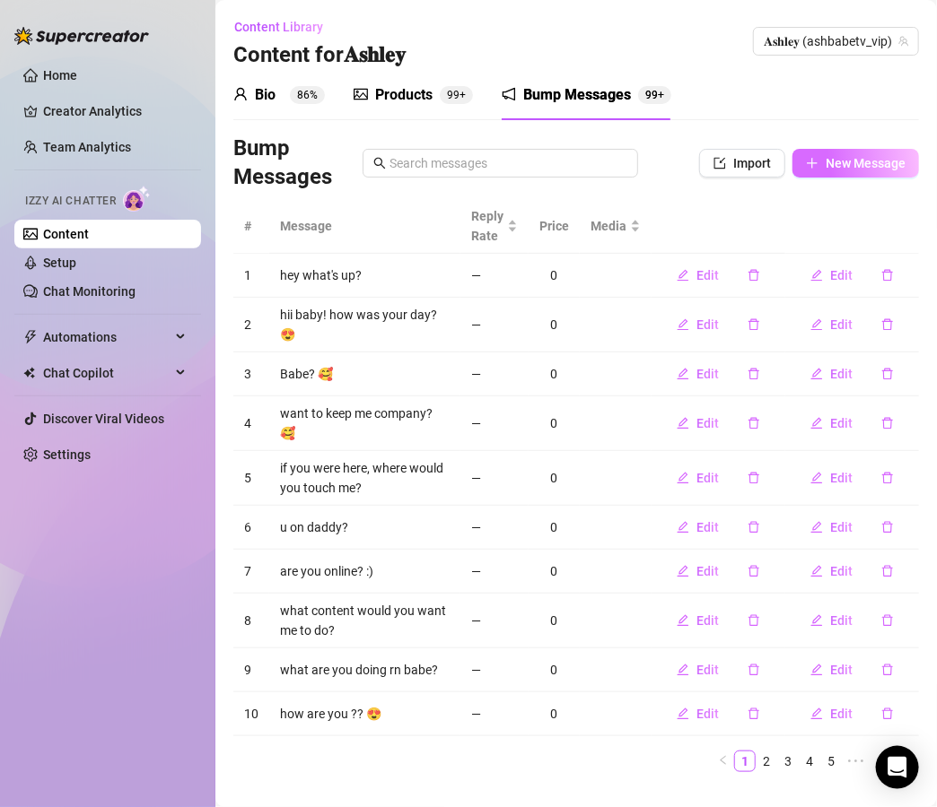
click at [823, 149] on button "New Message" at bounding box center [855, 163] width 126 height 29
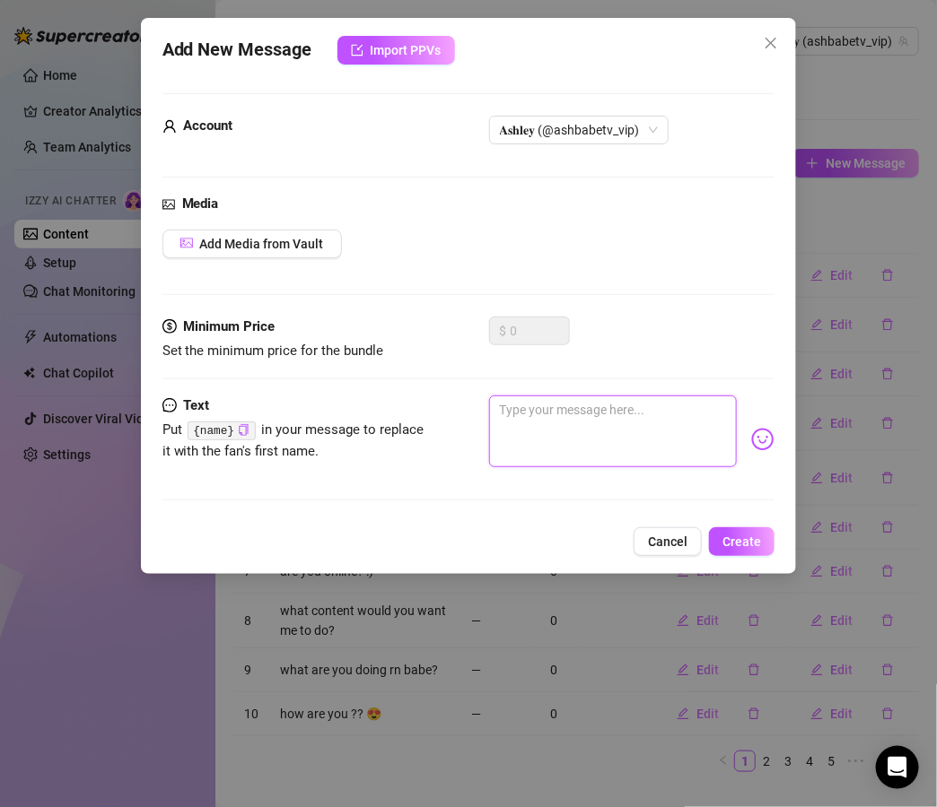
click at [539, 416] on textarea at bounding box center [613, 432] width 248 height 72
paste textarea "what’s your fav part of me to stare at? 👅"
type textarea "what’s your fav part of me to stare at? 👅"
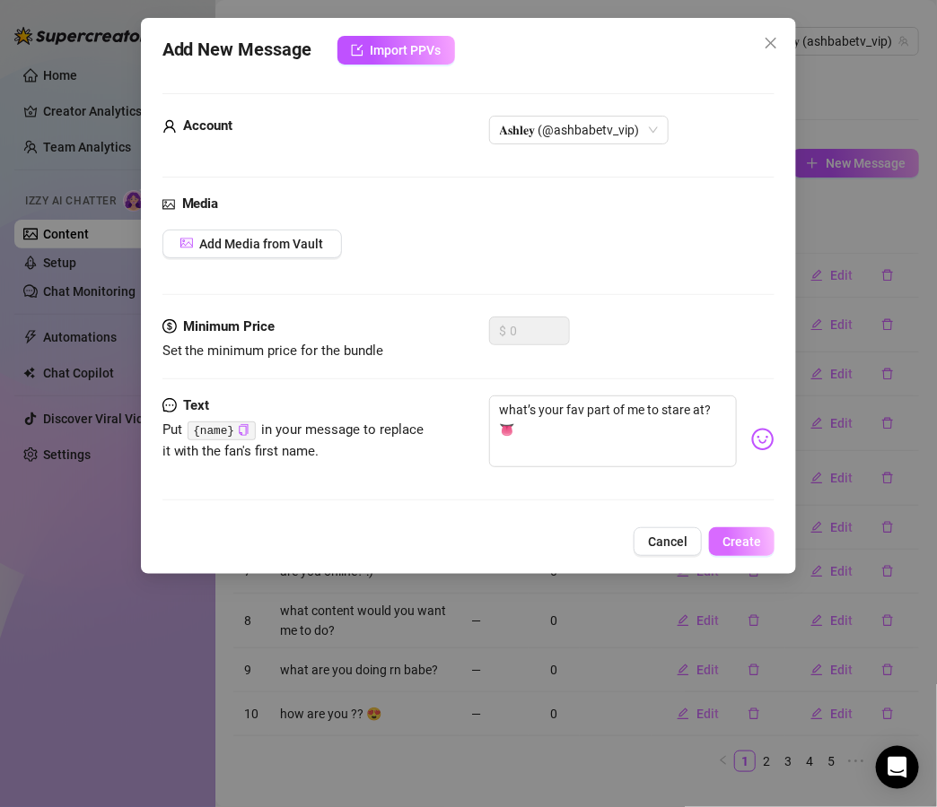
click at [756, 538] on span "Create" at bounding box center [741, 542] width 39 height 14
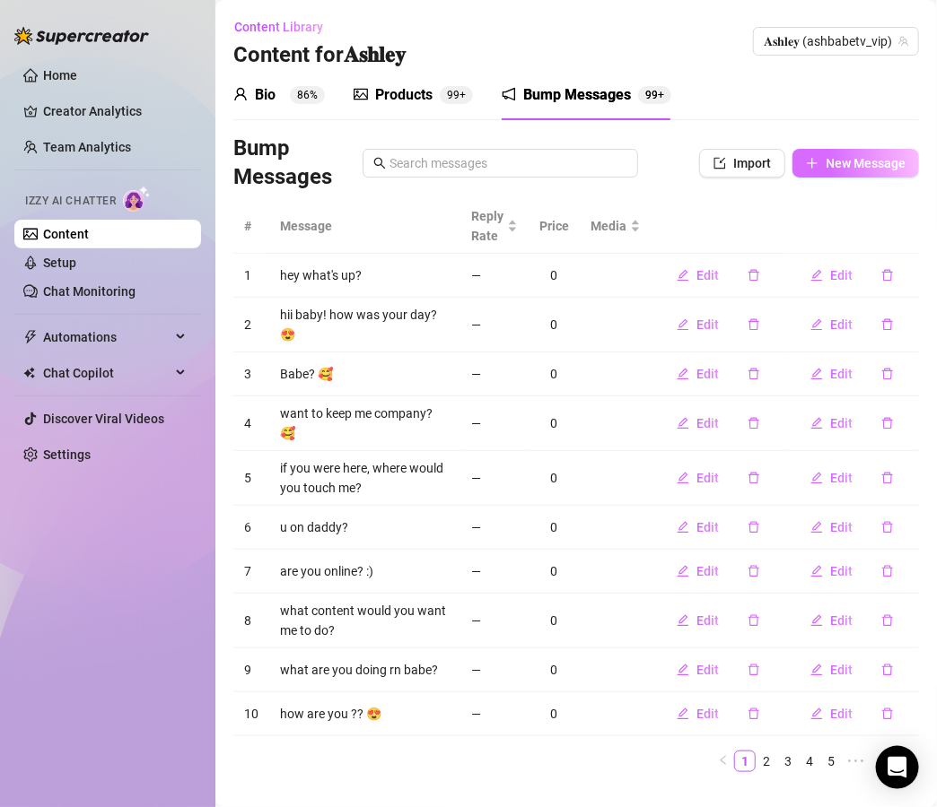
click at [849, 159] on span "New Message" at bounding box center [865, 163] width 80 height 14
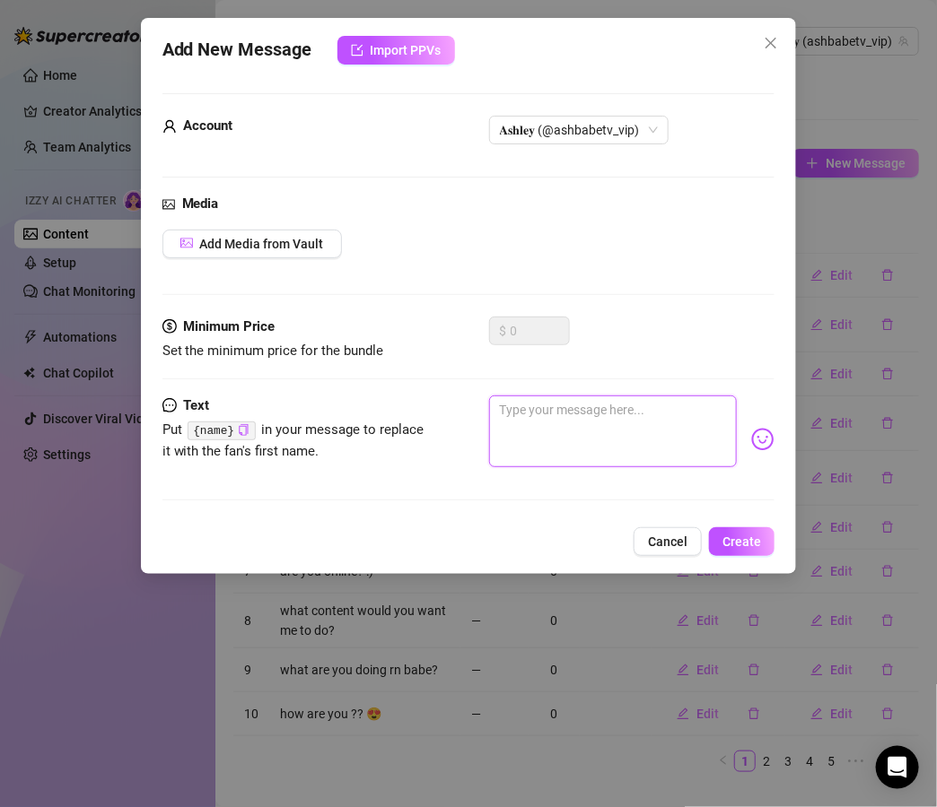
click at [611, 414] on textarea at bounding box center [613, 432] width 248 height 72
paste textarea "11. what’s the first thing you’d do if I was in your bed rn?"
click at [518, 409] on textarea "11. what’s the first thing you’d do if I was in your bed rn?" at bounding box center [613, 432] width 248 height 72
type textarea "what’s the first thing you’d do if I was in your bed rn?"
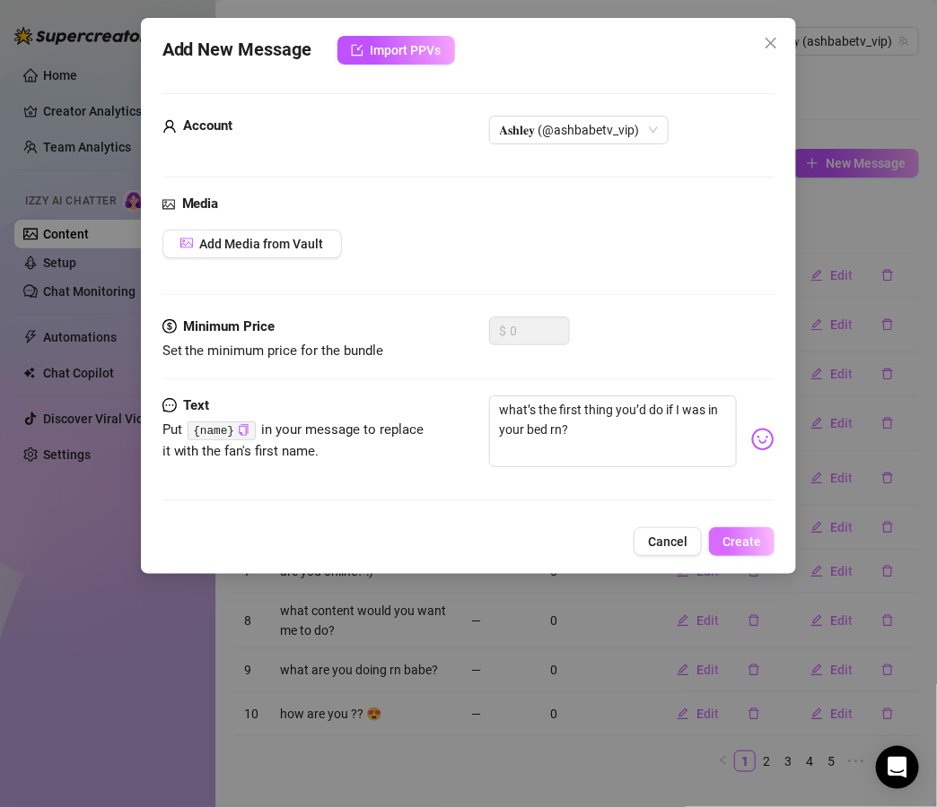
click at [764, 549] on button "Create" at bounding box center [741, 541] width 65 height 29
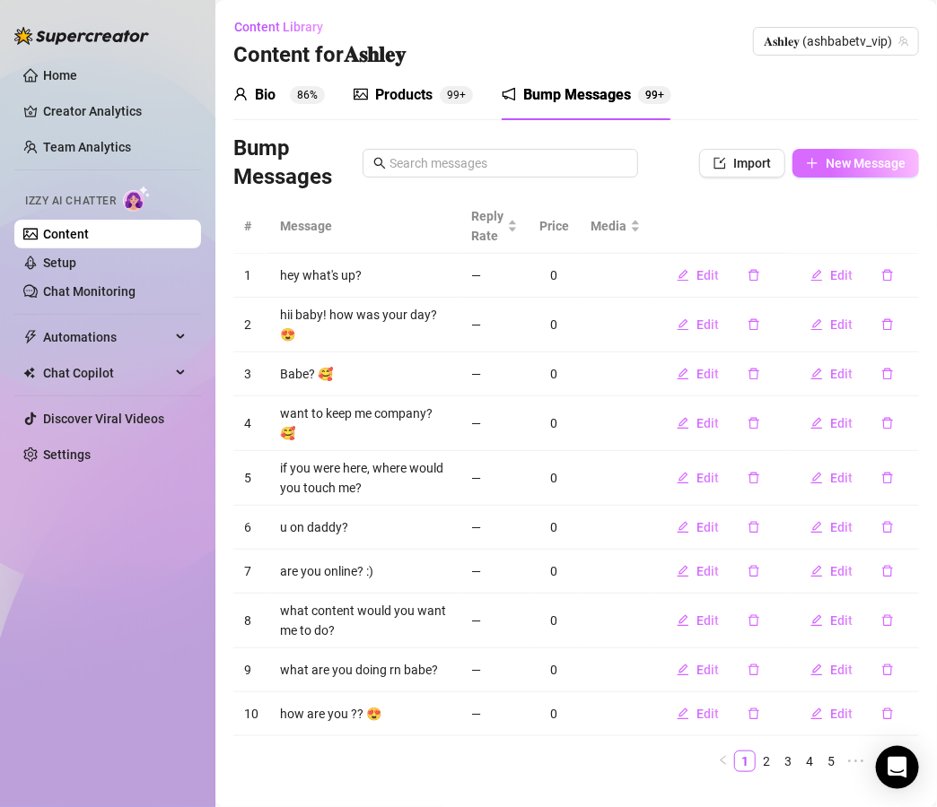
click at [858, 157] on span "New Message" at bounding box center [865, 163] width 80 height 14
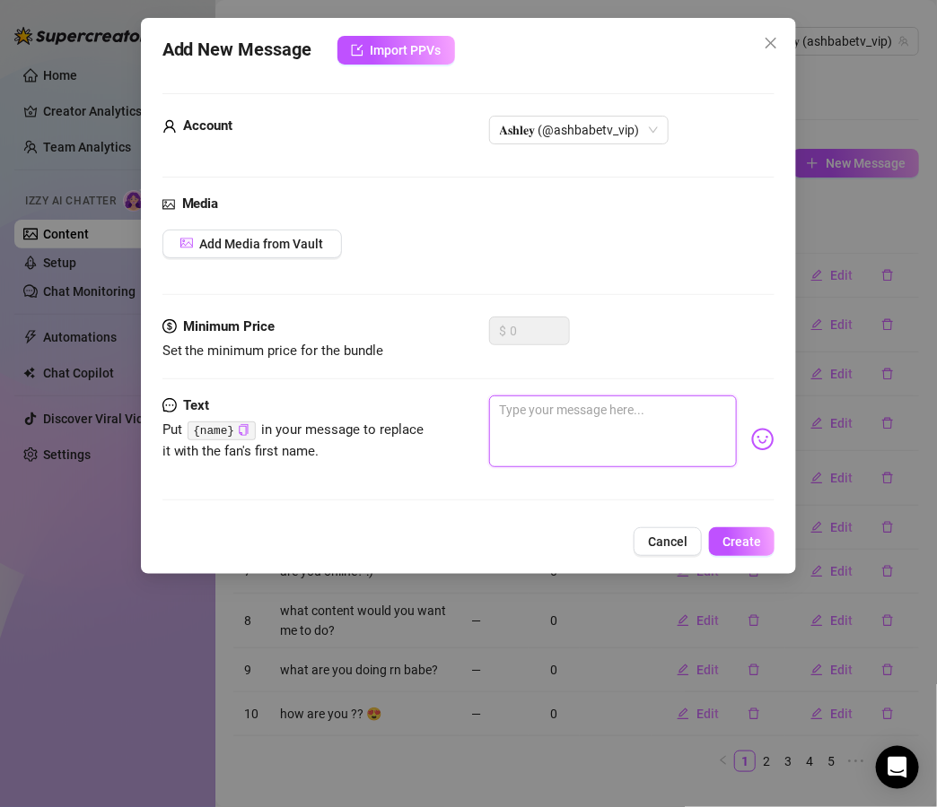
click at [554, 416] on textarea at bounding box center [613, 432] width 248 height 72
paste textarea "12. are you more of a tits guy or an ass guy? 👀"
click at [517, 410] on textarea "12. are you more of a tits guy or an ass guy? 👀" at bounding box center [613, 432] width 248 height 72
type textarea "are you more of a tits guy or an ass guy? 👀"
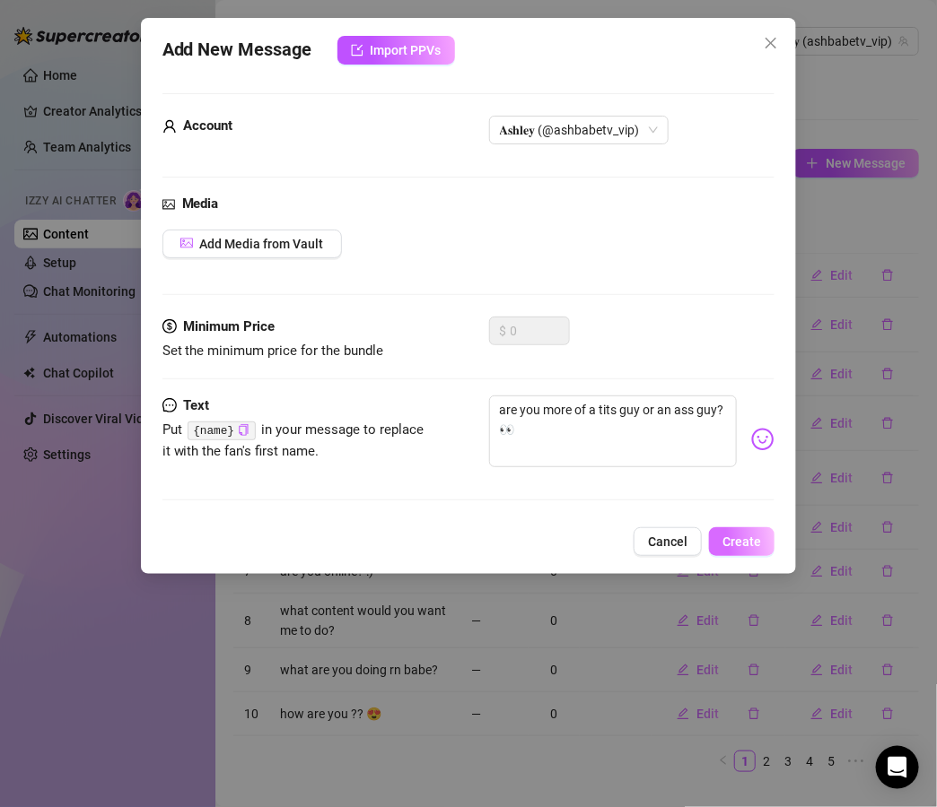
click at [746, 540] on span "Create" at bounding box center [741, 542] width 39 height 14
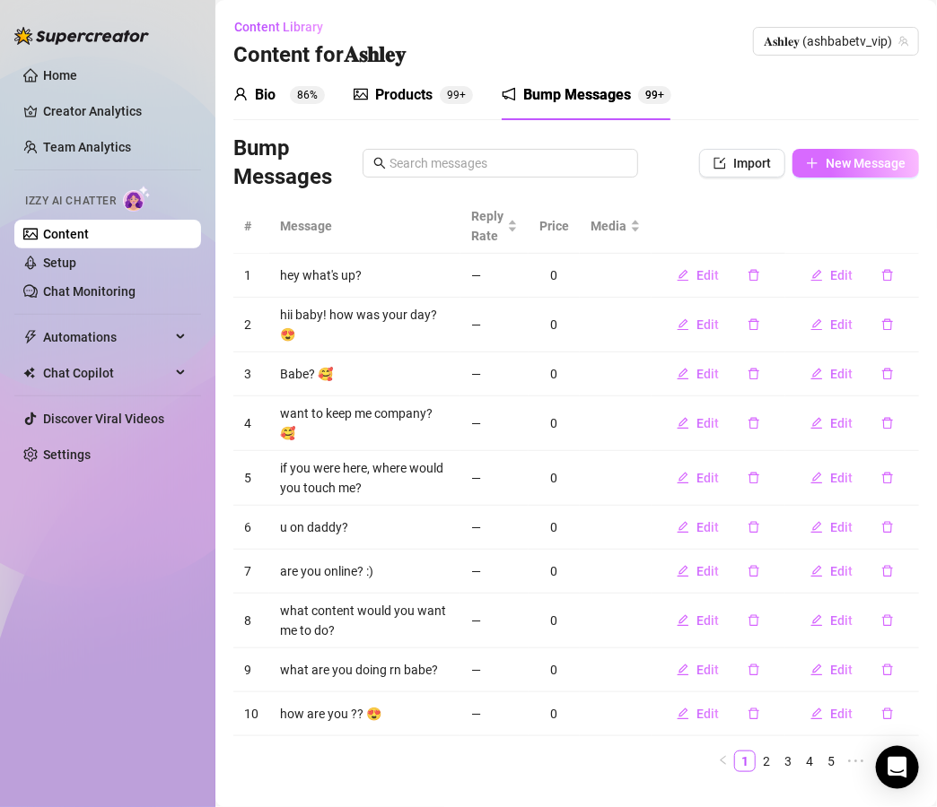
click at [883, 166] on span "New Message" at bounding box center [865, 163] width 80 height 14
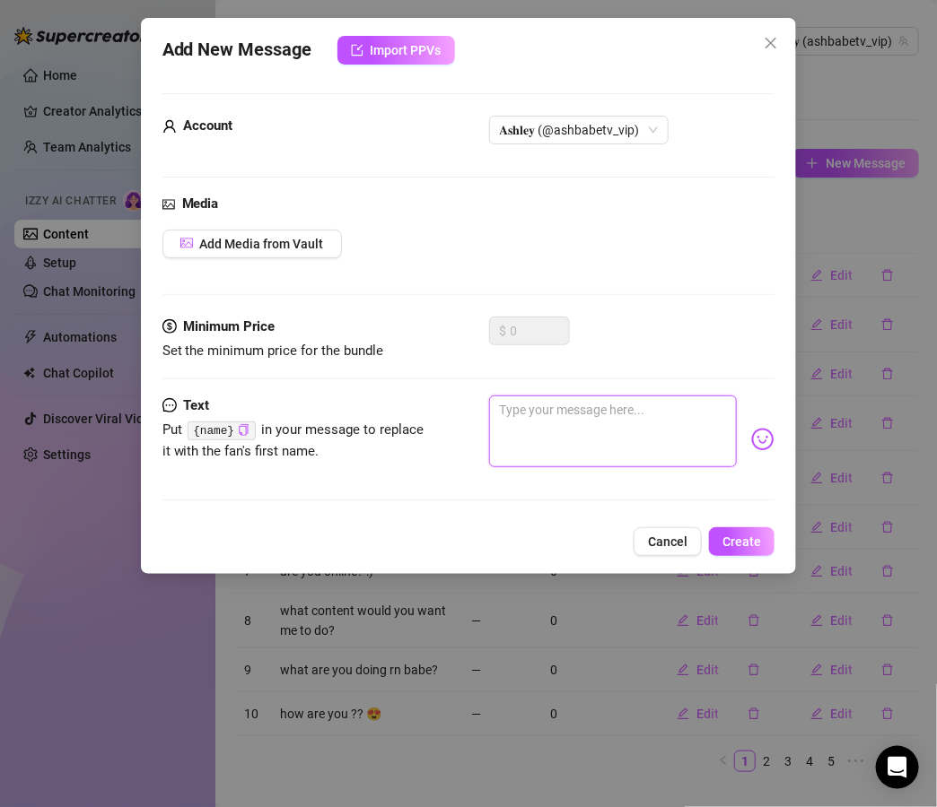
click at [618, 430] on textarea at bounding box center [613, 432] width 248 height 72
paste textarea "should I be a good girl for you tonight… or a bad one? 😈"
type textarea "should I be a good girl for you tonight… or a bad one? 😈"
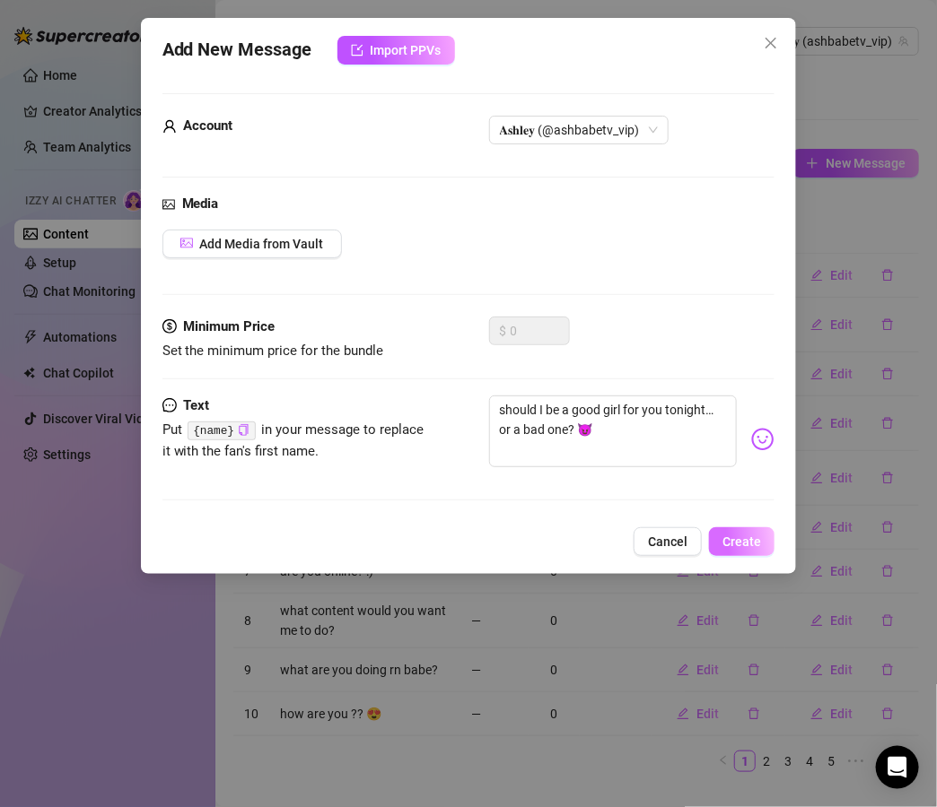
click at [736, 550] on button "Create" at bounding box center [741, 541] width 65 height 29
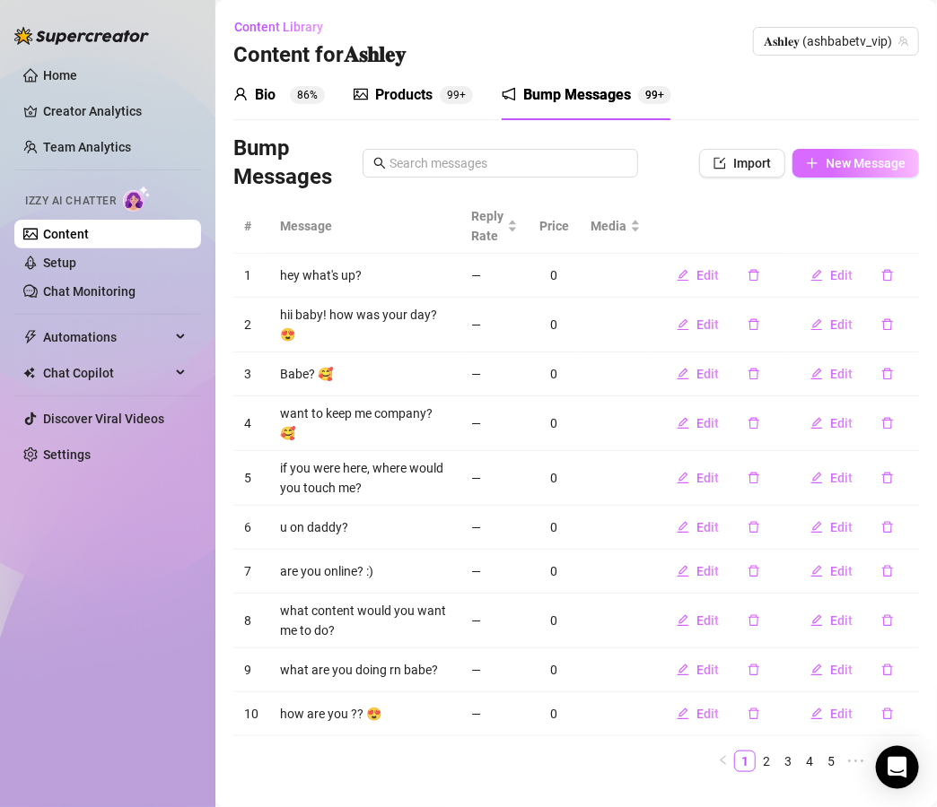
click at [852, 151] on button "New Message" at bounding box center [855, 163] width 126 height 29
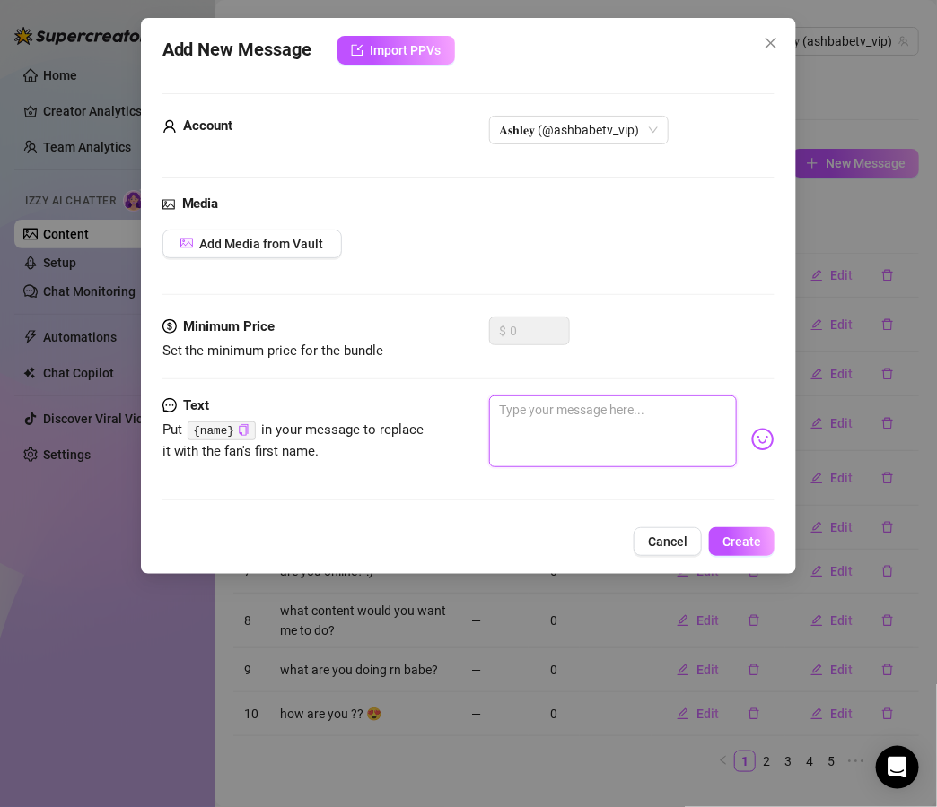
click at [649, 414] on textarea at bounding box center [613, 432] width 248 height 72
paste textarea "what turns you on faster—slow teasing or me riding until I’m dripping?"
click at [641, 405] on textarea "what turns you on faster—slow teasing or me riding until I’m dripping?" at bounding box center [613, 432] width 248 height 72
type textarea "what turns you on faster? slow teasing or me riding until I’m dripping?"
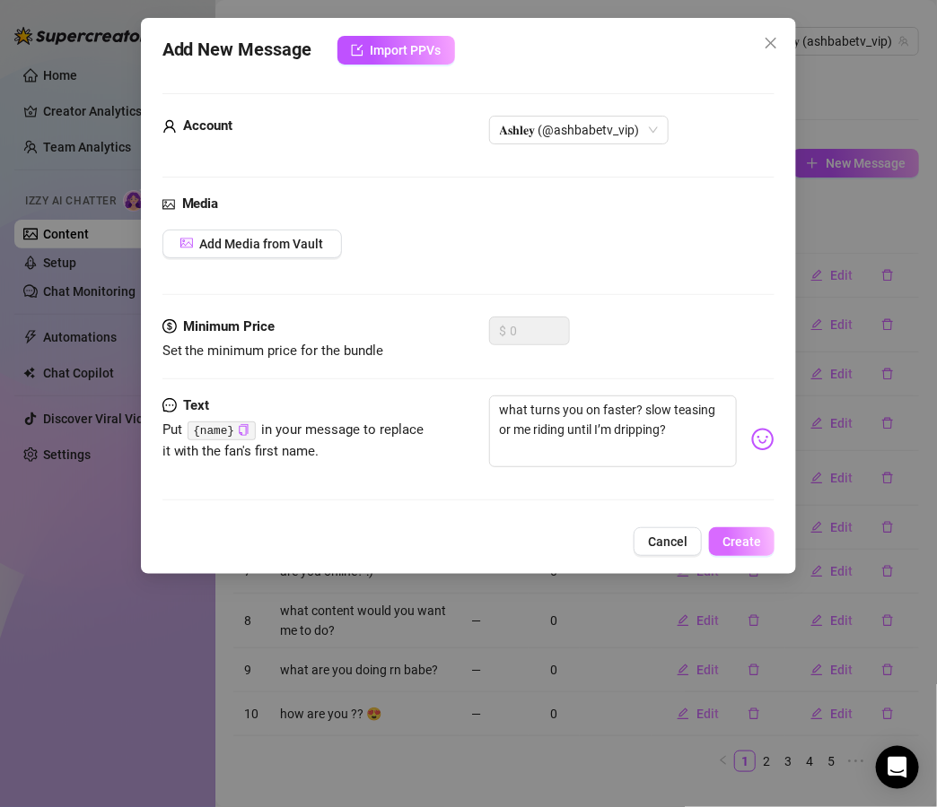
click at [743, 538] on span "Create" at bounding box center [741, 542] width 39 height 14
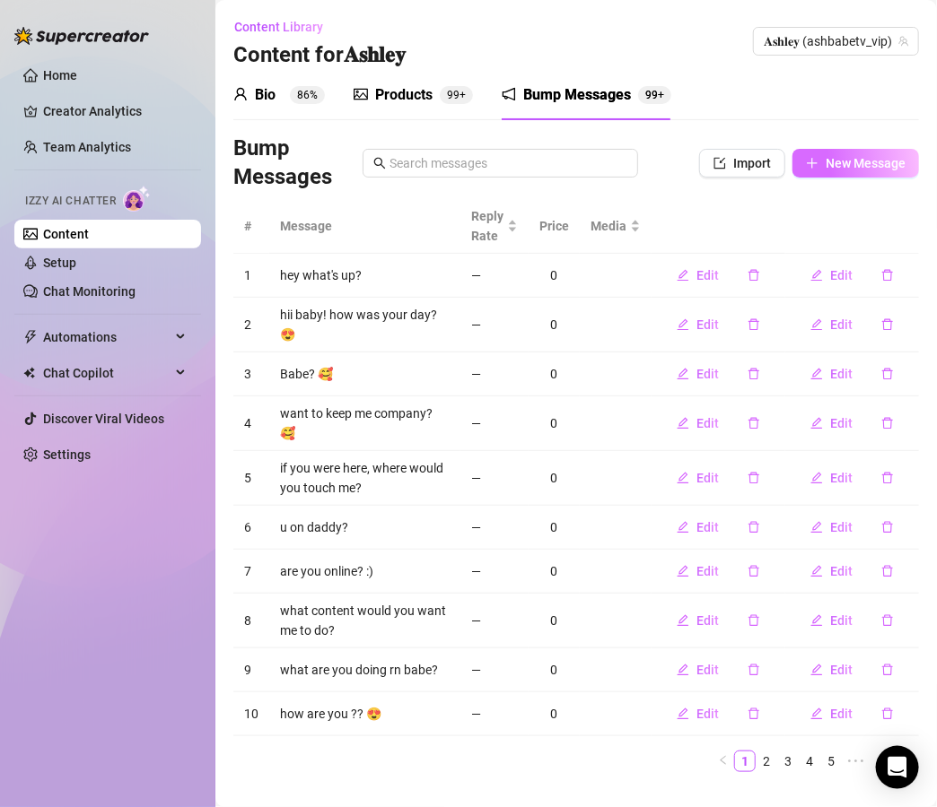
click at [825, 169] on span "New Message" at bounding box center [865, 163] width 80 height 14
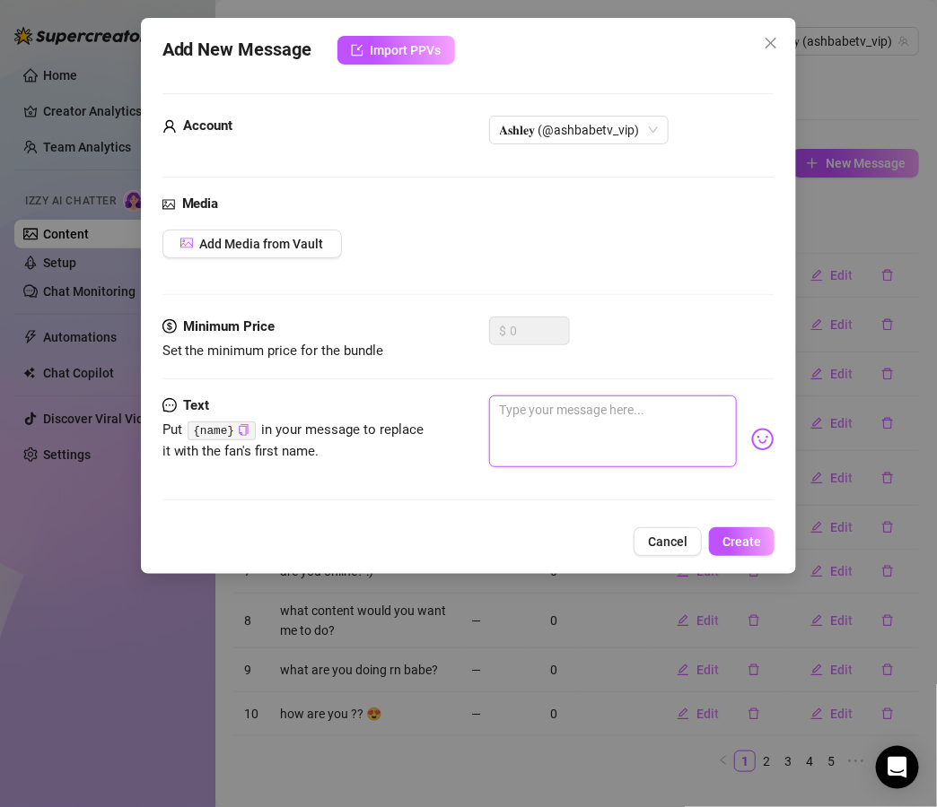
click at [594, 410] on textarea at bounding box center [613, 432] width 248 height 72
paste textarea "15. if you had me for one night, how would you use me?"
click at [519, 409] on textarea "15. if you had me for one night, how would you use me?" at bounding box center [613, 432] width 248 height 72
type textarea "if you had me for one night, how would you use me?"
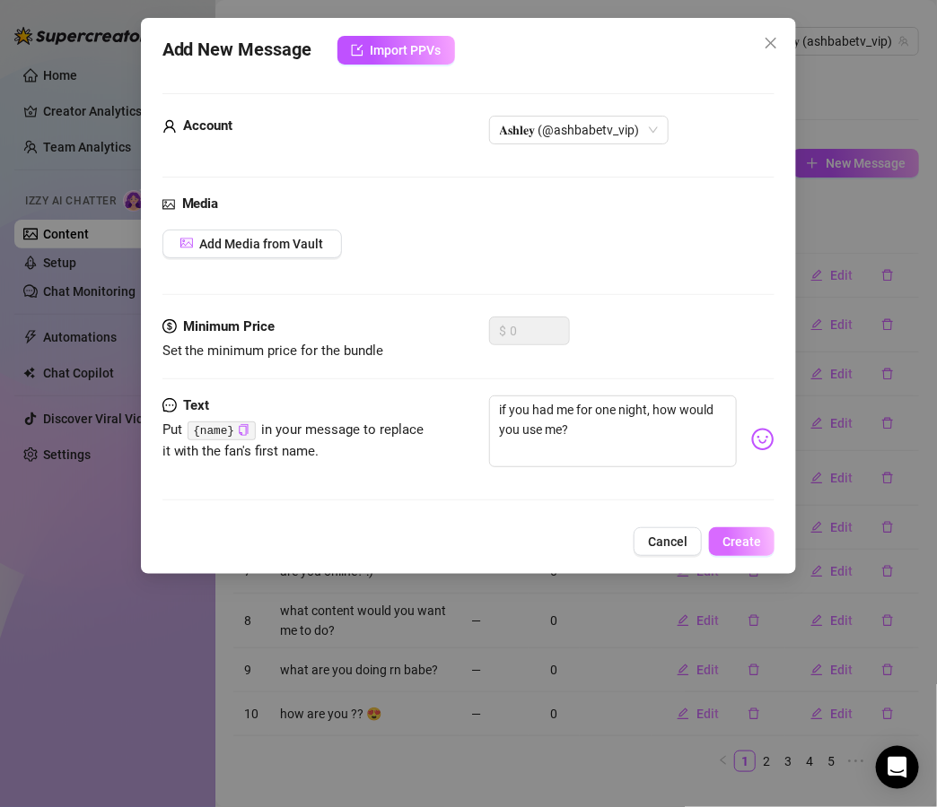
click at [752, 543] on span "Create" at bounding box center [741, 542] width 39 height 14
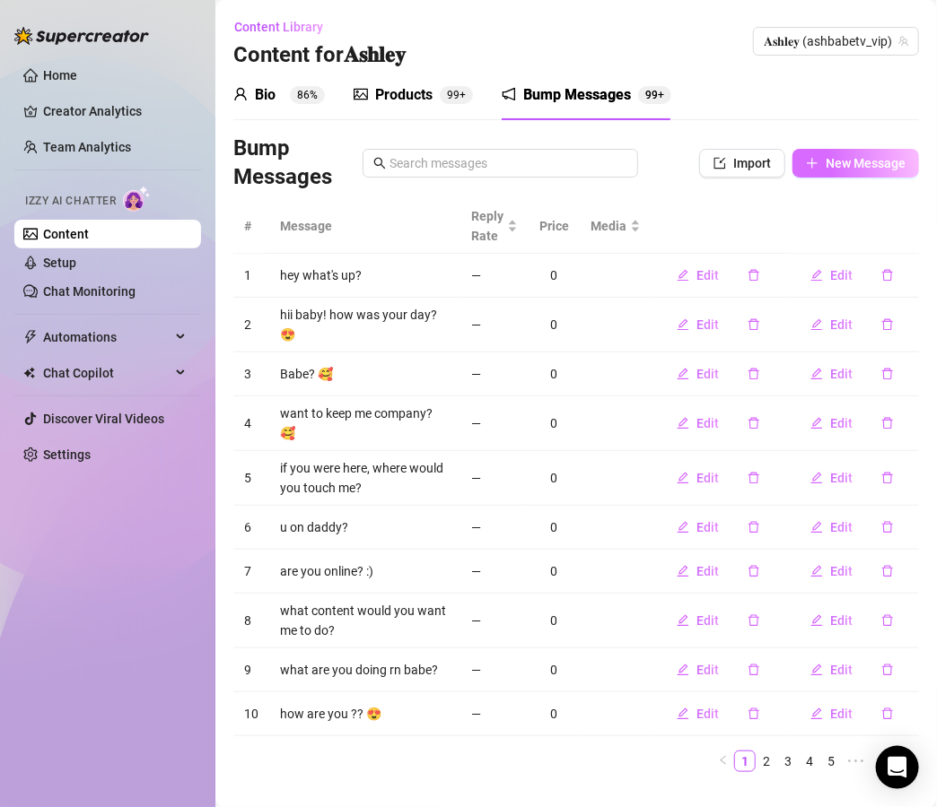
click at [842, 164] on span "New Message" at bounding box center [865, 163] width 80 height 14
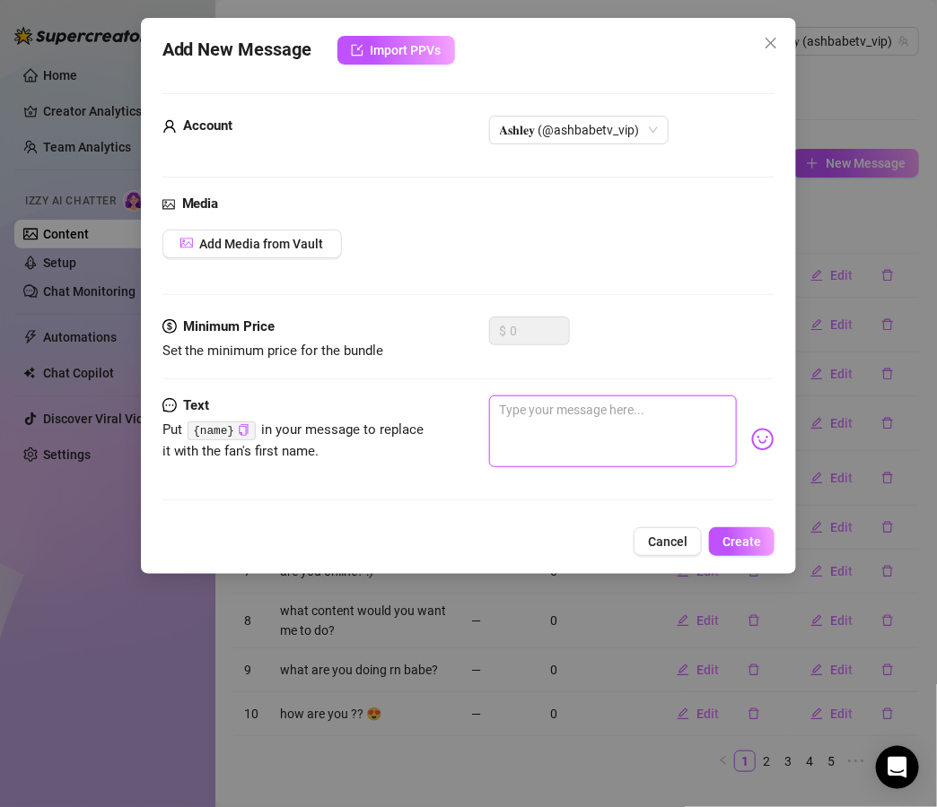
click at [640, 415] on textarea at bounding box center [613, 432] width 248 height 72
paste textarea "19. what’s your dirtiest fantasy about me?"
click at [520, 409] on textarea "19. what’s your dirtiest fantasy about me?" at bounding box center [613, 432] width 248 height 72
click at [554, 425] on textarea "what’s your dirtiest fantasy about me?" at bounding box center [613, 432] width 248 height 72
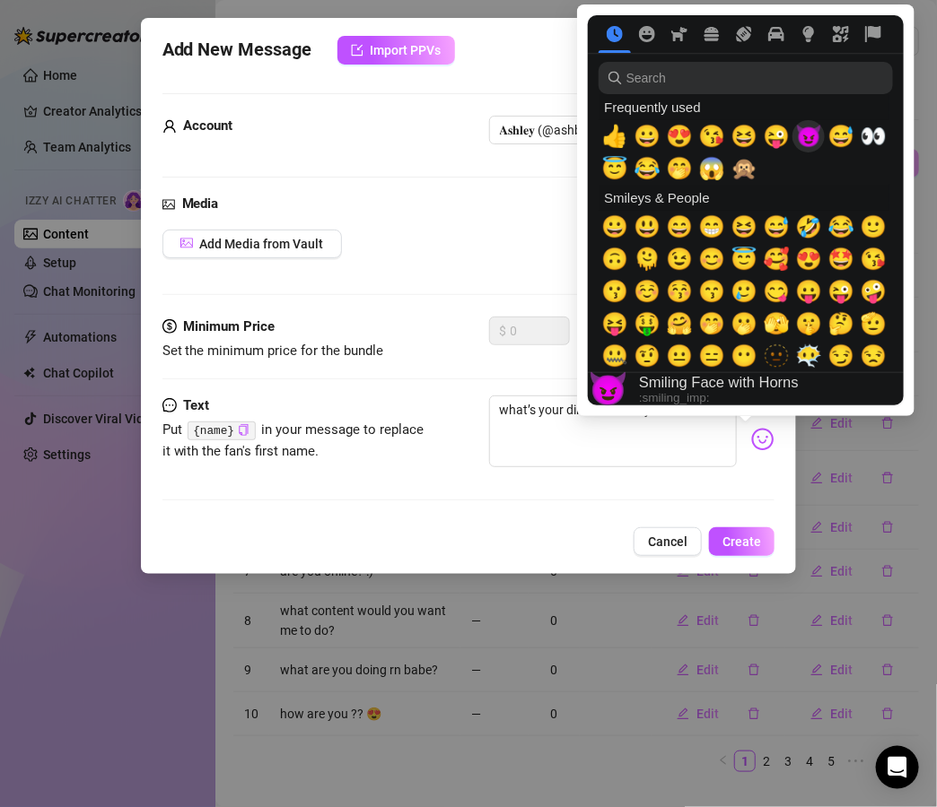
click at [812, 139] on span "😈" at bounding box center [808, 136] width 27 height 25
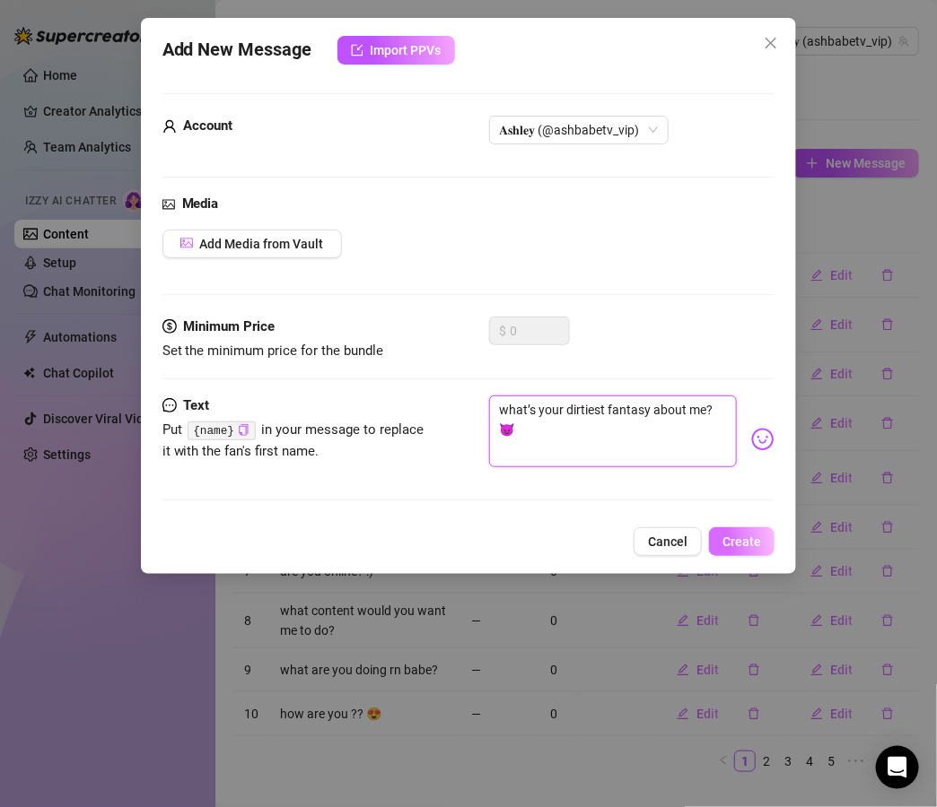
type textarea "what’s your dirtiest fantasy about me? 😈"
click at [756, 536] on span "Create" at bounding box center [741, 542] width 39 height 14
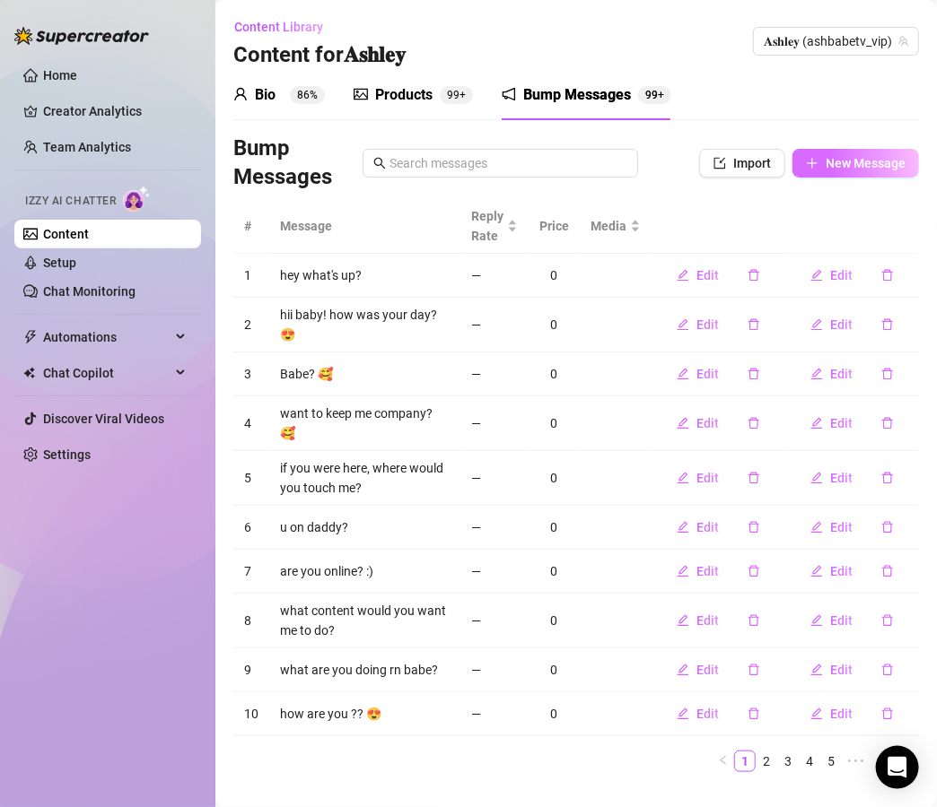
click at [877, 170] on span "New Message" at bounding box center [865, 163] width 80 height 14
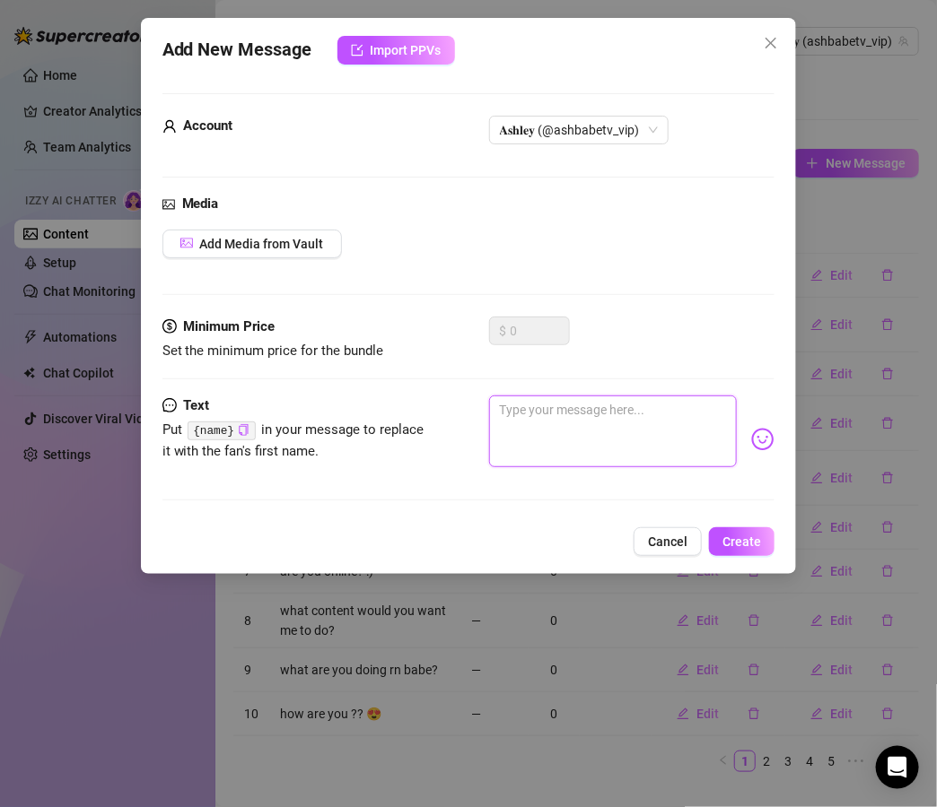
click at [605, 413] on textarea at bounding box center [613, 432] width 248 height 72
paste textarea "22. what would you do if I spread my legs just for you 👀"
click at [519, 409] on textarea "22. what would you do if I spread my legs just for you 👀" at bounding box center [613, 432] width 248 height 72
type textarea "what would you do if I spread my legs just for you 👀"
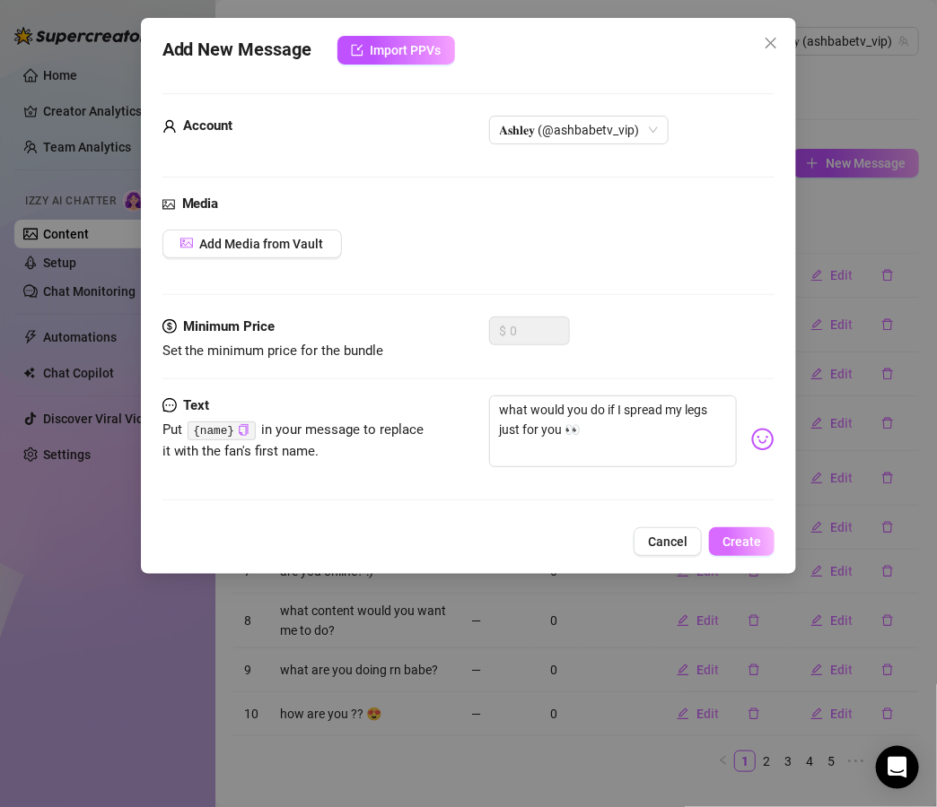
click at [761, 545] on span "Create" at bounding box center [741, 542] width 39 height 14
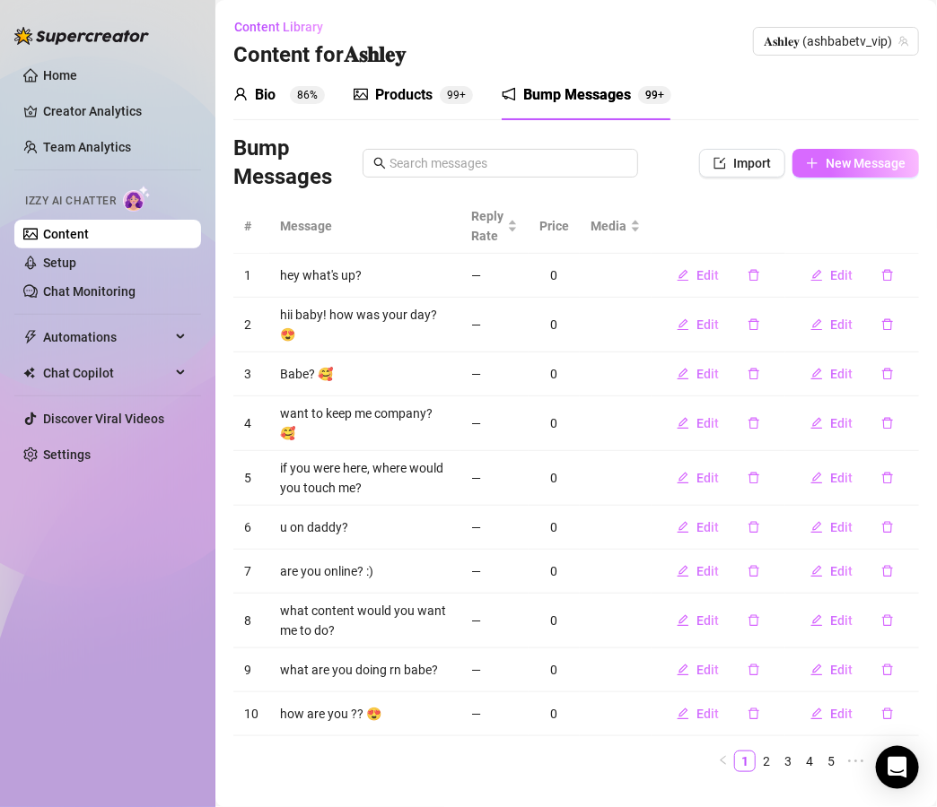
click at [853, 152] on button "New Message" at bounding box center [855, 163] width 126 height 29
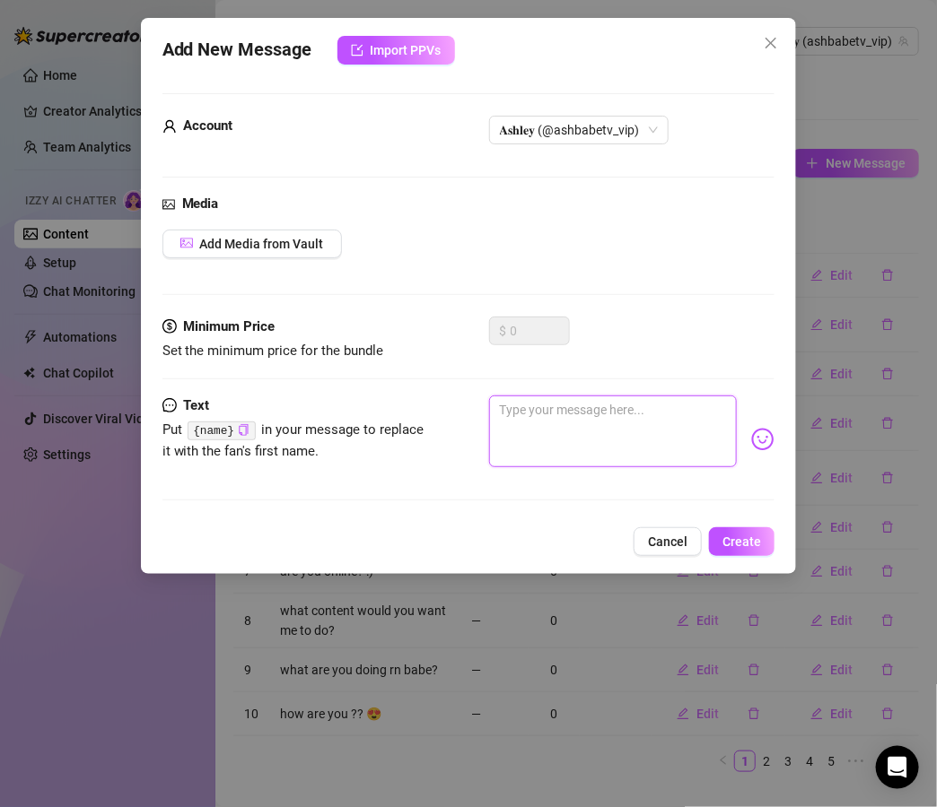
click at [567, 409] on textarea at bounding box center [613, 432] width 248 height 72
paste textarea "what did you get up to [DATE] babe?"
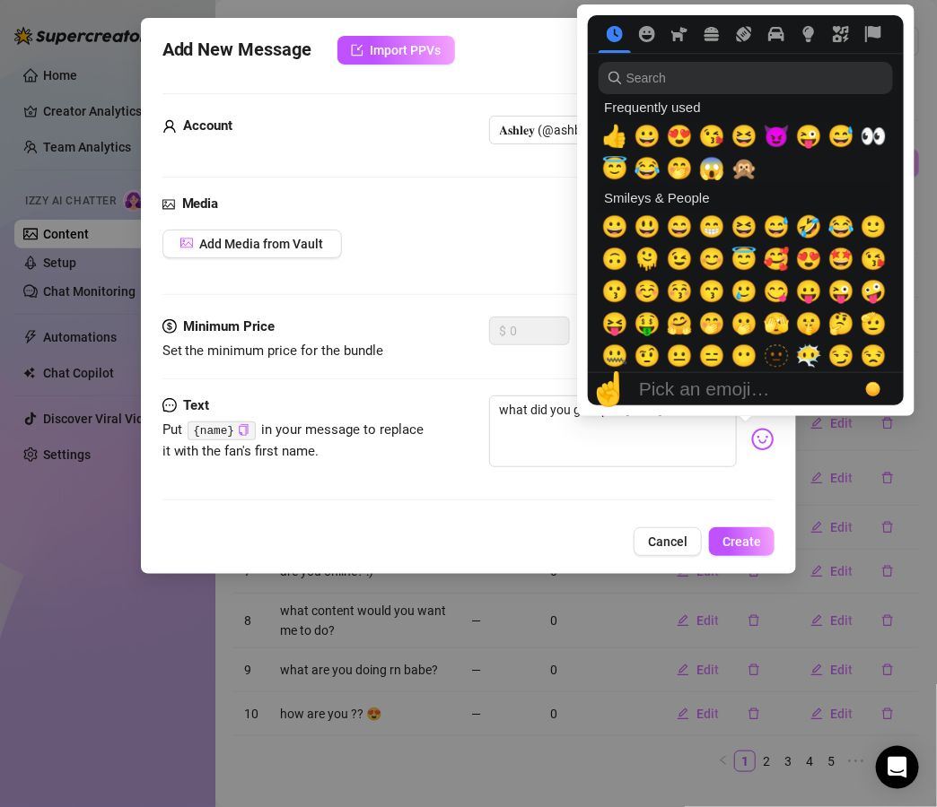
click at [751, 437] on img at bounding box center [762, 439] width 23 height 23
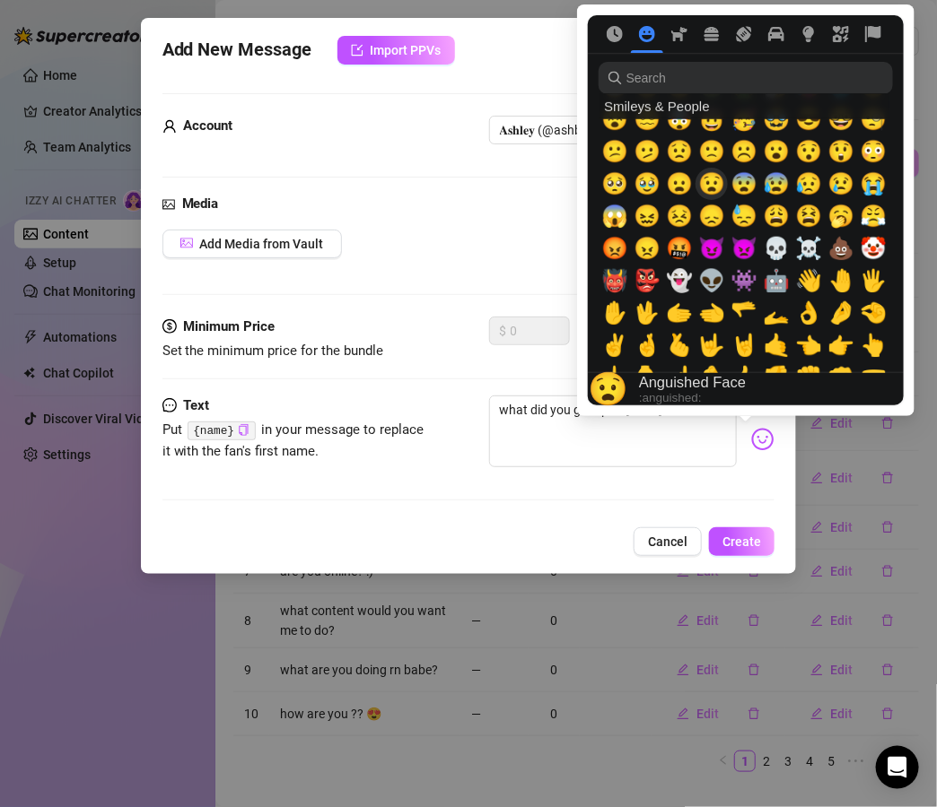
scroll to position [335, 0]
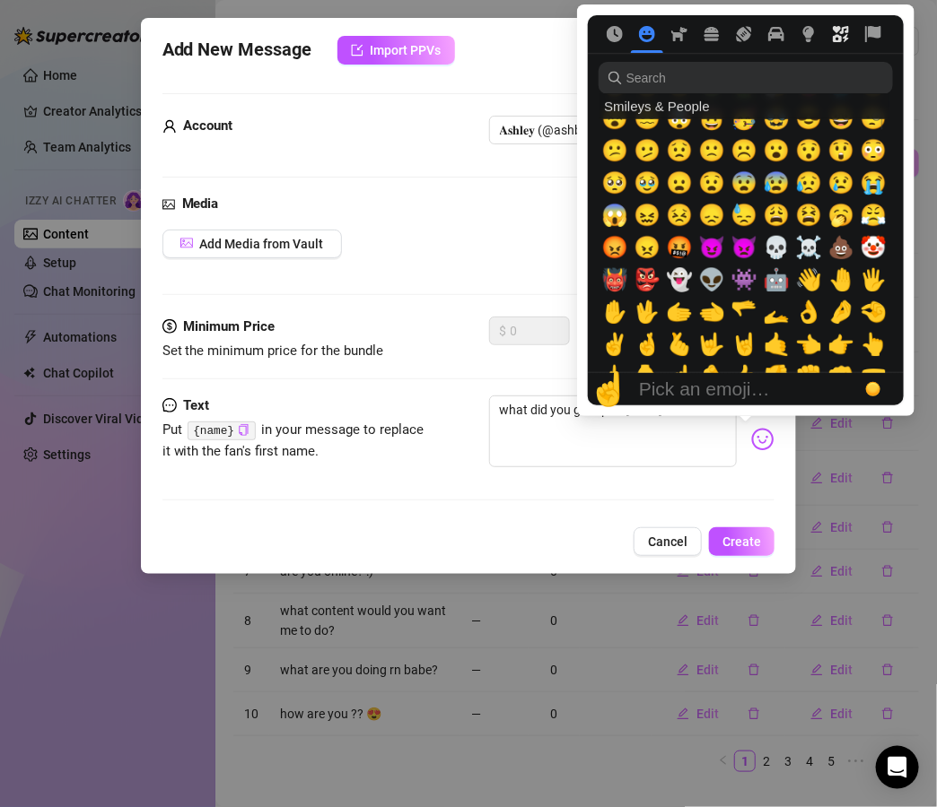
click at [834, 36] on icon "Symbols" at bounding box center [840, 34] width 16 height 16
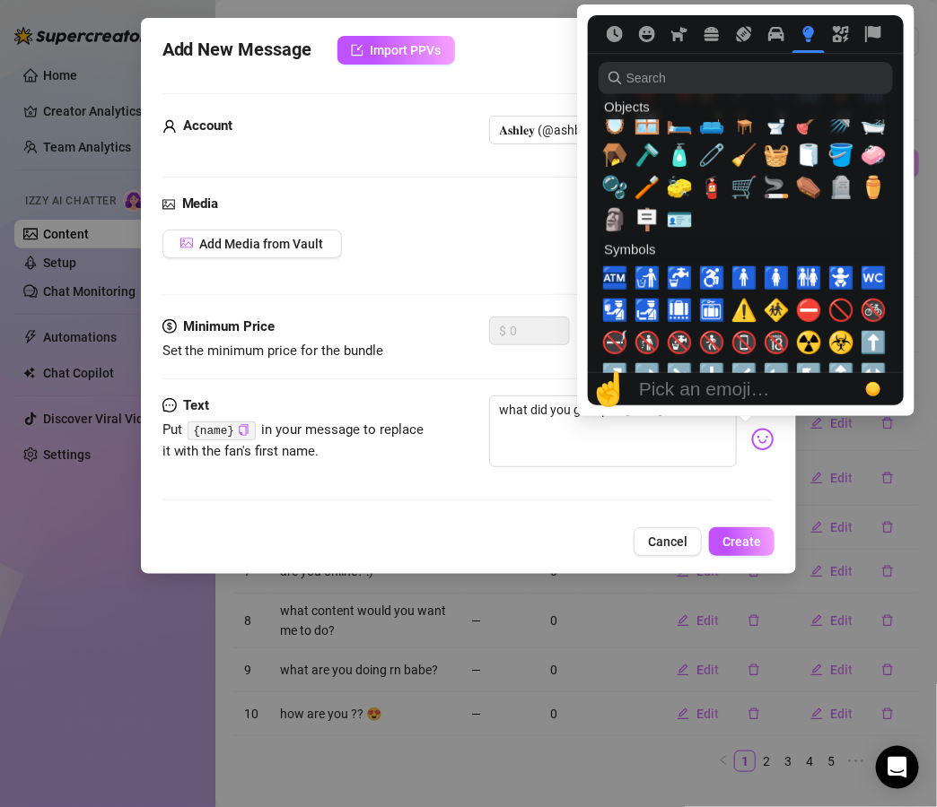
scroll to position [5073, 0]
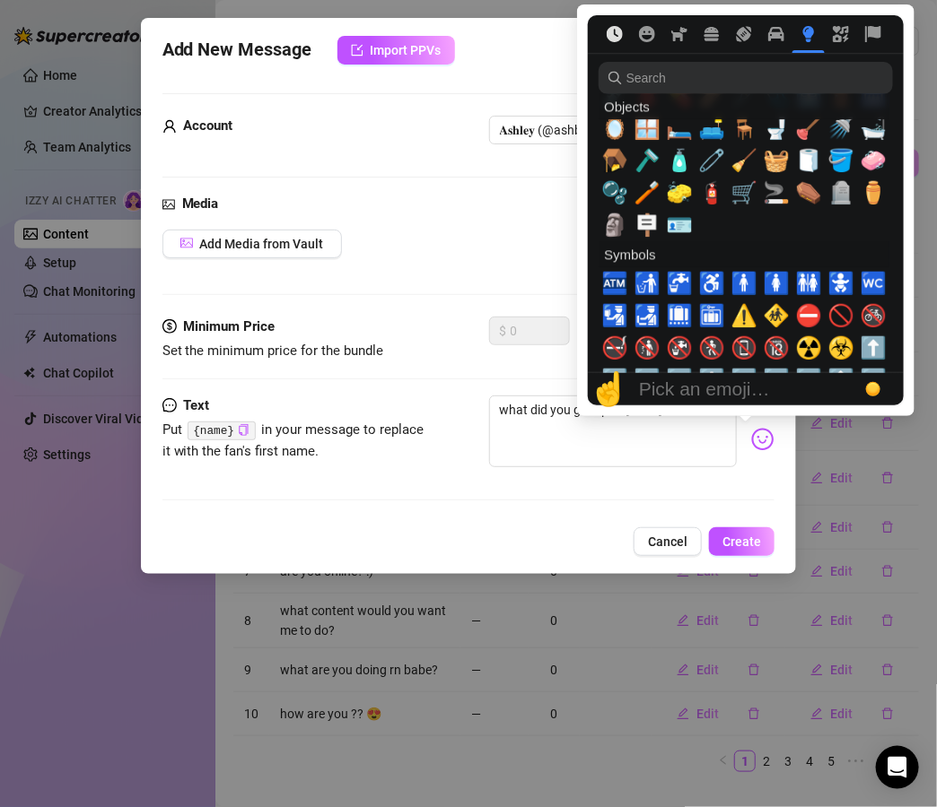
click at [612, 32] on icon "Frequently used" at bounding box center [614, 34] width 16 height 16
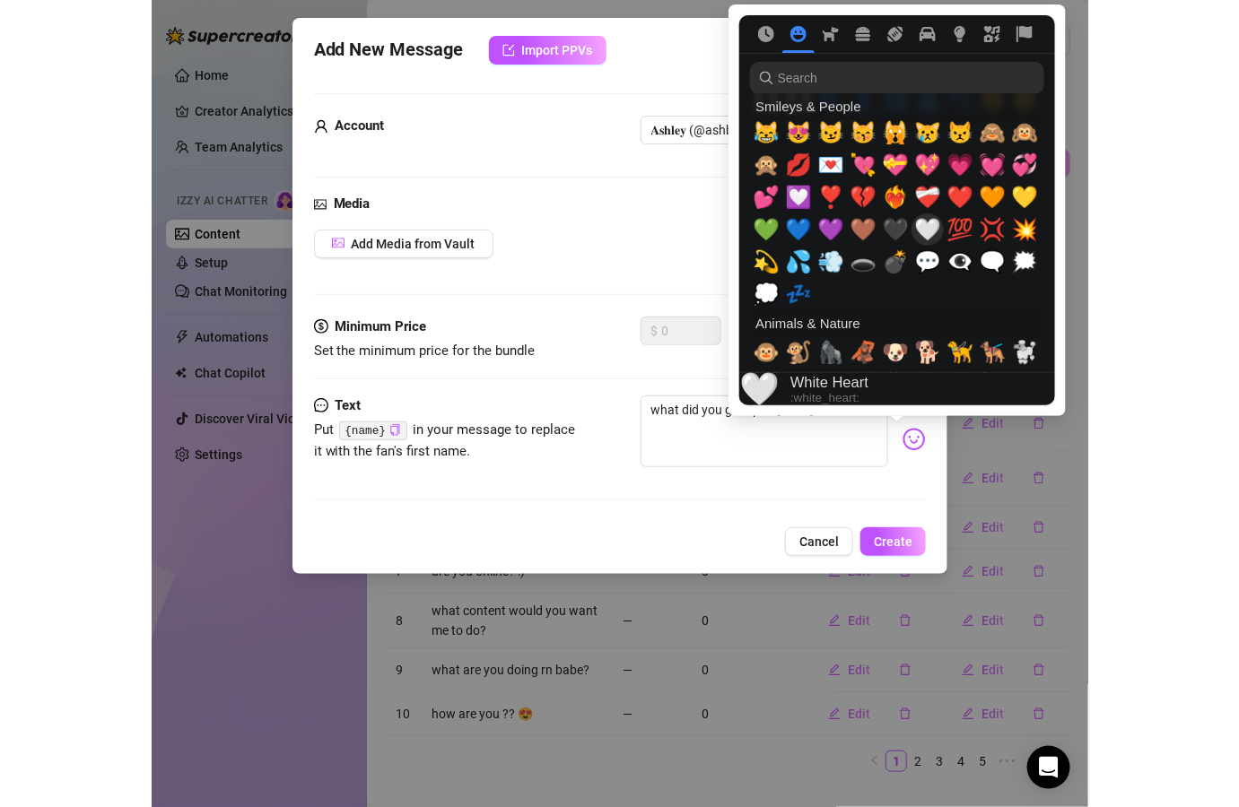
scroll to position [1803, 0]
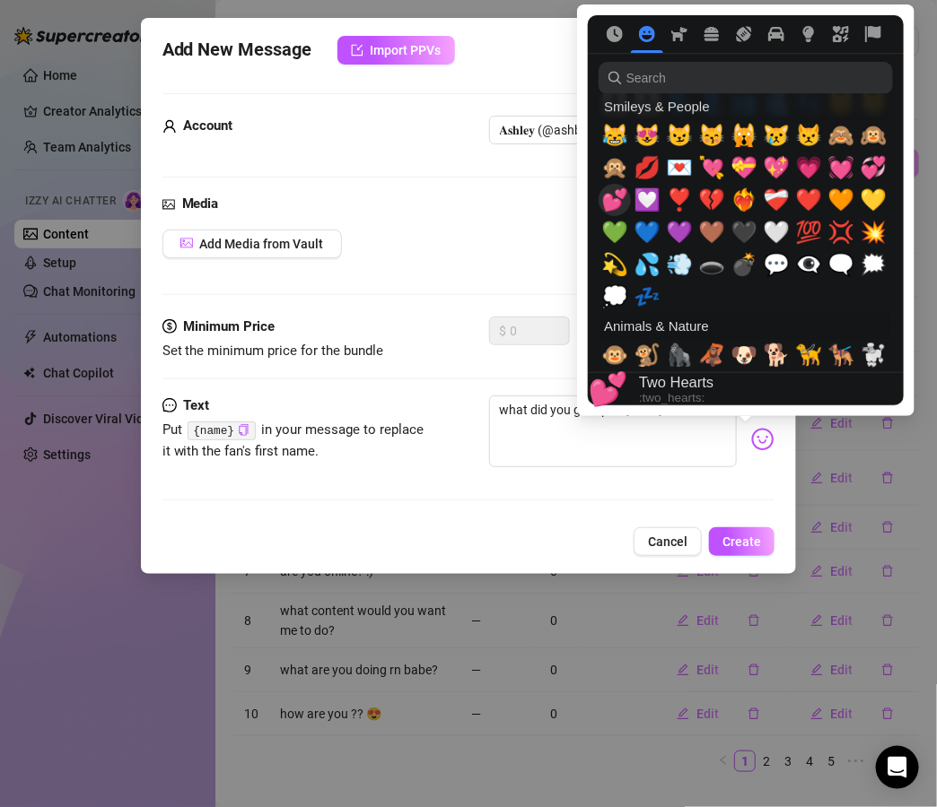
click at [610, 199] on span "💕" at bounding box center [614, 199] width 27 height 25
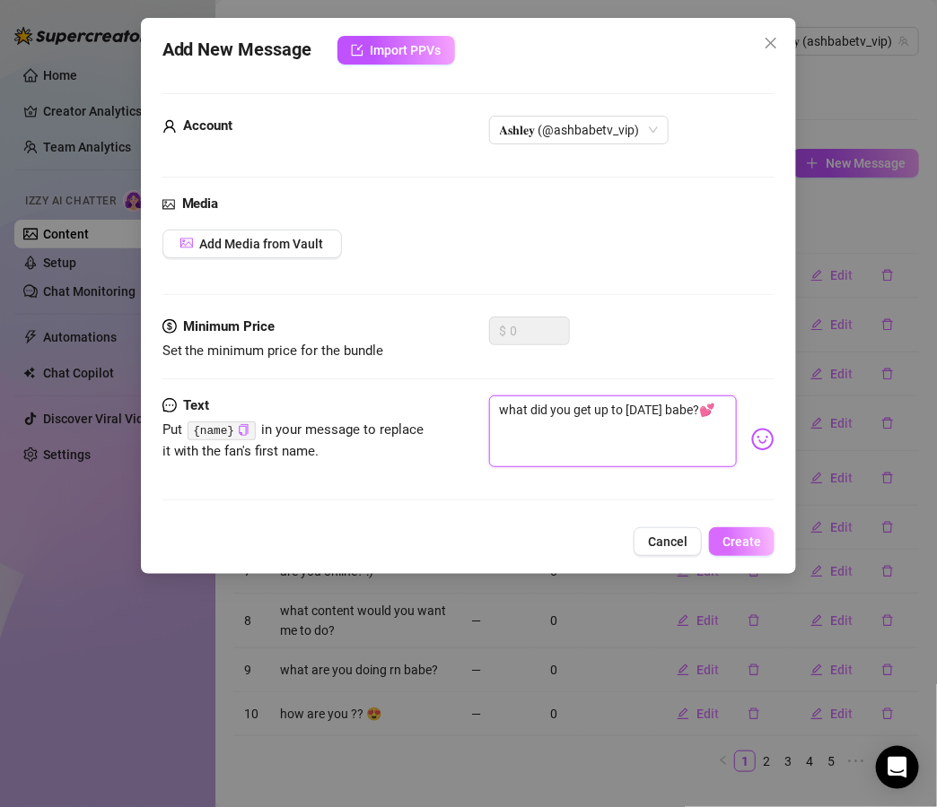
type textarea "what did you get up to [DATE] babe?💕"
click at [739, 535] on span "Create" at bounding box center [741, 542] width 39 height 14
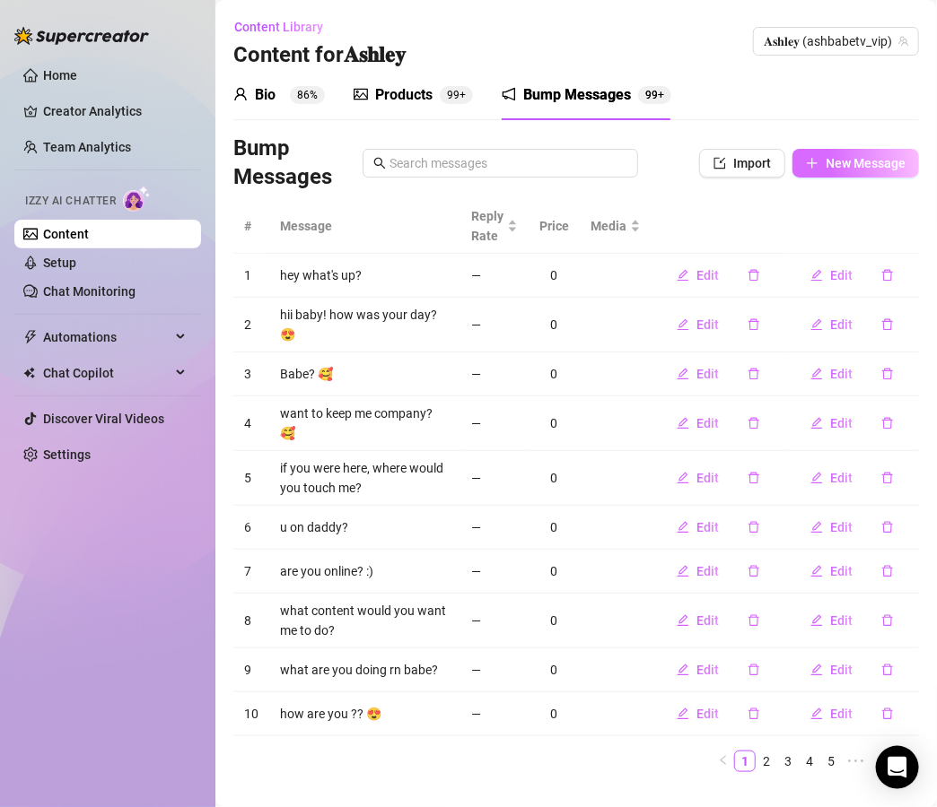
click at [841, 156] on span "New Message" at bounding box center [865, 163] width 80 height 14
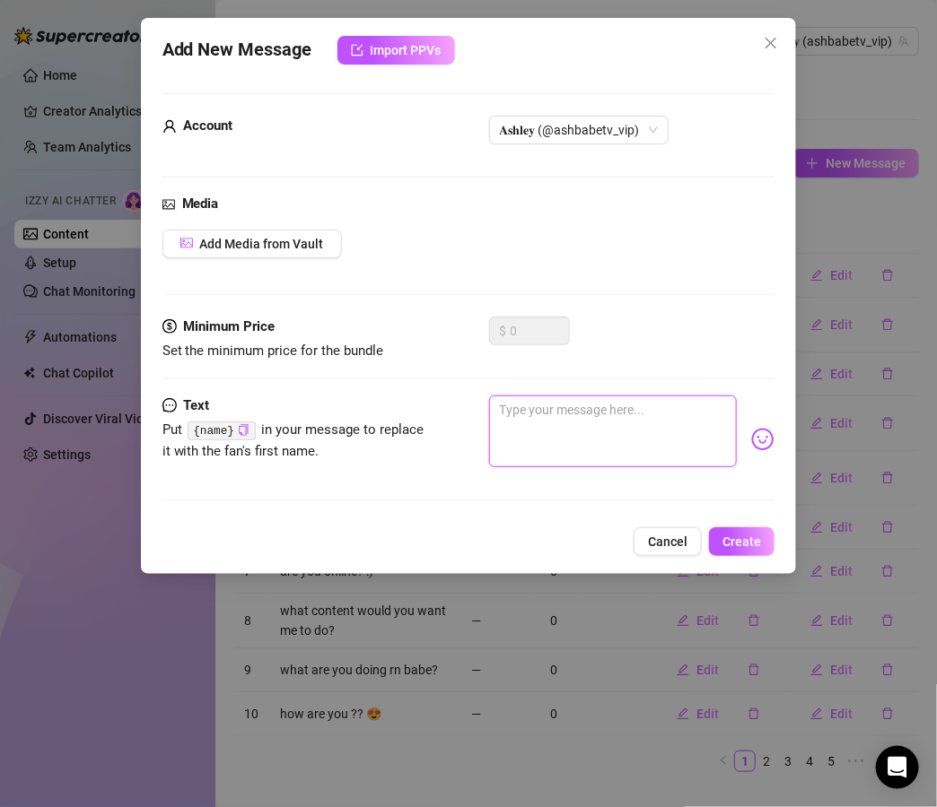
click at [553, 418] on textarea at bounding box center [613, 432] width 248 height 72
paste textarea "what’s something you’re looking forward to this week?"
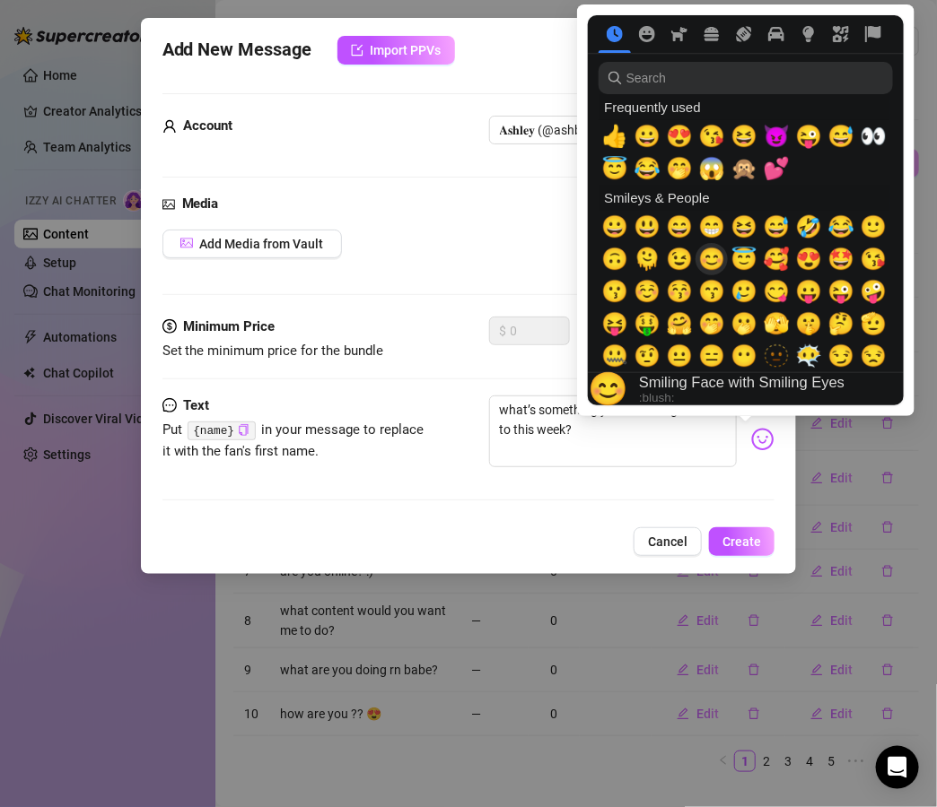
click at [718, 253] on span "😊" at bounding box center [711, 259] width 27 height 25
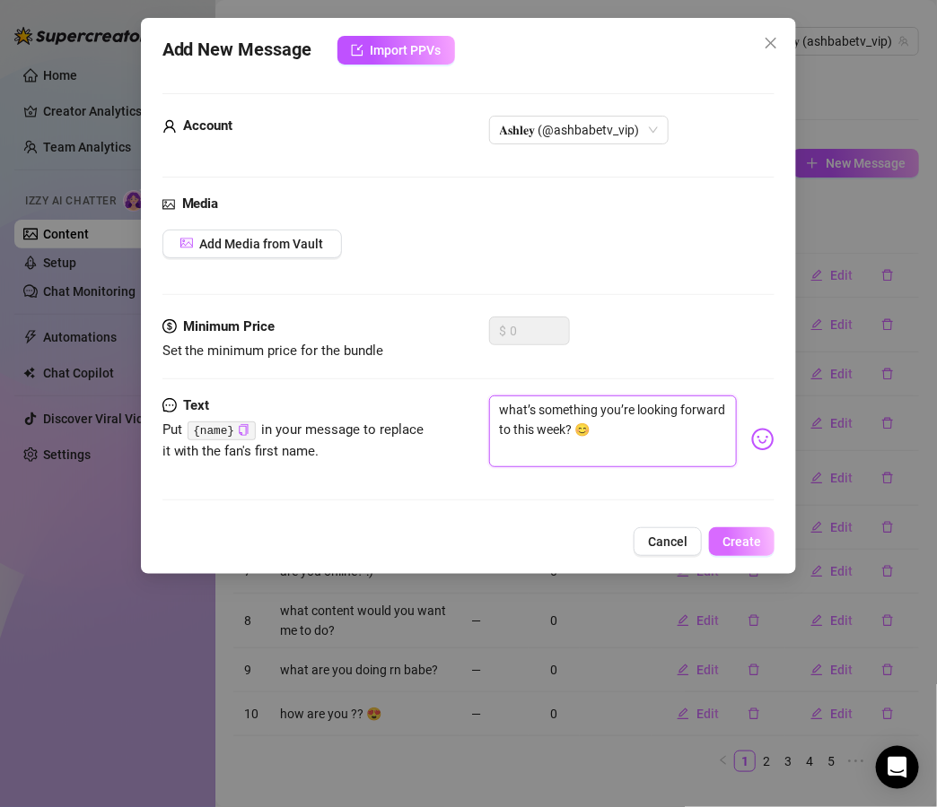
type textarea "what’s something you’re looking forward to this week? 😊"
click at [746, 541] on span "Create" at bounding box center [741, 542] width 39 height 14
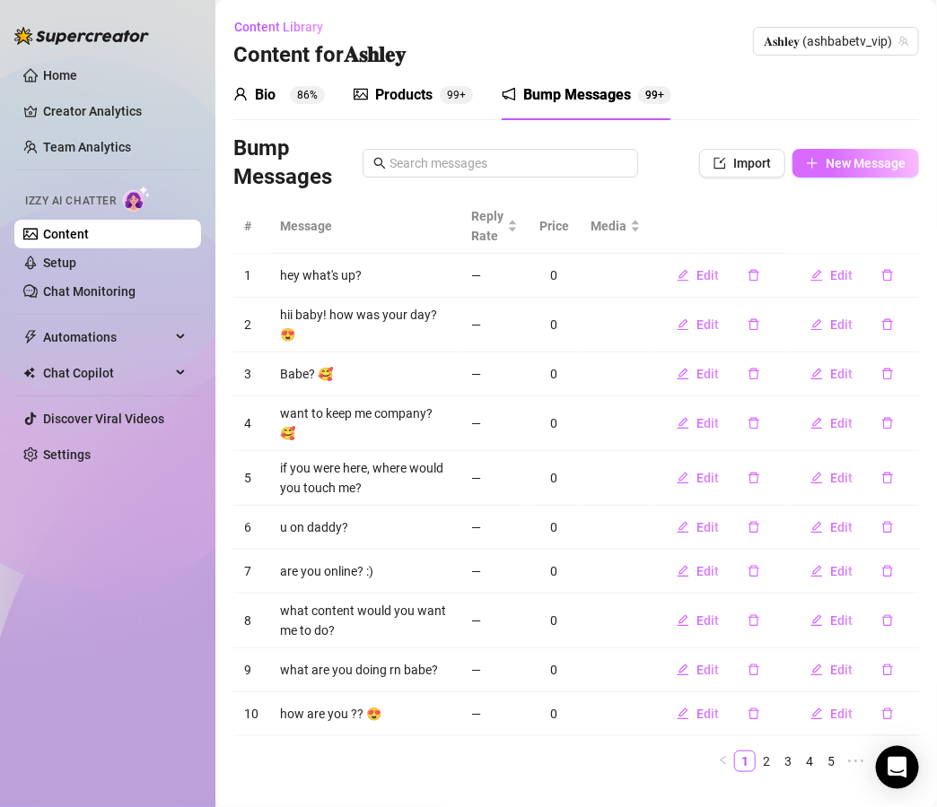
click at [825, 169] on span "New Message" at bounding box center [865, 163] width 80 height 14
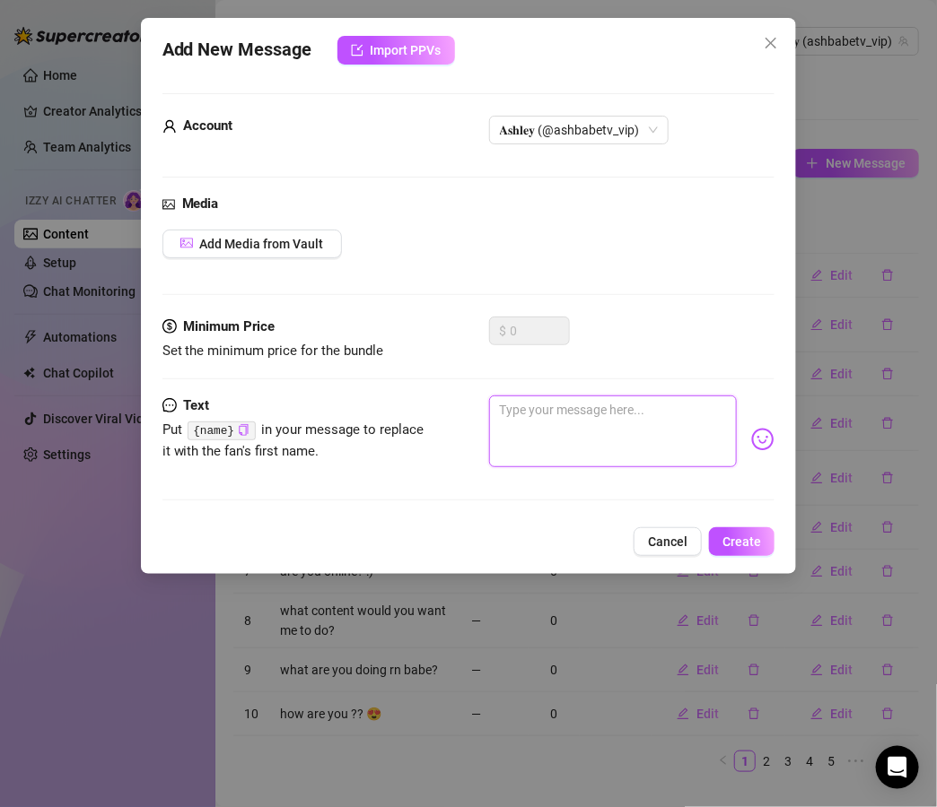
click at [627, 418] on textarea at bounding box center [613, 432] width 248 height 72
paste textarea "12. do you watch sports? which teams do you root for?"
click at [515, 409] on textarea "12. do you watch sports? which teams do you root for?" at bounding box center [613, 432] width 248 height 72
click at [518, 409] on textarea "12. do you watch sports? which teams do you root for?" at bounding box center [613, 432] width 248 height 72
click at [610, 433] on textarea "do you watch sports? which teams do you root for?" at bounding box center [613, 432] width 248 height 72
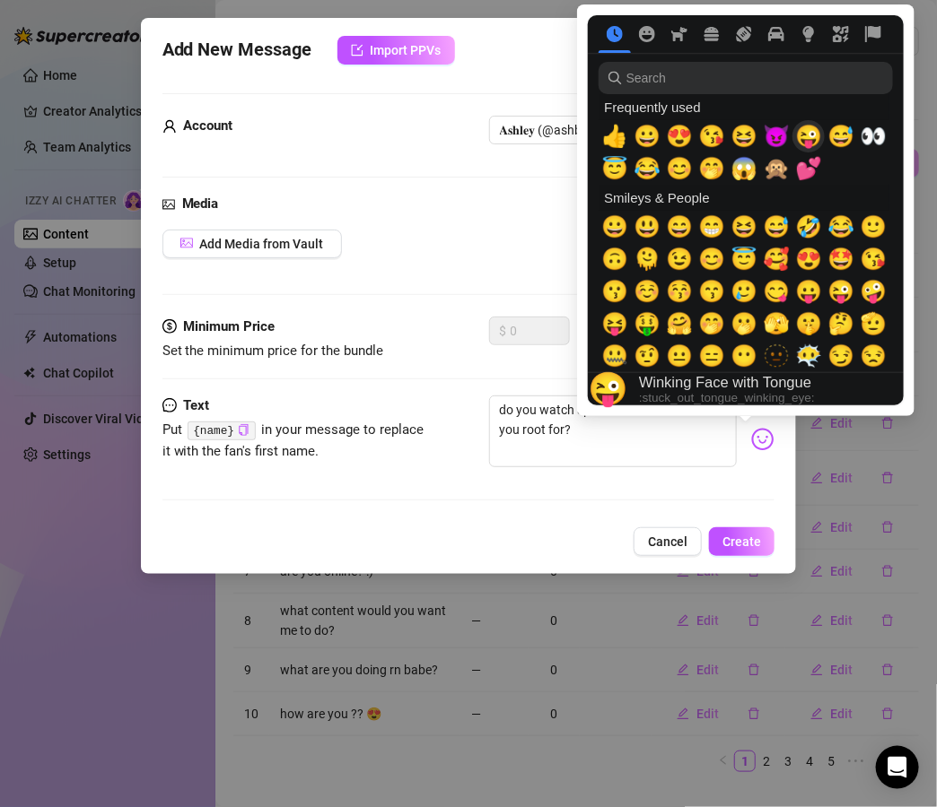
click at [797, 134] on span "😜" at bounding box center [808, 136] width 27 height 25
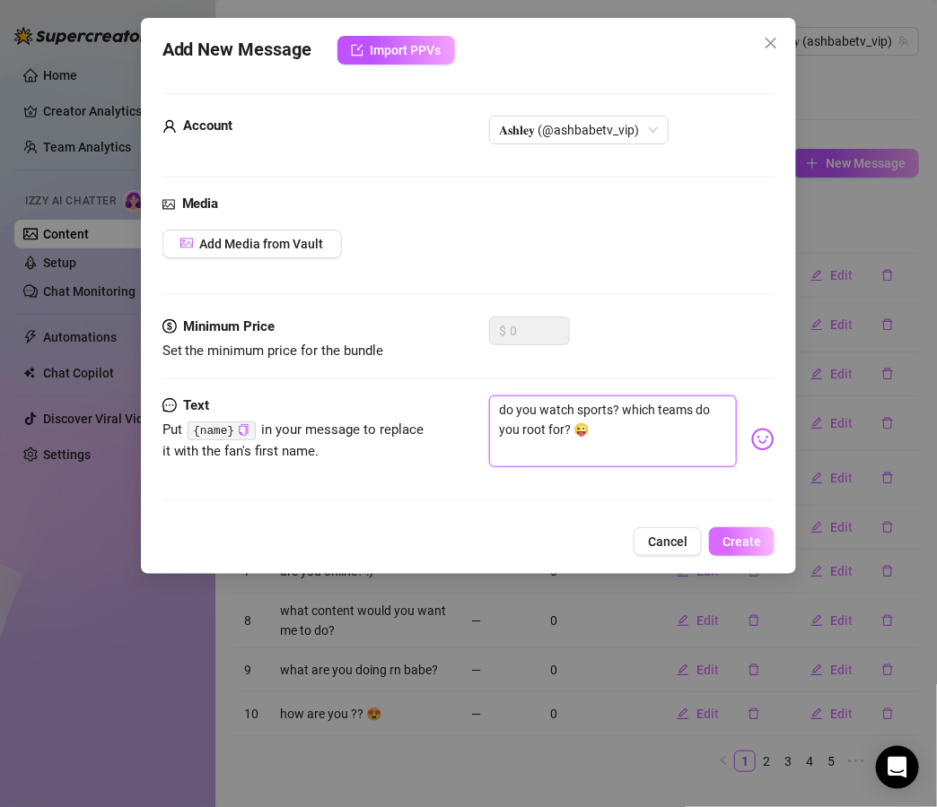
type textarea "do you watch sports? which teams do you root for? 😜"
click at [729, 540] on span "Create" at bounding box center [741, 542] width 39 height 14
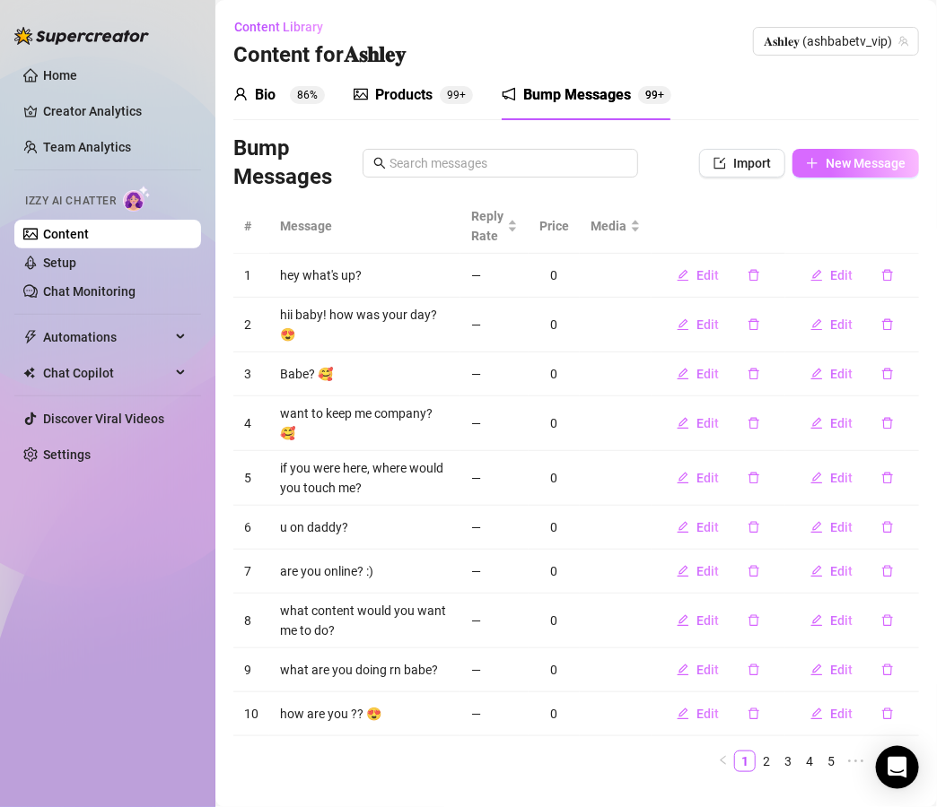
click at [825, 156] on span "New Message" at bounding box center [865, 163] width 80 height 14
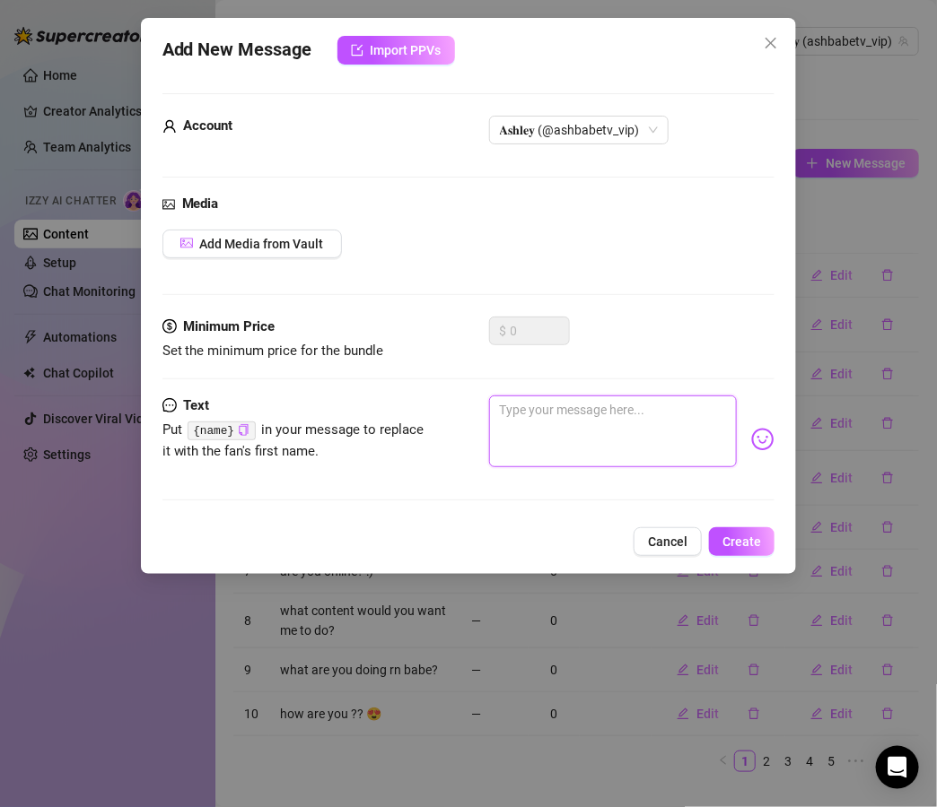
click at [612, 405] on textarea at bounding box center [613, 432] width 248 height 72
paste textarea "14. are you more into video games, shows, or scrolling here with me? 😏"
click at [519, 411] on textarea "14. are you more into video games, shows, or scrolling here with me? 😏" at bounding box center [613, 432] width 248 height 72
type textarea "are you more into video games, shows, or scrolling here with me? 😏"
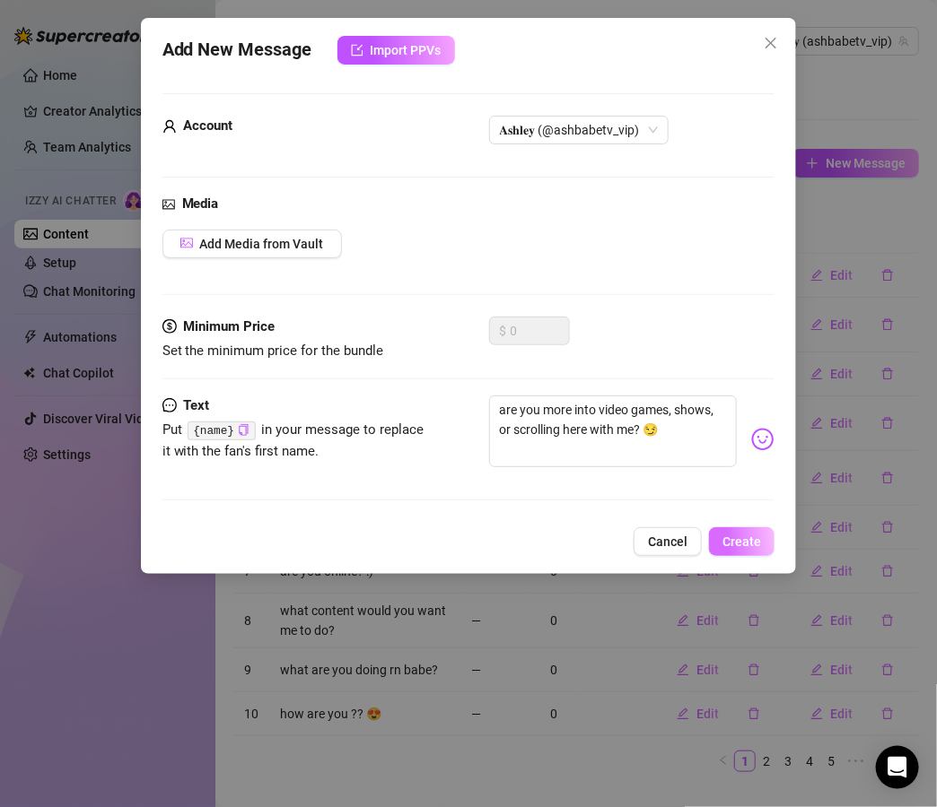
click at [743, 542] on span "Create" at bounding box center [741, 542] width 39 height 14
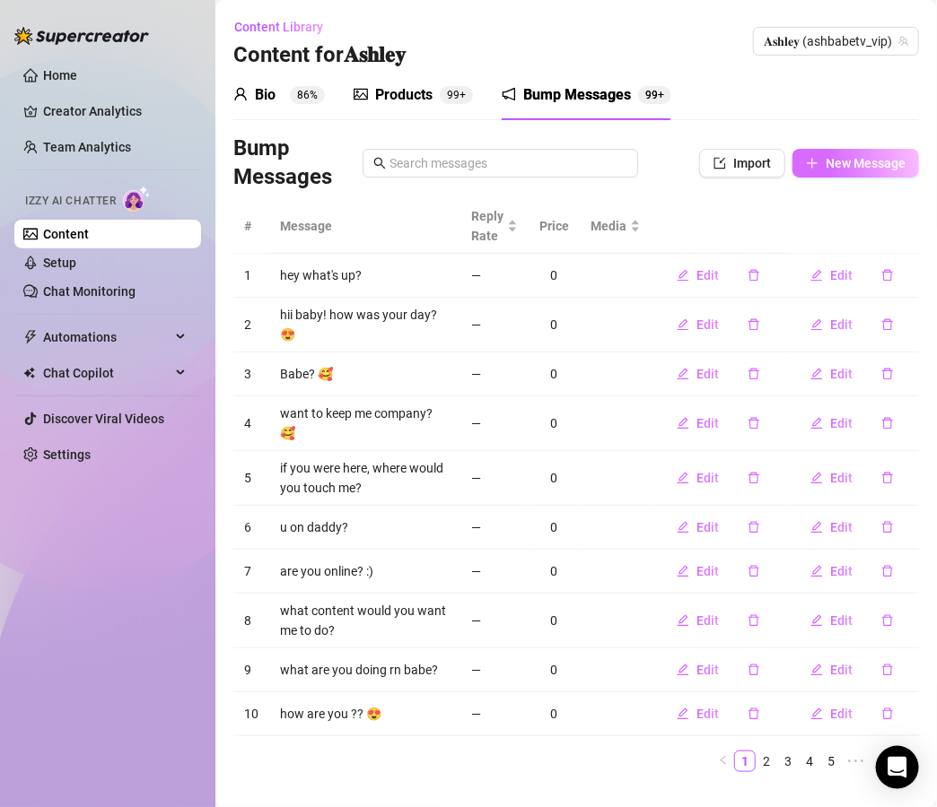
click at [844, 151] on button "New Message" at bounding box center [855, 163] width 126 height 29
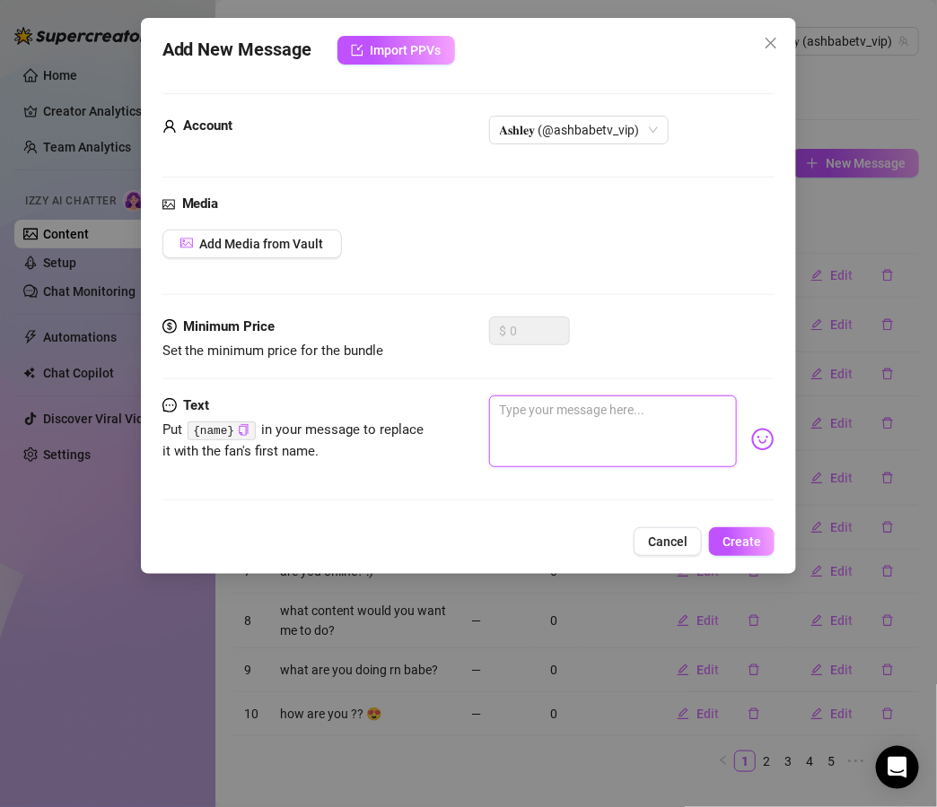
click at [592, 414] on textarea at bounding box center [613, 432] width 248 height 72
paste textarea "18. if you could learn any skill instantly what would it be?"
click at [521, 406] on textarea "18. if you could learn any skill instantly what would it be?" at bounding box center [613, 432] width 248 height 72
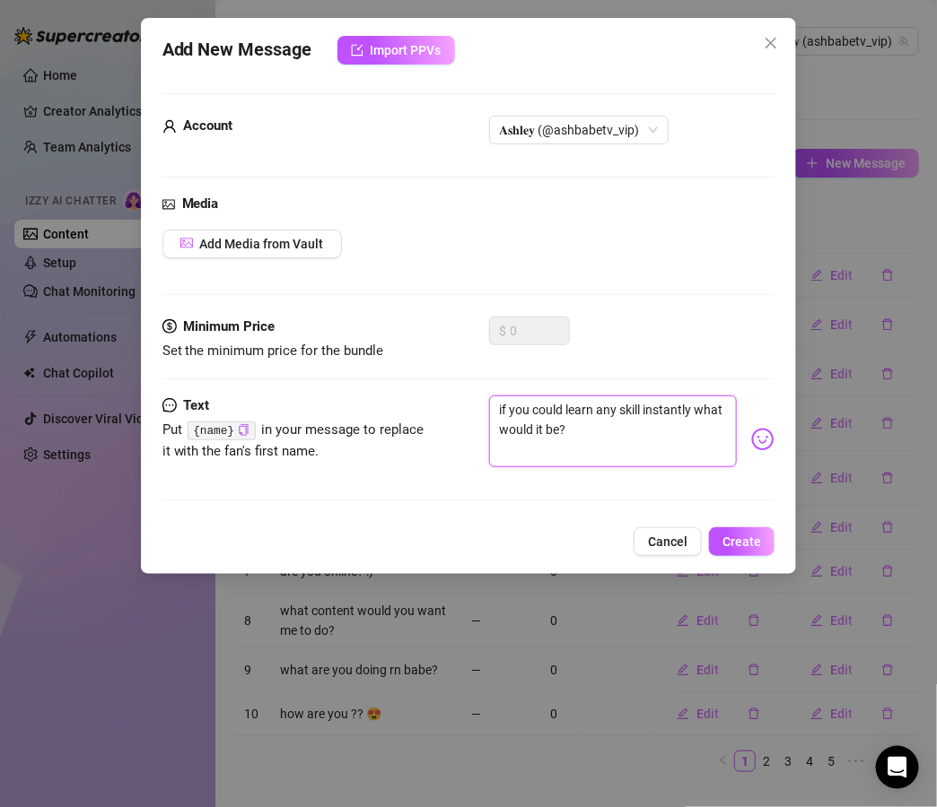
click at [628, 430] on textarea "if you could learn any skill instantly what would it be?" at bounding box center [613, 432] width 248 height 72
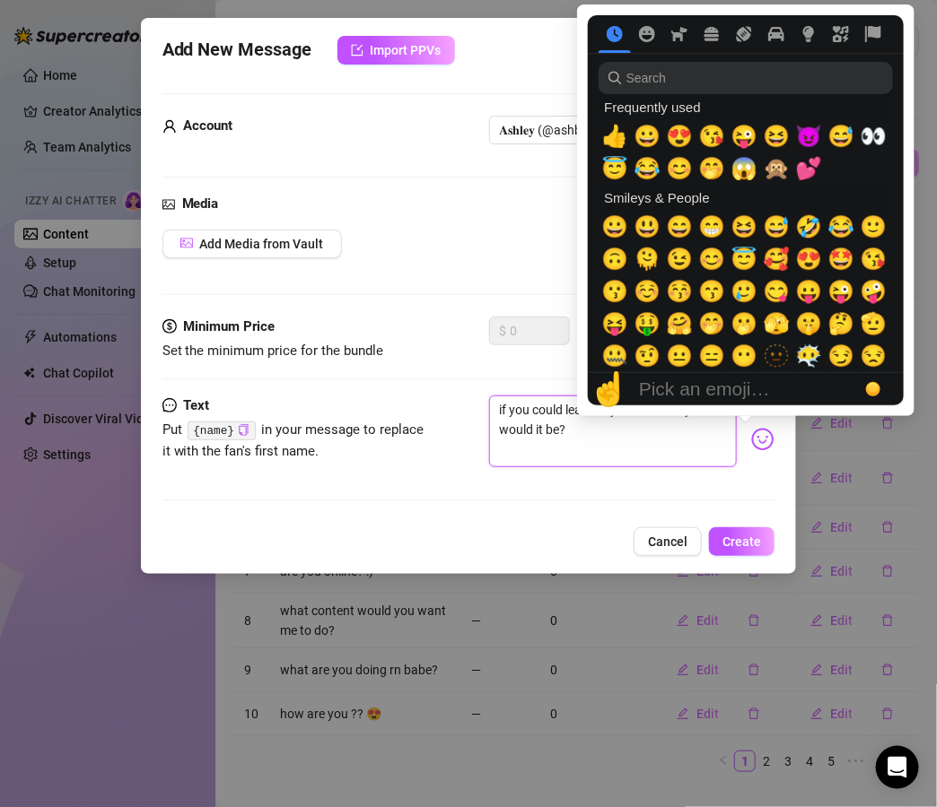
type textarea "if you could learn any skill instantly what would it be?"
click at [751, 437] on img at bounding box center [762, 439] width 23 height 23
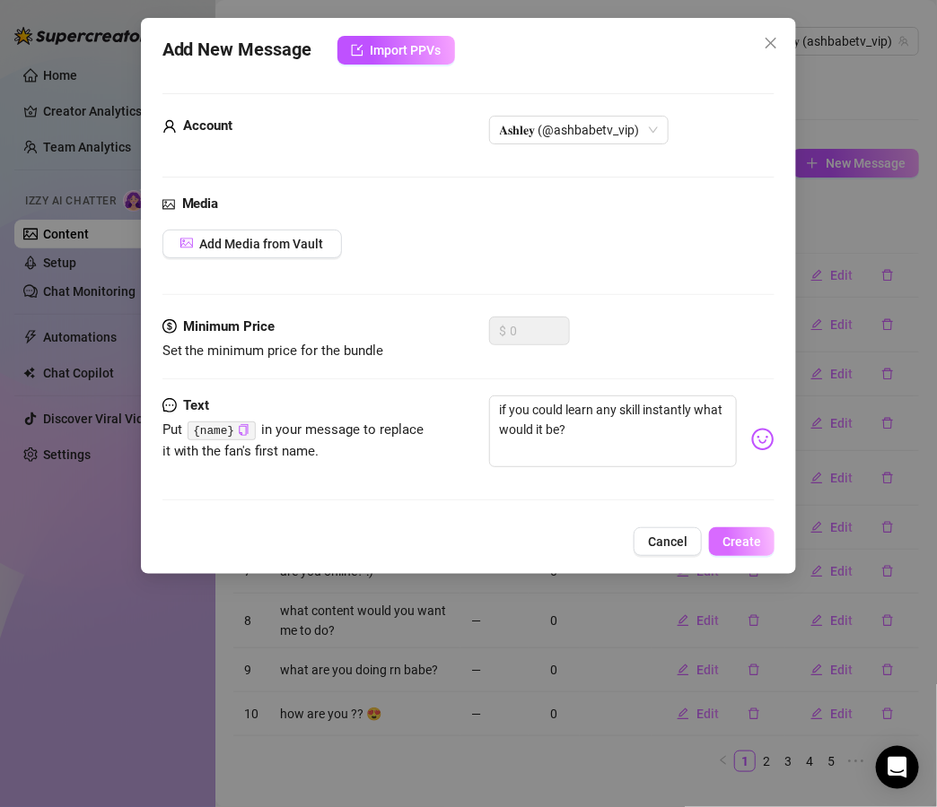
click at [741, 538] on span "Create" at bounding box center [741, 542] width 39 height 14
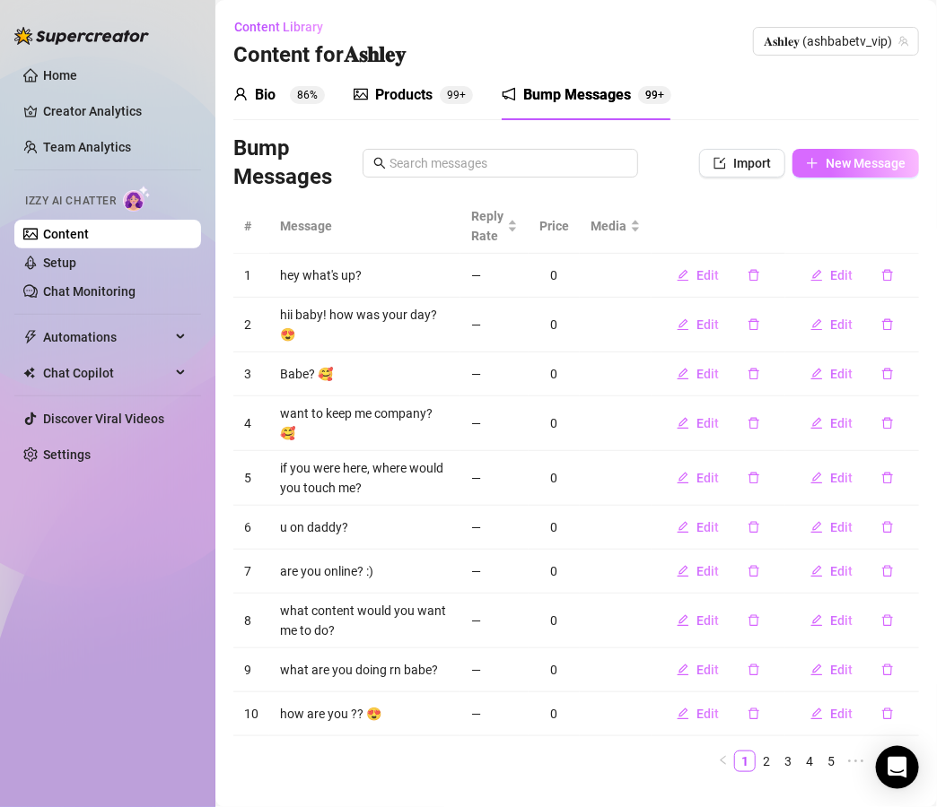
click at [858, 164] on span "New Message" at bounding box center [865, 163] width 80 height 14
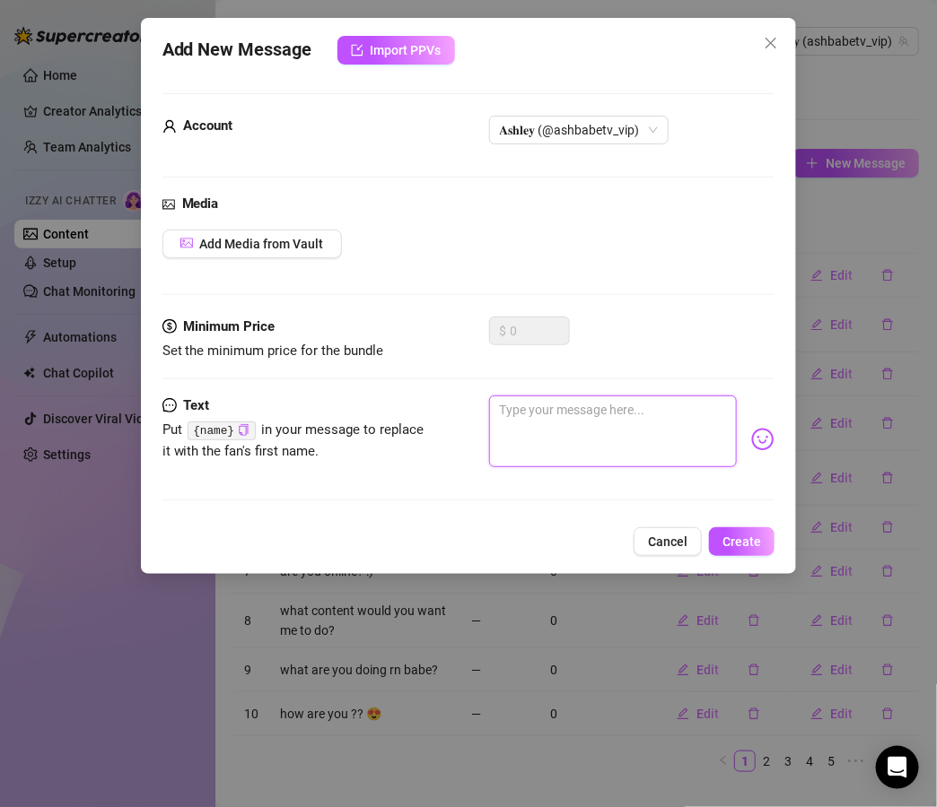
click at [576, 423] on textarea at bounding box center [613, 432] width 248 height 72
paste textarea "20. do you like tattoos? got any yourself?"
click at [518, 408] on textarea "20. do you like tattoos? got any yourself?" at bounding box center [613, 432] width 248 height 72
click at [599, 408] on textarea "do you like tattoos? got any yourself?" at bounding box center [613, 432] width 248 height 72
type textarea "do you like tattoos babe? got any yourself?"
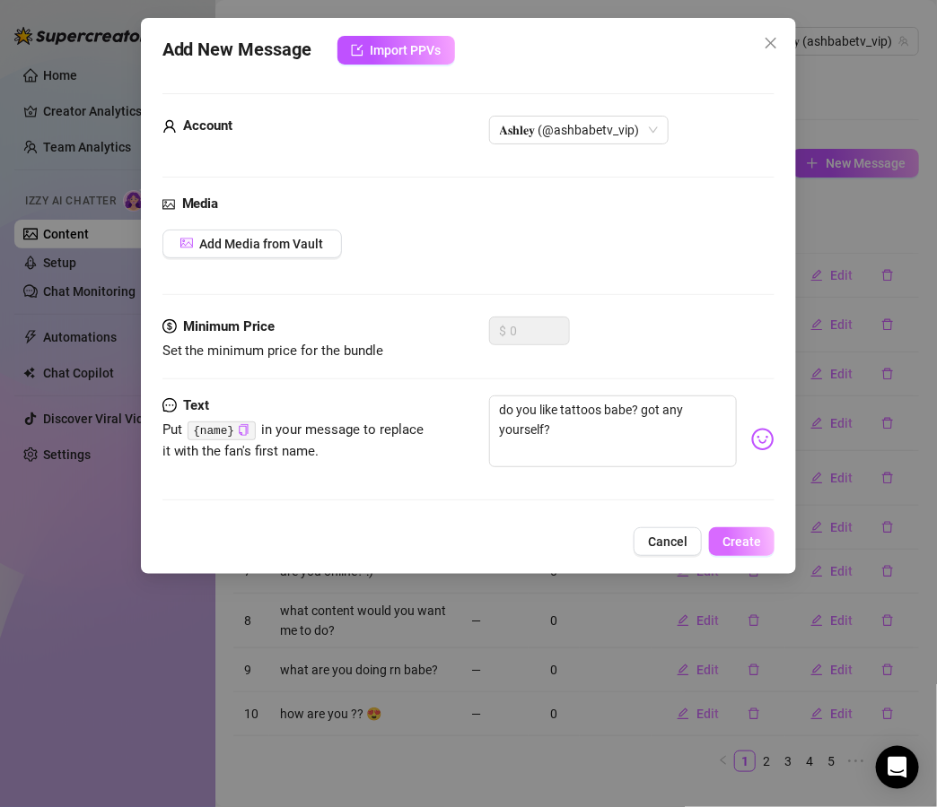
click at [759, 549] on button "Create" at bounding box center [741, 541] width 65 height 29
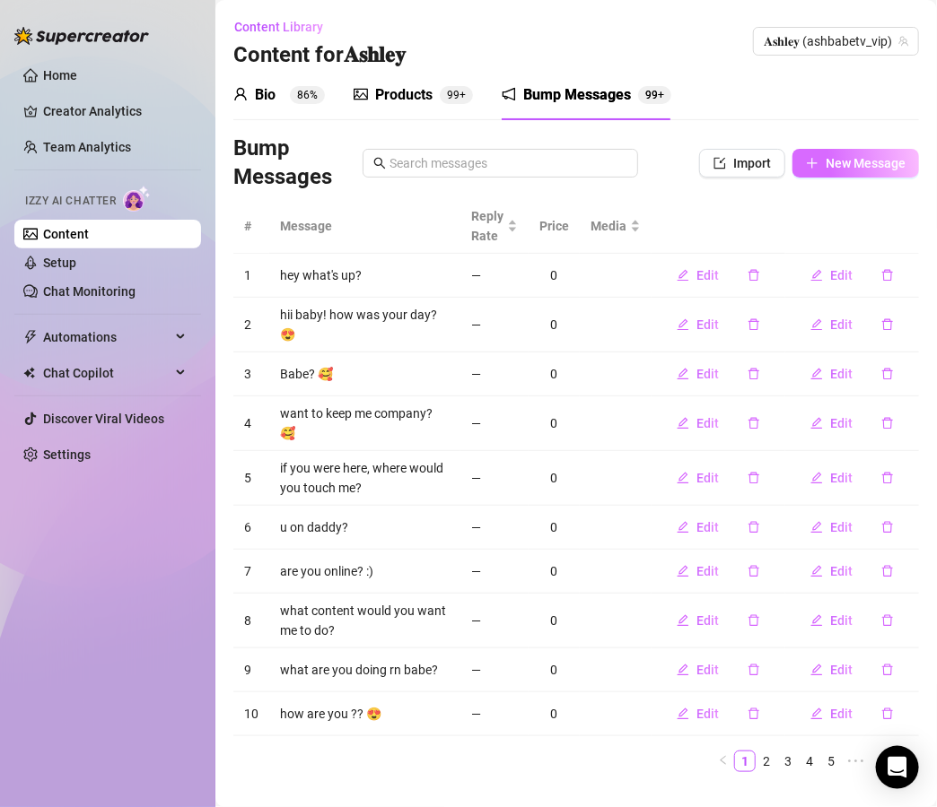
click at [854, 167] on span "New Message" at bounding box center [865, 163] width 80 height 14
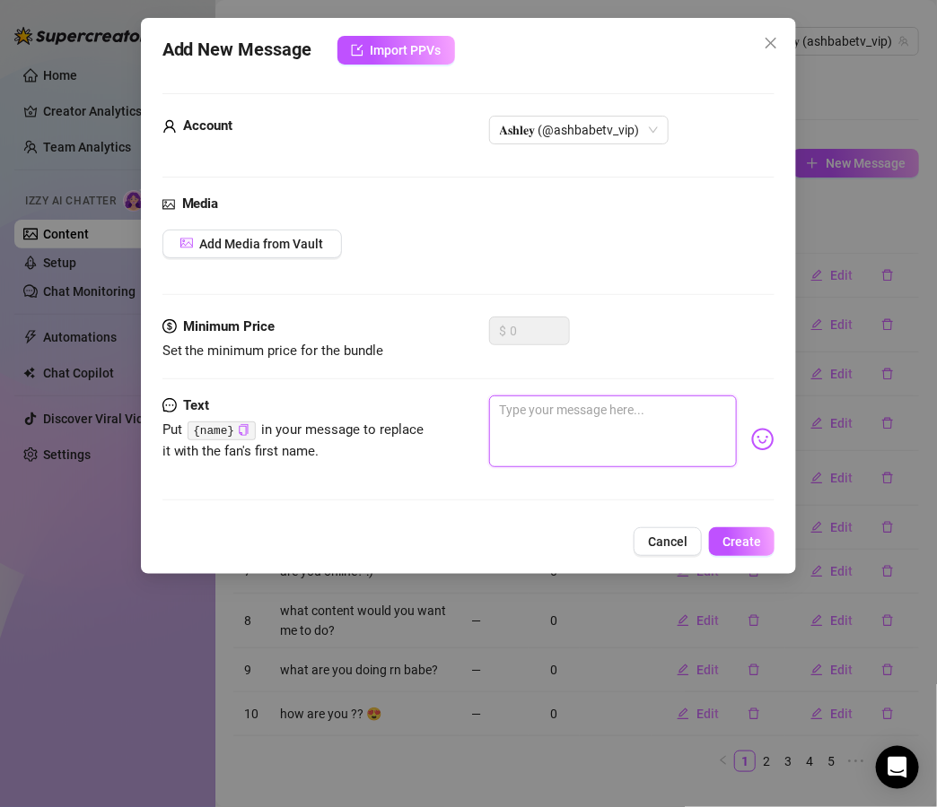
click at [572, 414] on textarea at bounding box center [613, 432] width 248 height 72
paste textarea "22. what’s something that always turns you on instantly?"
click at [520, 412] on textarea "22. what’s something that always turns you on instantly?" at bounding box center [613, 432] width 248 height 72
click at [604, 423] on textarea "what’s something that always turns you on instantly?" at bounding box center [613, 432] width 248 height 72
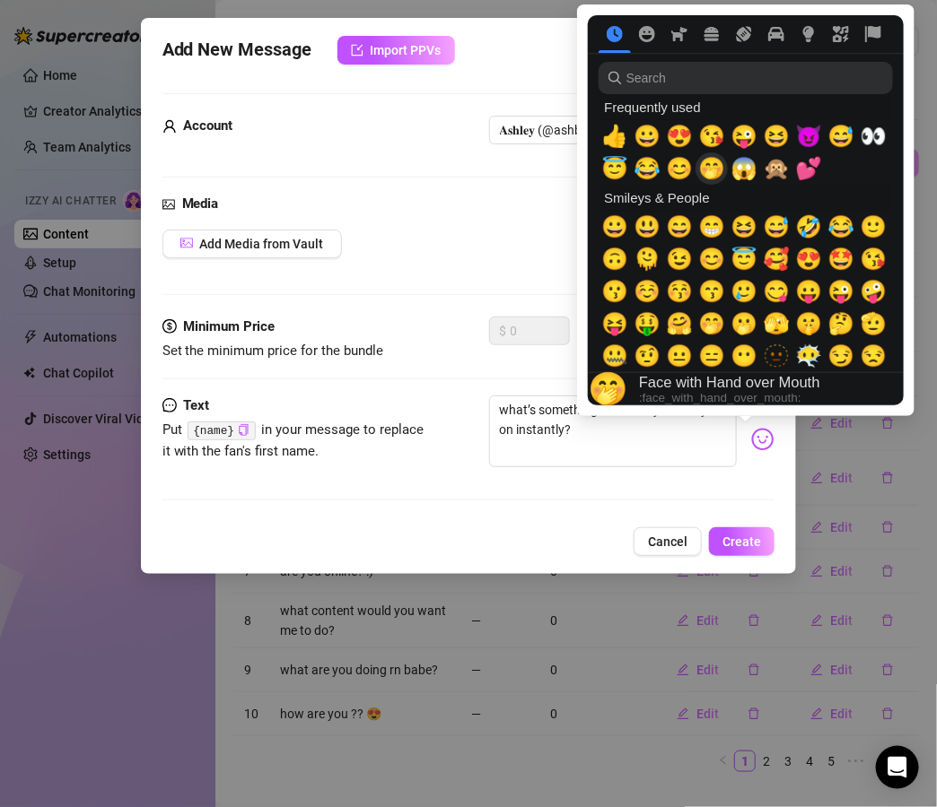
click at [706, 179] on span "🤭" at bounding box center [711, 168] width 27 height 25
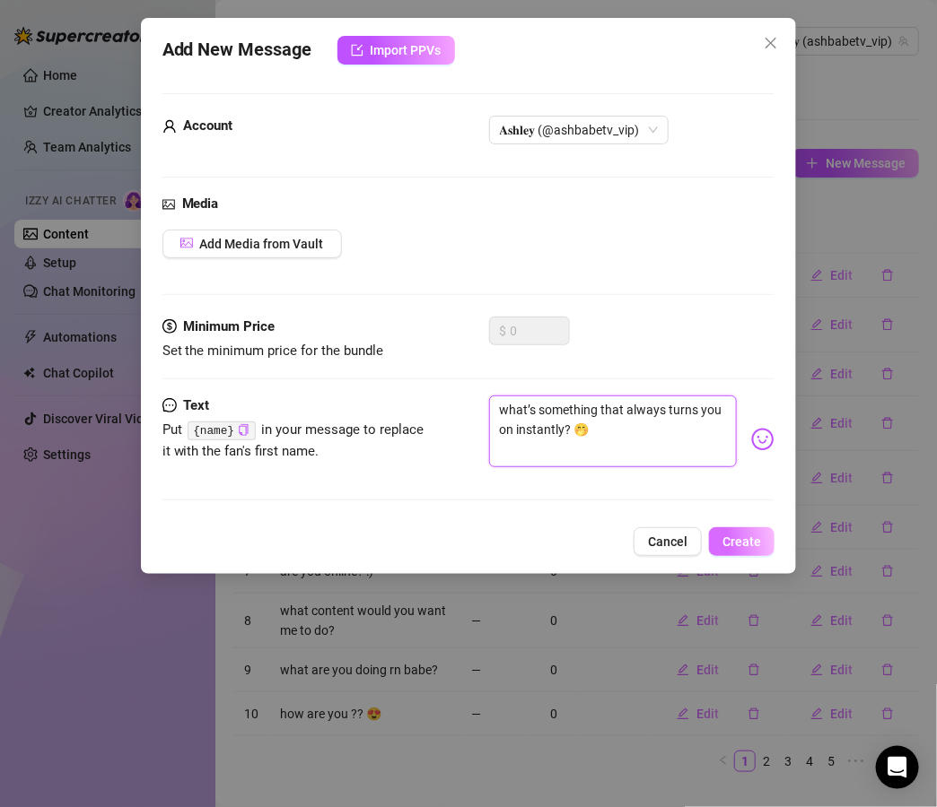
type textarea "what’s something that always turns you on instantly? 🤭"
click at [749, 544] on span "Create" at bounding box center [741, 542] width 39 height 14
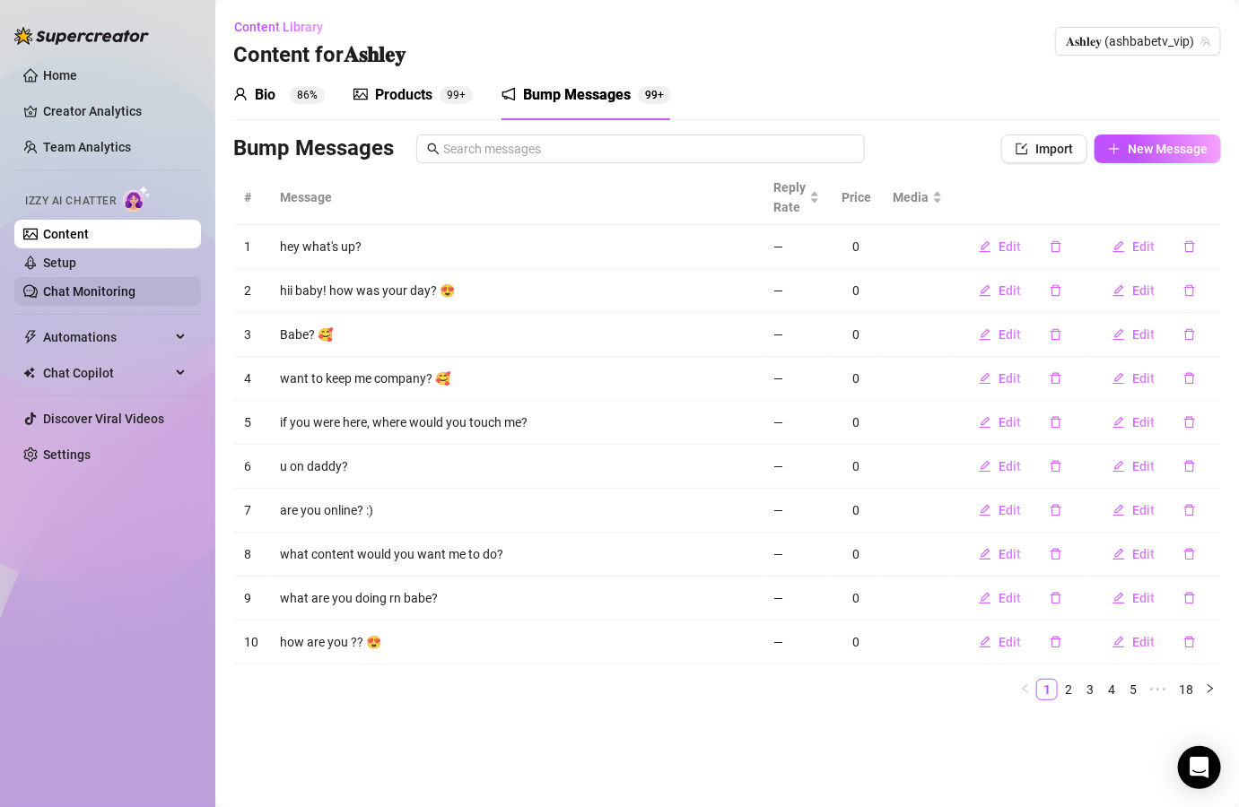
click at [100, 285] on link "Chat Monitoring" at bounding box center [89, 291] width 92 height 14
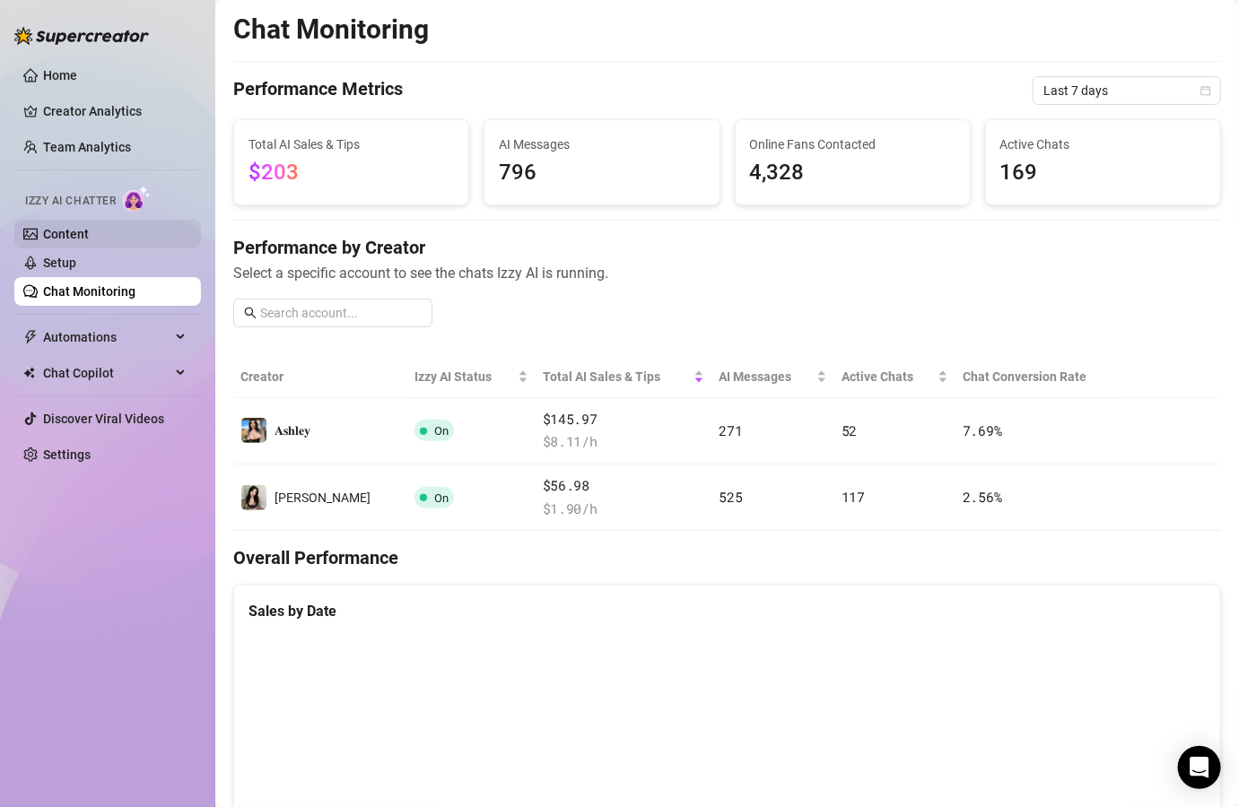
click at [89, 232] on link "Content" at bounding box center [66, 234] width 46 height 14
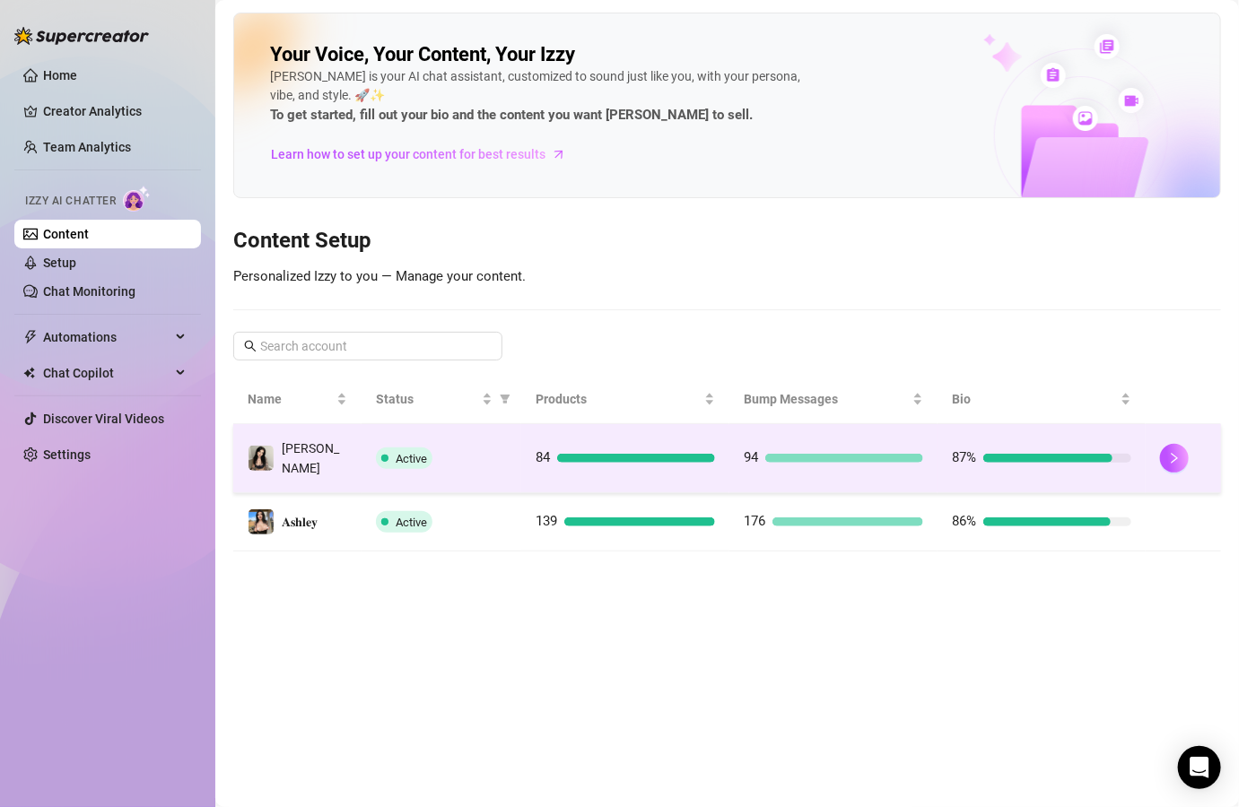
click at [476, 454] on div "Active" at bounding box center [441, 459] width 131 height 22
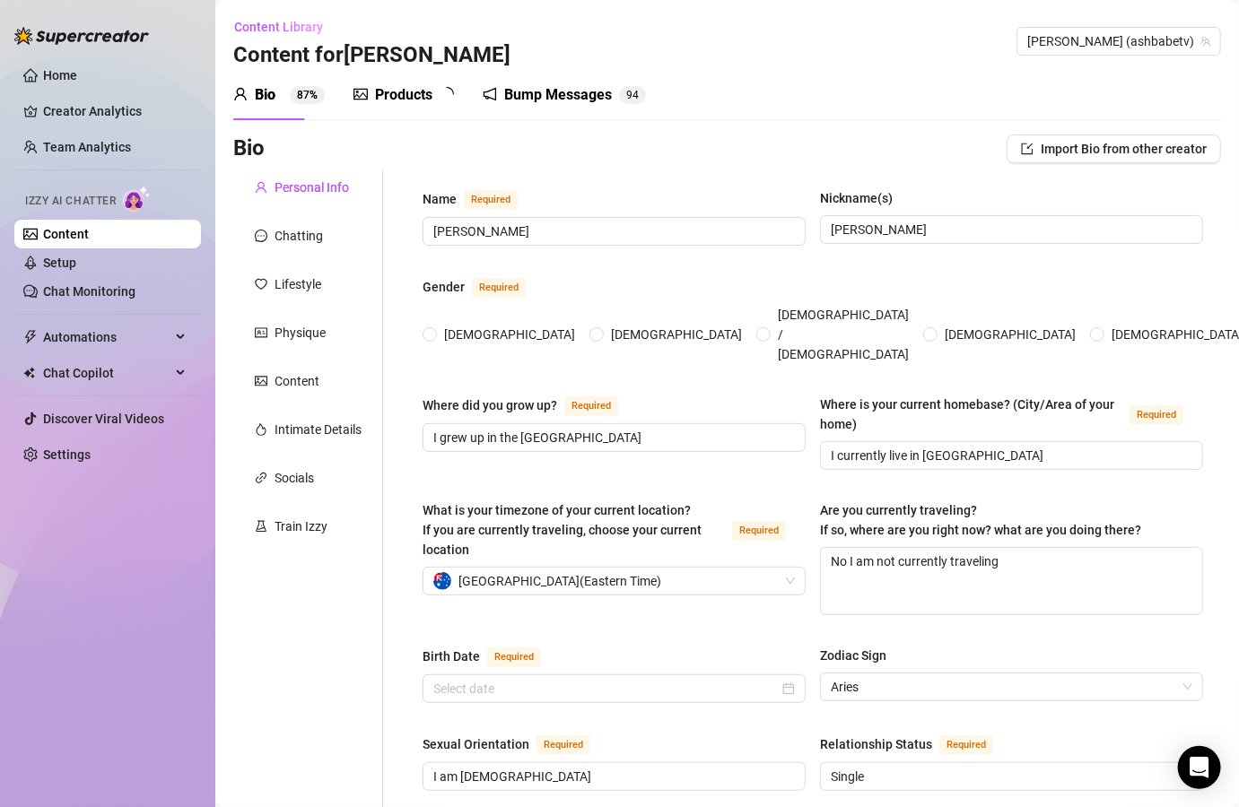
radio input "true"
type input "[DATE]"
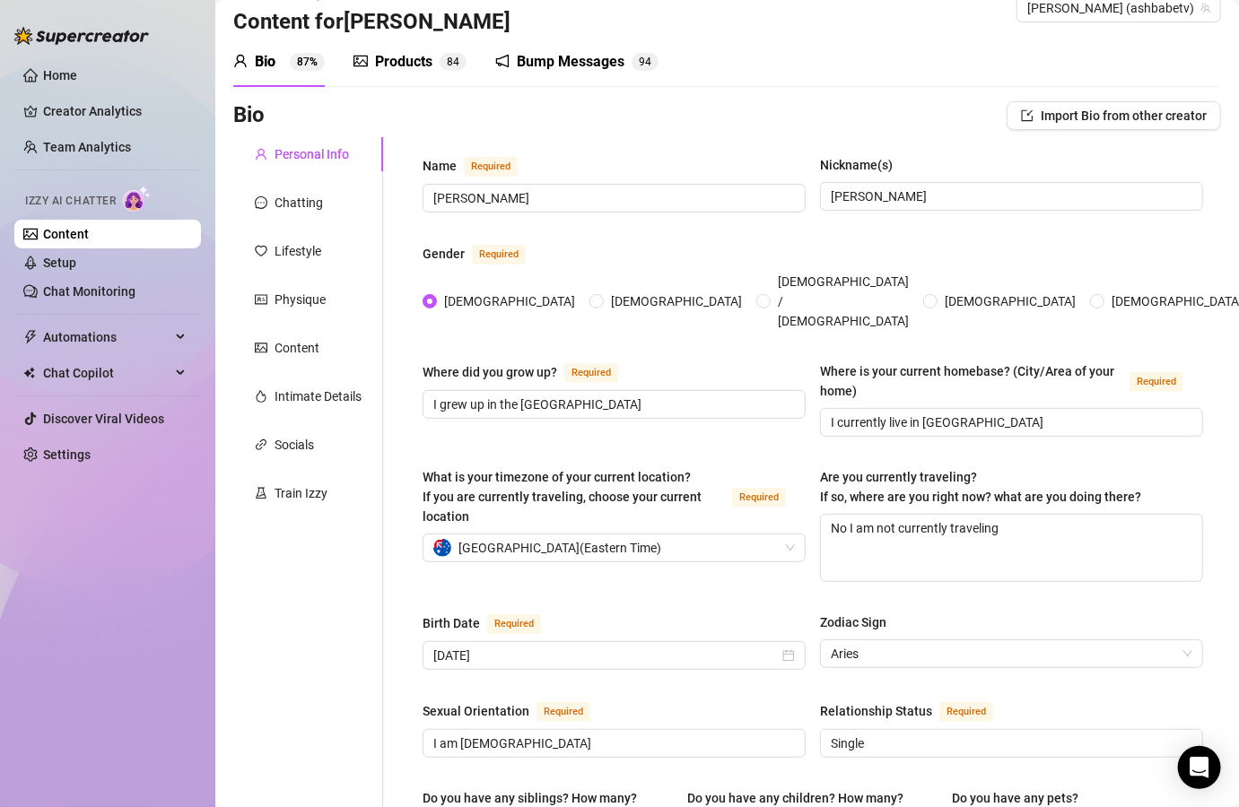
scroll to position [33, 0]
click at [321, 196] on div "Chatting" at bounding box center [308, 203] width 150 height 34
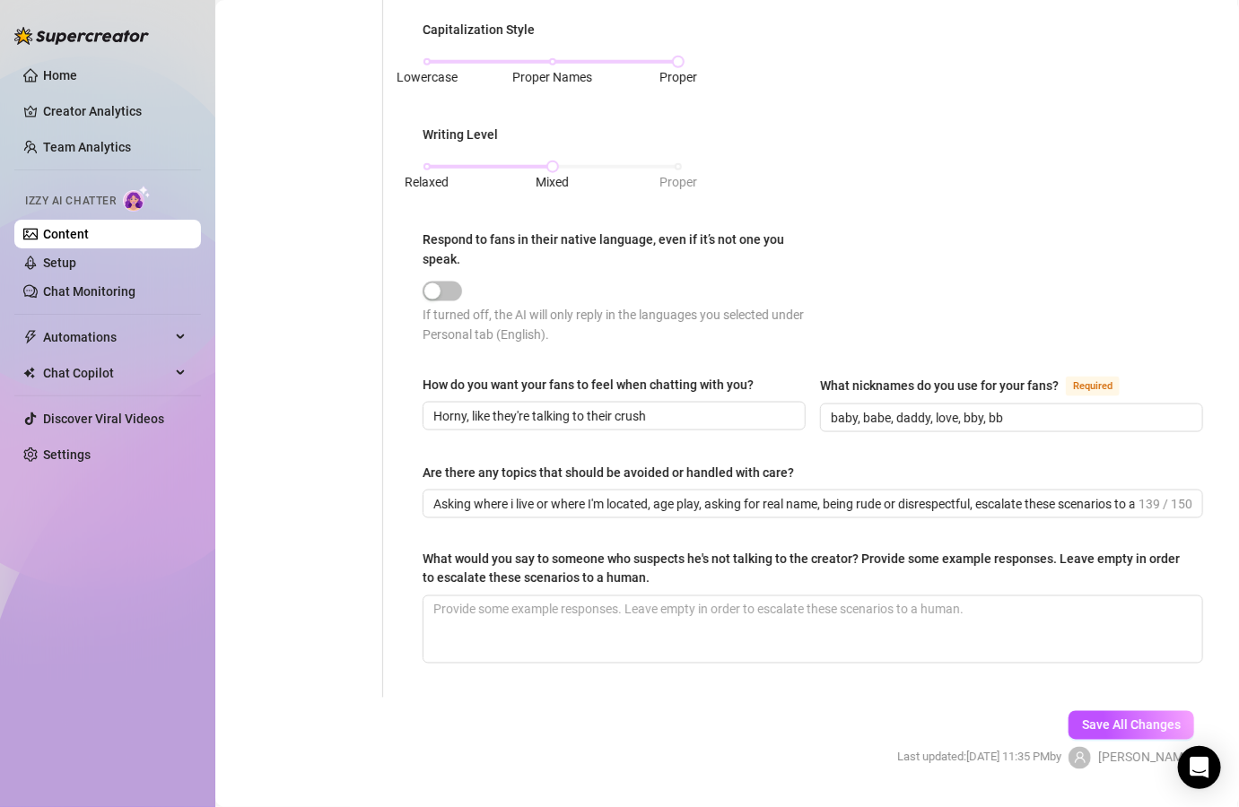
scroll to position [874, 0]
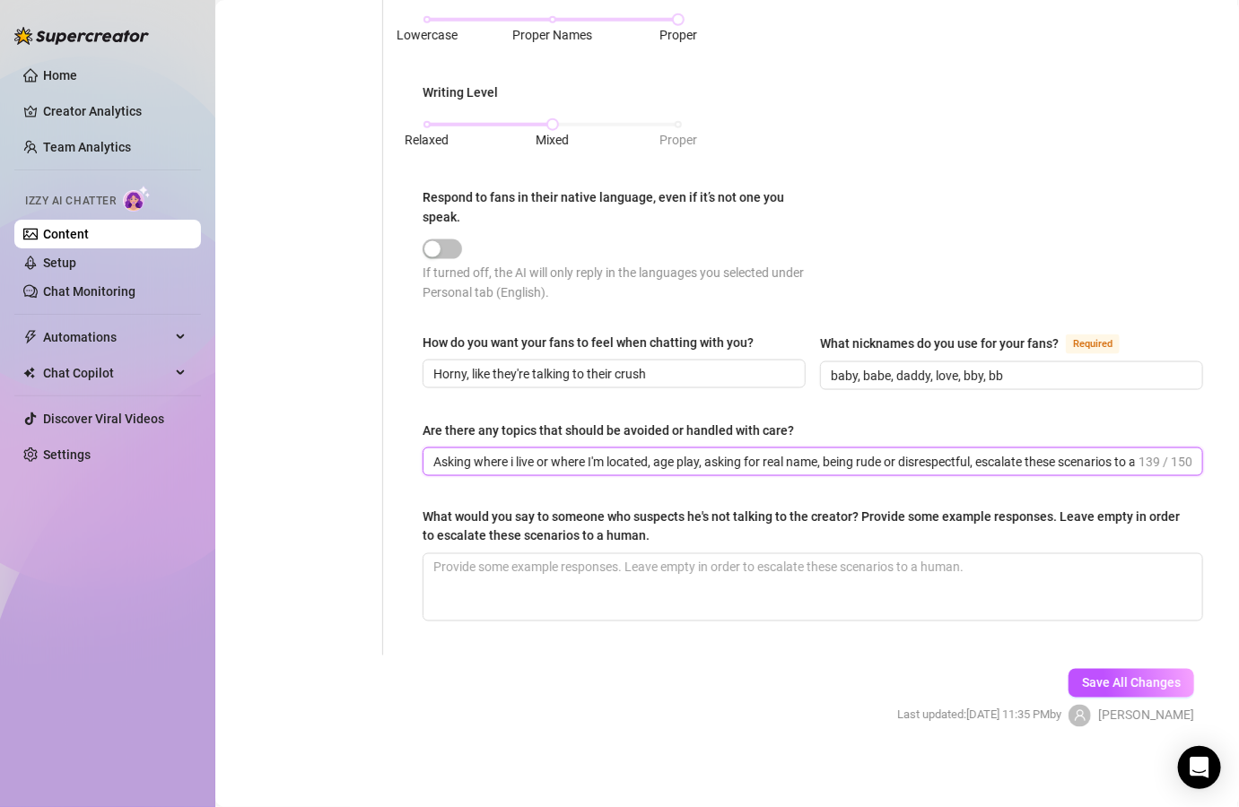
click at [884, 455] on input "Asking where i live or where I'm located, age play, asking for real name, being…" at bounding box center [783, 462] width 701 height 20
click at [1006, 457] on input "Asking where i live or where I'm located, age play, asking for real name, becom…" at bounding box center [783, 462] width 701 height 20
click at [649, 460] on input "Asking where i live or where I'm located, age play, asking for real name, becom…" at bounding box center [783, 462] width 701 height 20
click at [891, 457] on input "Asking where i live, age play, asking for real name, becoming upset or disrespe…" at bounding box center [810, 462] width 755 height 20
click at [649, 452] on input "Asking where i live, age play, asking for real name, becoming upset or disrespe…" at bounding box center [783, 462] width 701 height 20
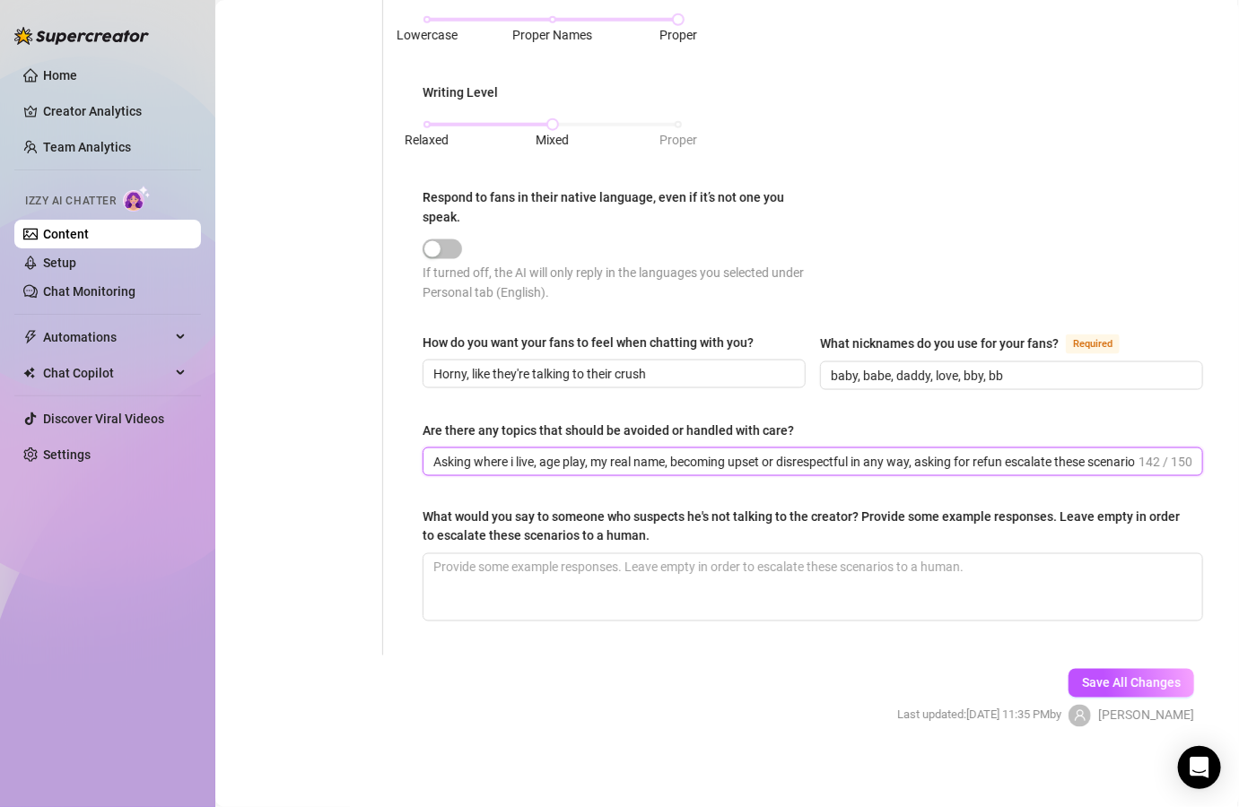
click at [1006, 459] on input "Asking where i live, age play, my real name, becoming upset or disrespectful in…" at bounding box center [783, 462] width 701 height 20
type input "Asking where i live, age play, my real name, becoming upset or disrespectful in…"
click at [1157, 687] on button "Save All Changes" at bounding box center [1131, 683] width 126 height 29
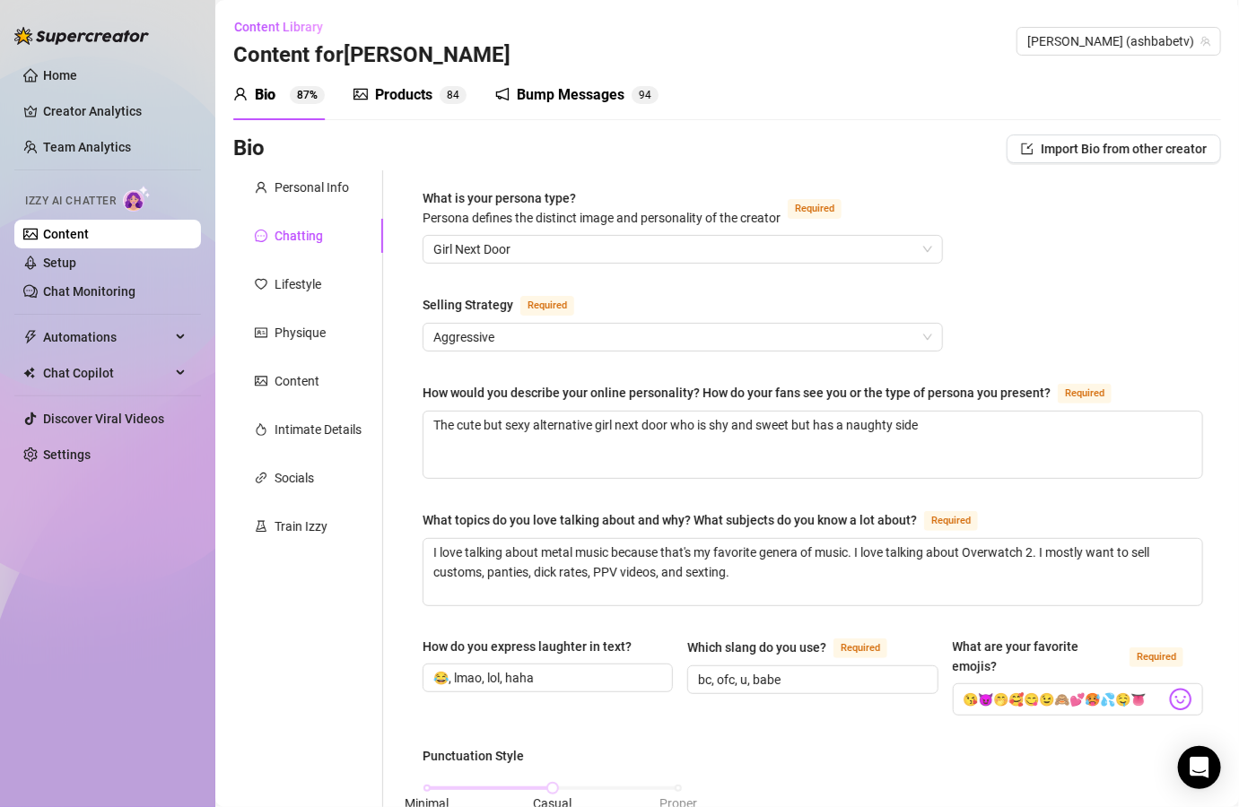
scroll to position [874, 0]
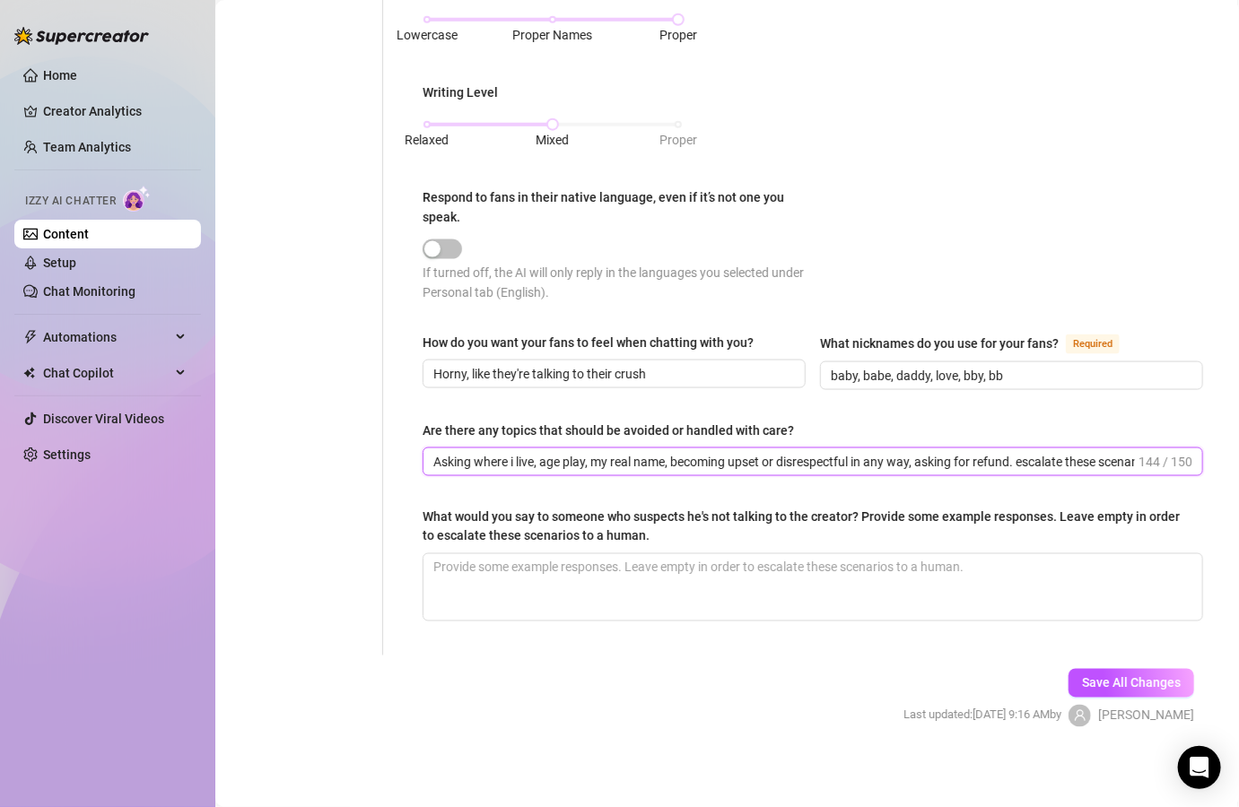
click at [867, 460] on input "Asking where i live, age play, my real name, becoming upset or disrespectful in…" at bounding box center [783, 462] width 701 height 20
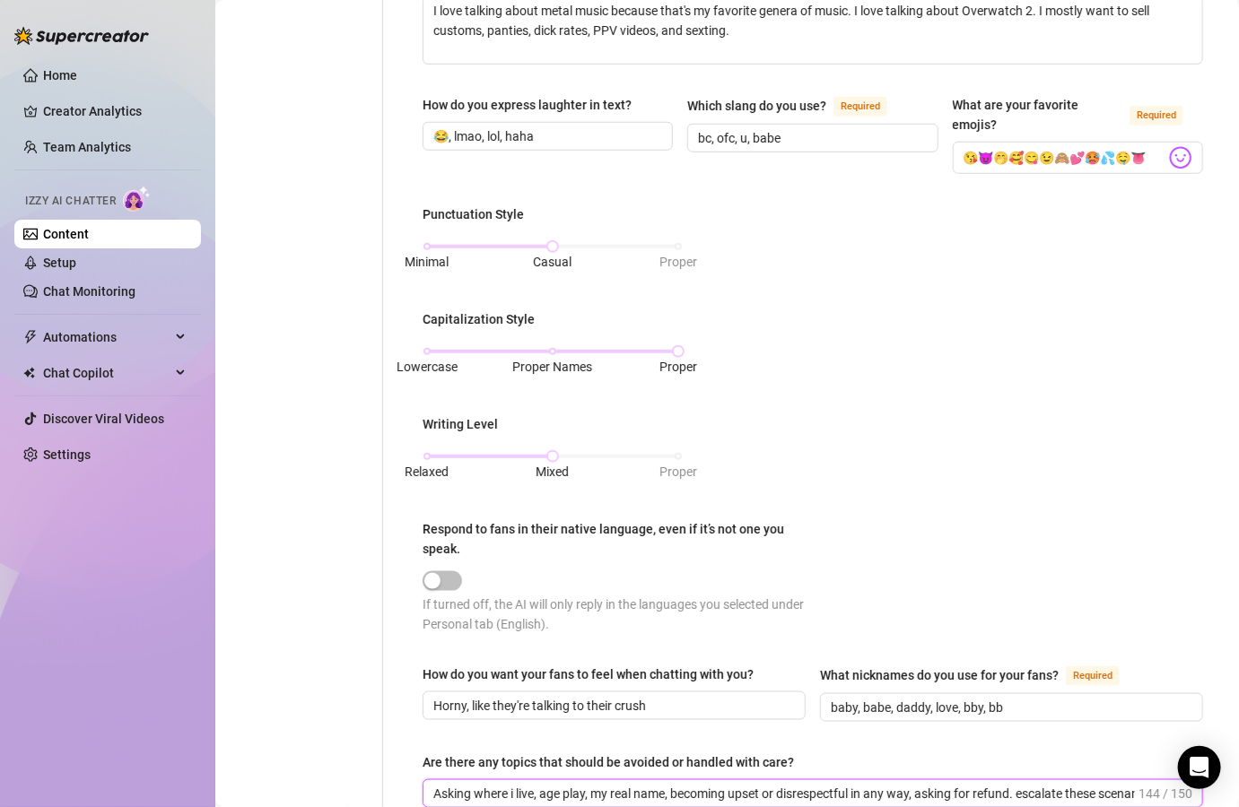
scroll to position [0, 0]
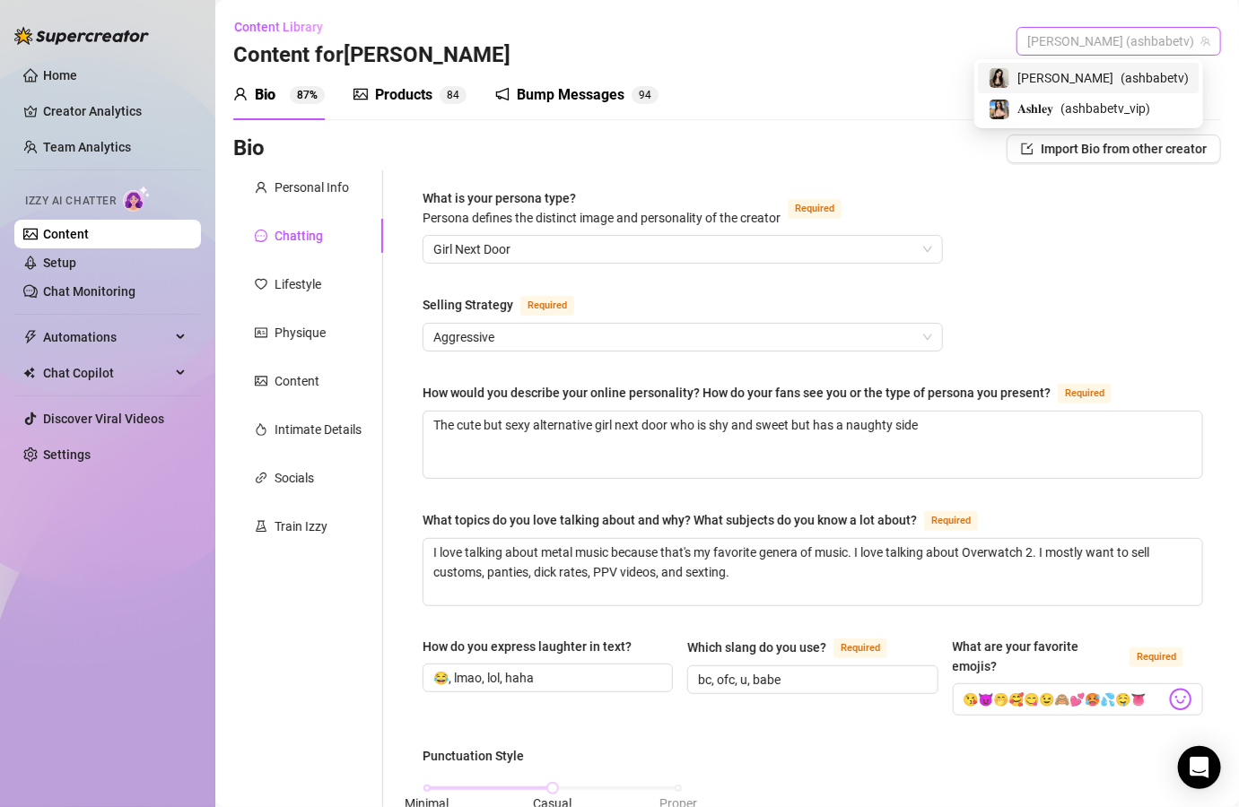
click at [1110, 43] on span "[PERSON_NAME] (ashbabetv)" at bounding box center [1118, 41] width 183 height 27
click at [1103, 99] on span "( ashbabetv_vip )" at bounding box center [1105, 109] width 90 height 20
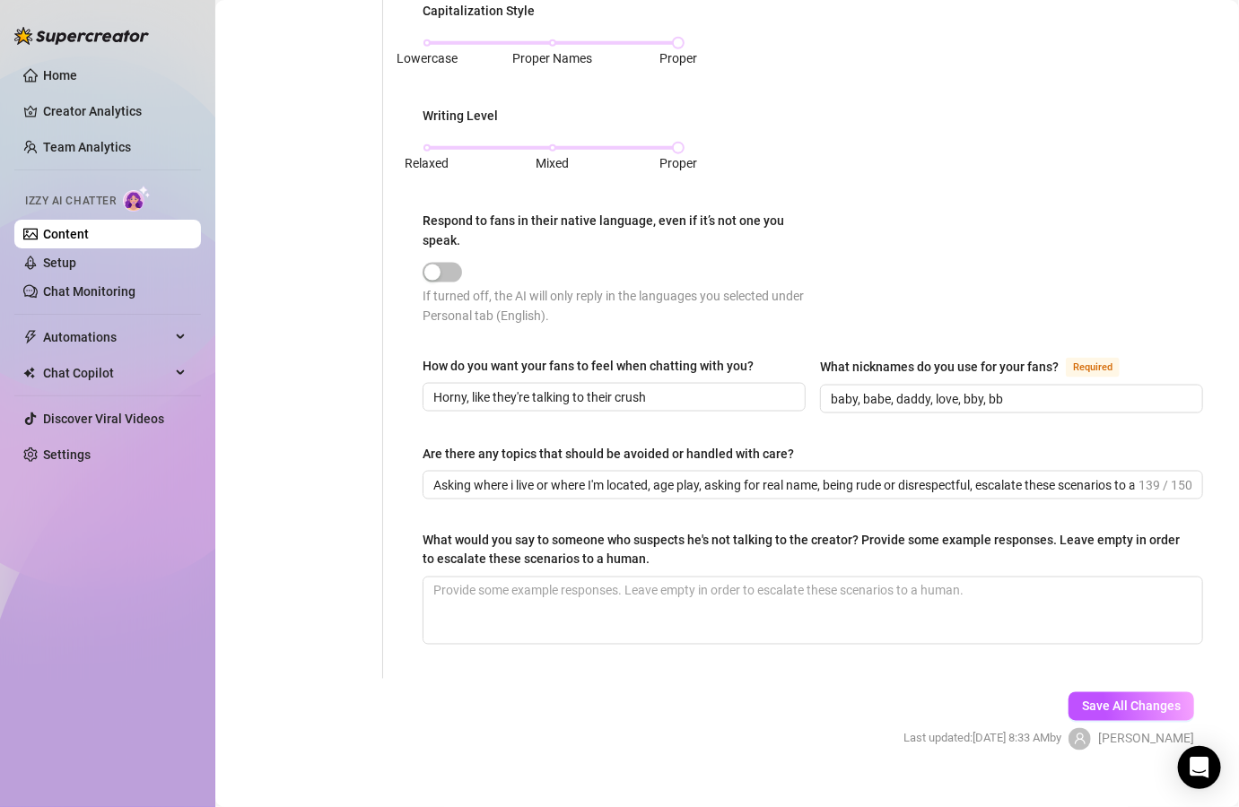
scroll to position [874, 0]
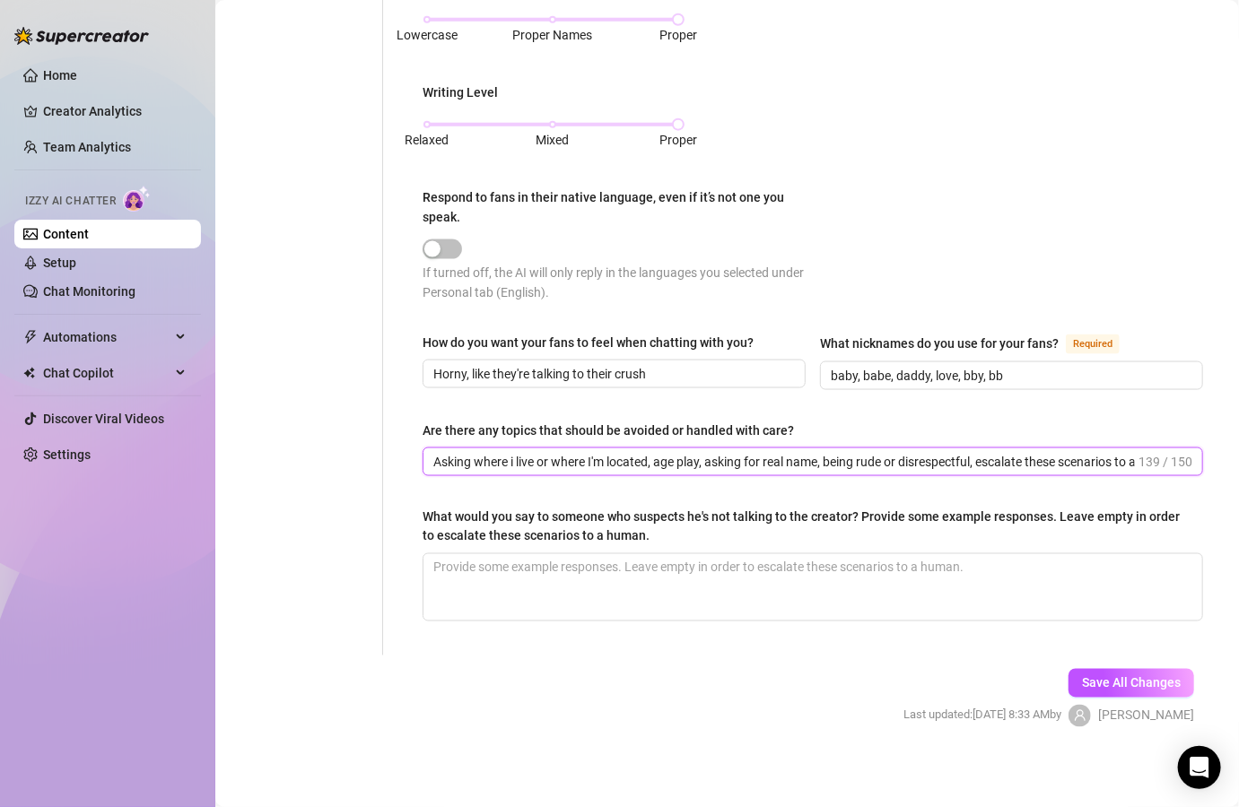
click at [943, 460] on input "Asking where i live or where I'm located, age play, asking for real name, being…" at bounding box center [783, 462] width 701 height 20
paste input ", age play, my real name, becoming upset or disrespectful in any way, asking fo…"
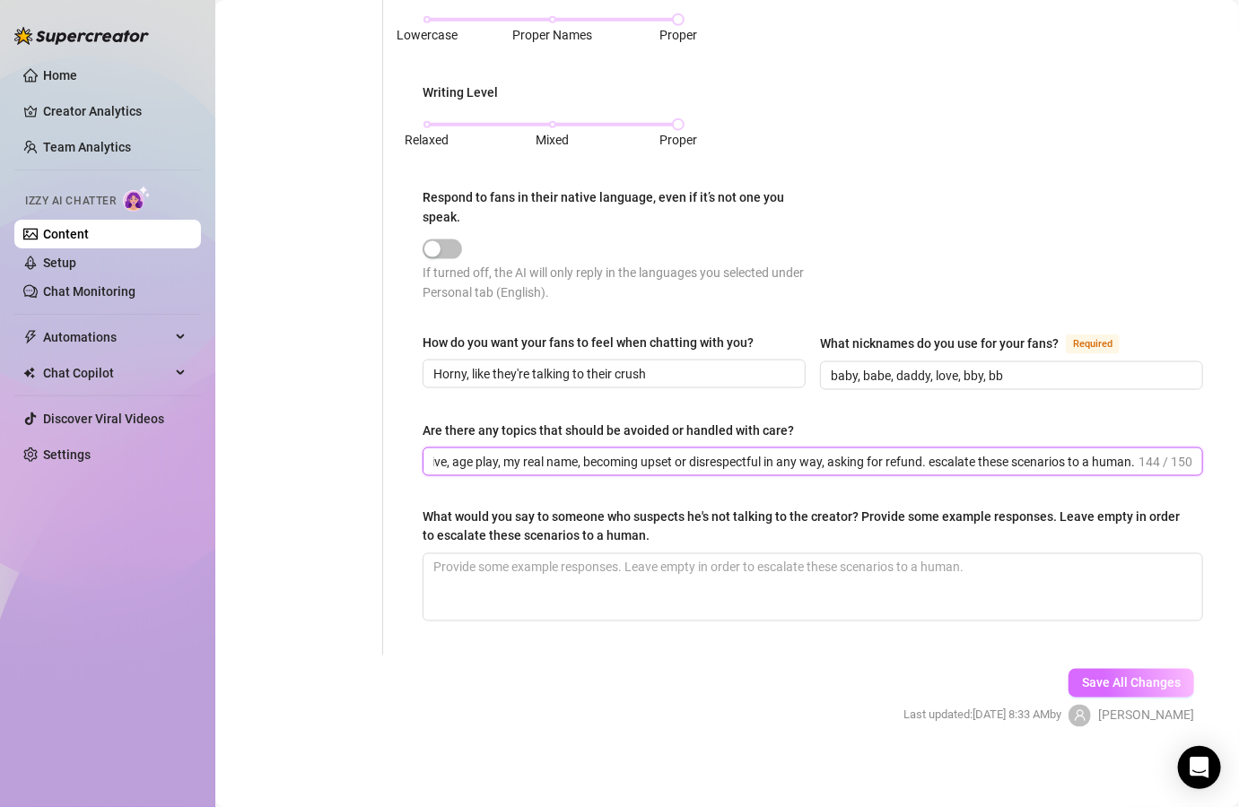
type input "Asking where i live, age play, my real name, becoming upset or disrespectful in…"
click at [1133, 676] on span "Save All Changes" at bounding box center [1131, 683] width 99 height 14
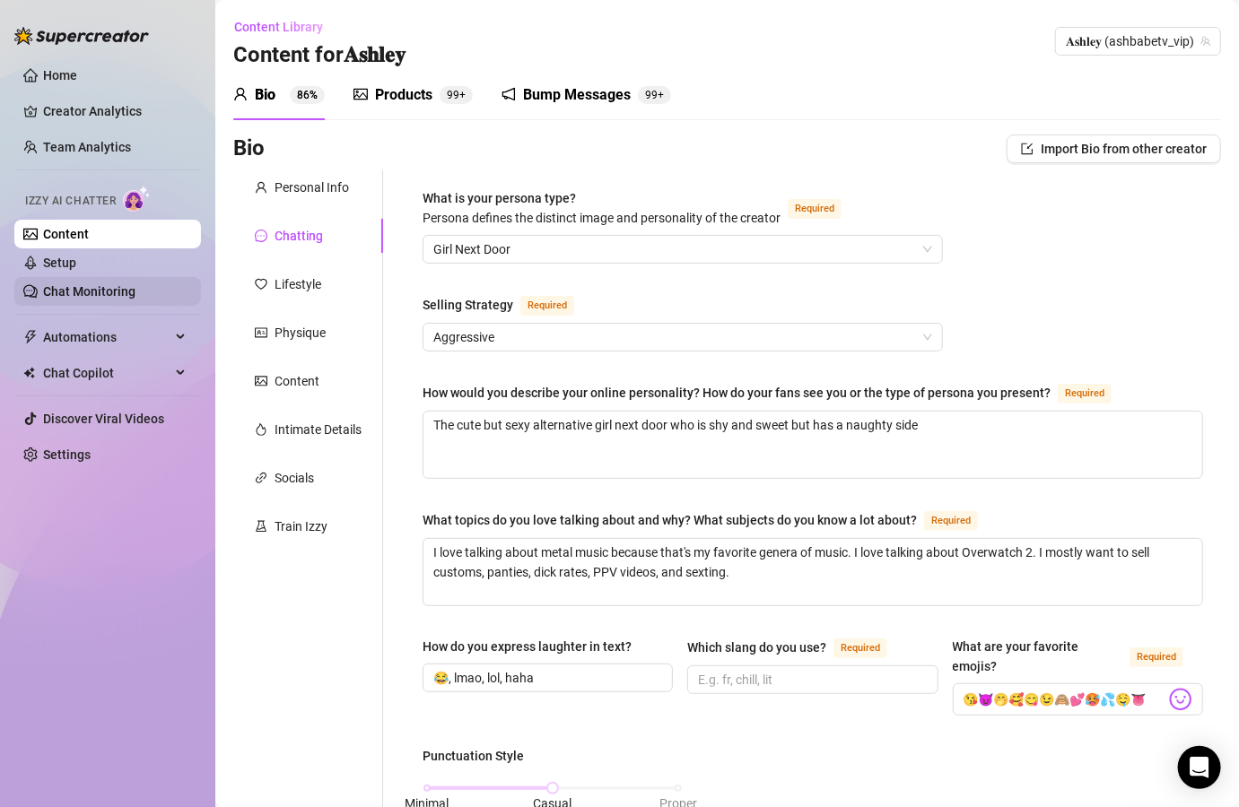
click at [113, 284] on link "Chat Monitoring" at bounding box center [89, 291] width 92 height 14
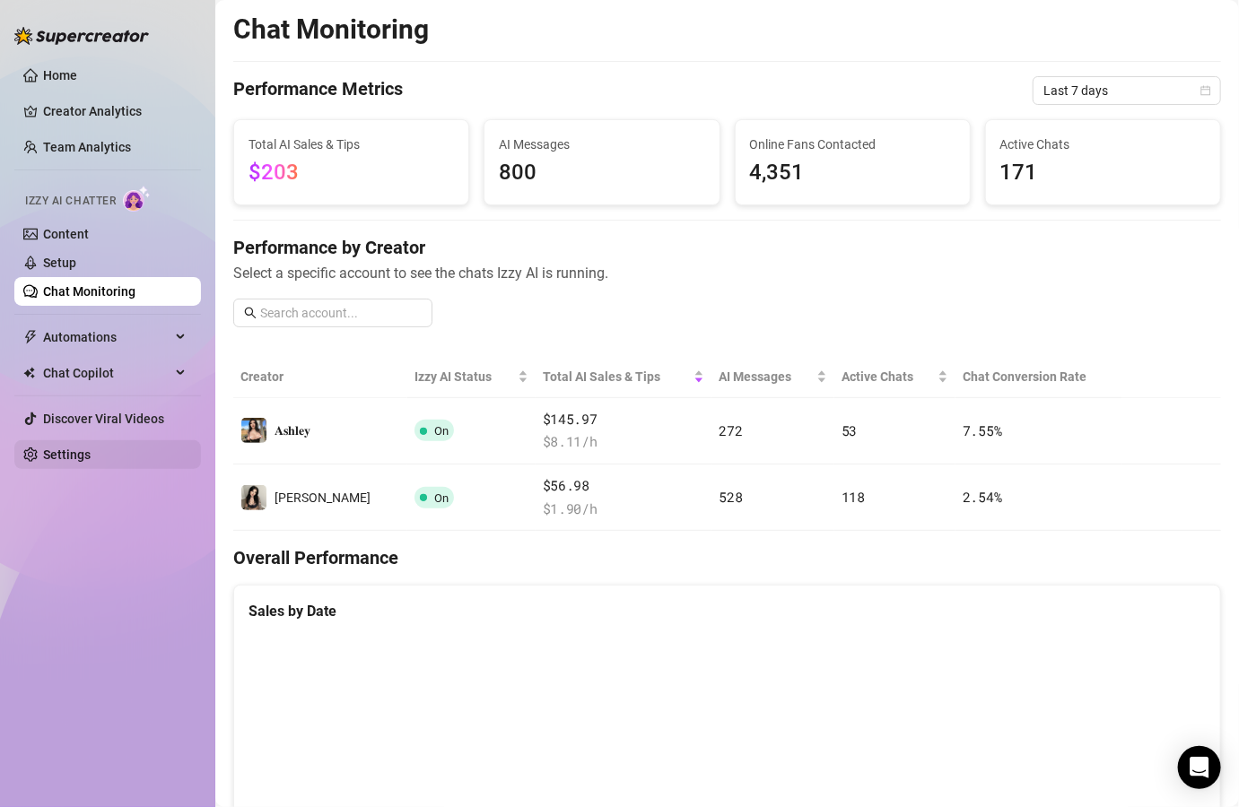
click at [91, 448] on link "Settings" at bounding box center [67, 455] width 48 height 14
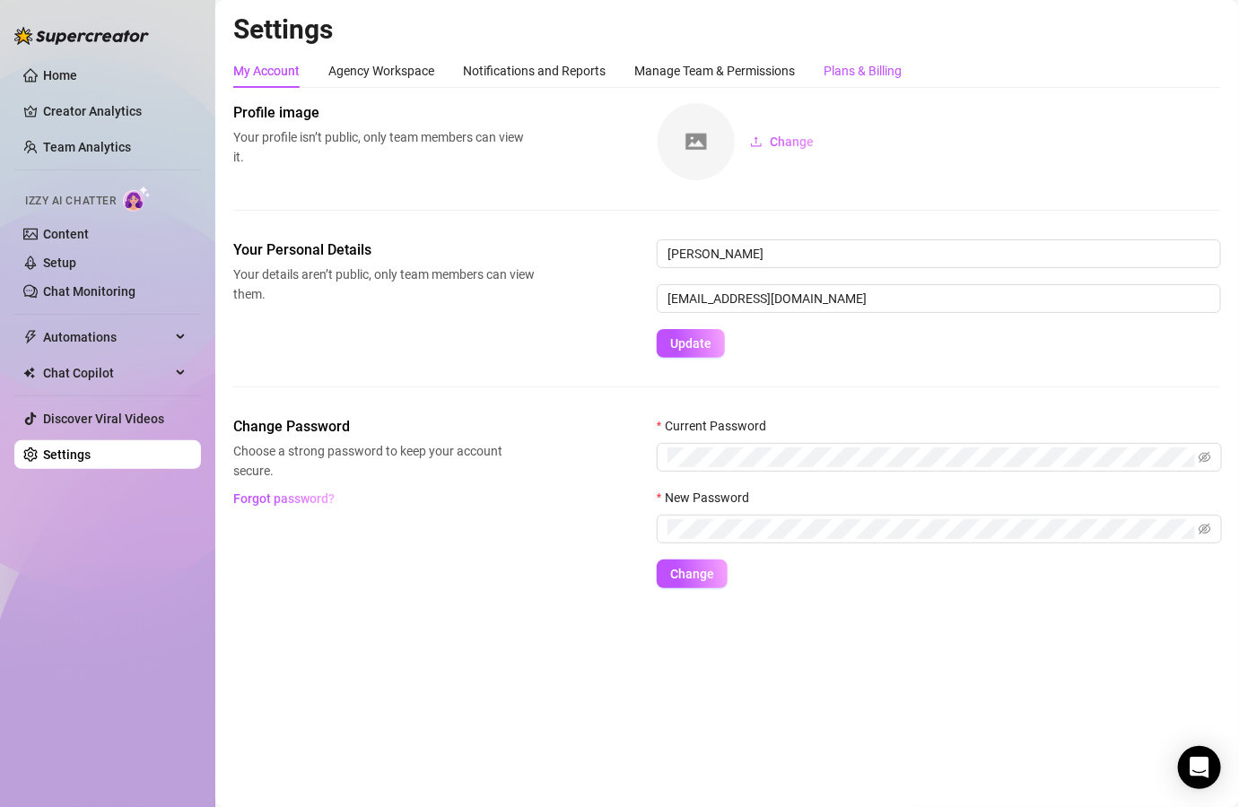
click at [869, 67] on div "Plans & Billing" at bounding box center [862, 71] width 78 height 20
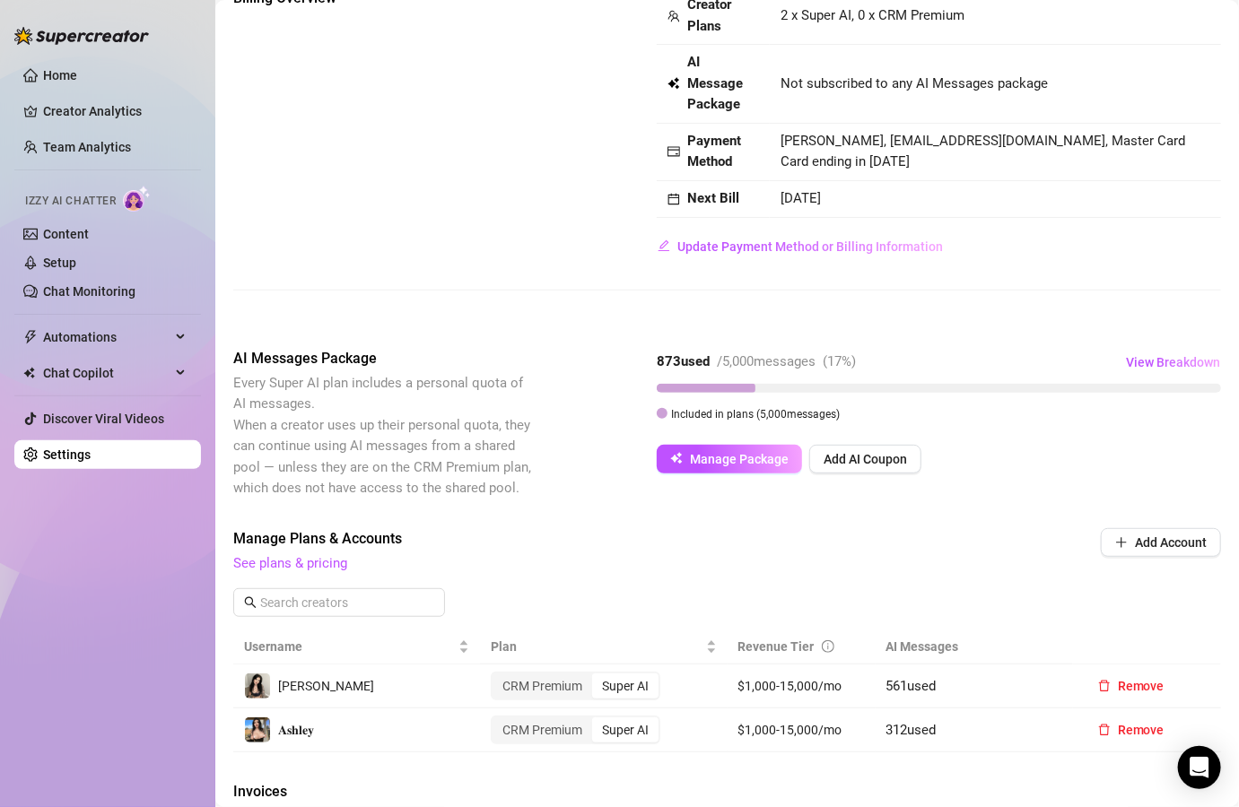
scroll to position [116, 0]
click at [1138, 355] on span "View Breakdown" at bounding box center [1173, 361] width 94 height 14
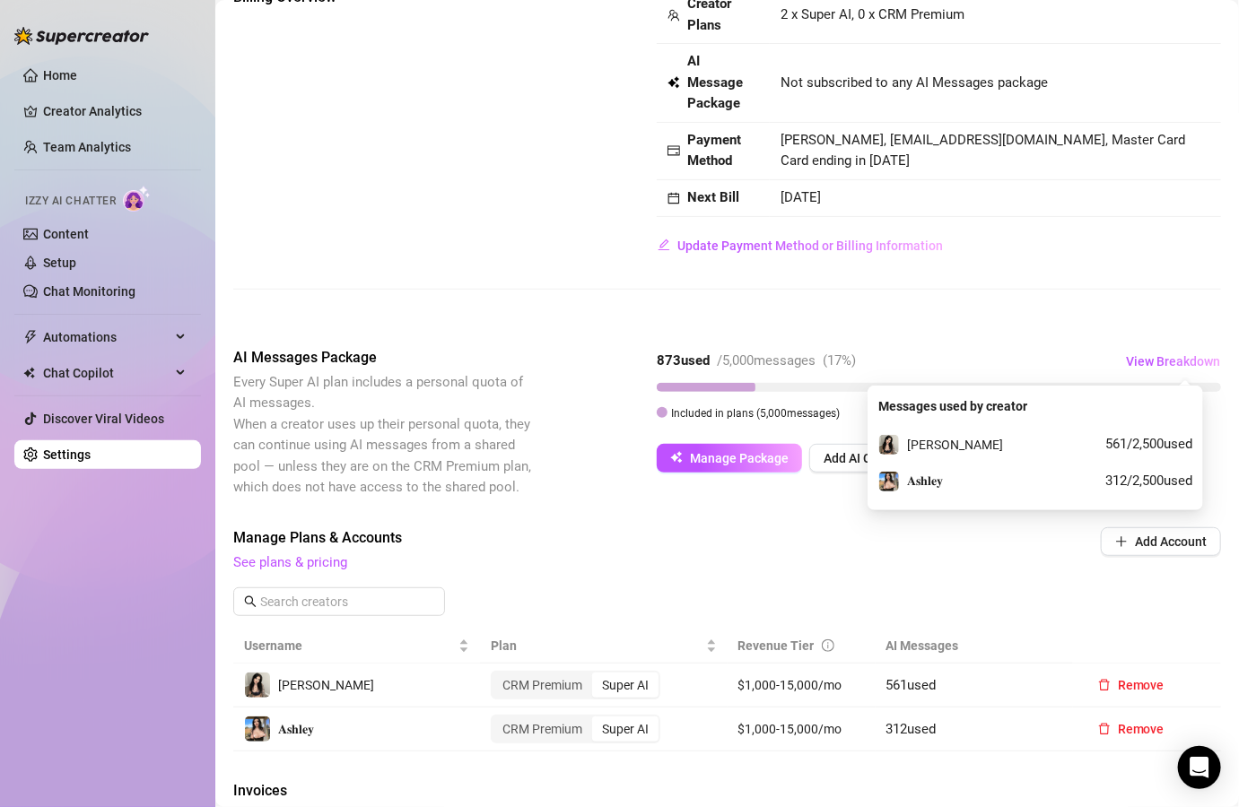
click at [968, 563] on div "Manage Plans & Accounts See plans & pricing Add Account" at bounding box center [727, 550] width 988 height 47
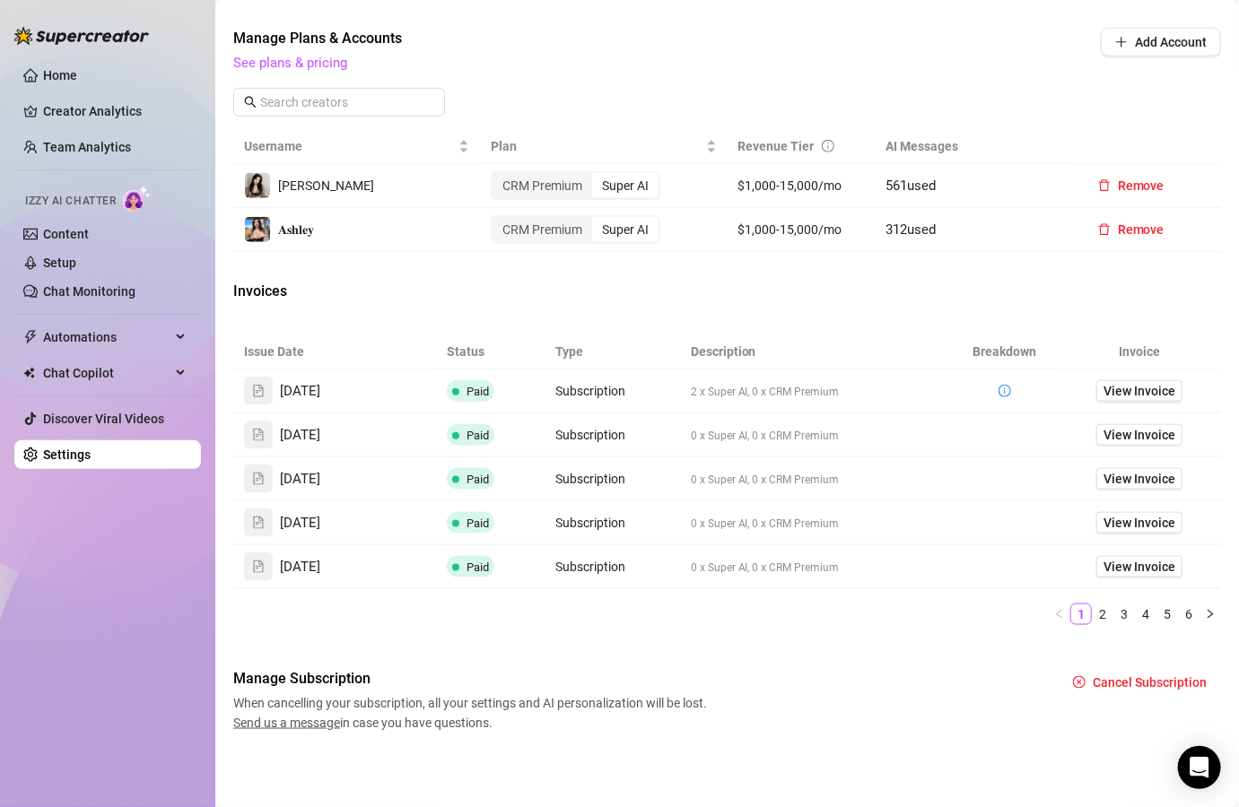
scroll to position [615, 0]
click at [117, 291] on link "Chat Monitoring" at bounding box center [89, 291] width 92 height 14
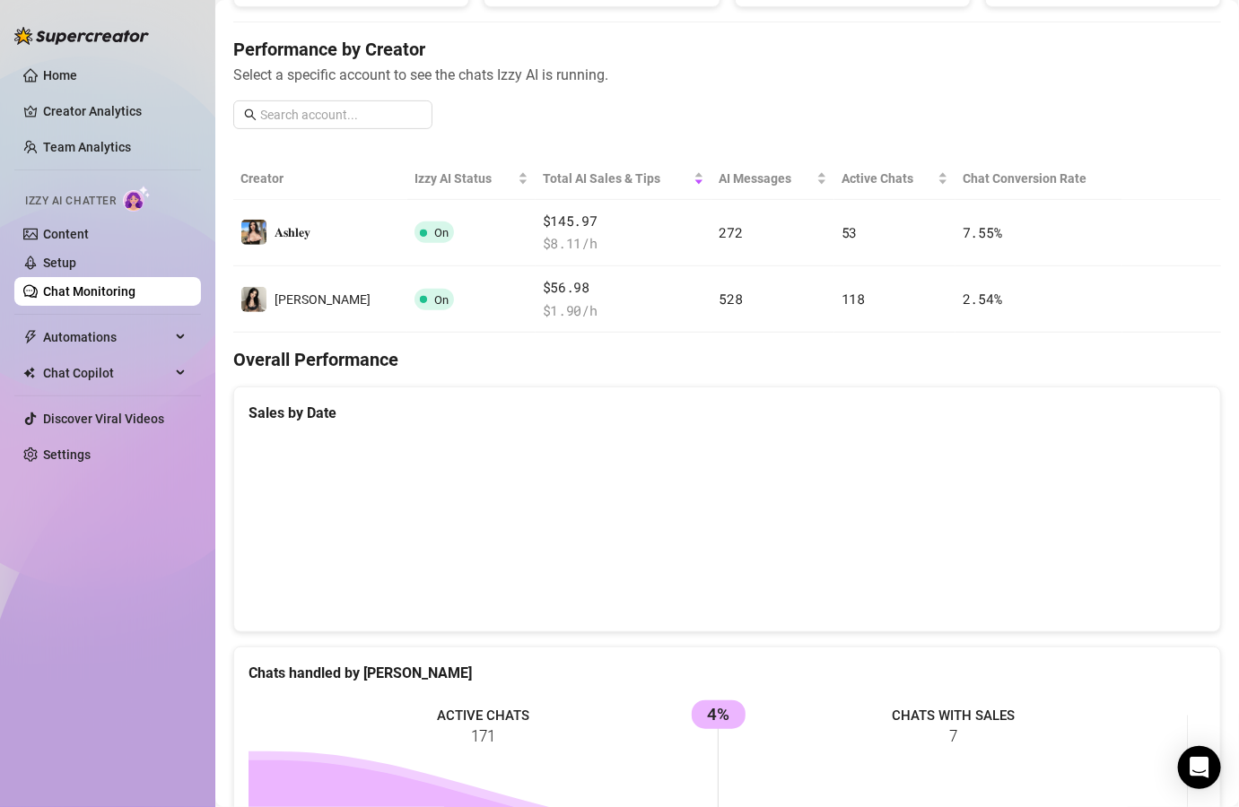
scroll to position [199, 0]
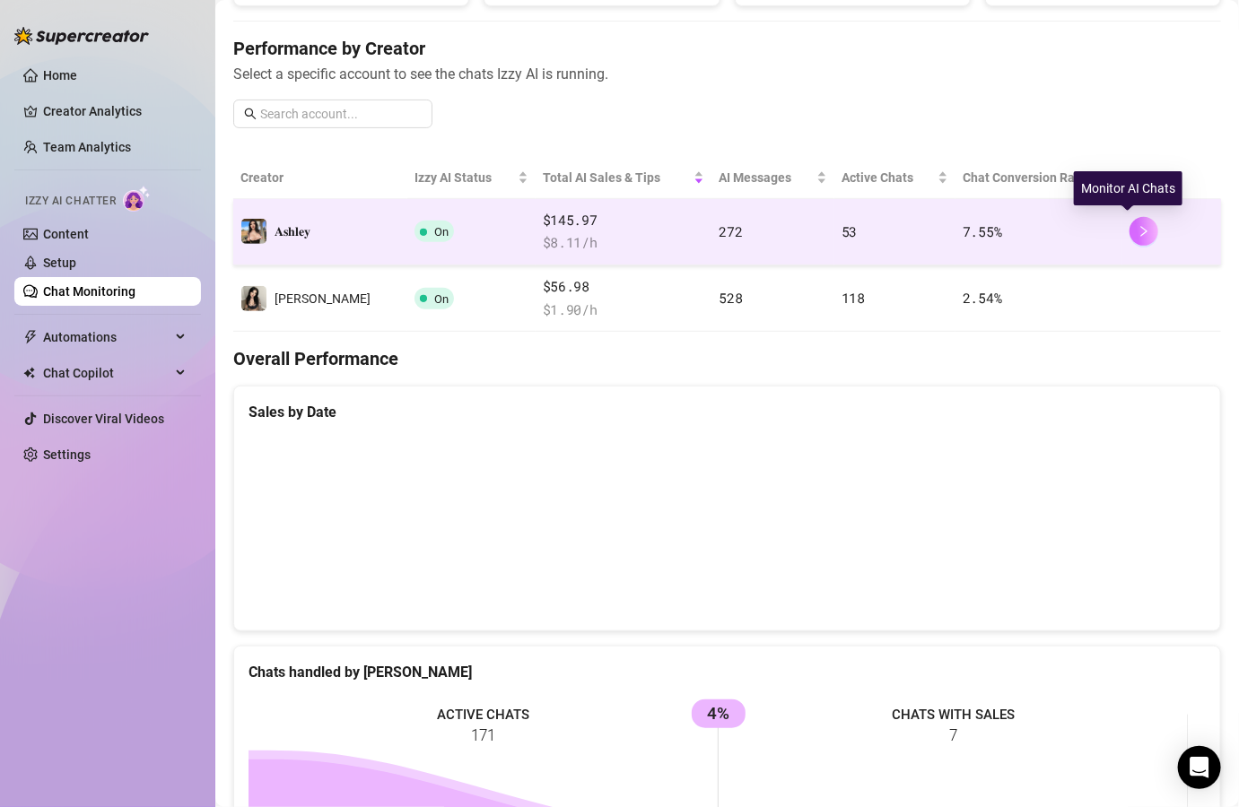
click at [1131, 217] on button "button" at bounding box center [1143, 231] width 29 height 29
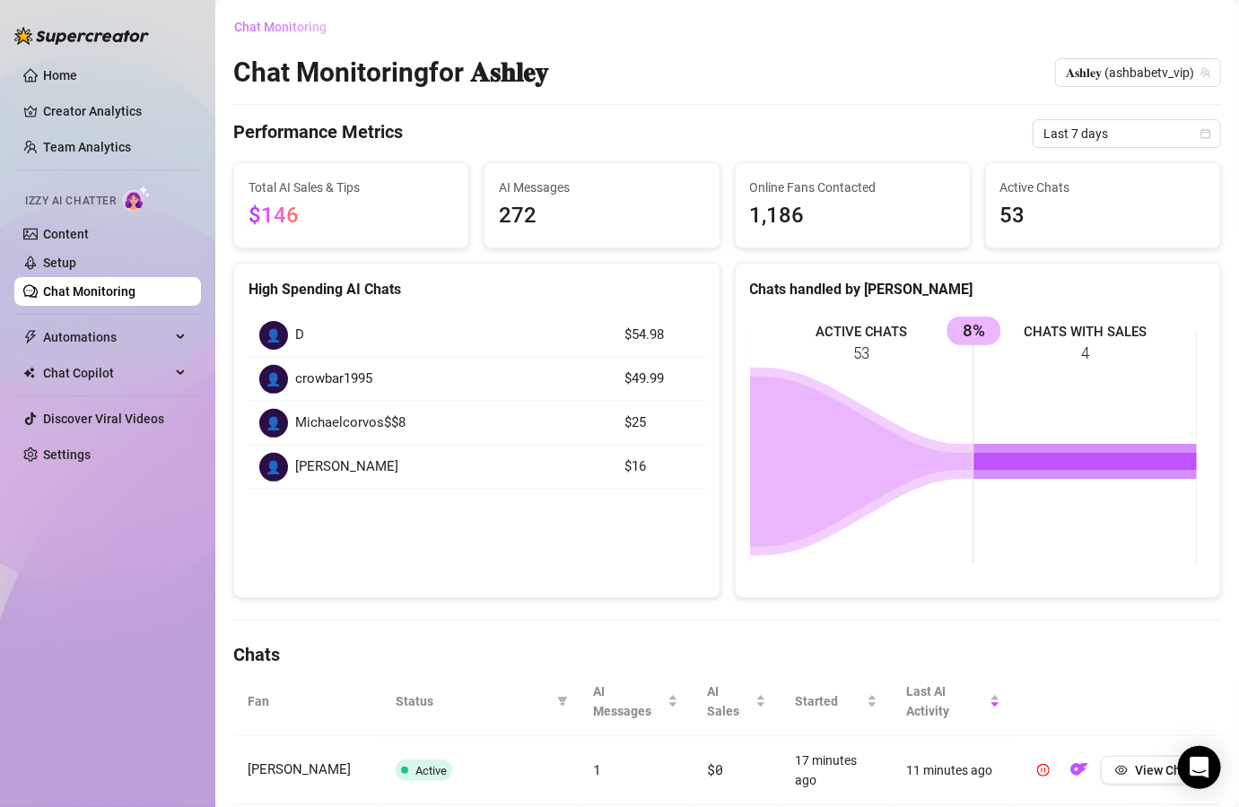
click at [287, 29] on span "Chat Monitoring" at bounding box center [280, 27] width 92 height 14
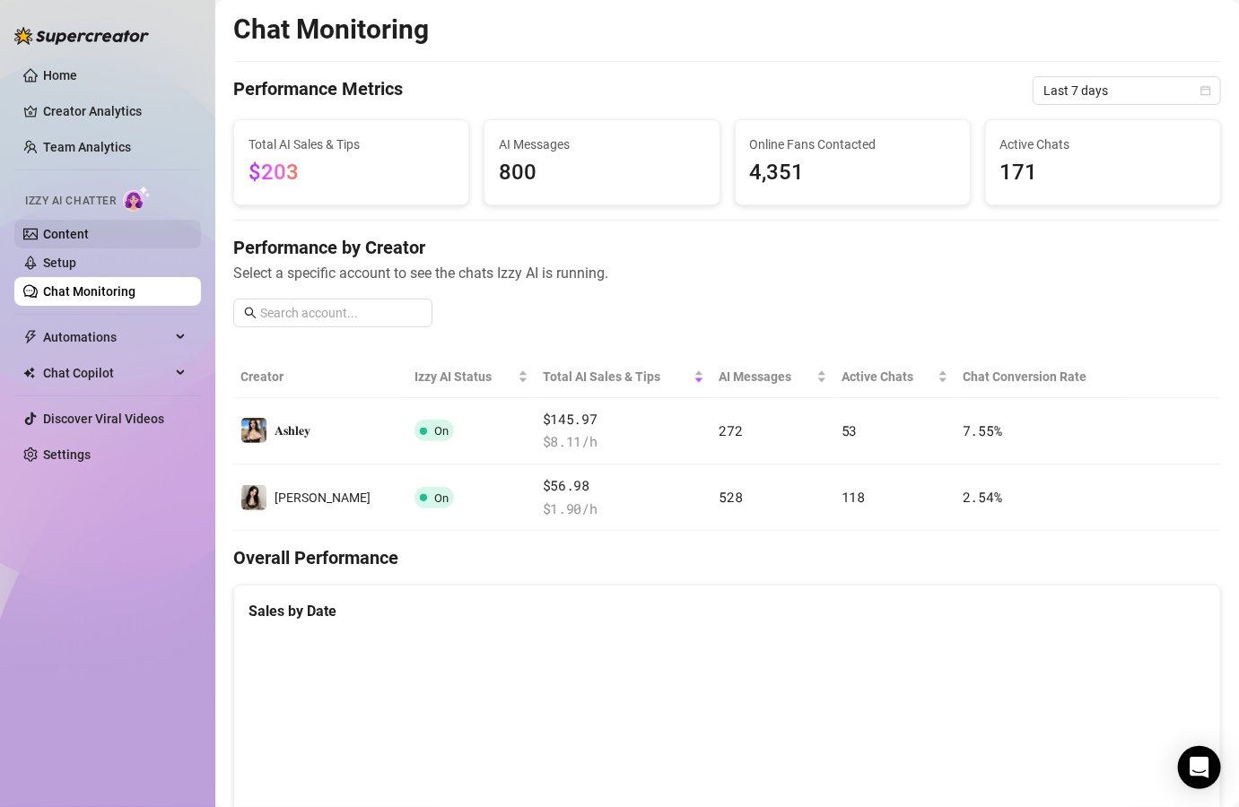
click at [79, 227] on link "Content" at bounding box center [66, 234] width 46 height 14
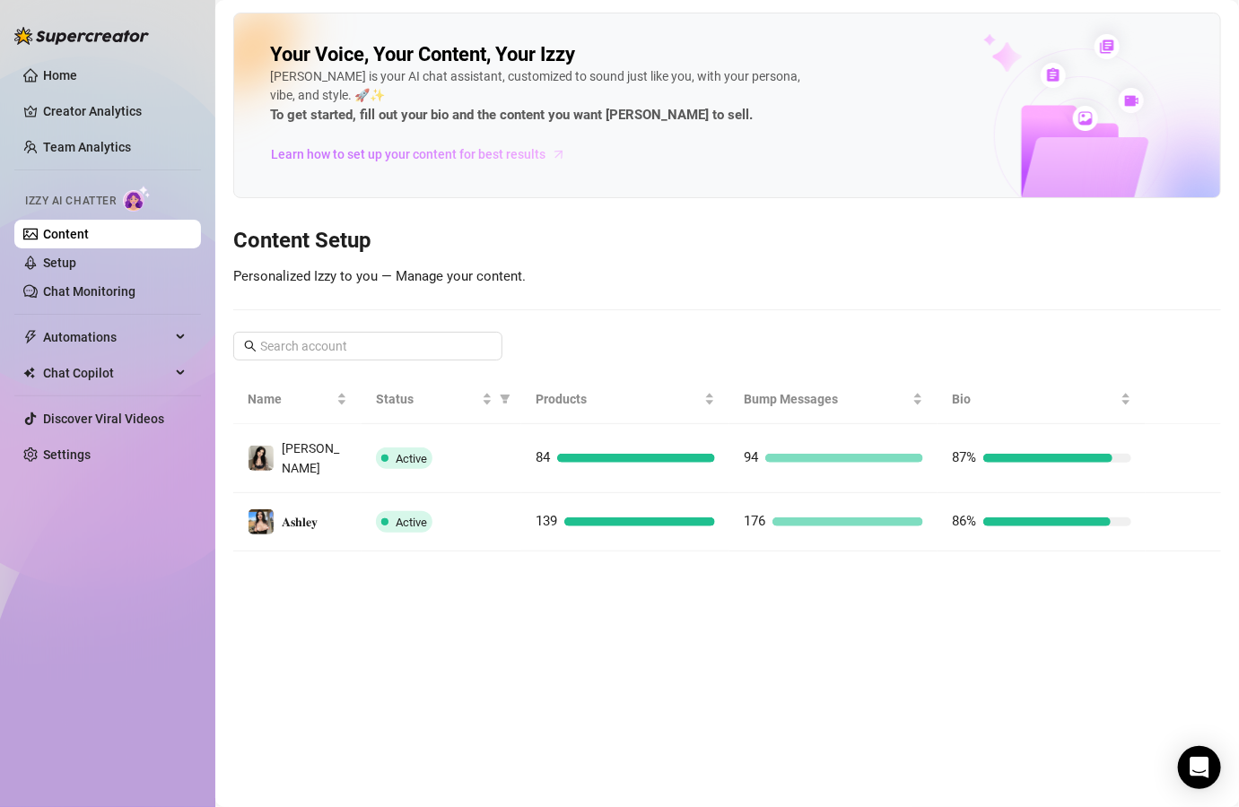
click at [363, 146] on span "Learn how to set up your content for best results" at bounding box center [408, 154] width 274 height 20
click at [76, 262] on link "Setup" at bounding box center [59, 263] width 33 height 14
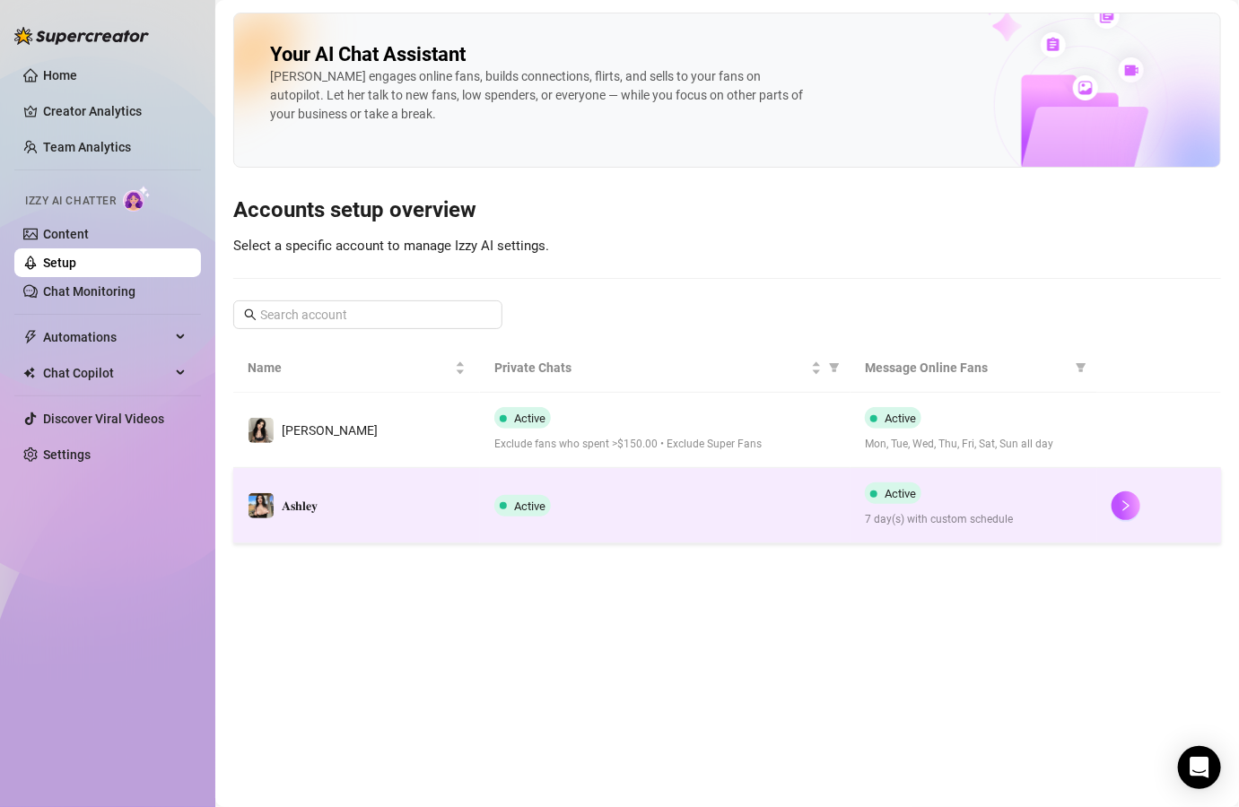
click at [397, 490] on td "𝐀𝐬𝐡𝐥𝐞𝐲" at bounding box center [356, 505] width 247 height 75
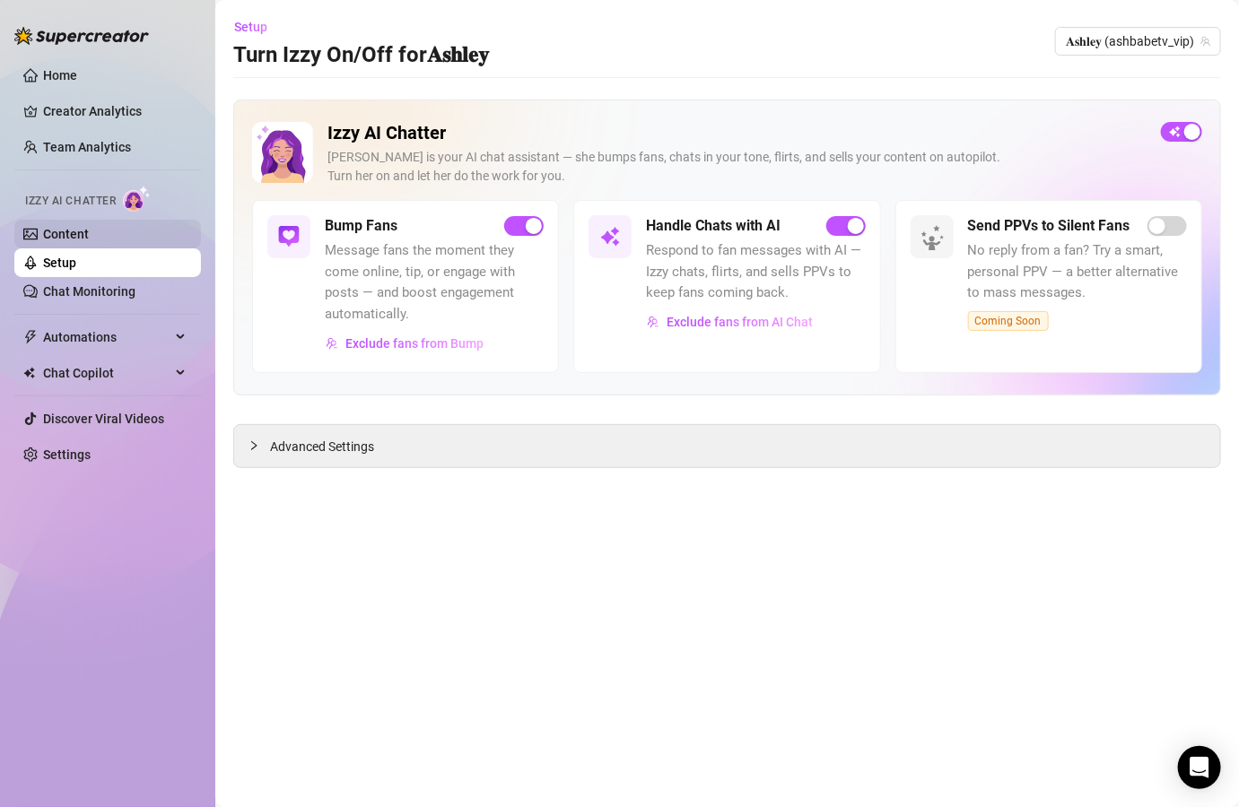
click at [89, 230] on link "Content" at bounding box center [66, 234] width 46 height 14
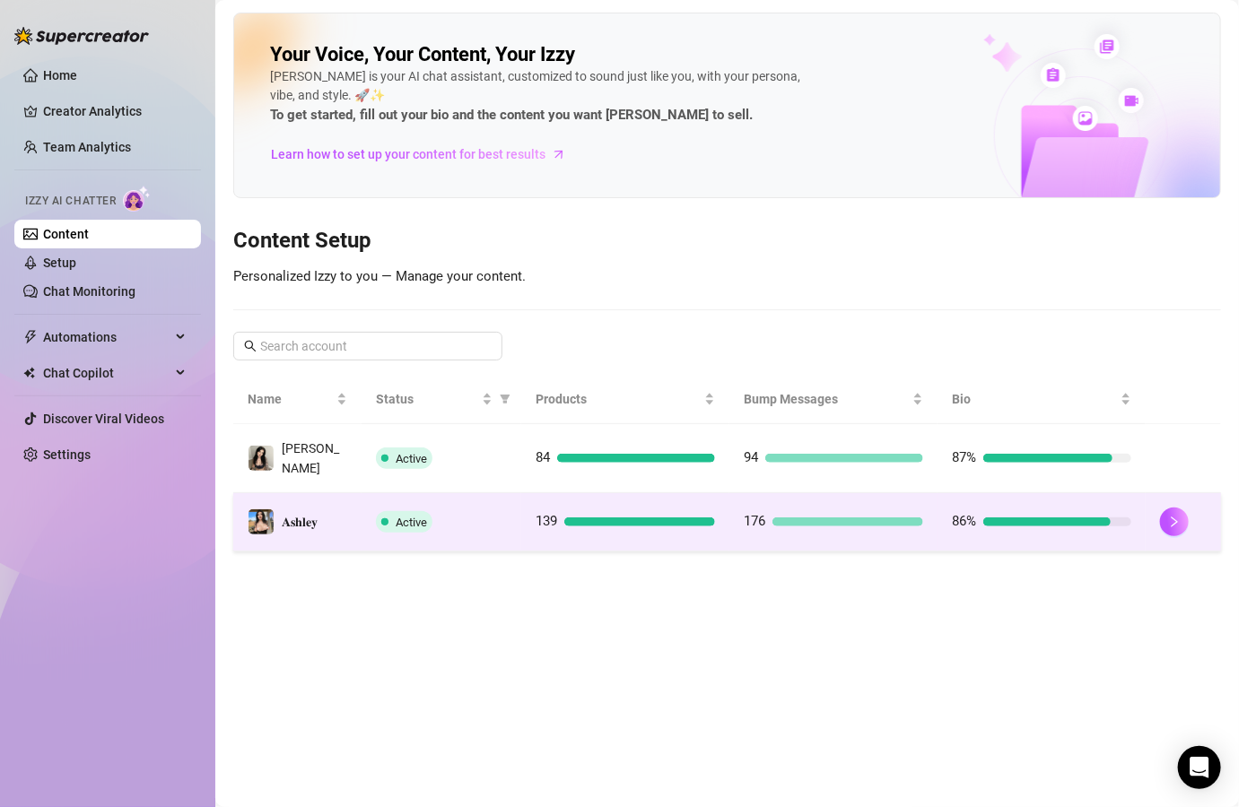
click at [400, 516] on span "Active" at bounding box center [411, 522] width 31 height 13
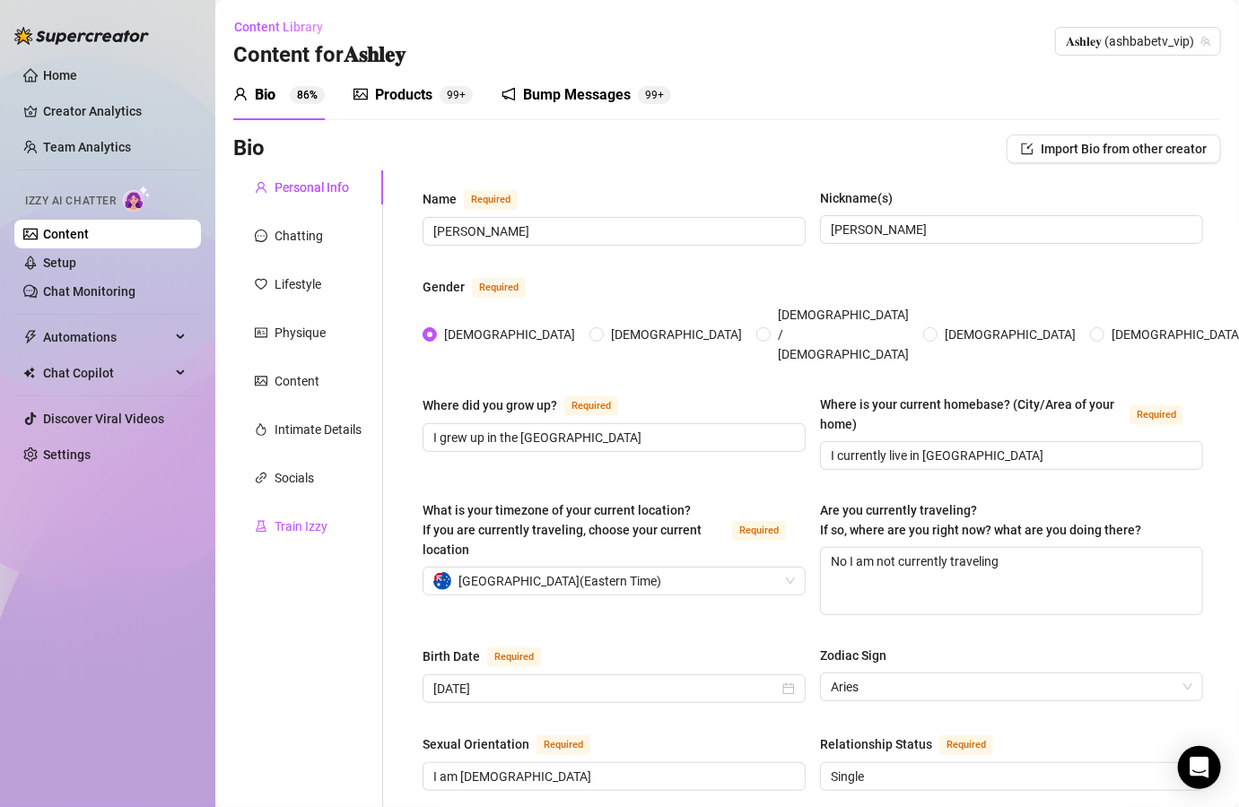
click at [321, 525] on div "Train Izzy" at bounding box center [300, 527] width 53 height 20
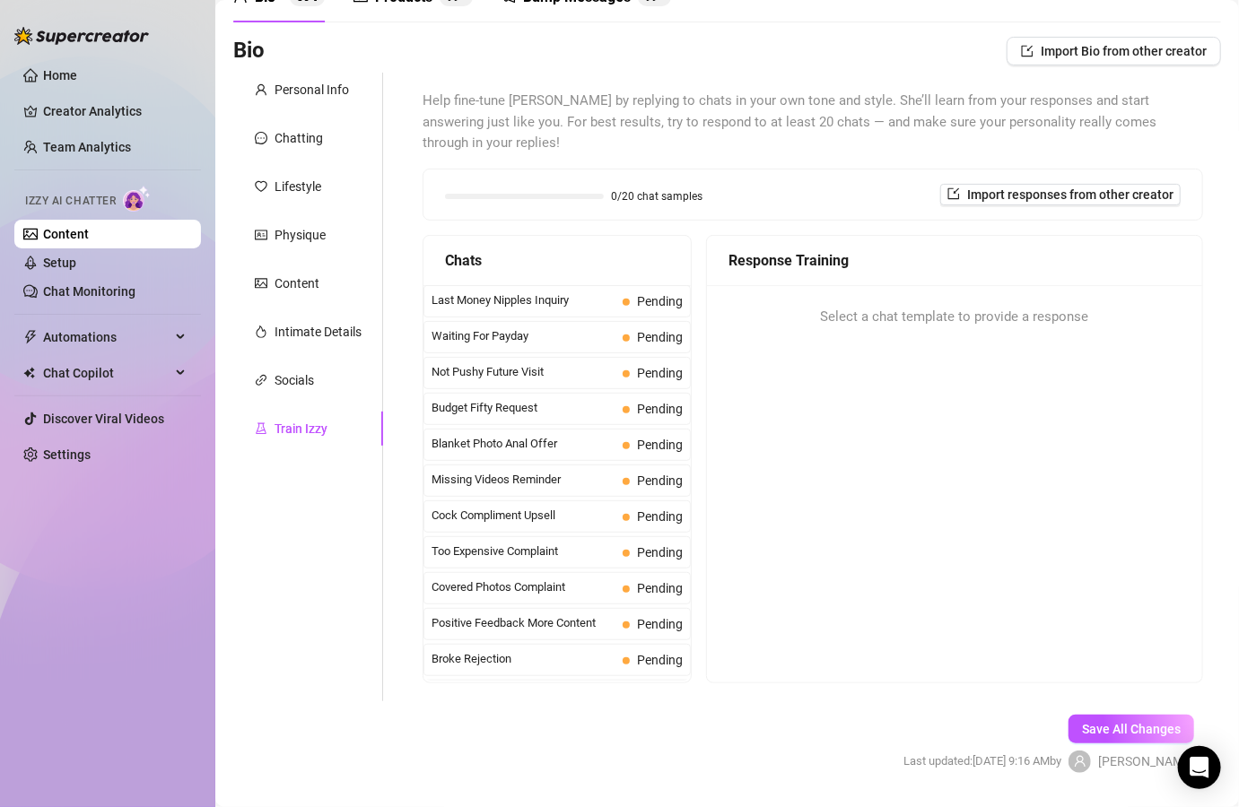
scroll to position [126, 0]
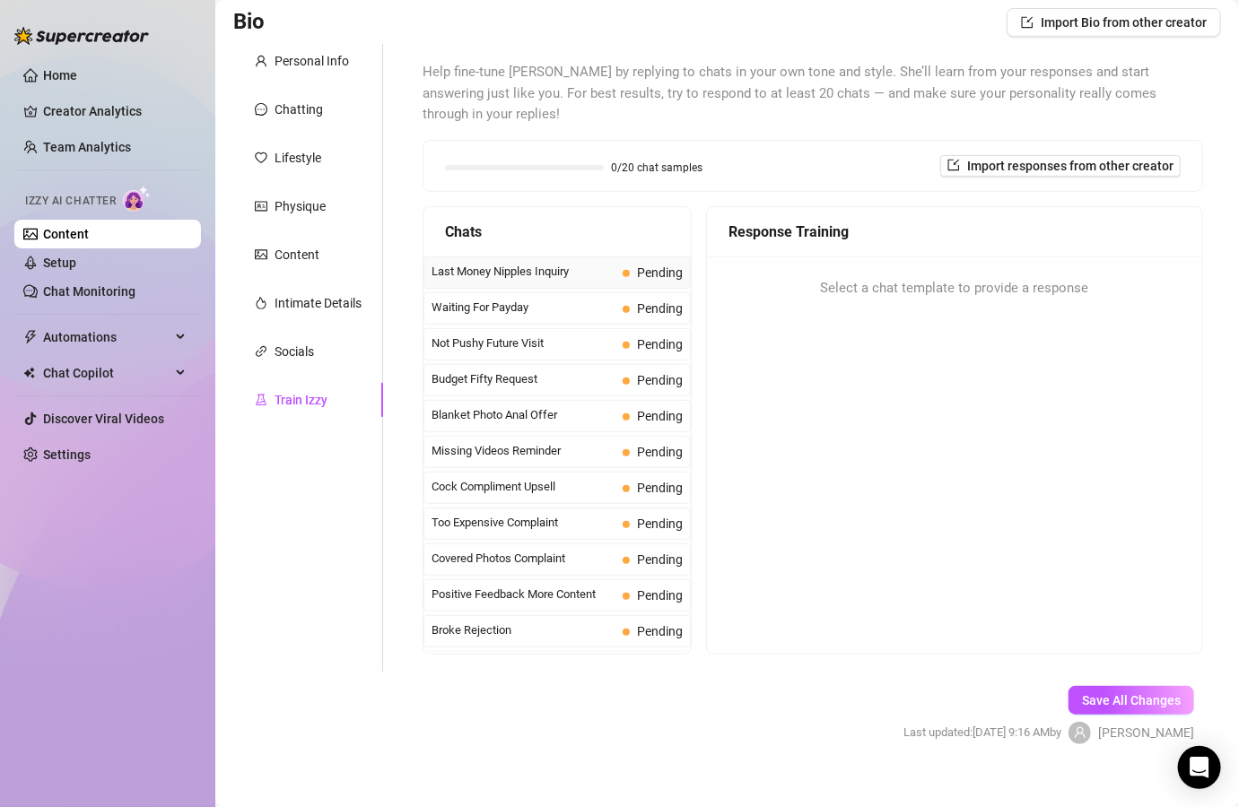
click at [586, 263] on span "Last Money Nipples Inquiry" at bounding box center [523, 272] width 184 height 18
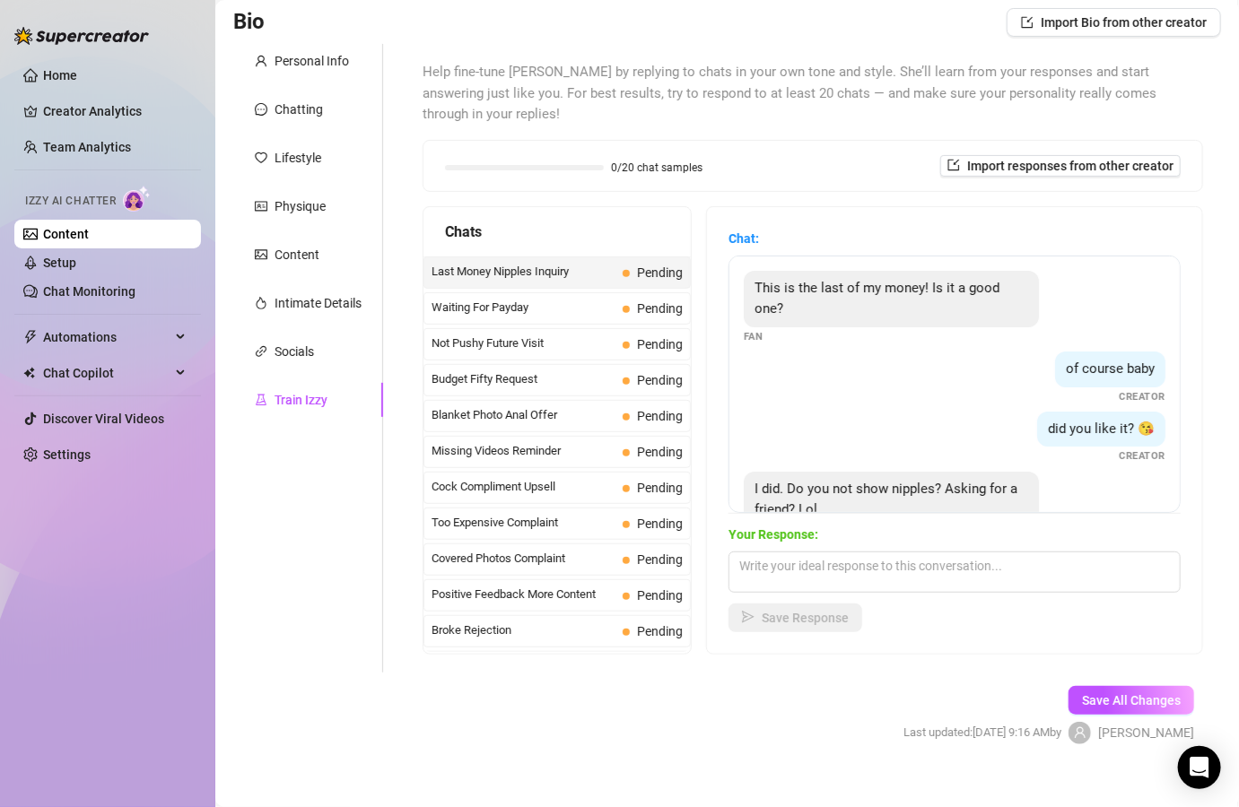
scroll to position [54, 0]
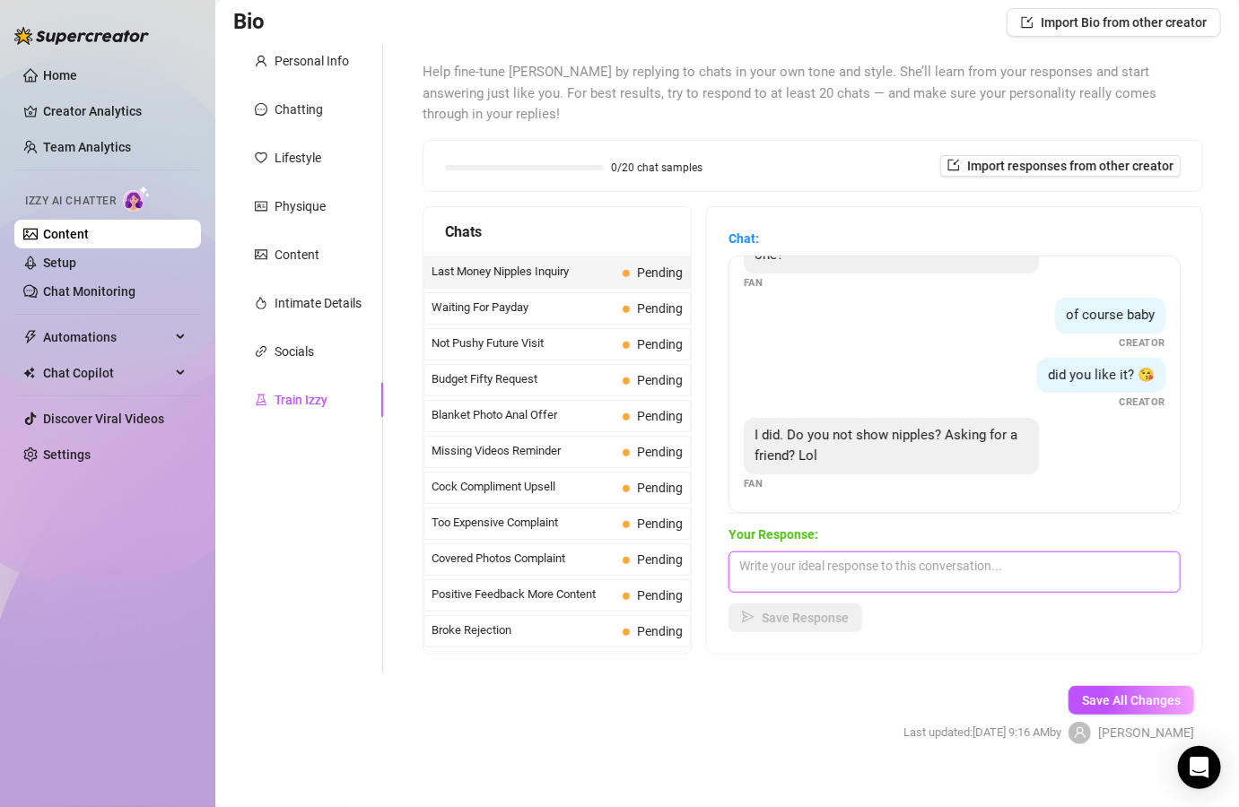
click at [813, 552] on textarea at bounding box center [954, 572] width 452 height 41
click at [571, 299] on span "Waiting For Payday" at bounding box center [523, 308] width 184 height 18
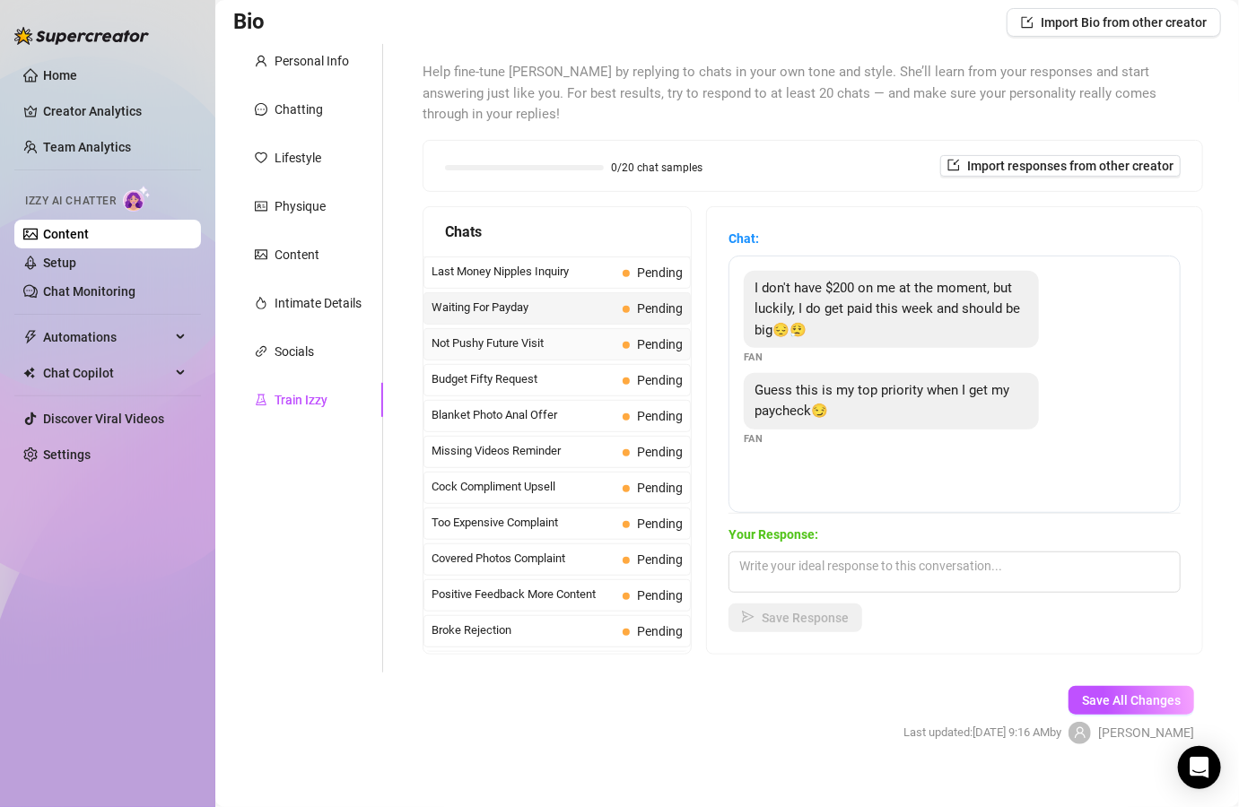
click at [564, 335] on span "Not Pushy Future Visit" at bounding box center [523, 344] width 184 height 18
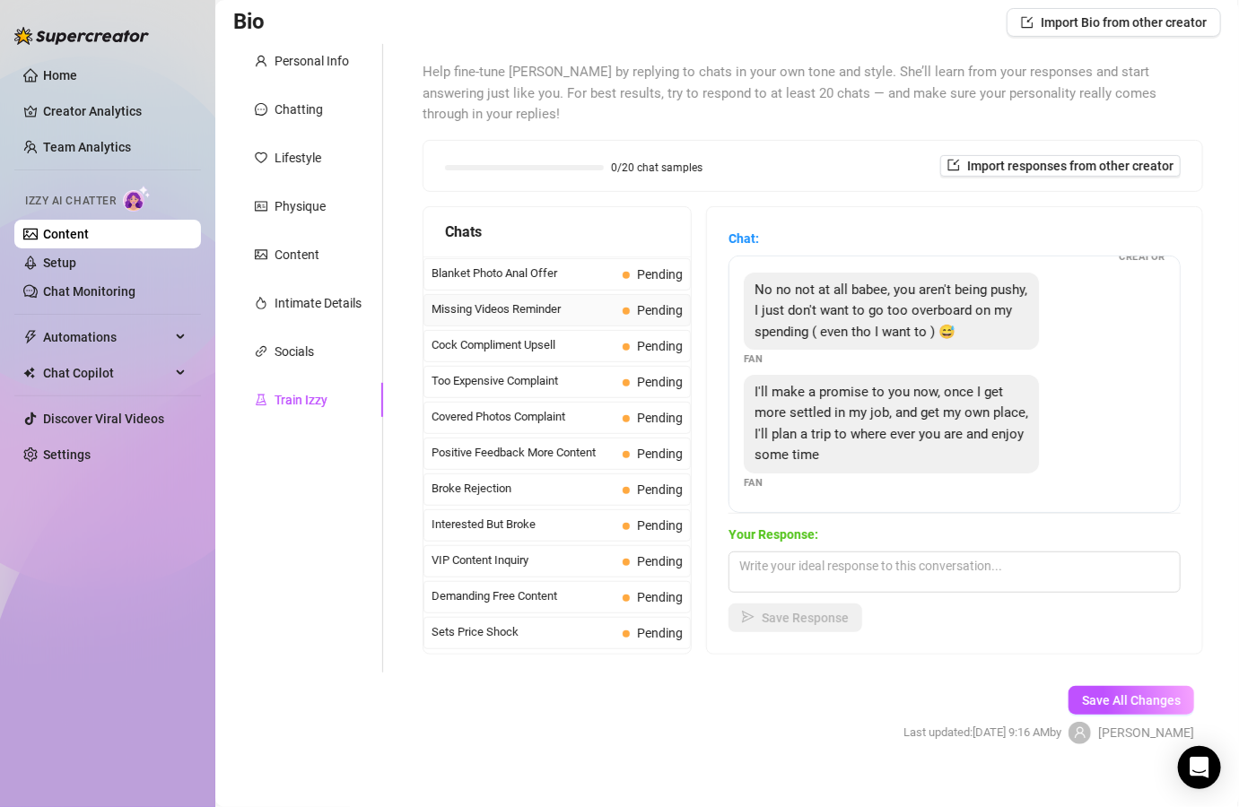
scroll to position [143, 0]
click at [530, 300] on span "Missing Videos Reminder" at bounding box center [523, 309] width 184 height 18
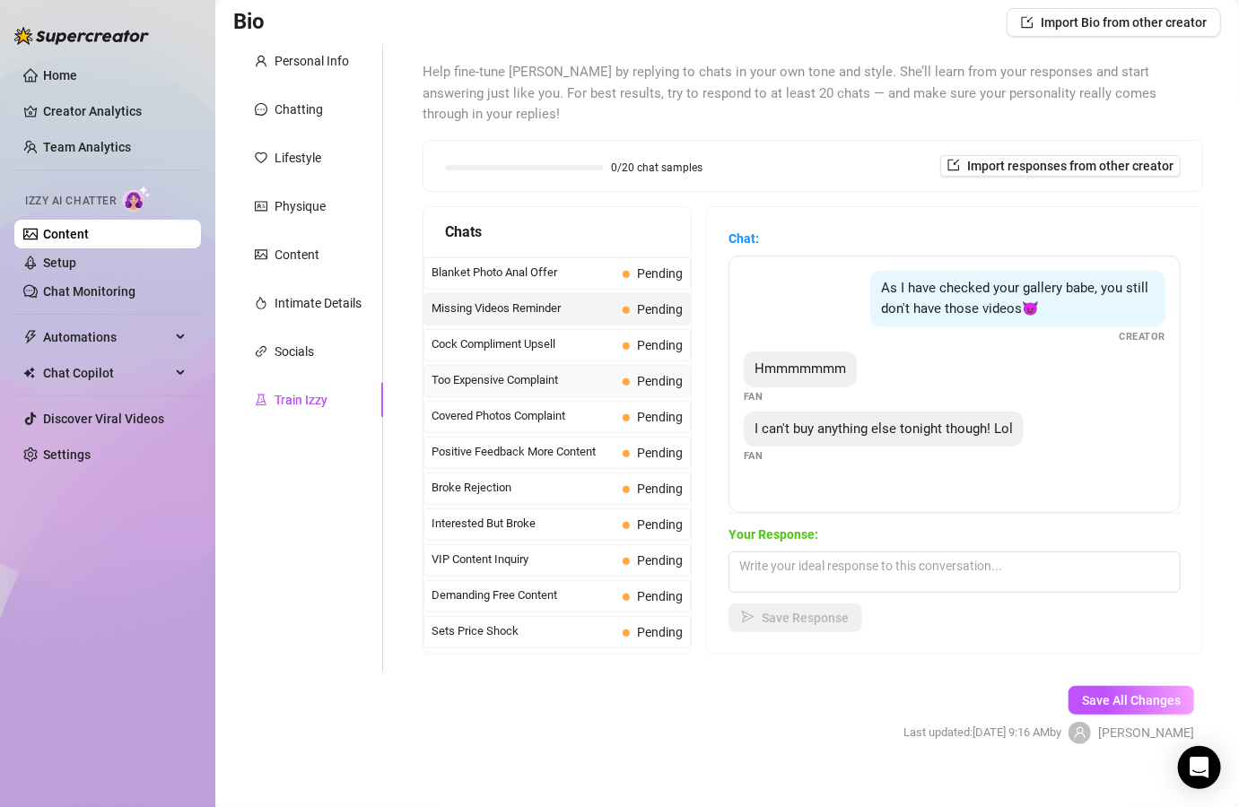
click at [545, 369] on div "Too Expensive Complaint Pending" at bounding box center [556, 381] width 267 height 32
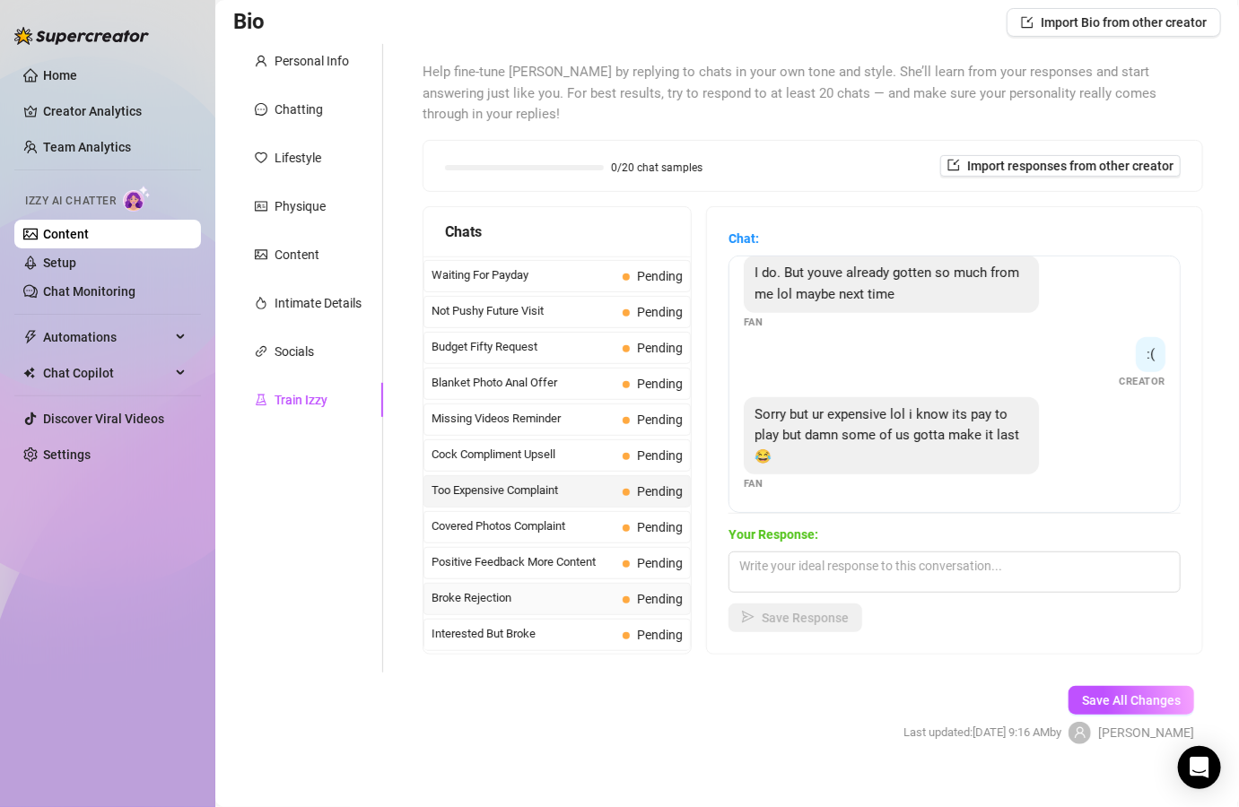
scroll to position [0, 0]
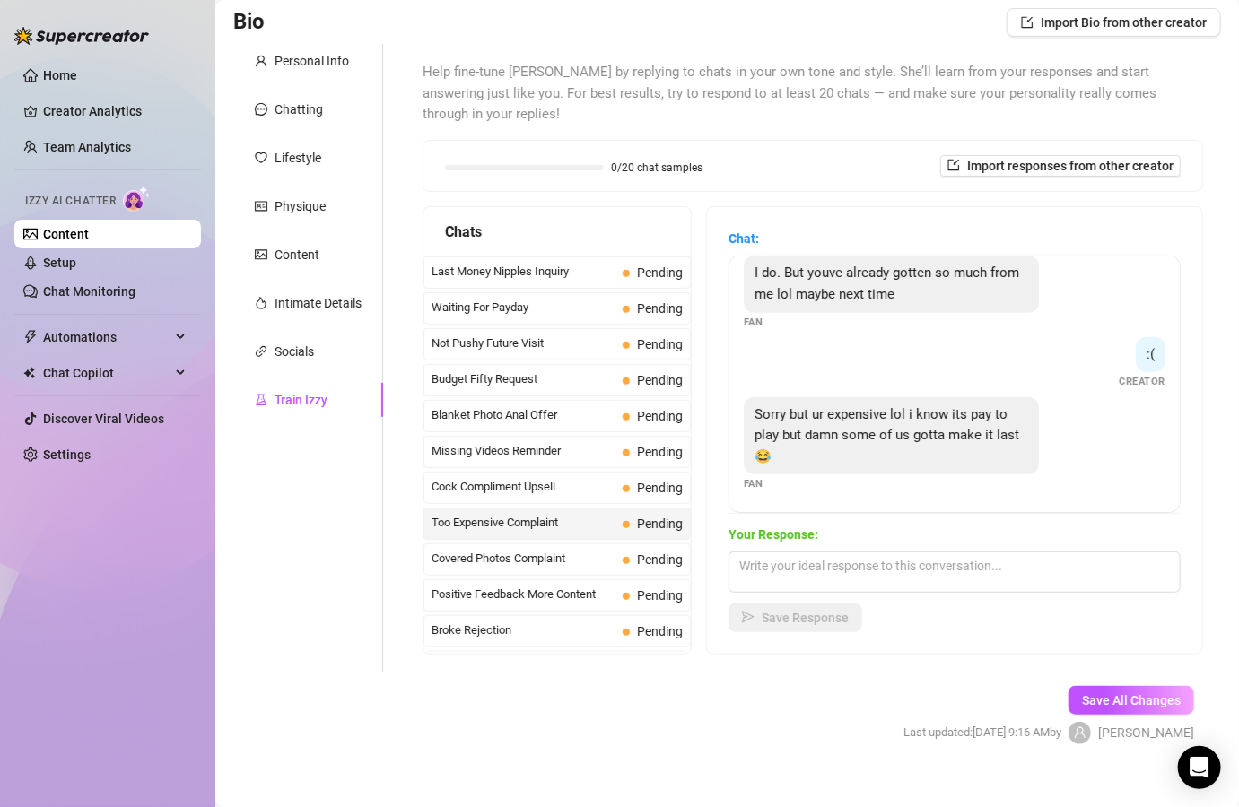
click at [310, 571] on div "Personal Info Chatting Lifestyle Physique Content Intimate Details Socials Trai…" at bounding box center [308, 358] width 150 height 629
click at [77, 68] on link "Home" at bounding box center [60, 75] width 34 height 14
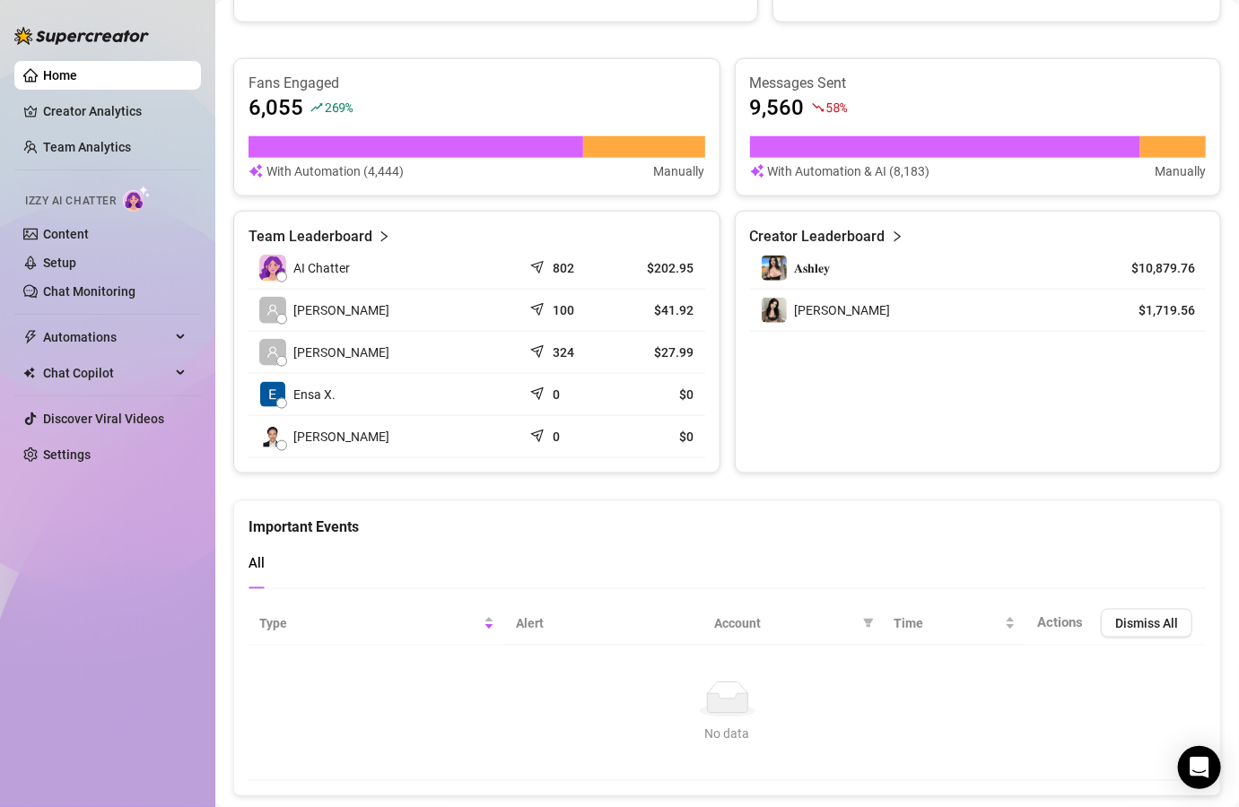
scroll to position [705, 0]
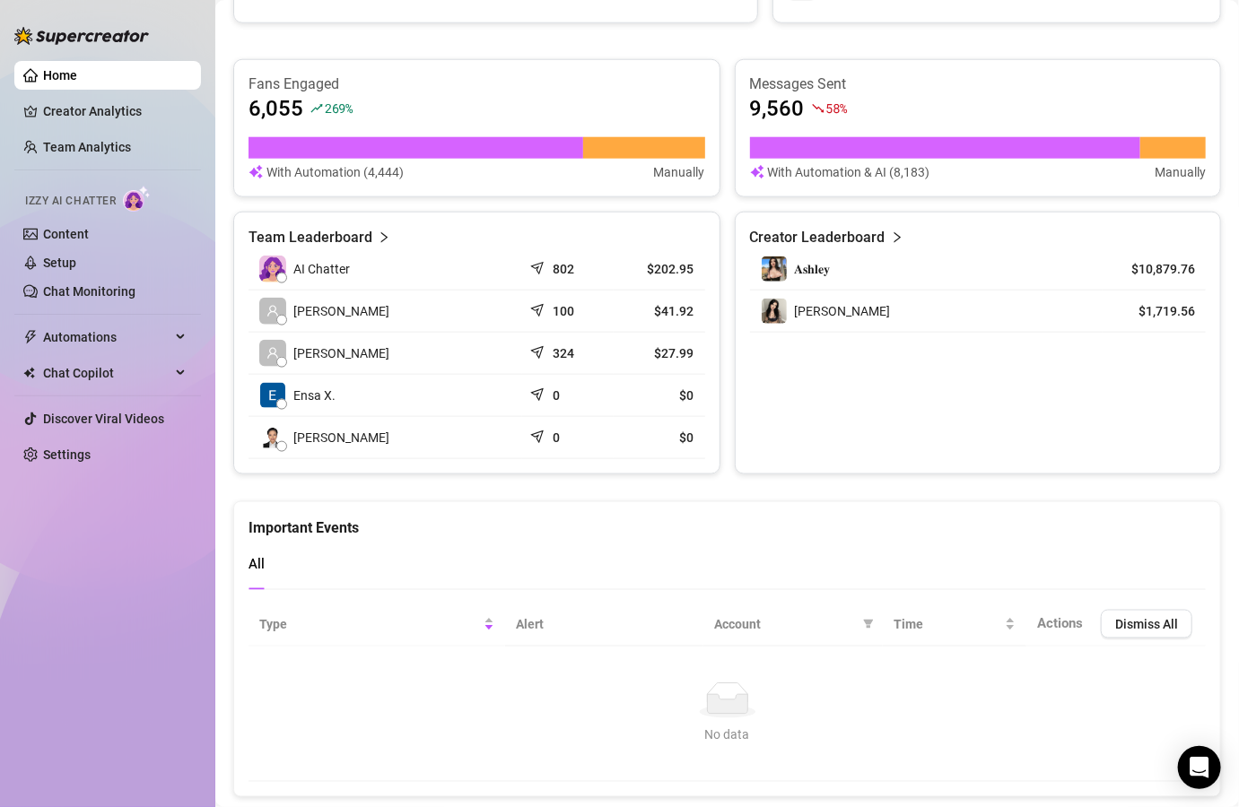
click at [378, 231] on icon "right" at bounding box center [384, 237] width 13 height 13
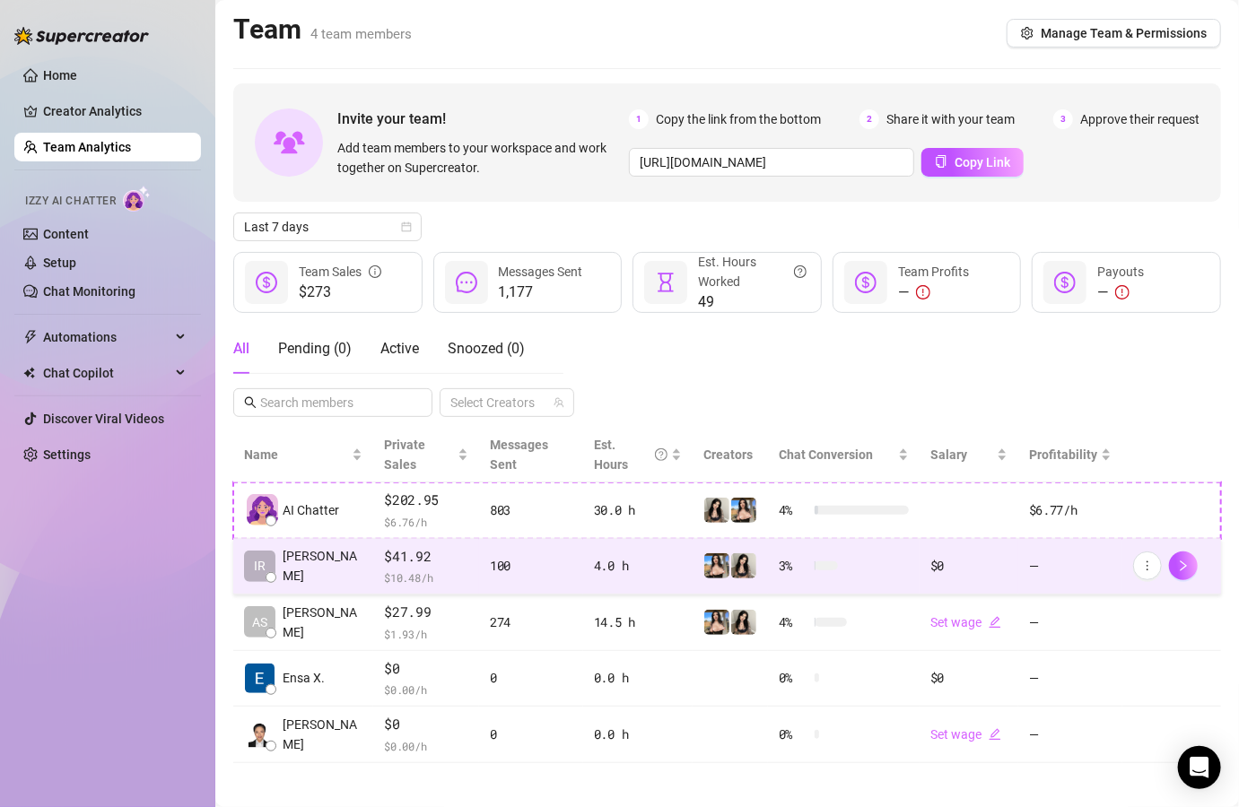
click at [531, 556] on div "100" at bounding box center [531, 566] width 83 height 20
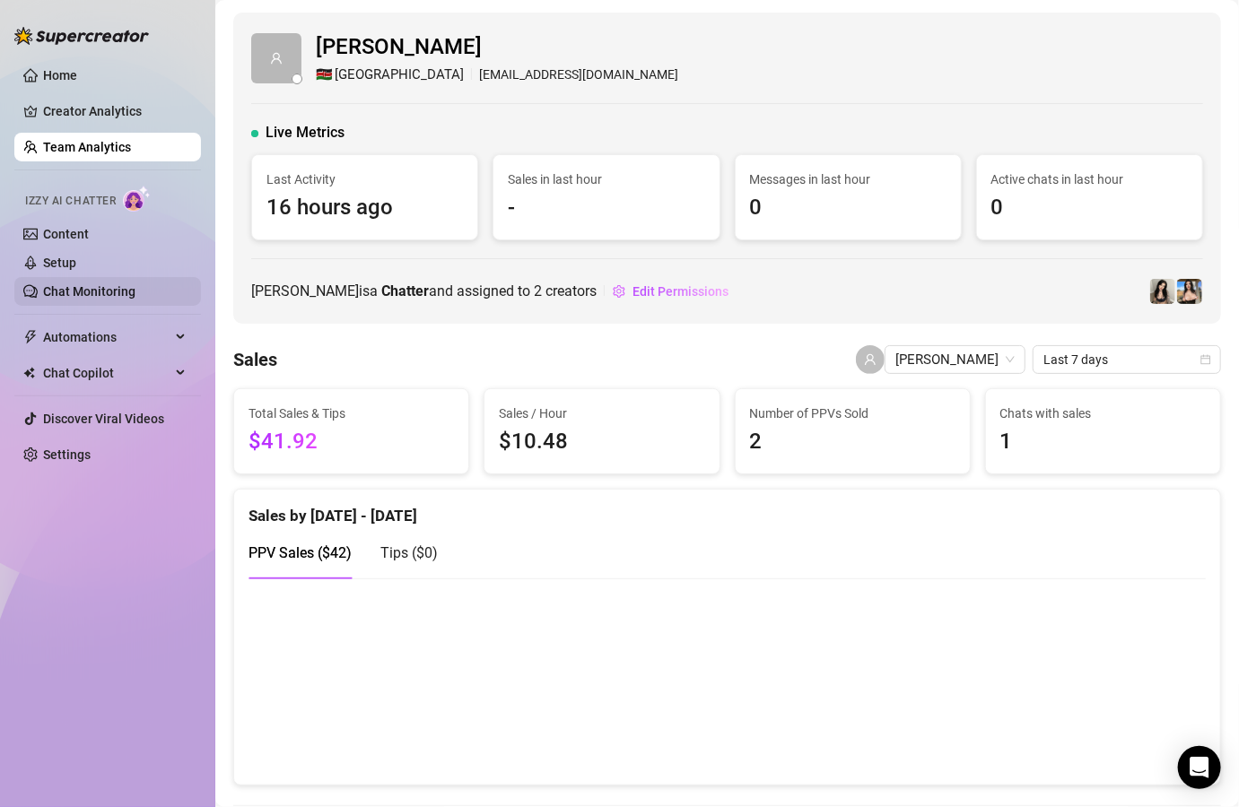
click at [110, 292] on link "Chat Monitoring" at bounding box center [89, 291] width 92 height 14
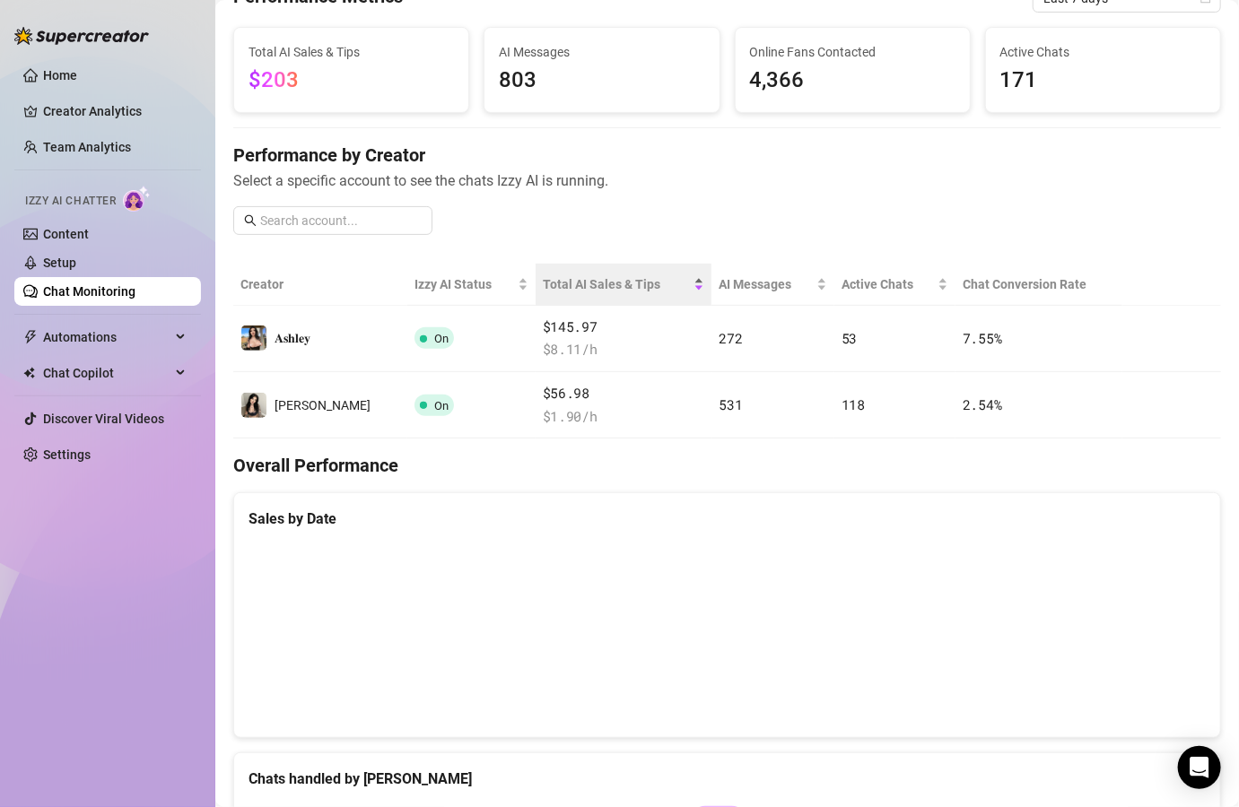
scroll to position [89, 0]
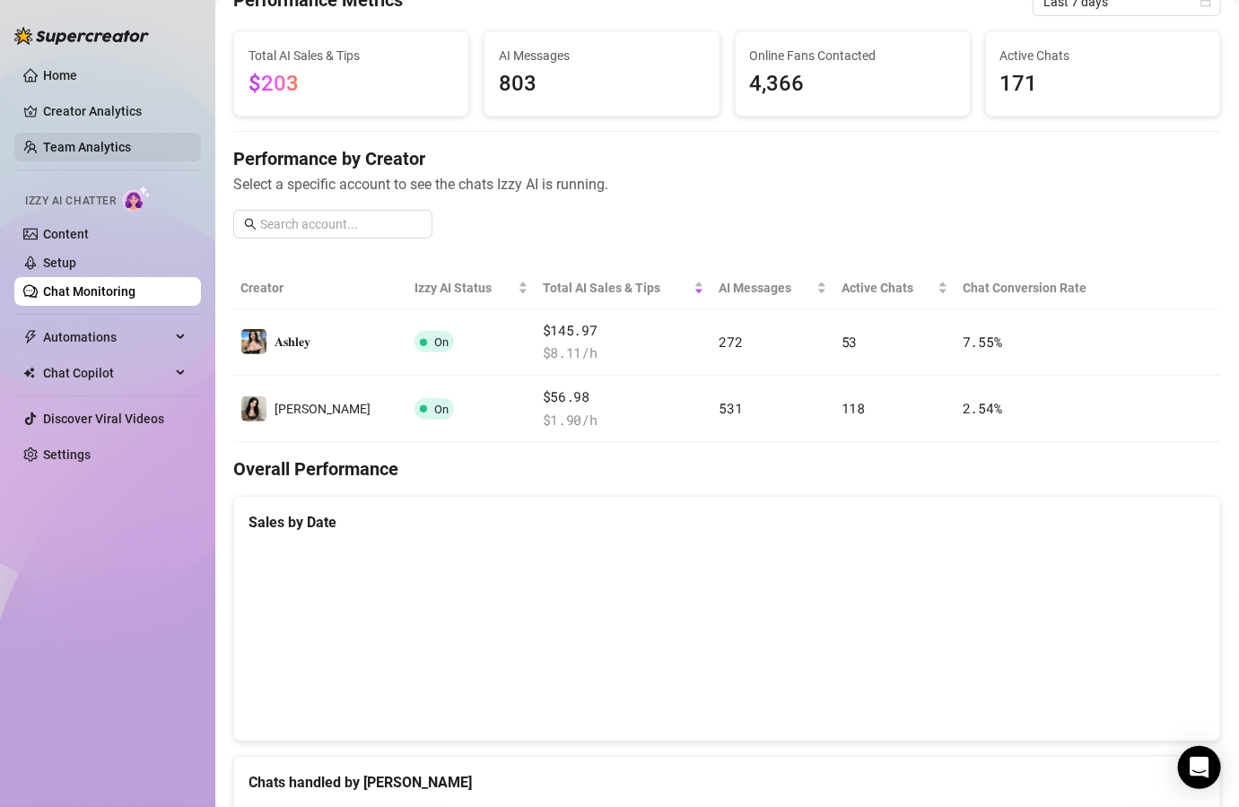
click at [107, 140] on link "Team Analytics" at bounding box center [87, 147] width 88 height 14
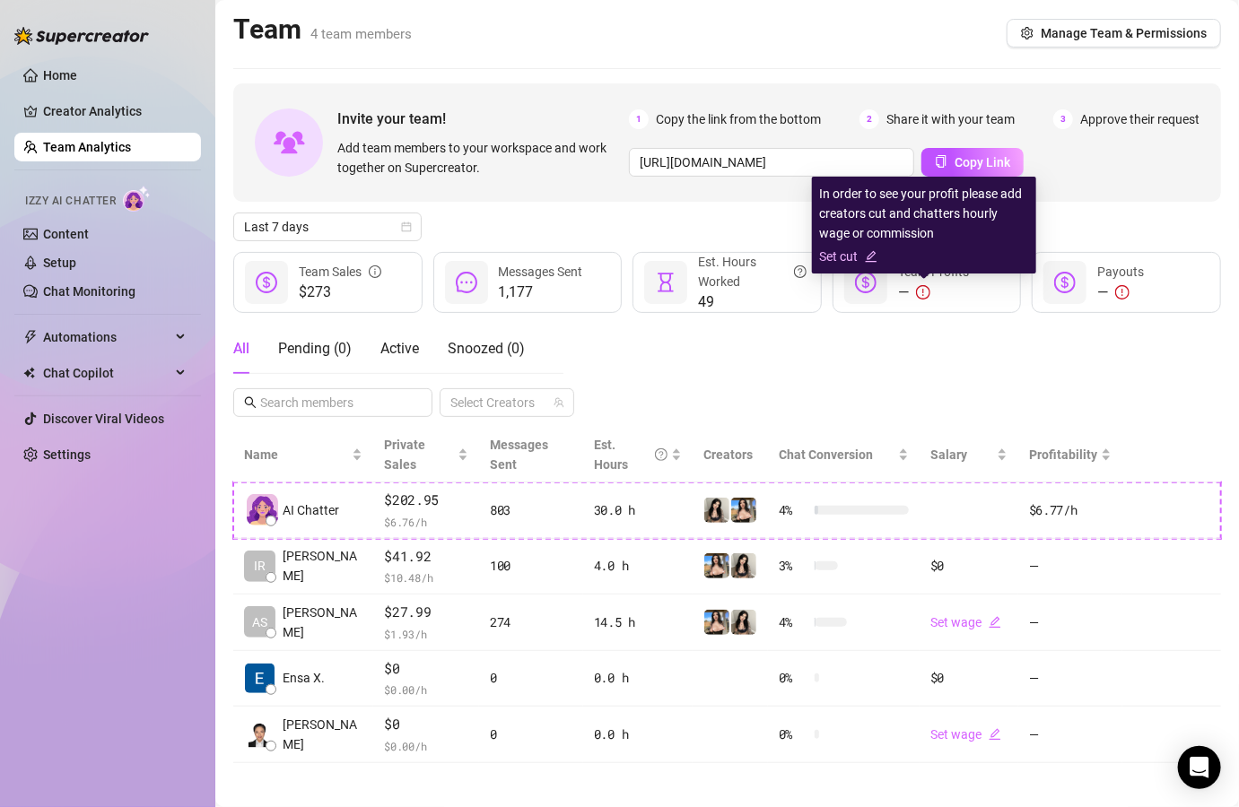
click at [856, 251] on link "Set cut" at bounding box center [924, 257] width 210 height 20
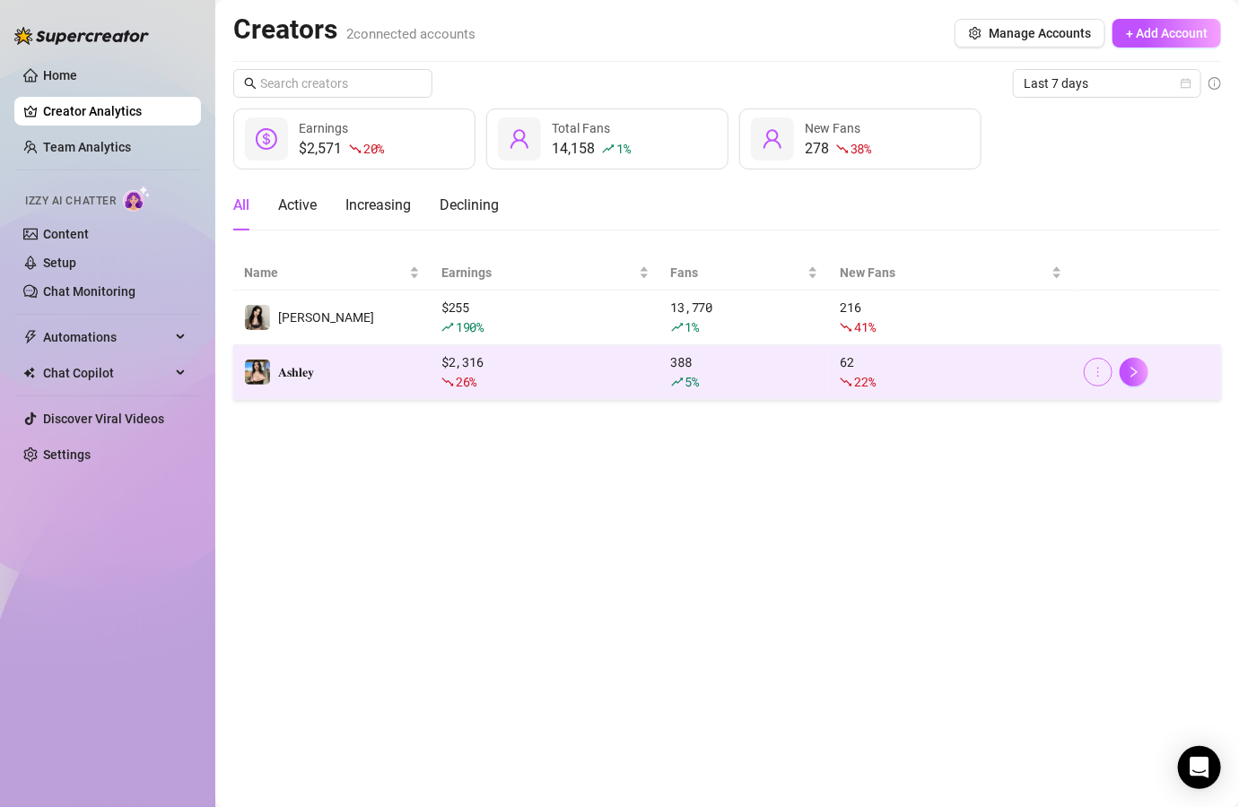
click at [1102, 362] on button "button" at bounding box center [1098, 372] width 29 height 29
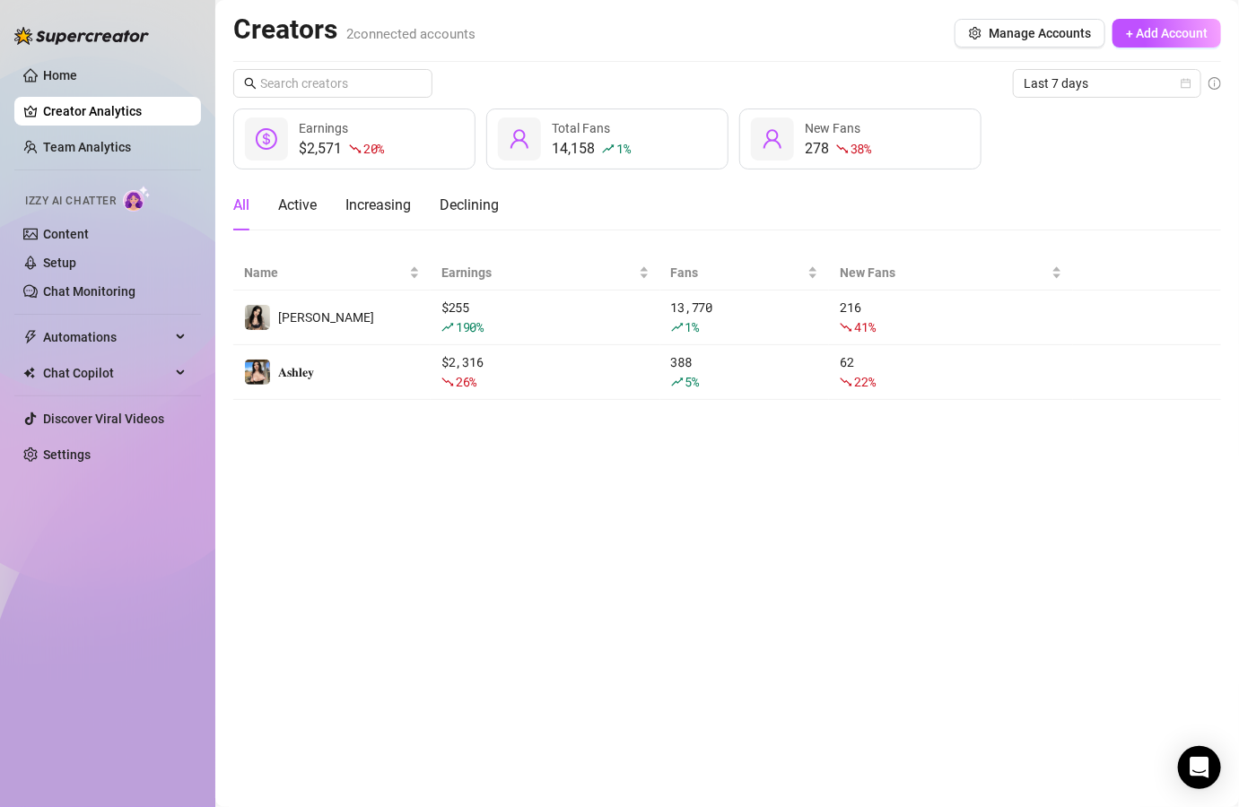
click at [1068, 431] on main "Creators 2 connected accounts Manage Accounts + Add Account Last 7 days $2,571 …" at bounding box center [727, 403] width 1024 height 807
click at [76, 265] on link "Setup" at bounding box center [59, 263] width 33 height 14
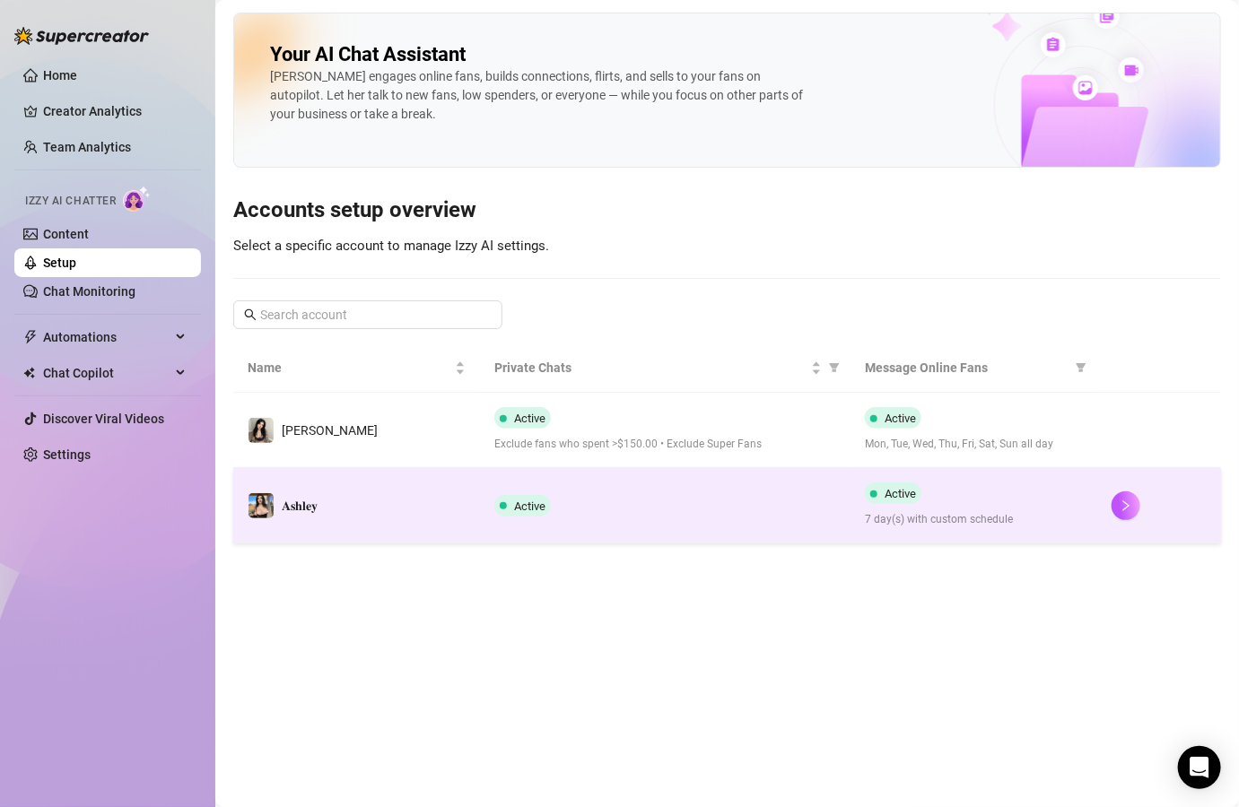
click at [331, 495] on td "𝐀𝐬𝐡𝐥𝐞𝐲" at bounding box center [356, 505] width 247 height 75
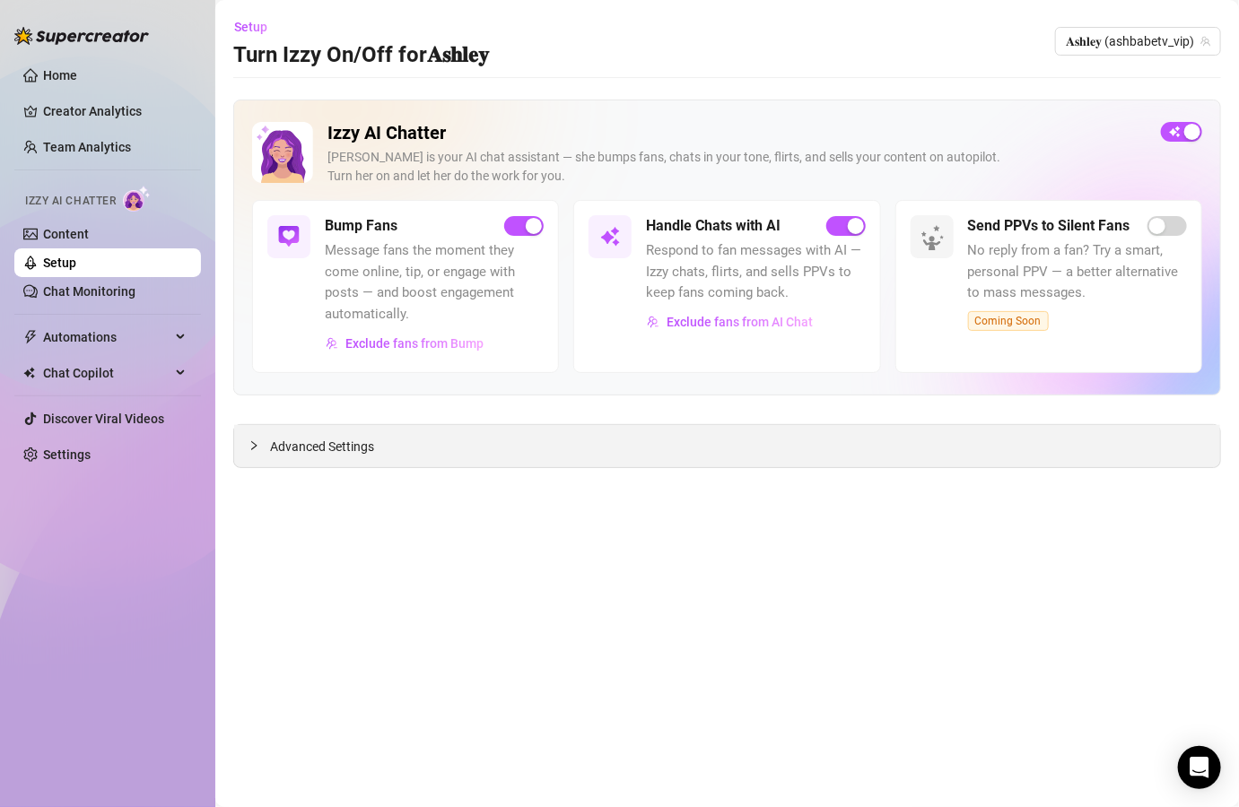
click at [344, 448] on span "Advanced Settings" at bounding box center [322, 447] width 104 height 20
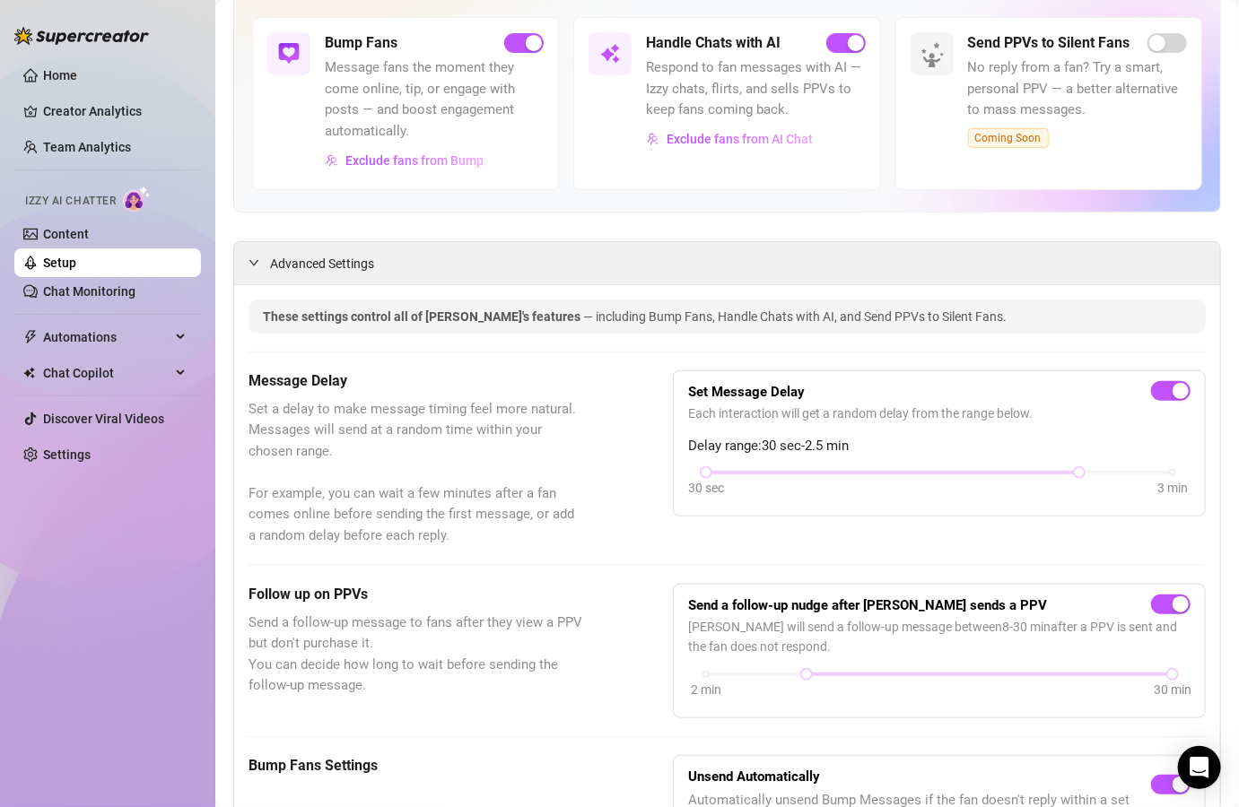
scroll to position [185, 0]
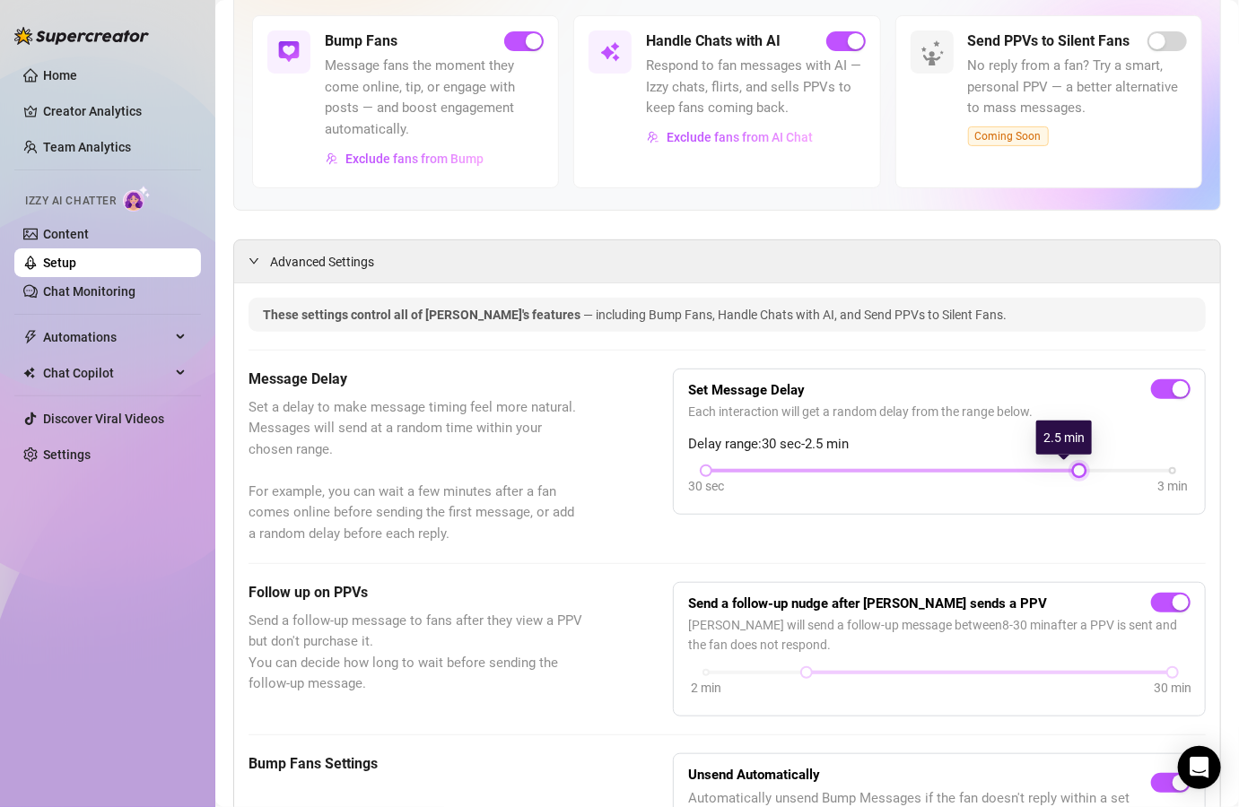
drag, startPoint x: 1068, startPoint y: 463, endPoint x: 1043, endPoint y: 473, distance: 27.0
click at [1043, 473] on div "30 sec 3 min" at bounding box center [939, 469] width 466 height 7
click at [984, 473] on div at bounding box center [892, 470] width 373 height 9
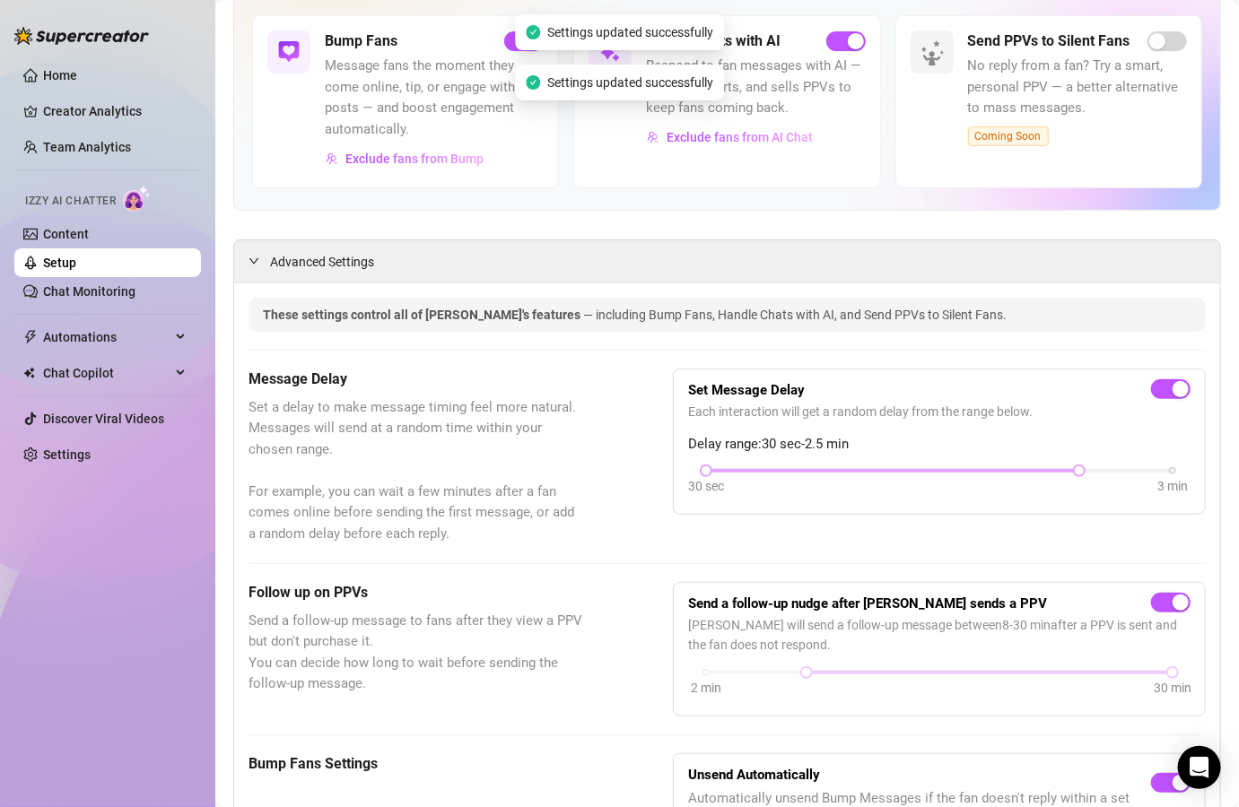
click at [984, 473] on div at bounding box center [892, 470] width 373 height 9
drag, startPoint x: 1070, startPoint y: 458, endPoint x: 977, endPoint y: 479, distance: 95.5
click at [977, 479] on div "Set Message Delay Each interaction will get a random delay from the range below…" at bounding box center [939, 442] width 502 height 117
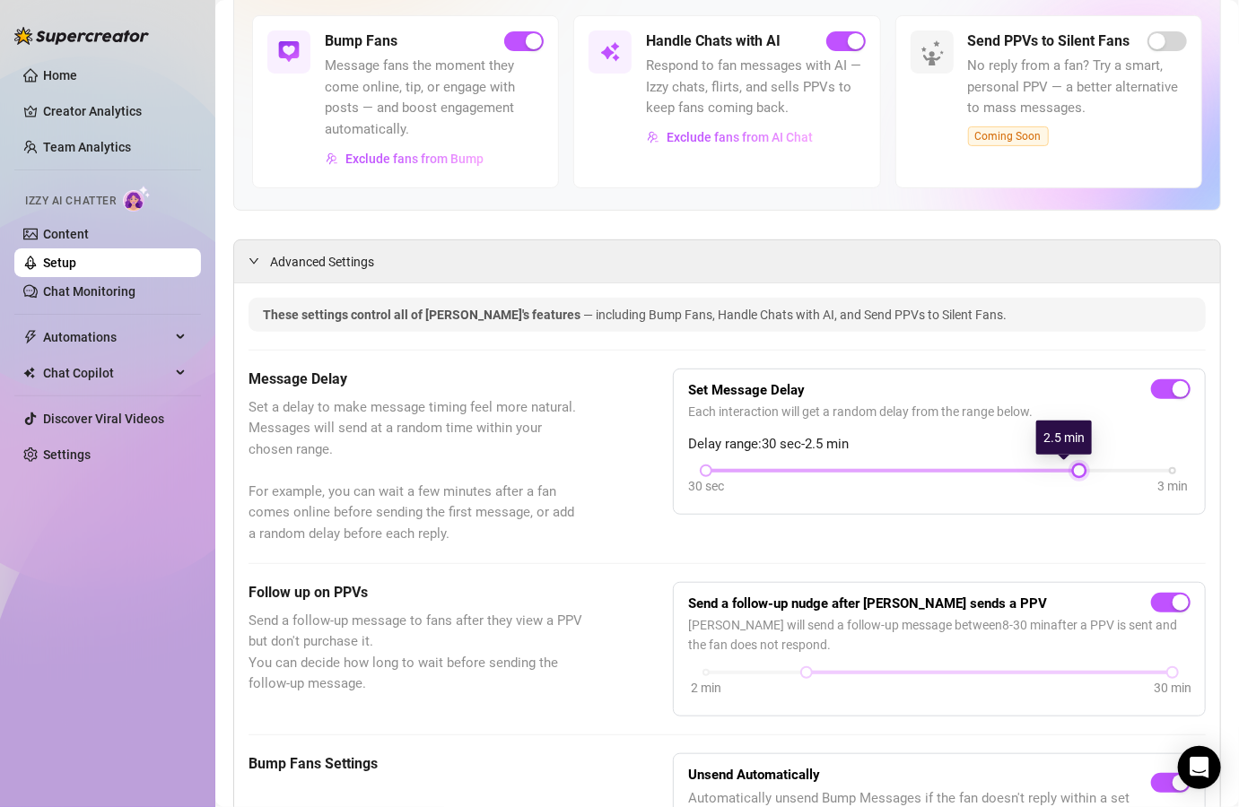
drag, startPoint x: 1069, startPoint y: 472, endPoint x: 1048, endPoint y: 468, distance: 21.8
click at [1048, 468] on div "30 sec 3 min" at bounding box center [939, 469] width 466 height 7
click at [1046, 494] on div "30 sec 3 min" at bounding box center [939, 483] width 502 height 34
drag, startPoint x: 1065, startPoint y: 473, endPoint x: 889, endPoint y: 478, distance: 175.9
click at [889, 478] on div "30 sec 3 min" at bounding box center [939, 483] width 502 height 34
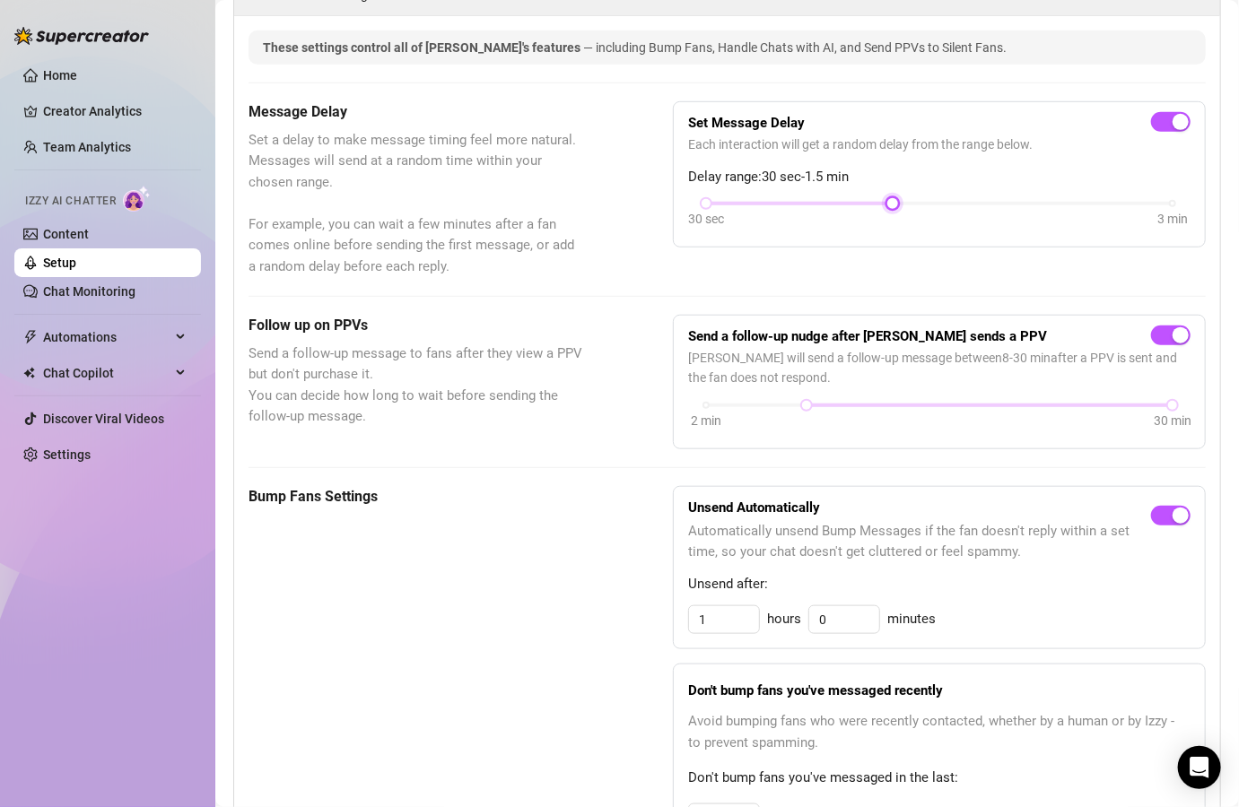
scroll to position [0, 0]
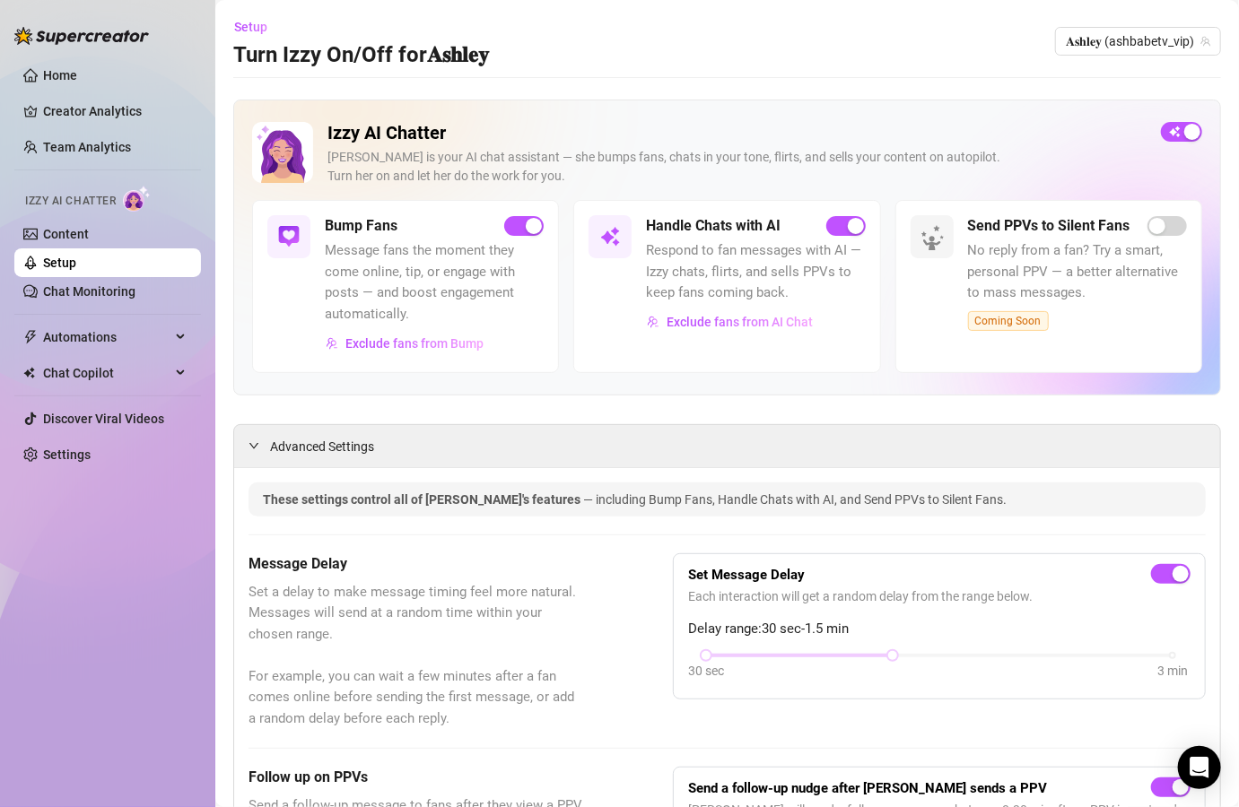
click at [76, 256] on link "Setup" at bounding box center [59, 263] width 33 height 14
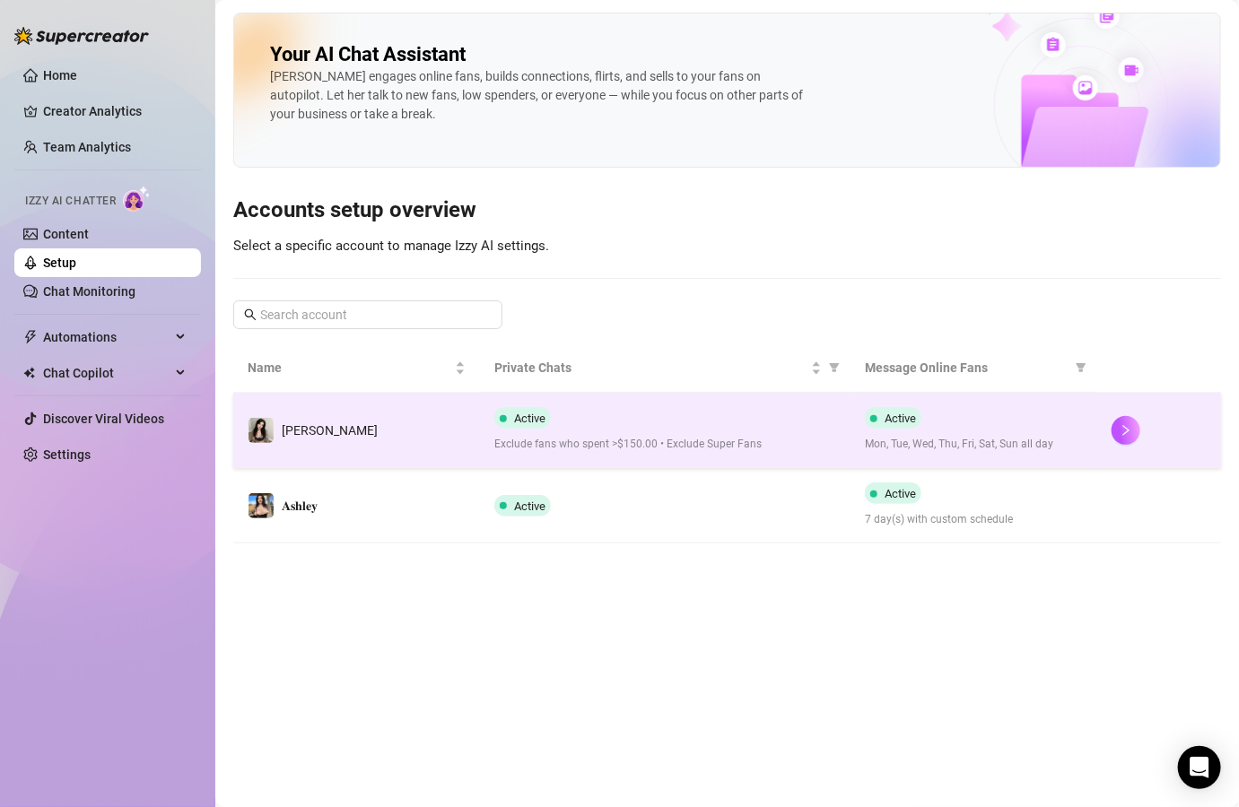
click at [671, 429] on div "Active Exclude fans who spent >$150.00 • Exclude Super Fans" at bounding box center [665, 430] width 342 height 46
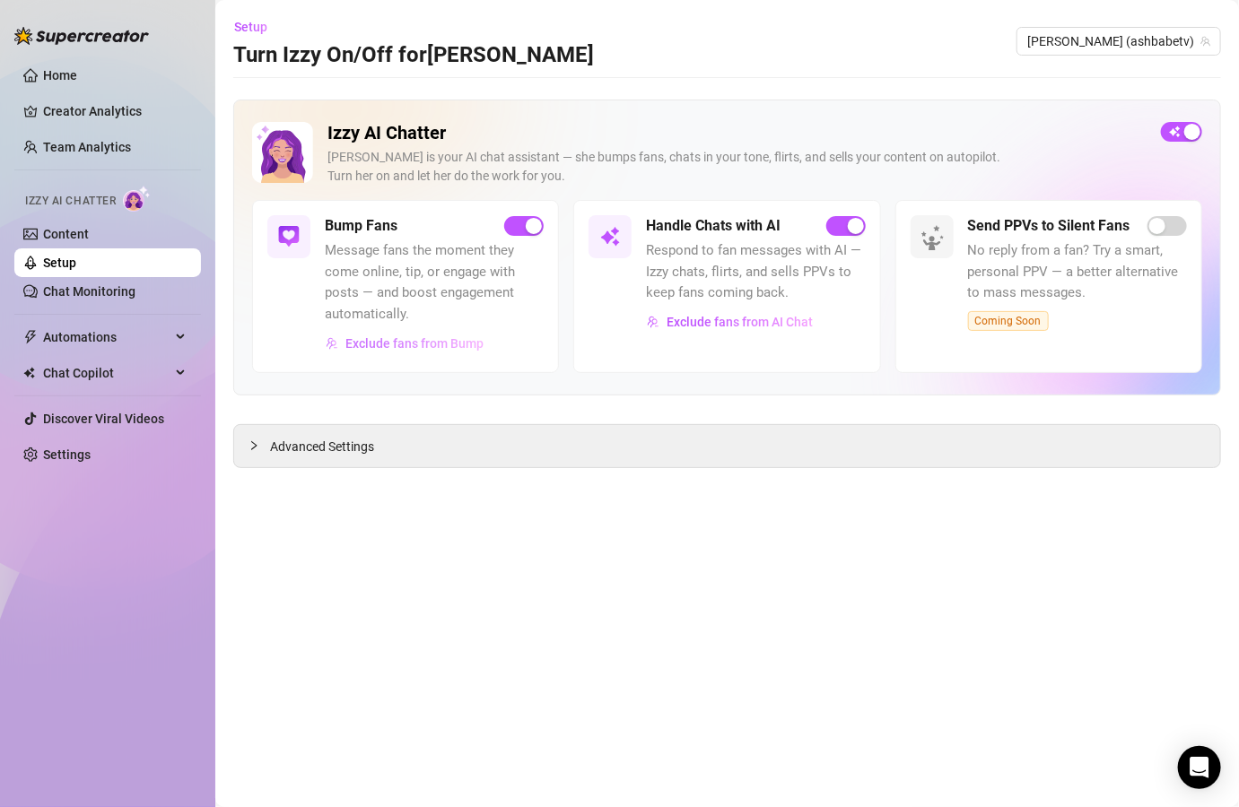
click at [442, 341] on span "Exclude fans from Bump" at bounding box center [414, 343] width 138 height 14
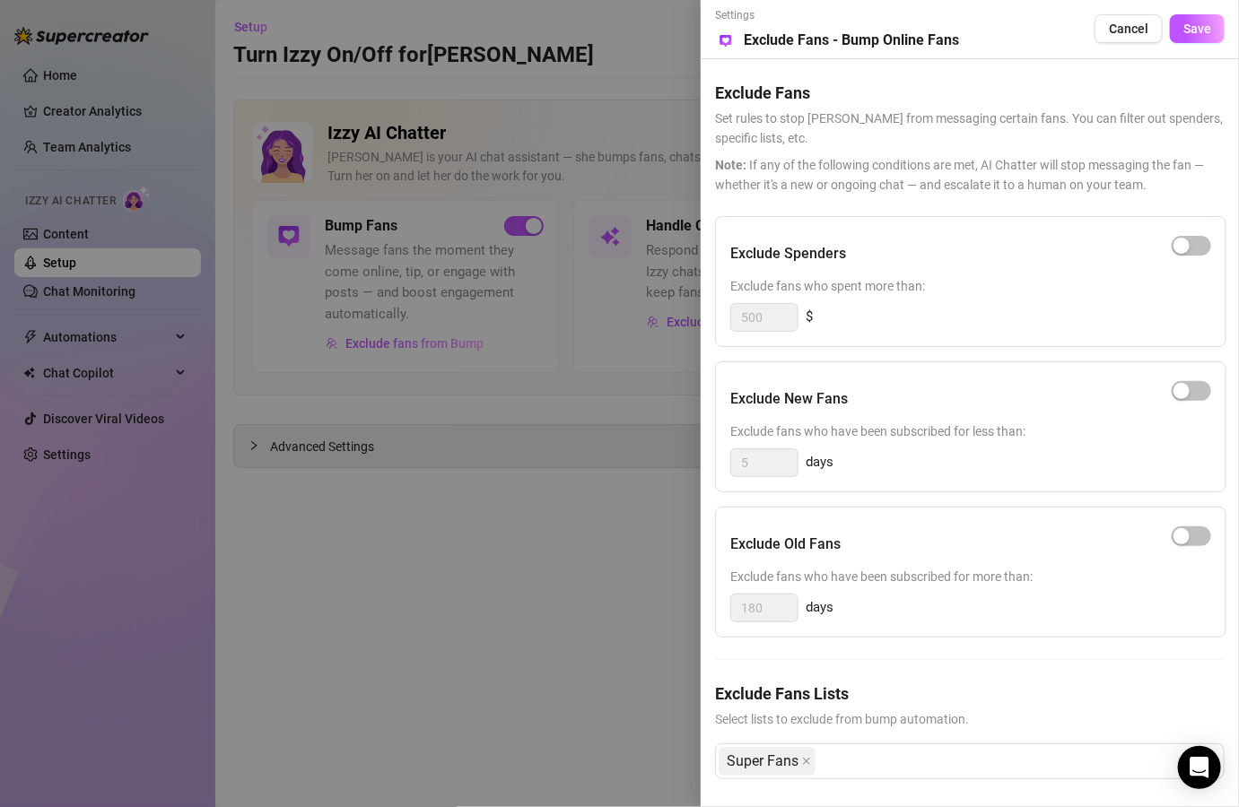
click at [618, 517] on div at bounding box center [619, 403] width 1239 height 807
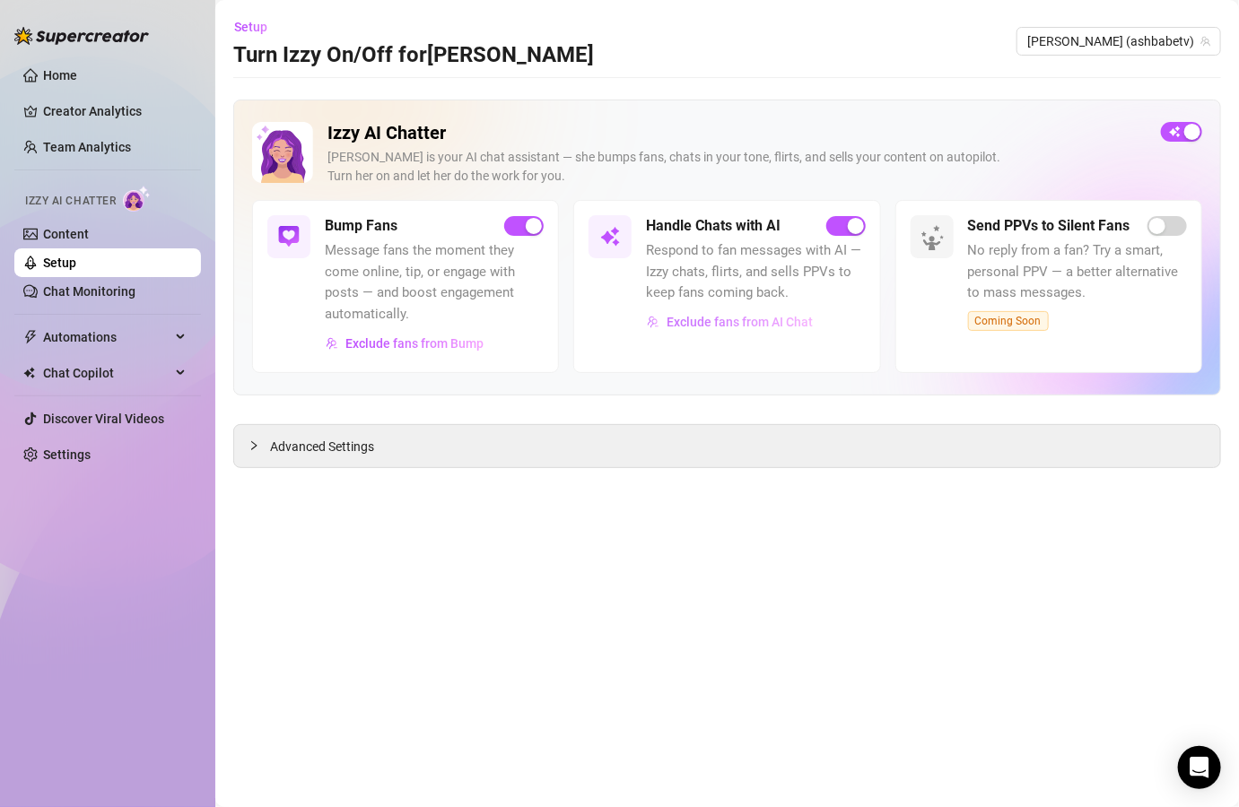
click at [704, 315] on span "Exclude fans from AI Chat" at bounding box center [740, 322] width 146 height 14
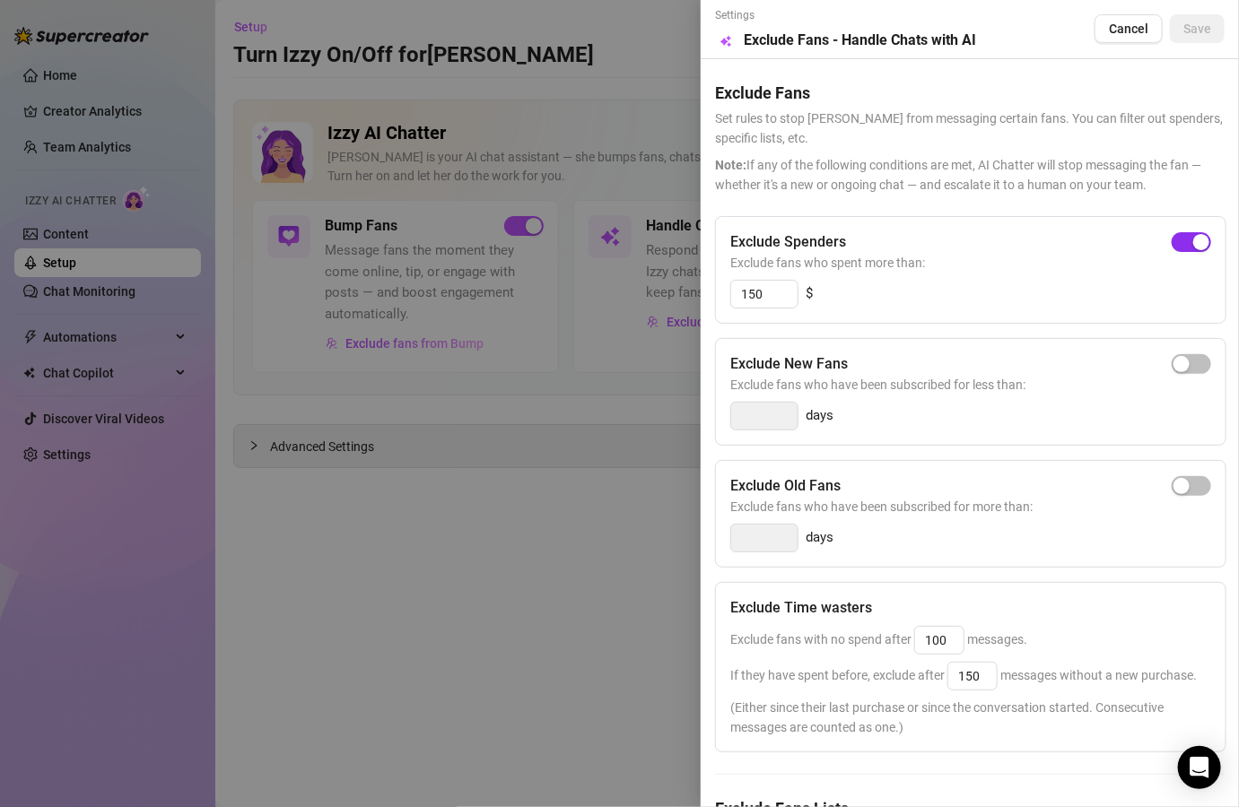
click at [1172, 245] on div "button" at bounding box center [1201, 242] width 16 height 16
click at [1172, 35] on span "Save" at bounding box center [1197, 29] width 28 height 14
